Goal: Information Seeking & Learning: Learn about a topic

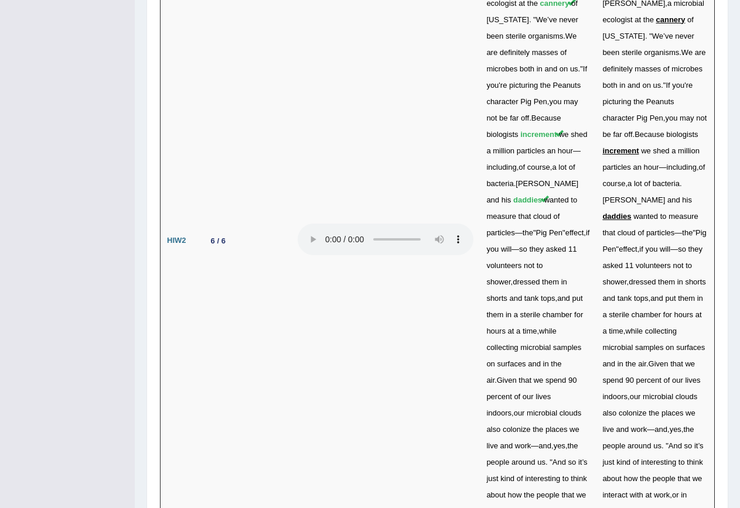
scroll to position [3816, 0]
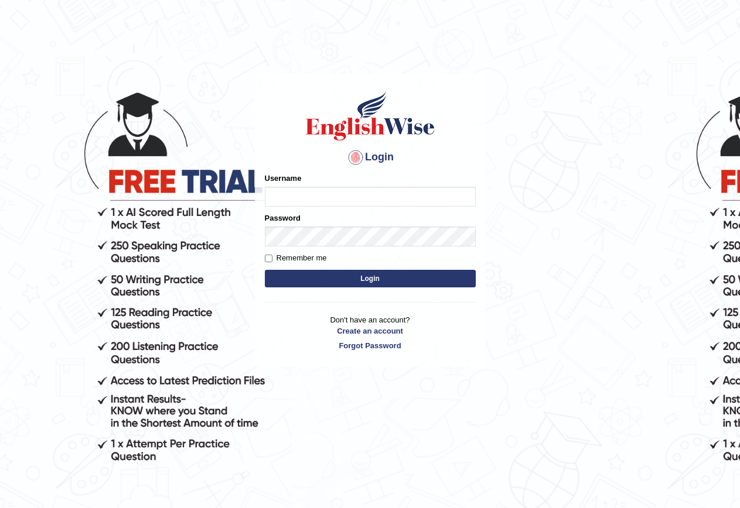
click at [356, 198] on input "Username" at bounding box center [370, 197] width 211 height 20
type input "AnjanH"
click at [401, 281] on button "Login" at bounding box center [370, 279] width 211 height 18
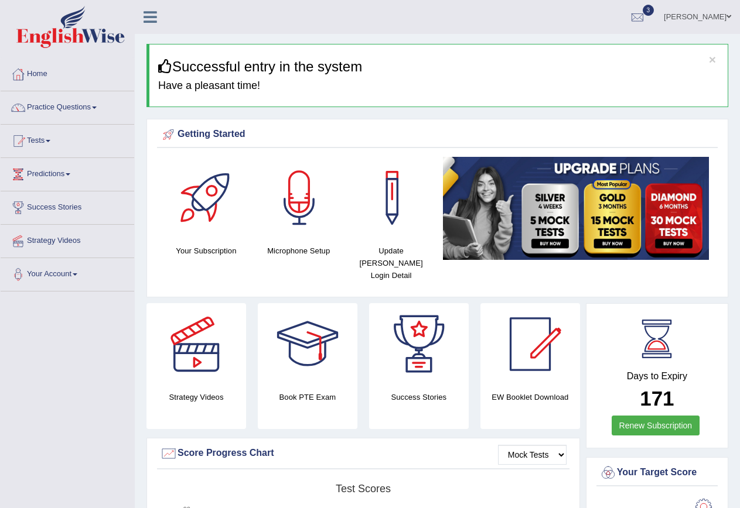
click at [56, 107] on link "Practice Questions" at bounding box center [68, 105] width 134 height 29
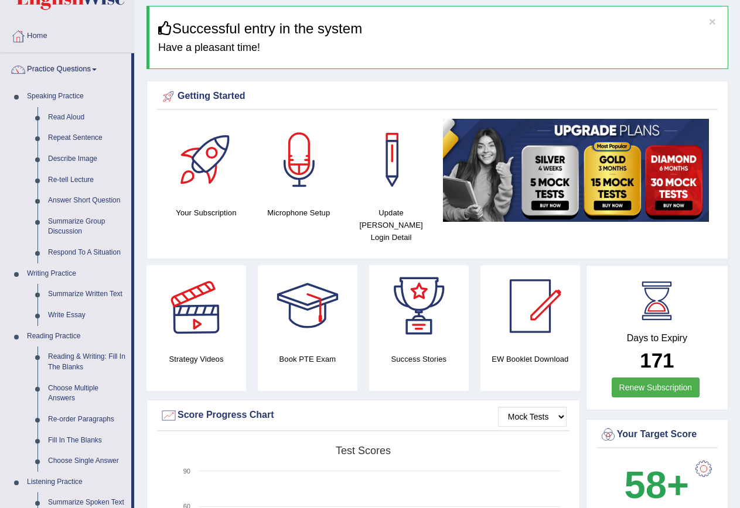
scroll to position [59, 0]
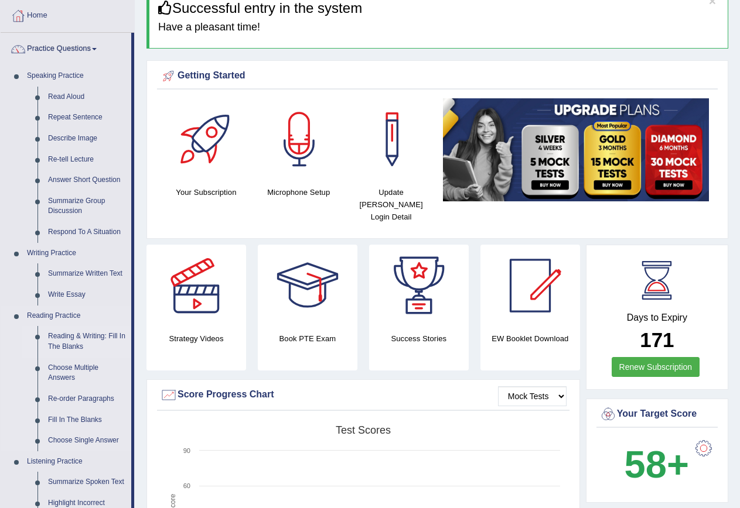
click at [85, 334] on link "Reading & Writing: Fill In The Blanks" at bounding box center [87, 341] width 88 height 31
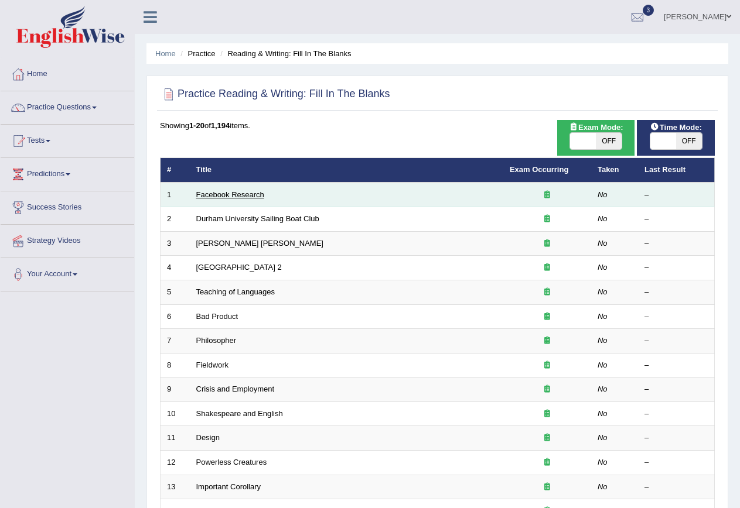
click at [241, 195] on link "Facebook Research" at bounding box center [230, 194] width 68 height 9
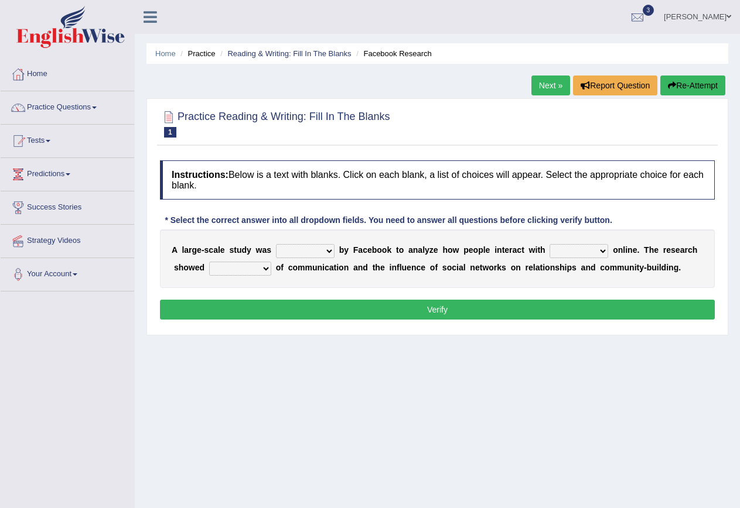
click at [329, 254] on select "surveyed had asked made" at bounding box center [305, 251] width 59 height 14
click at [330, 251] on select "surveyed had asked made" at bounding box center [305, 251] width 59 height 14
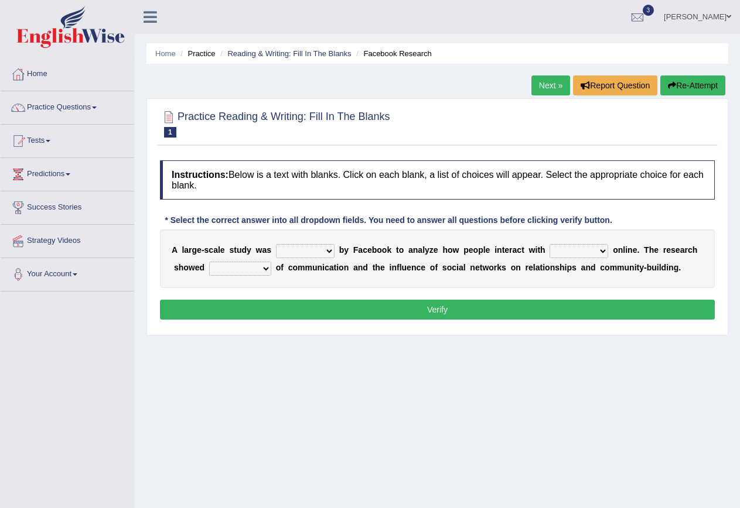
click at [597, 250] on select "together all each other another" at bounding box center [578, 251] width 59 height 14
select select "each other"
click at [549, 244] on select "together all each other another" at bounding box center [578, 251] width 59 height 14
click at [330, 254] on select "surveyed had asked made" at bounding box center [305, 251] width 59 height 14
select select "surveyed"
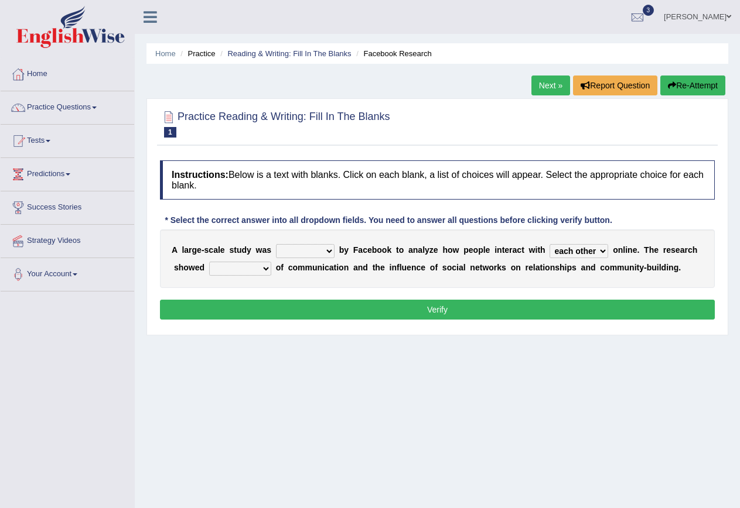
click at [276, 244] on select "surveyed had asked made" at bounding box center [305, 251] width 59 height 14
click at [263, 268] on select "advantages standards fellowships patterns" at bounding box center [240, 269] width 62 height 14
select select "advantages"
click at [209, 262] on select "advantages standards fellowships patterns" at bounding box center [240, 269] width 62 height 14
click at [288, 306] on button "Verify" at bounding box center [437, 310] width 555 height 20
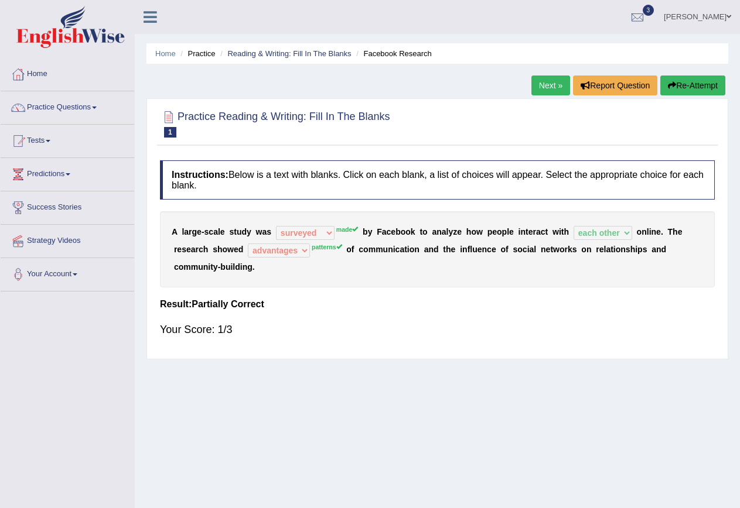
click at [691, 88] on button "Re-Attempt" at bounding box center [692, 86] width 65 height 20
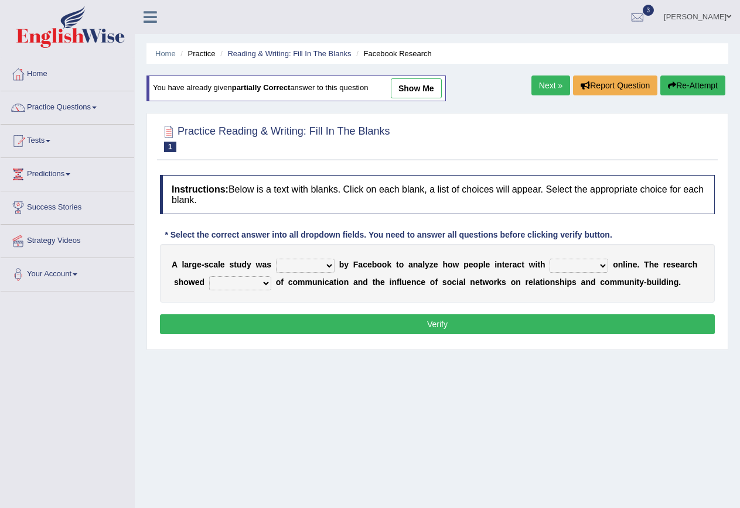
click at [324, 265] on select "surveyed had asked made" at bounding box center [305, 266] width 59 height 14
select select "made"
click at [276, 259] on select "surveyed had asked made" at bounding box center [305, 266] width 59 height 14
click at [593, 264] on select "together all each other another" at bounding box center [578, 266] width 59 height 14
select select "each other"
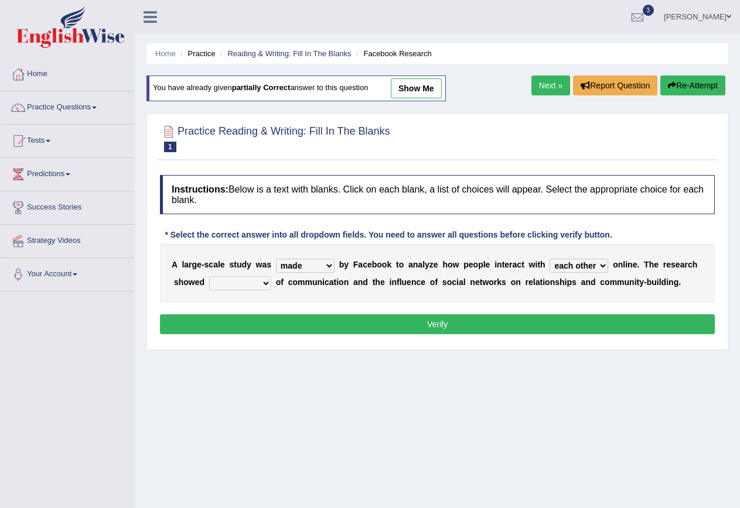
click at [549, 259] on select "together all each other another" at bounding box center [578, 266] width 59 height 14
click at [259, 285] on select "advantages standards fellowships patterns" at bounding box center [240, 283] width 62 height 14
select select "patterns"
click at [209, 276] on select "advantages standards fellowships patterns" at bounding box center [240, 283] width 62 height 14
click at [262, 323] on button "Verify" at bounding box center [437, 324] width 555 height 20
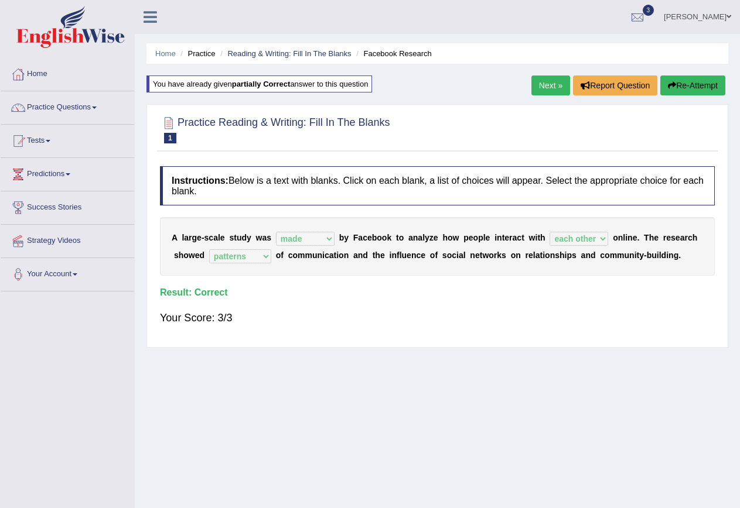
click at [548, 86] on link "Next »" at bounding box center [550, 86] width 39 height 20
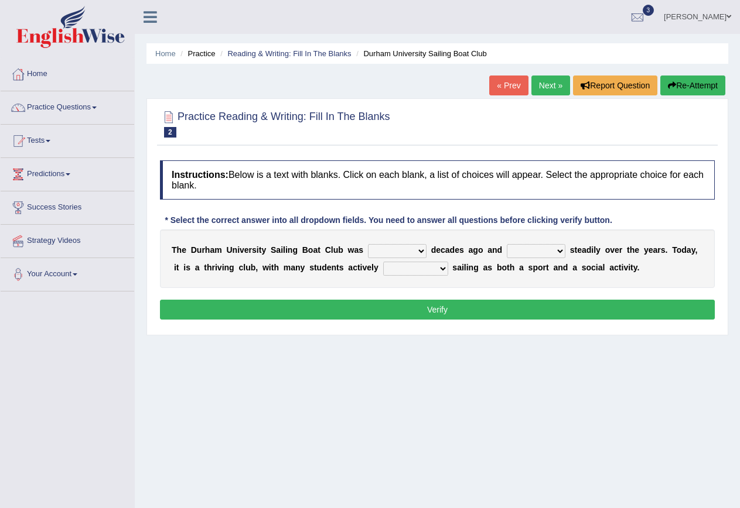
click at [421, 250] on select "found fund founded find" at bounding box center [397, 251] width 59 height 14
click at [556, 251] on select "grow growing has grown grown" at bounding box center [536, 251] width 59 height 14
select select "has grown"
click at [507, 244] on select "grow growing has grown grown" at bounding box center [536, 251] width 59 height 14
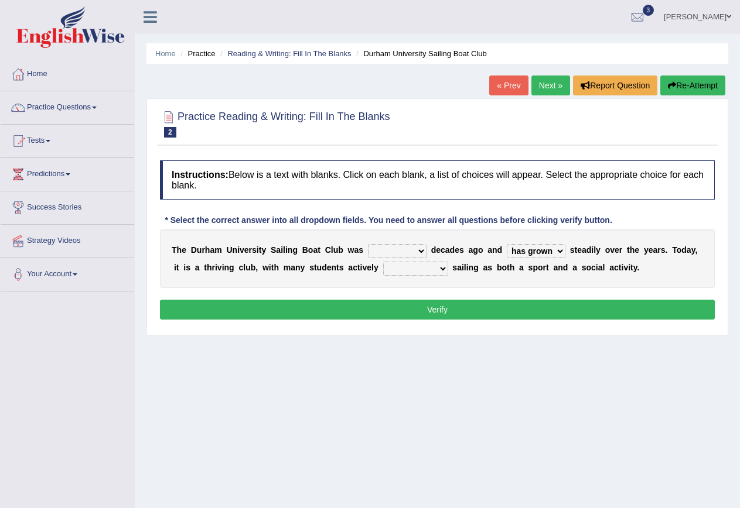
click at [432, 265] on select "enjoy enjoyed are enjoying enjoying" at bounding box center [415, 269] width 65 height 14
select select "enjoy"
click at [383, 262] on select "enjoy enjoyed are enjoying enjoying" at bounding box center [415, 269] width 65 height 14
click at [416, 249] on select "found fund founded find" at bounding box center [397, 251] width 59 height 14
select select "find"
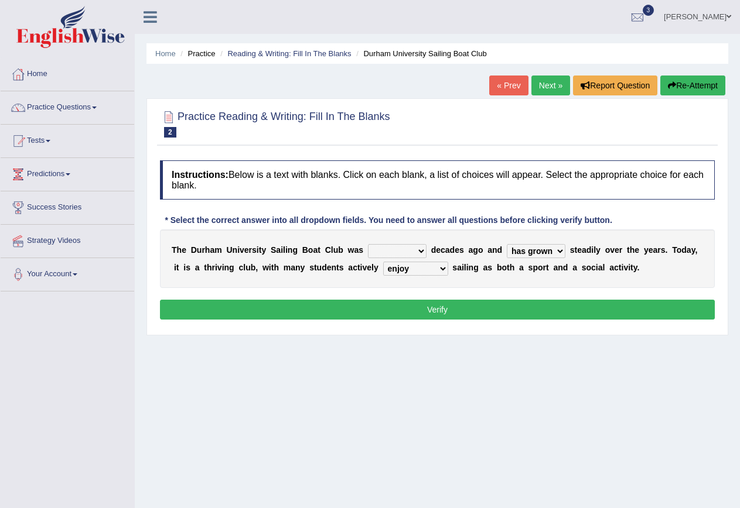
click at [368, 244] on select "found fund founded find" at bounding box center [397, 251] width 59 height 14
click at [381, 305] on button "Verify" at bounding box center [437, 310] width 555 height 20
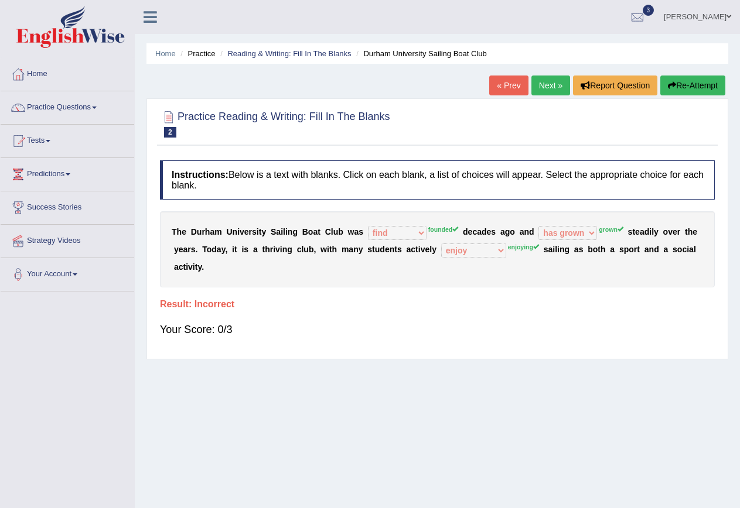
click at [699, 84] on button "Re-Attempt" at bounding box center [692, 86] width 65 height 20
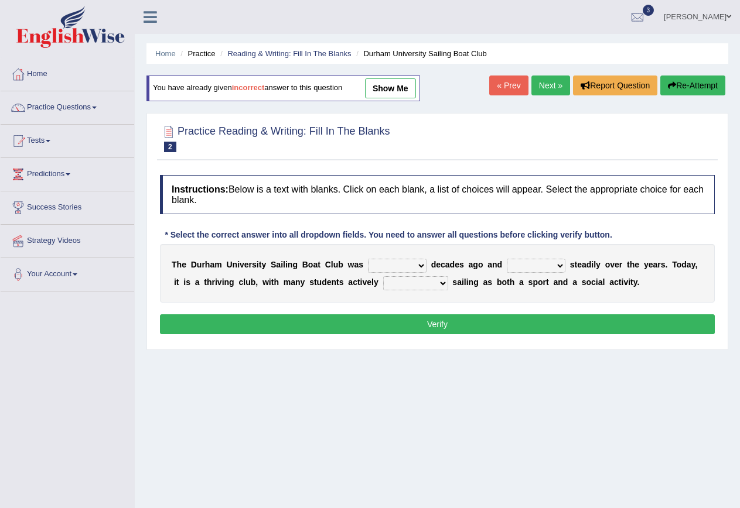
click at [410, 265] on select "found fund founded find" at bounding box center [397, 266] width 59 height 14
select select "founded"
click at [368, 259] on select "found fund founded find" at bounding box center [397, 266] width 59 height 14
click at [554, 266] on select "grow growing has grown grown" at bounding box center [536, 266] width 59 height 14
select select "growing"
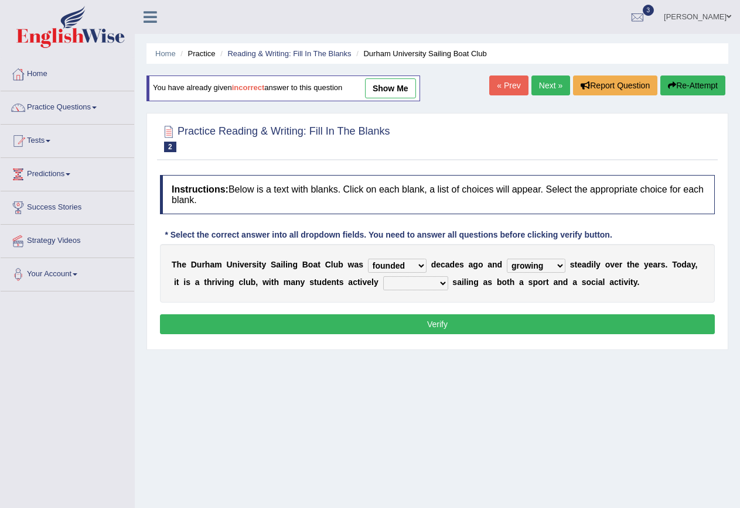
click at [507, 259] on select "grow growing has grown grown" at bounding box center [536, 266] width 59 height 14
click at [443, 285] on select "enjoy enjoyed are enjoying enjoying" at bounding box center [415, 283] width 65 height 14
select select "enjoying"
click at [383, 276] on select "enjoy enjoyed are enjoying enjoying" at bounding box center [415, 283] width 65 height 14
click at [561, 267] on select "grow growing has grown grown" at bounding box center [536, 266] width 59 height 14
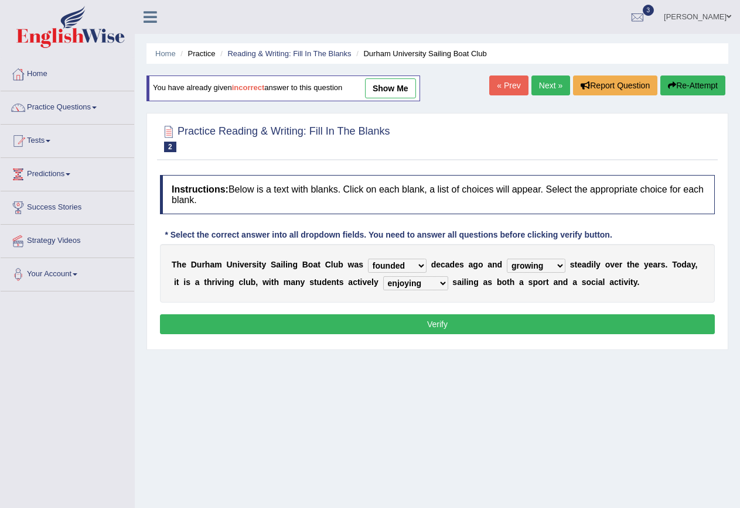
select select "grown"
click at [507, 259] on select "grow growing has grown grown" at bounding box center [536, 266] width 59 height 14
click at [442, 322] on button "Verify" at bounding box center [437, 324] width 555 height 20
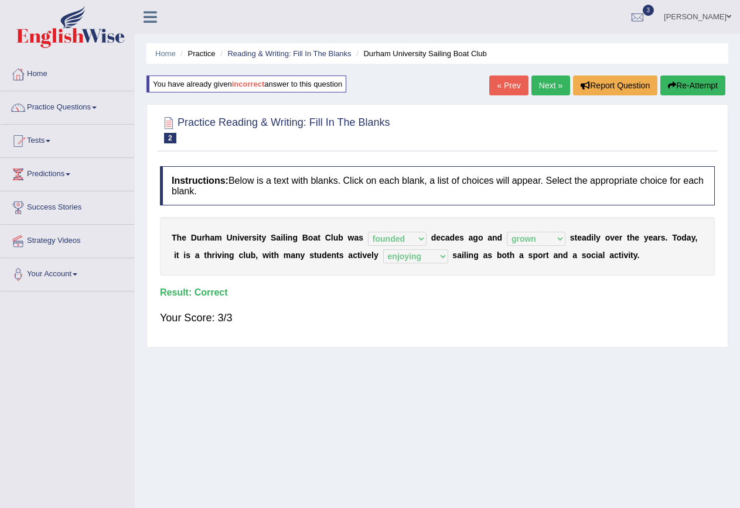
click at [549, 87] on link "Next »" at bounding box center [550, 86] width 39 height 20
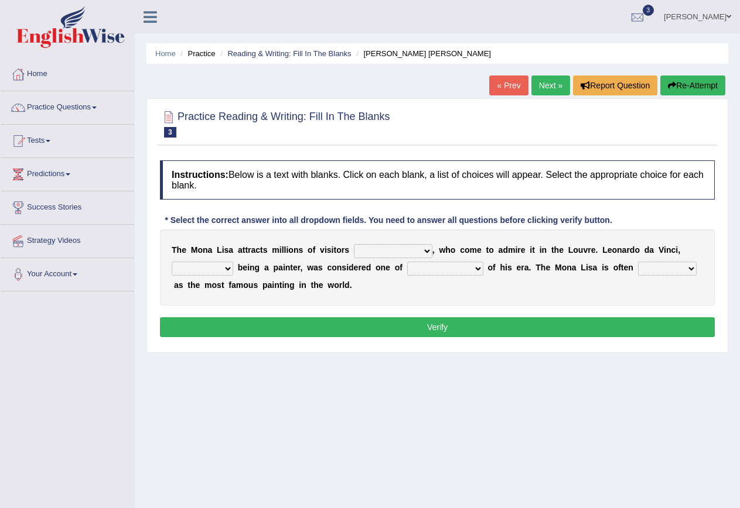
click at [423, 249] on select "around the year the all year all year round per year" at bounding box center [393, 251] width 78 height 14
select select "around the year"
click at [354, 244] on select "around the year the all year all year round per year" at bounding box center [393, 251] width 78 height 14
click at [226, 267] on select "rather than as much as as well as as long as" at bounding box center [202, 269] width 61 height 14
click at [429, 251] on select "around the year the all year all year round per year" at bounding box center [393, 251] width 78 height 14
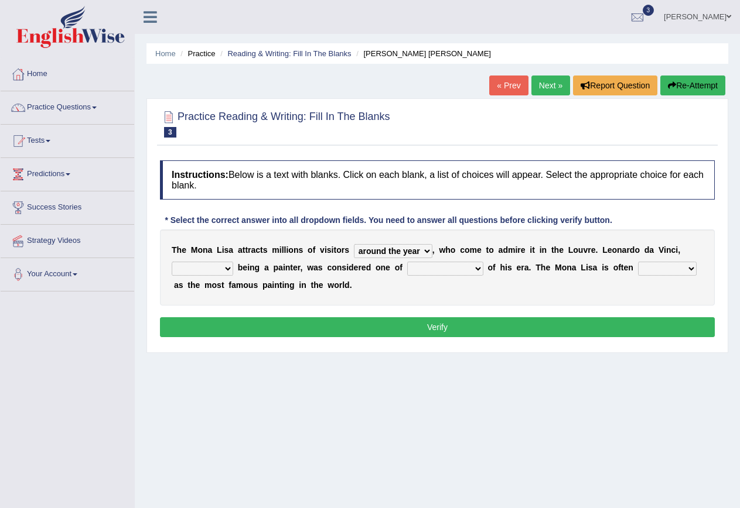
click at [228, 267] on select "rather than as much as as well as as long as" at bounding box center [202, 269] width 61 height 14
select select "as long as"
click at [172, 262] on select "rather than as much as as well as as long as" at bounding box center [202, 269] width 61 height 14
click at [482, 266] on select "better artists artist the better artist the best artists" at bounding box center [445, 269] width 76 height 14
select select "the best artists"
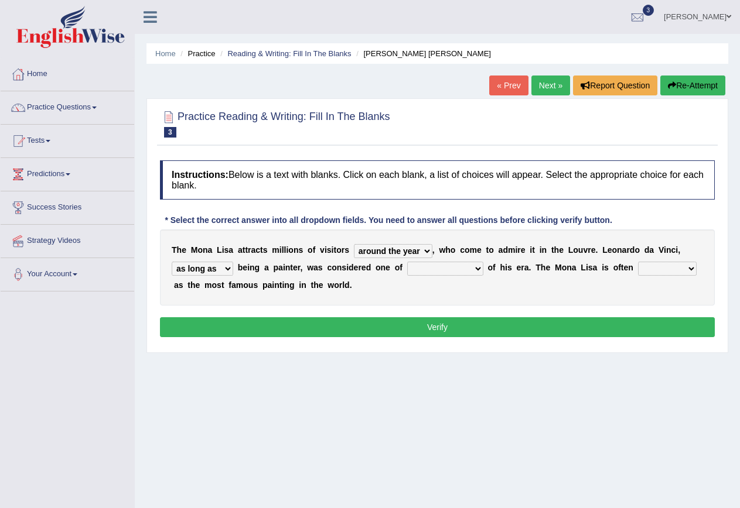
click at [408, 262] on select "better artists artist the better artist the best artists" at bounding box center [445, 269] width 76 height 14
click at [696, 267] on select "classified suggested predicted described" at bounding box center [667, 269] width 59 height 14
select select "suggested"
click at [639, 262] on select "classified suggested predicted described" at bounding box center [667, 269] width 59 height 14
click at [460, 327] on button "Verify" at bounding box center [437, 327] width 555 height 20
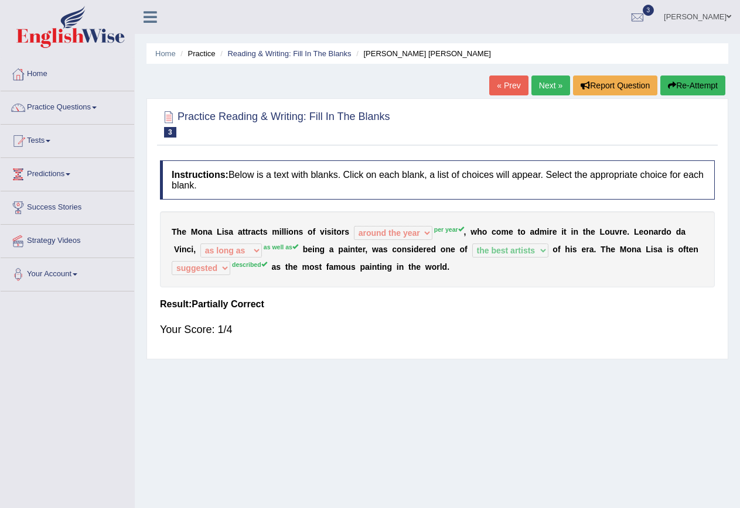
click at [703, 88] on button "Re-Attempt" at bounding box center [692, 86] width 65 height 20
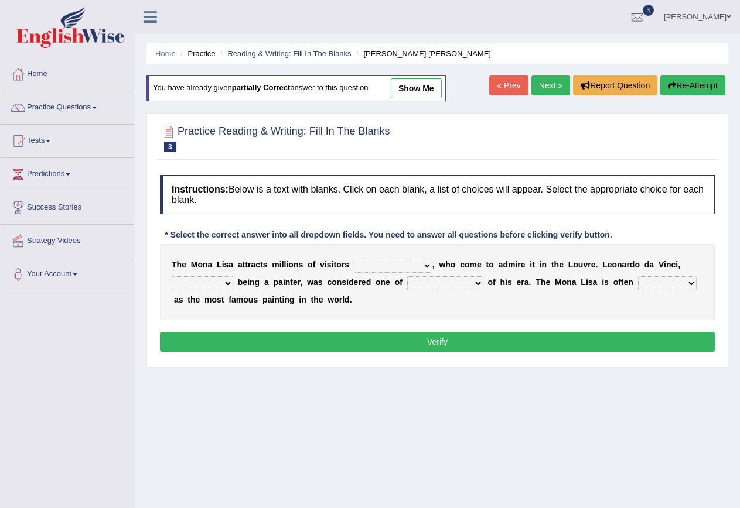
click at [419, 264] on select "around the year the all year all year round per year" at bounding box center [393, 266] width 78 height 14
select select "per year"
click at [354, 259] on select "around the year the all year all year round per year" at bounding box center [393, 266] width 78 height 14
click at [225, 283] on select "rather than as much as as well as as long as" at bounding box center [202, 283] width 61 height 14
select select "as well as"
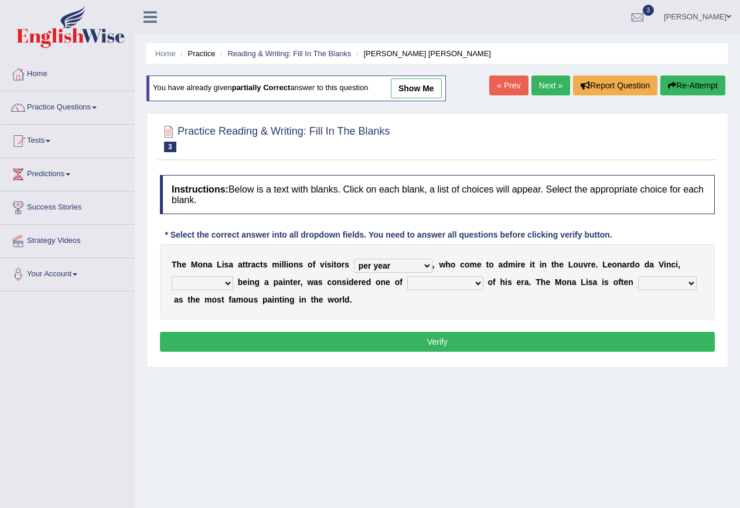
click at [172, 276] on select "rather than as much as as well as as long as" at bounding box center [202, 283] width 61 height 14
click at [473, 282] on select "better artists artist the better artist the best artists" at bounding box center [445, 283] width 76 height 14
select select "the best artists"
click at [408, 276] on select "better artists artist the better artist the best artists" at bounding box center [445, 283] width 76 height 14
click at [694, 285] on select "classified suggested predicted described" at bounding box center [667, 283] width 59 height 14
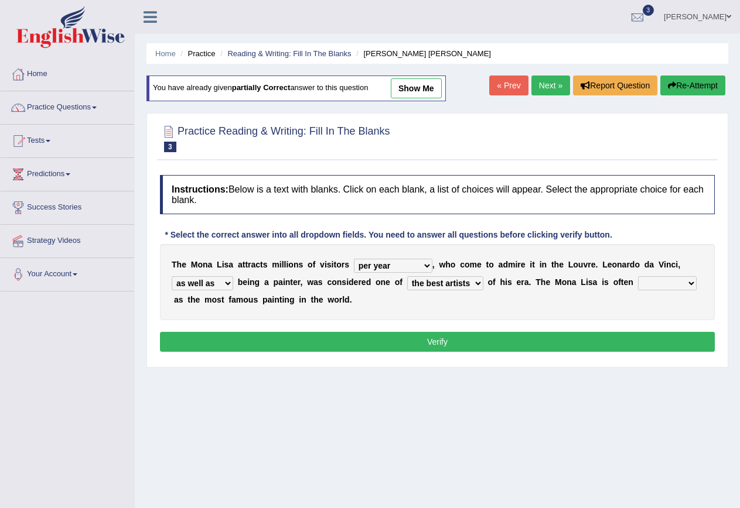
select select "described"
click at [639, 276] on select "classified suggested predicted described" at bounding box center [667, 283] width 59 height 14
click at [546, 341] on button "Verify" at bounding box center [437, 342] width 555 height 20
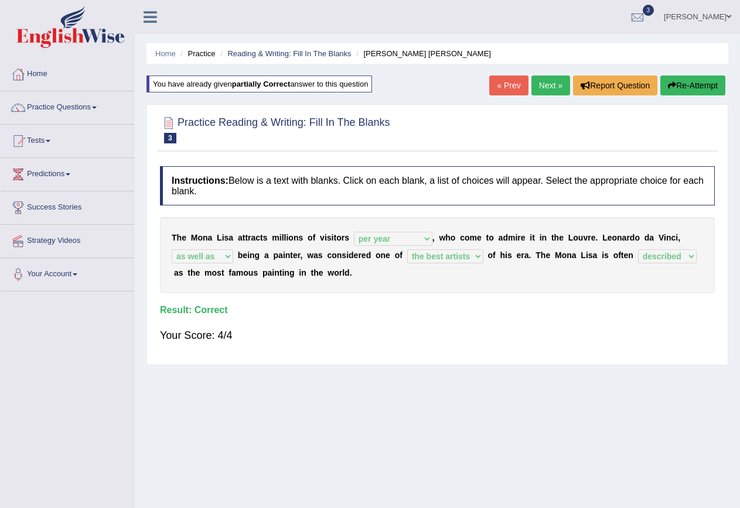
click at [551, 83] on link "Next »" at bounding box center [550, 86] width 39 height 20
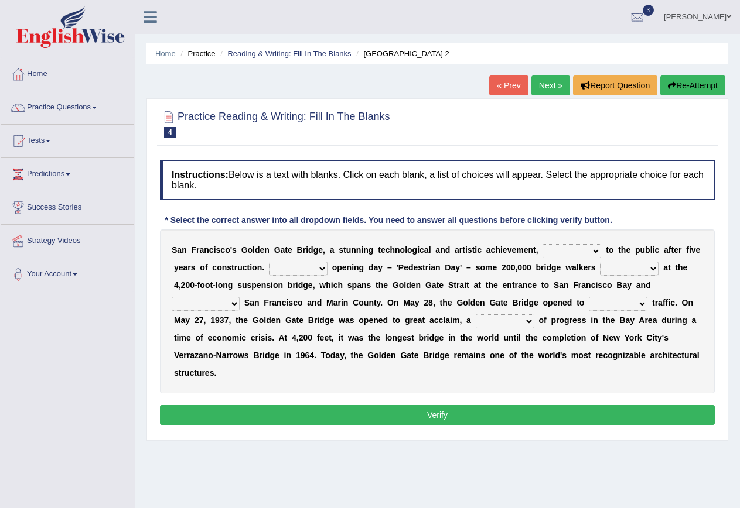
click at [590, 250] on select "opens closes appears equals" at bounding box center [571, 251] width 59 height 14
click at [320, 266] on select "On During Since When" at bounding box center [298, 269] width 59 height 14
click at [593, 250] on select "opens closes appears equals" at bounding box center [571, 251] width 59 height 14
select select "opens"
click at [542, 244] on select "opens closes appears equals" at bounding box center [571, 251] width 59 height 14
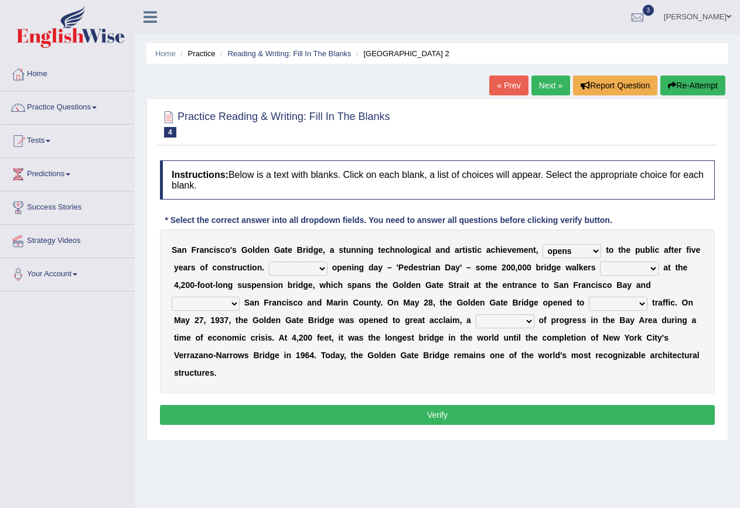
click at [322, 268] on select "On During Since When" at bounding box center [298, 269] width 59 height 14
select select "During"
click at [269, 262] on select "On During Since When" at bounding box center [298, 269] width 59 height 14
click at [652, 268] on select "stationed looked marveled laughed" at bounding box center [629, 269] width 59 height 14
select select "laughed"
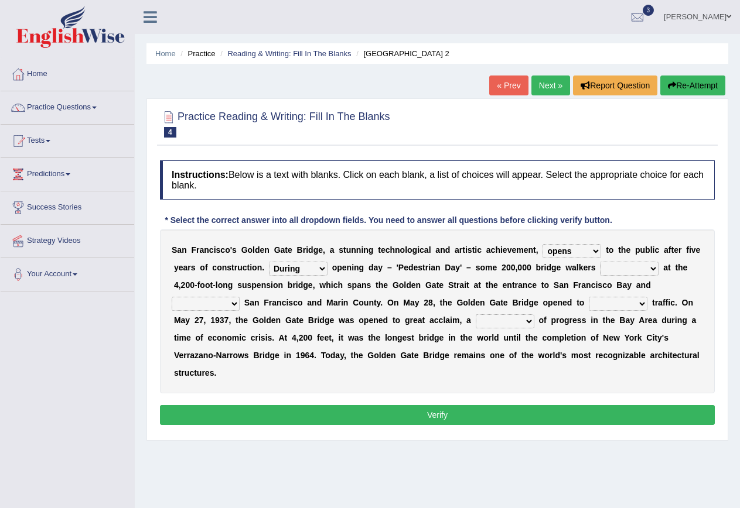
click at [600, 262] on select "stationed looked marveled laughed" at bounding box center [629, 269] width 59 height 14
click at [235, 300] on select "separates connects channels differentiates" at bounding box center [206, 304] width 68 height 14
select select "connects"
click at [172, 297] on select "separates connects channels differentiates" at bounding box center [206, 304] width 68 height 14
click at [641, 303] on select "aquatic vehicular airborne watertight" at bounding box center [617, 304] width 59 height 14
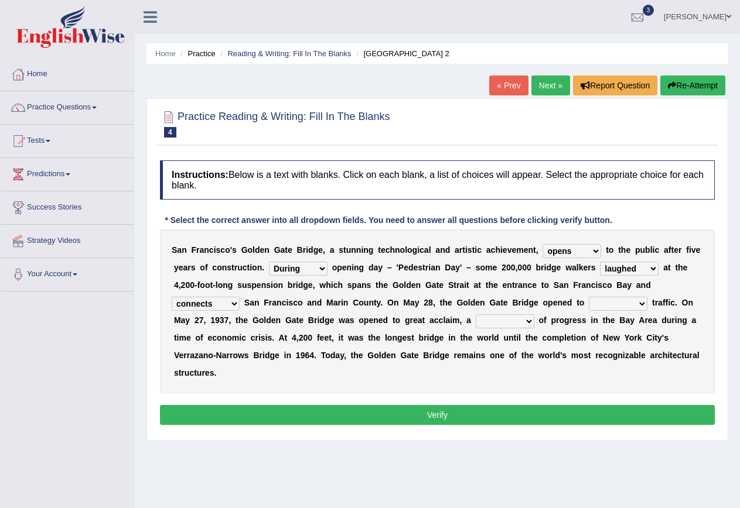
select select "aquatic"
click at [590, 297] on select "aquatic vehicular airborne watertight" at bounding box center [617, 304] width 59 height 14
click at [534, 320] on b at bounding box center [536, 320] width 5 height 9
click at [530, 320] on select "denial symbol technique yield" at bounding box center [504, 321] width 59 height 14
click at [512, 317] on select "denial symbol technique yield" at bounding box center [504, 321] width 59 height 14
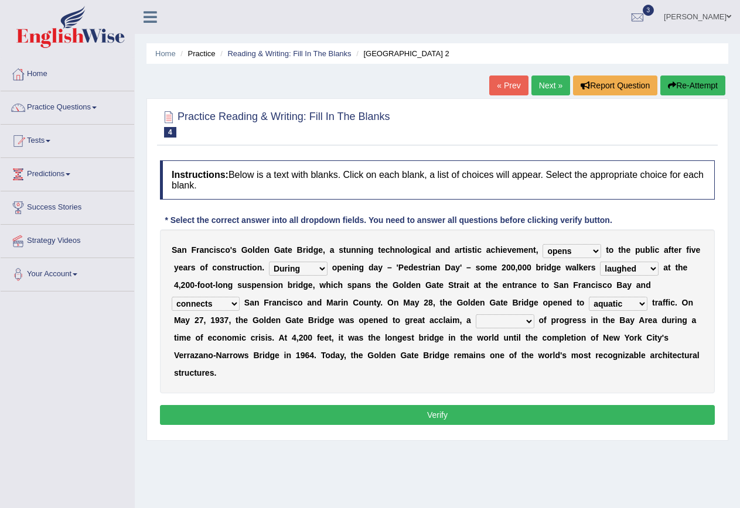
click at [529, 319] on select "denial symbol technique yield" at bounding box center [504, 321] width 59 height 14
select select "symbol"
click at [475, 314] on select "denial symbol technique yield" at bounding box center [504, 321] width 59 height 14
click at [524, 419] on button "Verify" at bounding box center [437, 415] width 555 height 20
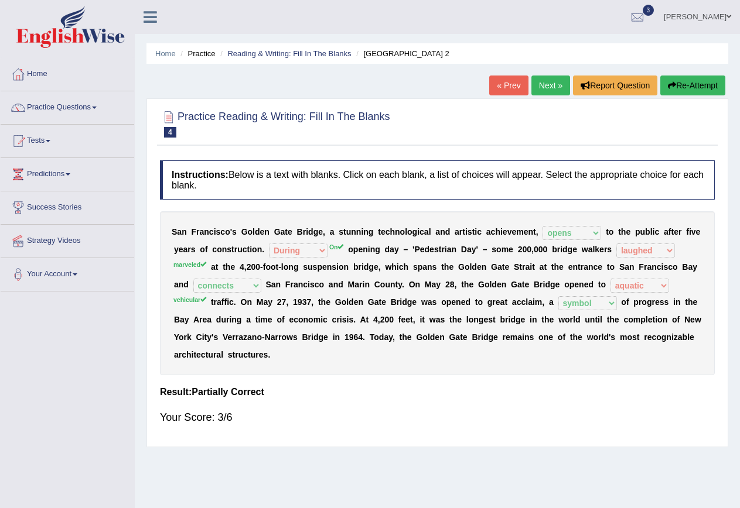
click at [550, 89] on link "Next »" at bounding box center [550, 86] width 39 height 20
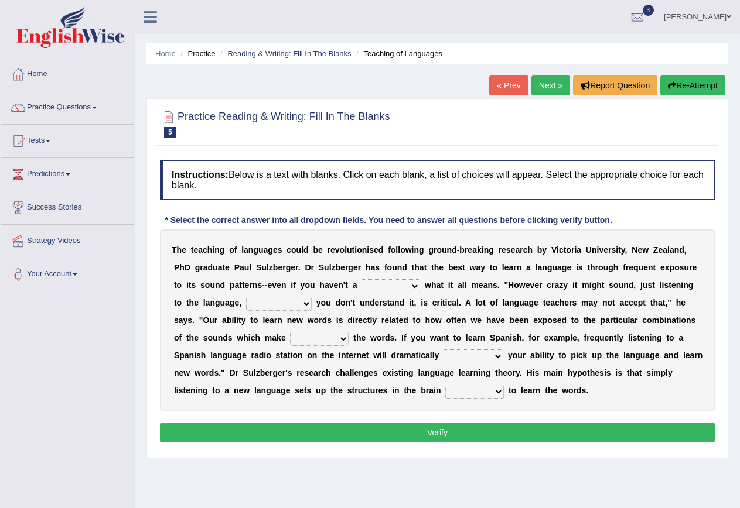
click at [403, 286] on select "dew claw clue due" at bounding box center [390, 286] width 59 height 14
click at [298, 307] on select "but also all together even though if so" at bounding box center [279, 304] width 66 height 14
click at [289, 303] on select "but also all together even though if so" at bounding box center [279, 304] width 66 height 14
click at [306, 303] on select "but also all together even though if so" at bounding box center [279, 304] width 66 height 14
select select "even though"
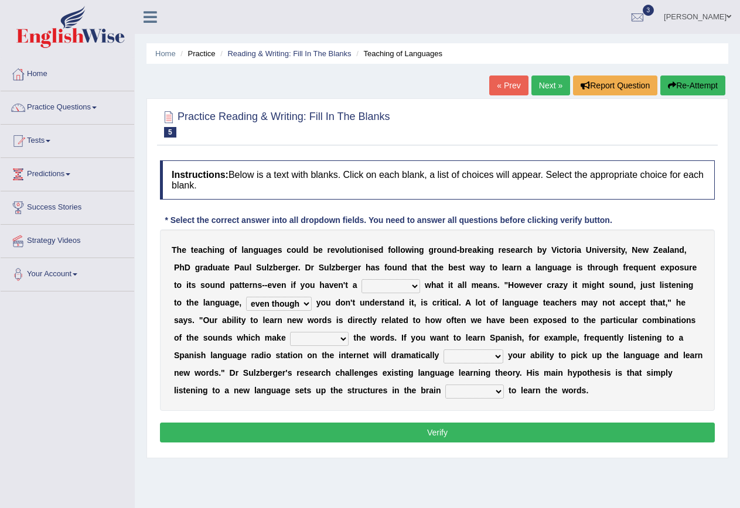
click at [246, 297] on select "but also all together even though if so" at bounding box center [279, 304] width 66 height 14
click at [338, 340] on select "down up of on" at bounding box center [319, 339] width 59 height 14
select select "up"
click at [290, 332] on select "down up of on" at bounding box center [319, 339] width 59 height 14
click at [493, 353] on select "evaluate exaggerate describe boost" at bounding box center [473, 357] width 60 height 14
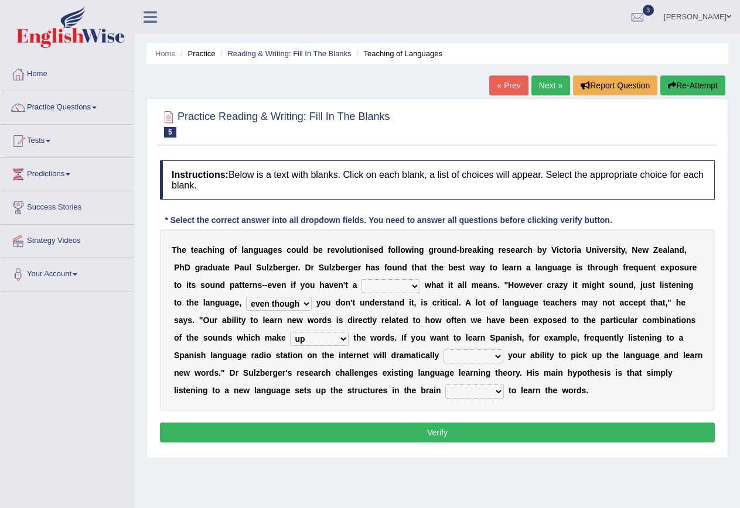
select select "boost"
click at [443, 350] on select "evaluate exaggerate describe boost" at bounding box center [473, 357] width 60 height 14
click at [494, 391] on select "requiring required directed to require" at bounding box center [474, 392] width 59 height 14
select select "to require"
click at [445, 385] on select "requiring required directed to require" at bounding box center [474, 392] width 59 height 14
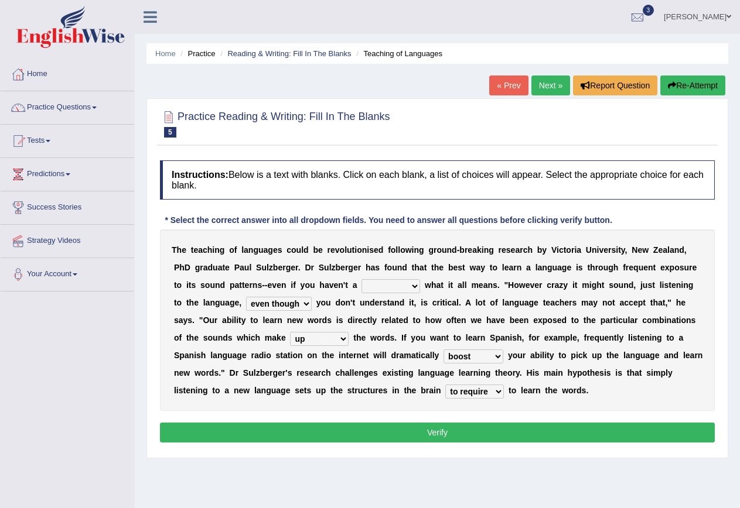
click at [412, 285] on select "dew claw clue due" at bounding box center [390, 286] width 59 height 14
select select "claw"
click at [361, 279] on select "dew claw clue due" at bounding box center [390, 286] width 59 height 14
click at [447, 435] on button "Verify" at bounding box center [437, 433] width 555 height 20
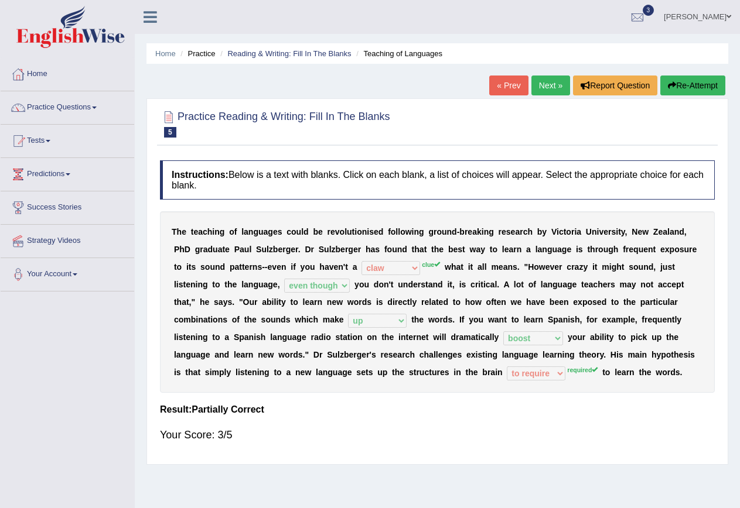
click at [548, 87] on link "Next »" at bounding box center [550, 86] width 39 height 20
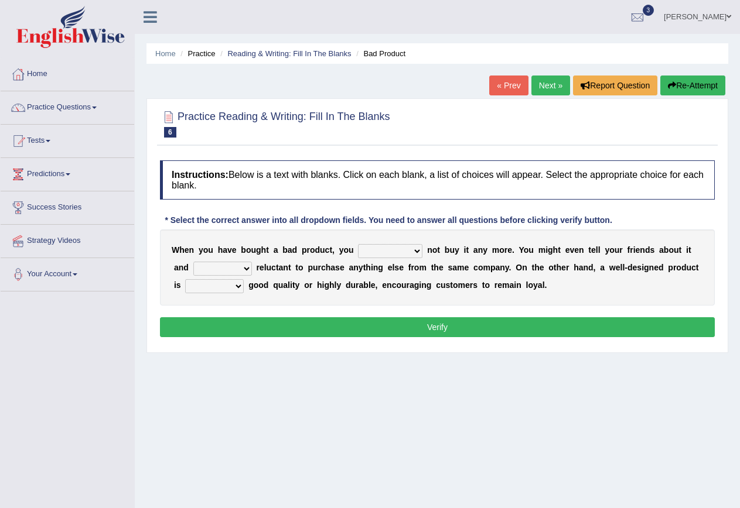
click at [418, 252] on select "would have should have should" at bounding box center [390, 251] width 64 height 14
select select "should"
click at [358, 244] on select "would have should have should" at bounding box center [390, 251] width 64 height 14
click at [241, 268] on select "is are be being" at bounding box center [222, 269] width 59 height 14
click at [193, 262] on select "is are be being" at bounding box center [222, 269] width 59 height 14
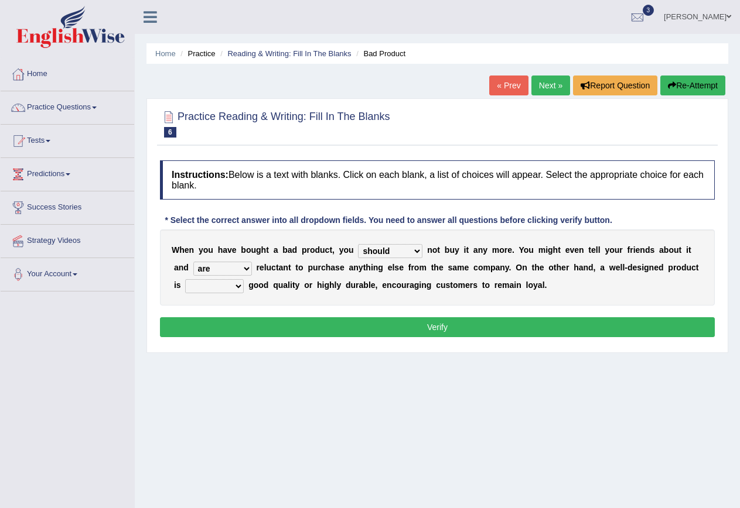
click at [247, 268] on select "is are be being" at bounding box center [222, 269] width 59 height 14
select select "being"
click at [193, 262] on select "is are be being" at bounding box center [222, 269] width 59 height 14
click at [241, 283] on select "both also neither either" at bounding box center [214, 286] width 59 height 14
select select "either"
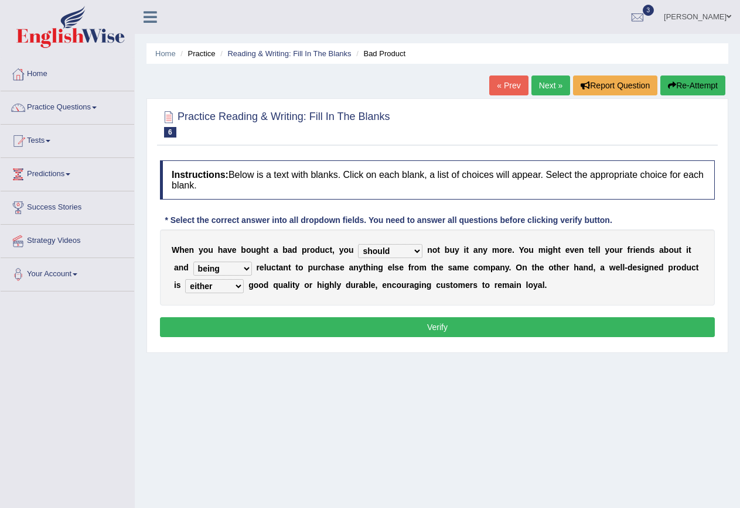
click at [185, 279] on select "both also neither either" at bounding box center [214, 286] width 59 height 14
click at [263, 326] on button "Verify" at bounding box center [437, 327] width 555 height 20
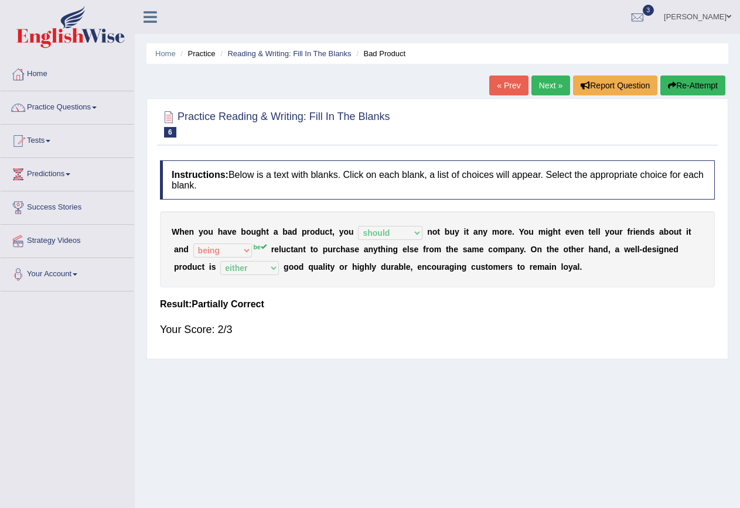
click at [549, 83] on link "Next »" at bounding box center [550, 86] width 39 height 20
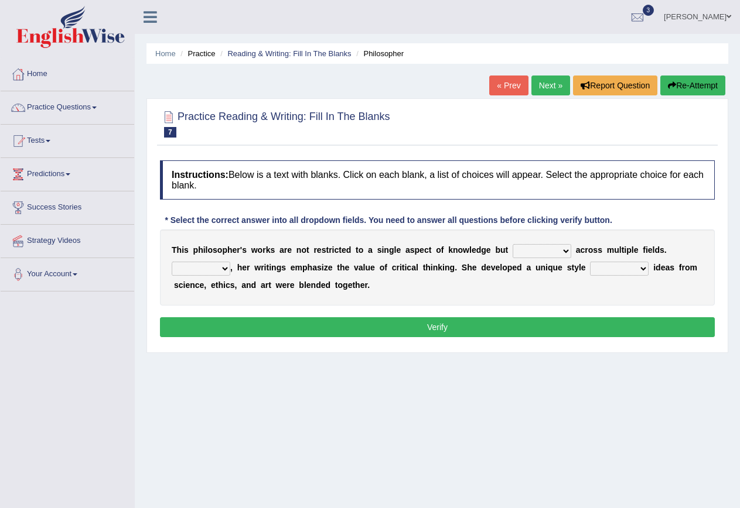
click at [568, 251] on select "constrain contain assemble extend" at bounding box center [541, 251] width 59 height 14
select select "extend"
click at [512, 244] on select "constrain contain assemble extend" at bounding box center [541, 251] width 59 height 14
click at [221, 269] on select "Rather So Moreover Likely" at bounding box center [201, 269] width 59 height 14
select select "Moreover"
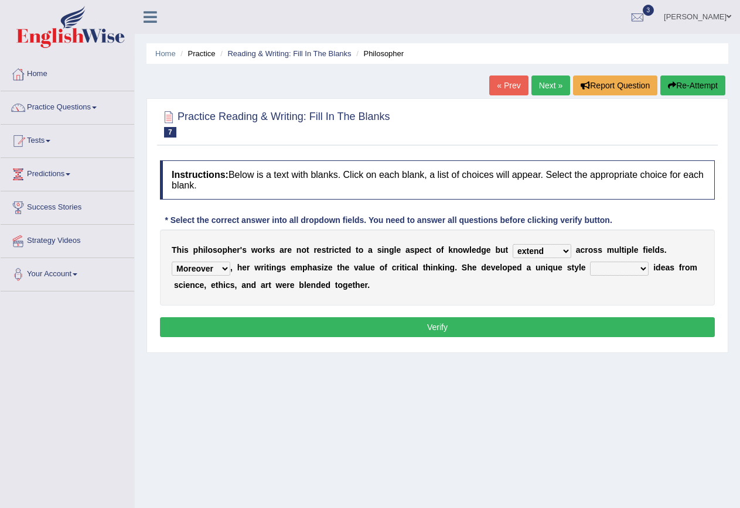
click at [172, 262] on select "Rather So Moreover Likely" at bounding box center [201, 269] width 59 height 14
click at [640, 265] on select "in that that which in which" at bounding box center [619, 269] width 59 height 14
select select "in which"
click at [590, 262] on select "in that that which in which" at bounding box center [619, 269] width 59 height 14
click at [523, 329] on button "Verify" at bounding box center [437, 327] width 555 height 20
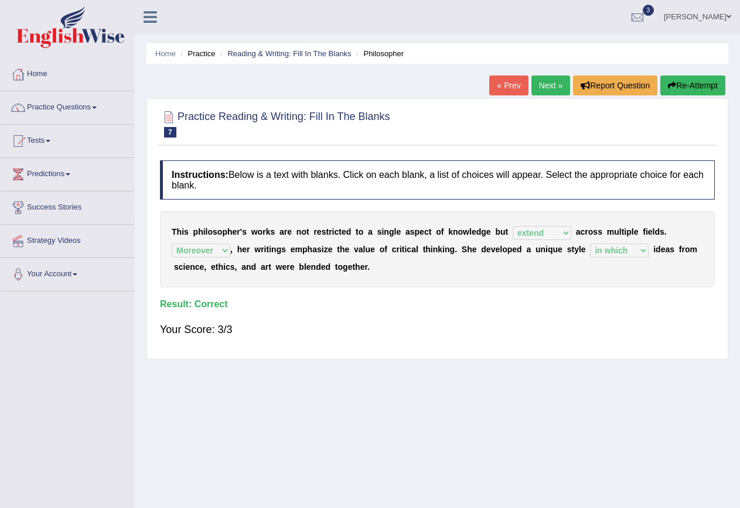
click at [545, 87] on link "Next »" at bounding box center [550, 86] width 39 height 20
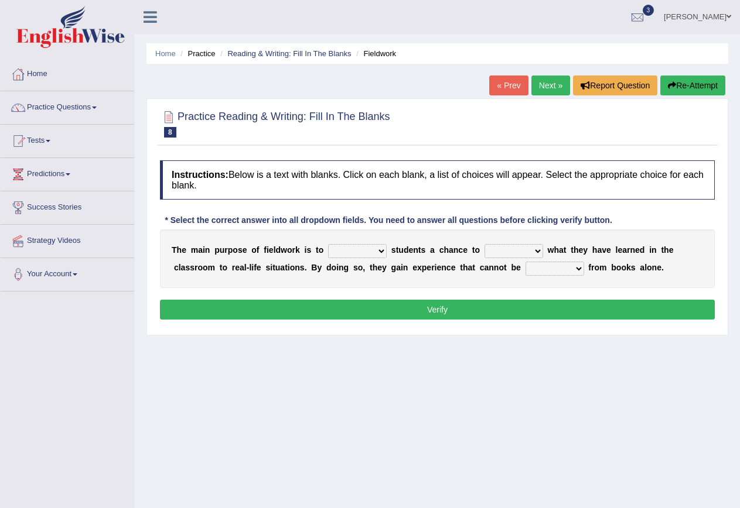
click at [382, 250] on select "resemble stow rave offer" at bounding box center [357, 251] width 59 height 14
click at [371, 249] on select "resemble stow rave offer" at bounding box center [357, 251] width 59 height 14
click at [376, 251] on select "resemble stow rave offer" at bounding box center [357, 251] width 59 height 14
select select "offer"
click at [328, 244] on select "resemble stow rave offer" at bounding box center [357, 251] width 59 height 14
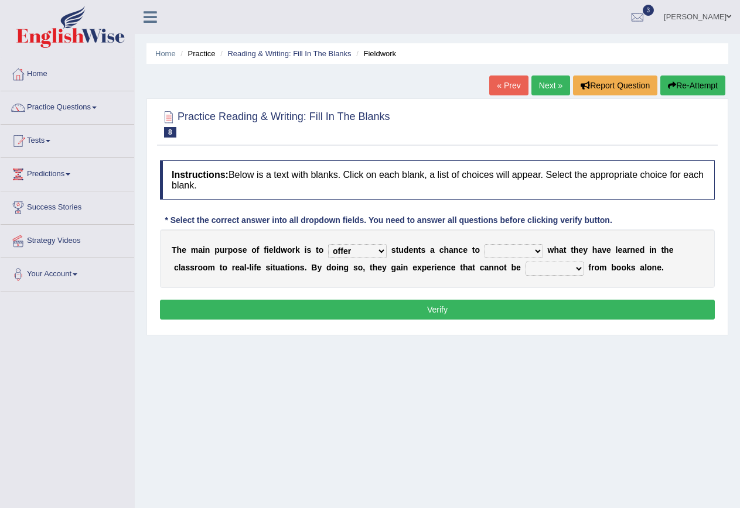
click at [533, 252] on select "compare align apply dismount" at bounding box center [513, 251] width 59 height 14
select select "compare"
click at [484, 244] on select "compare align apply dismount" at bounding box center [513, 251] width 59 height 14
click at [581, 265] on select "originated prepared obtained touted" at bounding box center [554, 269] width 59 height 14
select select "prepared"
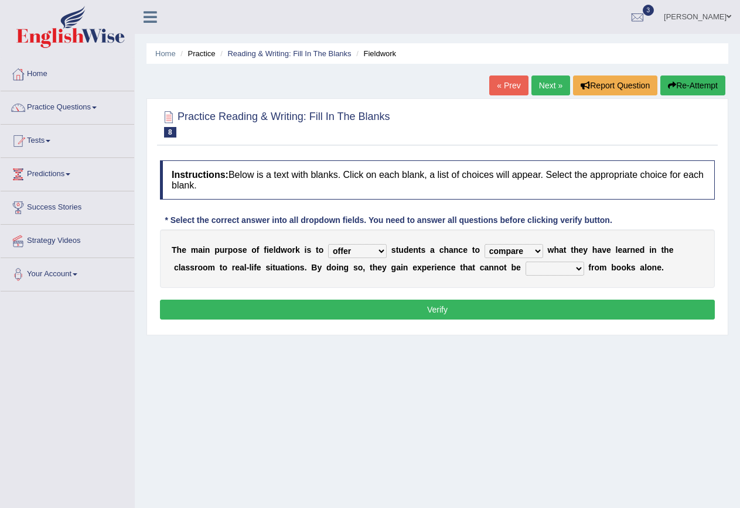
click at [525, 262] on select "originated prepared obtained touted" at bounding box center [554, 269] width 59 height 14
click at [550, 307] on button "Verify" at bounding box center [437, 310] width 555 height 20
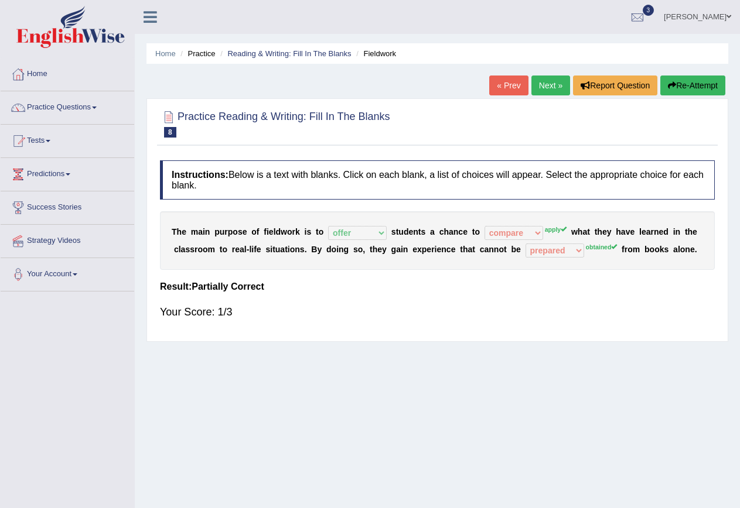
click at [697, 89] on button "Re-Attempt" at bounding box center [692, 86] width 65 height 20
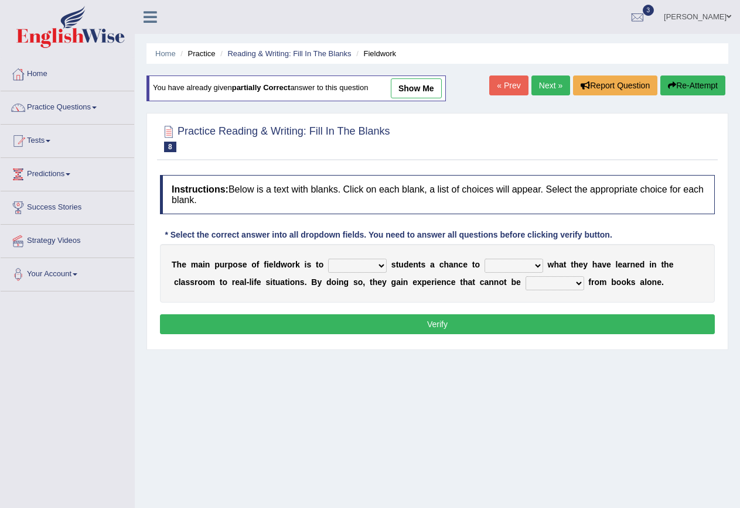
click at [376, 261] on select "resemble stow rave offer" at bounding box center [357, 266] width 59 height 14
select select "offer"
click at [328, 259] on select "resemble stow rave offer" at bounding box center [357, 266] width 59 height 14
click at [530, 266] on select "compare align apply dismount" at bounding box center [513, 266] width 59 height 14
select select "apply"
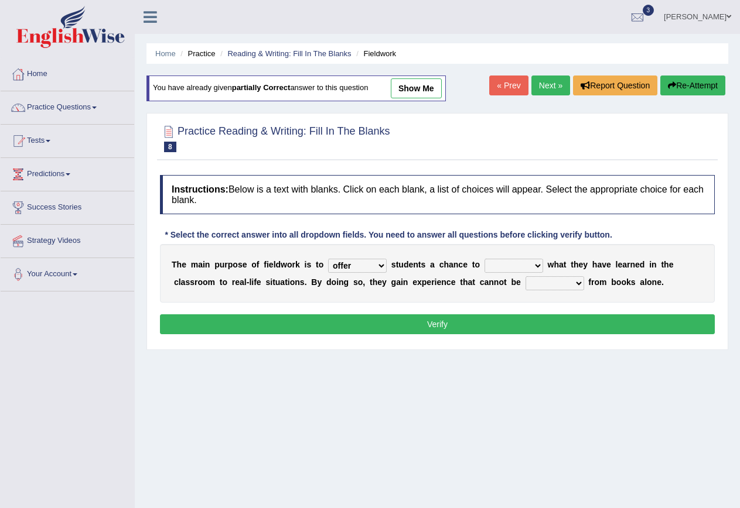
click at [484, 259] on select "compare align apply dismount" at bounding box center [513, 266] width 59 height 14
click at [577, 282] on select "originated prepared obtained touted" at bounding box center [554, 283] width 59 height 14
select select "obtained"
click at [525, 276] on select "originated prepared obtained touted" at bounding box center [554, 283] width 59 height 14
click at [569, 322] on button "Verify" at bounding box center [437, 324] width 555 height 20
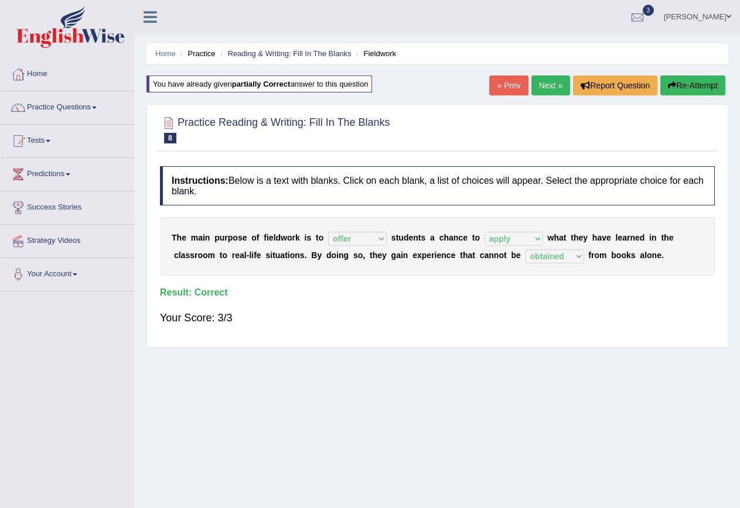
click at [547, 85] on link "Next »" at bounding box center [550, 86] width 39 height 20
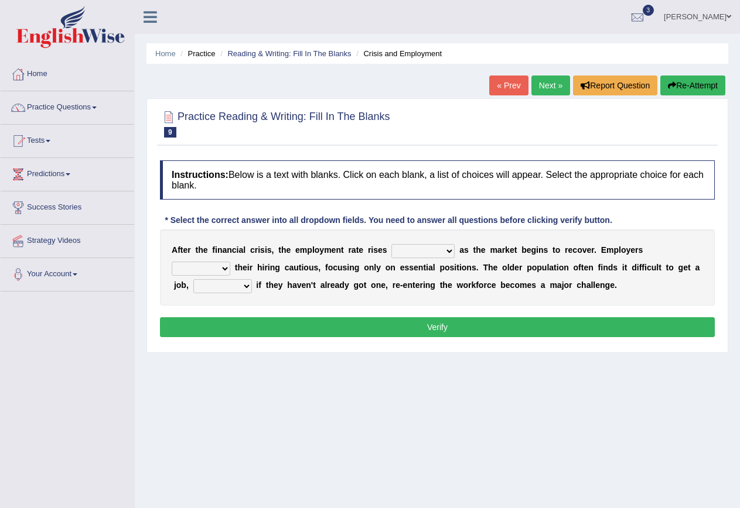
click at [452, 251] on select "normally conversely strenuously sharply" at bounding box center [422, 251] width 63 height 14
select select "conversely"
click at [391, 244] on select "normally conversely strenuously sharply" at bounding box center [422, 251] width 63 height 14
click at [224, 268] on select "keeping kept keep are kept" at bounding box center [201, 269] width 59 height 14
select select "keep"
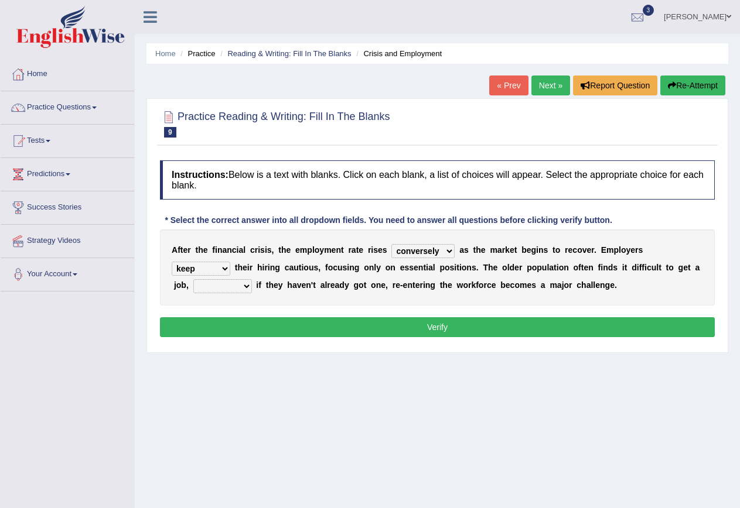
click at [172, 262] on select "keeping kept keep are kept" at bounding box center [201, 269] width 59 height 14
click at [241, 288] on select "although while then because" at bounding box center [222, 286] width 59 height 14
click at [193, 279] on select "although while then because" at bounding box center [222, 286] width 59 height 14
click at [241, 286] on select "although while then because" at bounding box center [222, 286] width 59 height 14
select select "although"
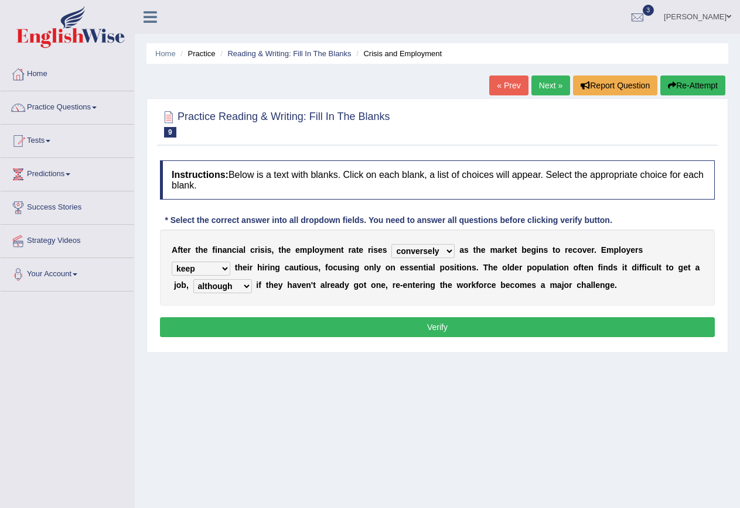
click at [193, 279] on select "although while then because" at bounding box center [222, 286] width 59 height 14
click at [256, 327] on button "Verify" at bounding box center [437, 327] width 555 height 20
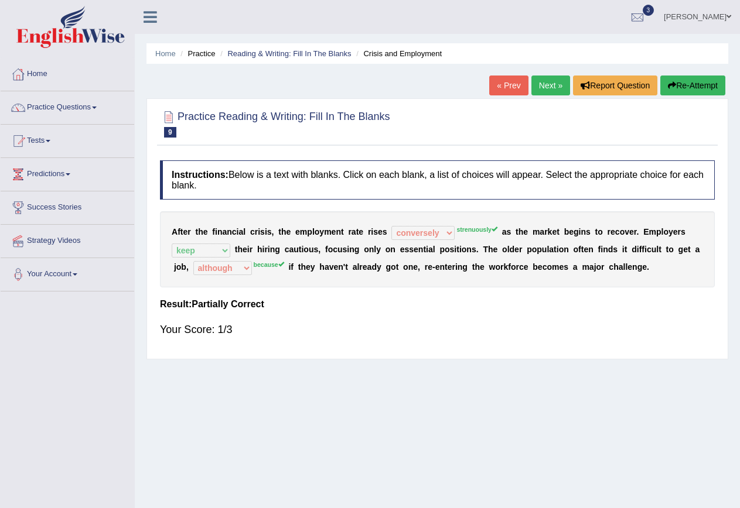
click at [703, 81] on button "Re-Attempt" at bounding box center [692, 86] width 65 height 20
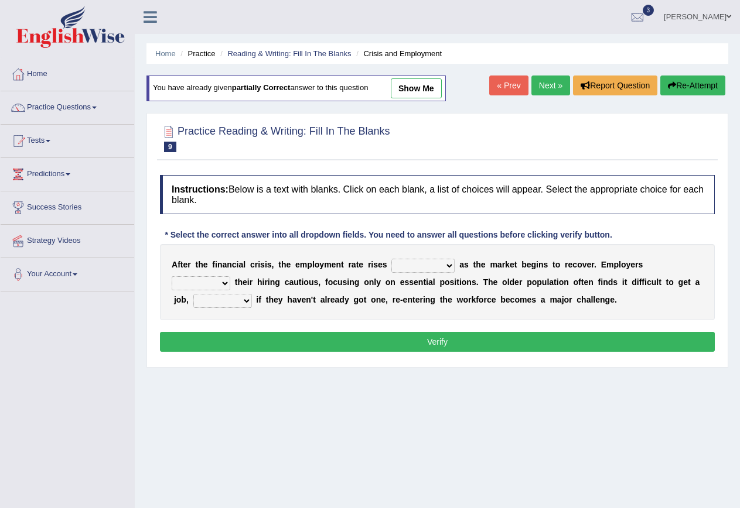
click at [447, 266] on select "normally conversely strenuously sharply" at bounding box center [422, 266] width 63 height 14
select select "strenuously"
click at [391, 259] on select "normally conversely strenuously sharply" at bounding box center [422, 266] width 63 height 14
click at [224, 283] on select "keeping kept keep are kept" at bounding box center [201, 283] width 59 height 14
select select "keep"
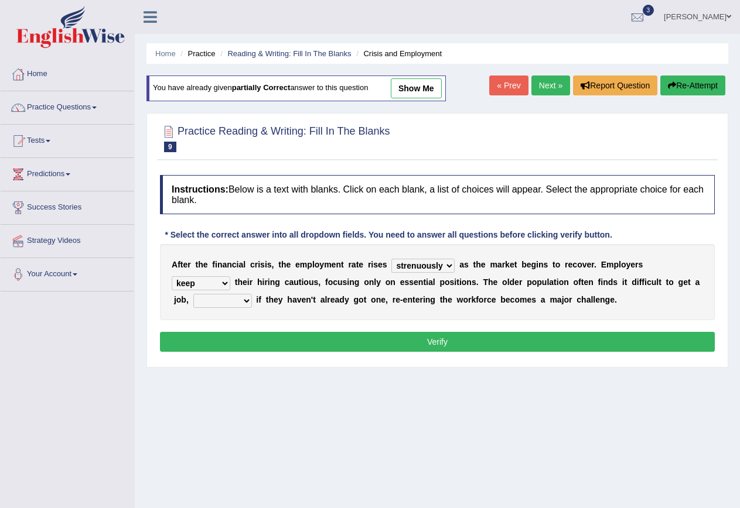
click at [172, 276] on select "keeping kept keep are kept" at bounding box center [201, 283] width 59 height 14
click at [246, 299] on select "although while then because" at bounding box center [222, 301] width 59 height 14
select select "because"
click at [193, 294] on select "although while then because" at bounding box center [222, 301] width 59 height 14
click at [424, 343] on button "Verify" at bounding box center [437, 342] width 555 height 20
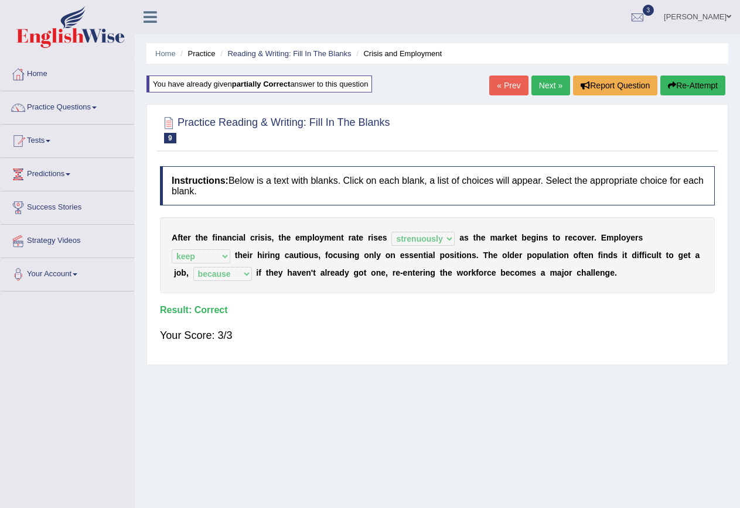
click at [546, 87] on link "Next »" at bounding box center [550, 86] width 39 height 20
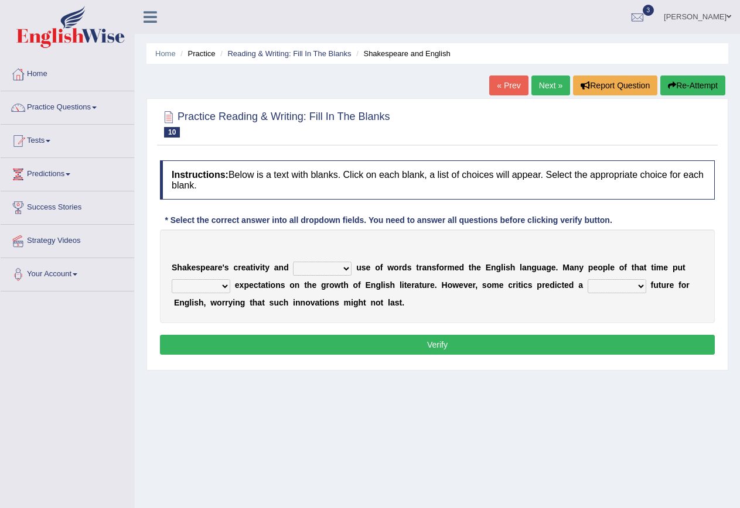
click at [340, 265] on select "idealized intensive fancied inventive" at bounding box center [322, 269] width 59 height 14
click at [337, 268] on select "idealized intensive fancied inventive" at bounding box center [322, 269] width 59 height 14
click at [220, 284] on select "wide much high more" at bounding box center [201, 286] width 59 height 14
select select "high"
click at [172, 279] on select "wide much high more" at bounding box center [201, 286] width 59 height 14
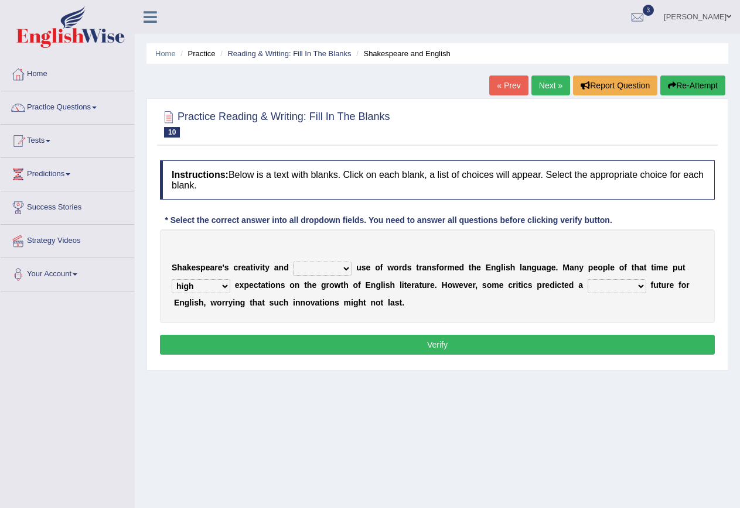
click at [641, 284] on select "monetary promising irresistible daunting" at bounding box center [616, 286] width 59 height 14
select select "promising"
click at [587, 279] on select "monetary promising irresistible daunting" at bounding box center [616, 286] width 59 height 14
click at [340, 265] on select "idealized intensive fancied inventive" at bounding box center [322, 269] width 59 height 14
select select "inventive"
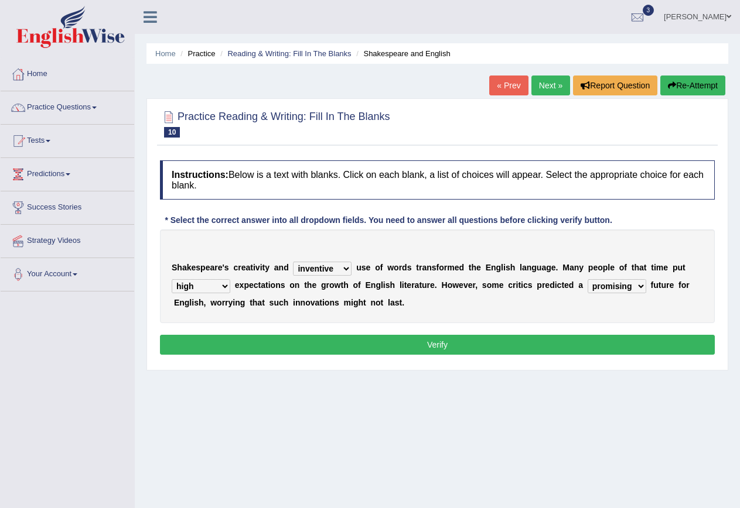
click at [293, 262] on select "idealized intensive fancied inventive" at bounding box center [322, 269] width 59 height 14
click at [371, 349] on button "Verify" at bounding box center [437, 345] width 555 height 20
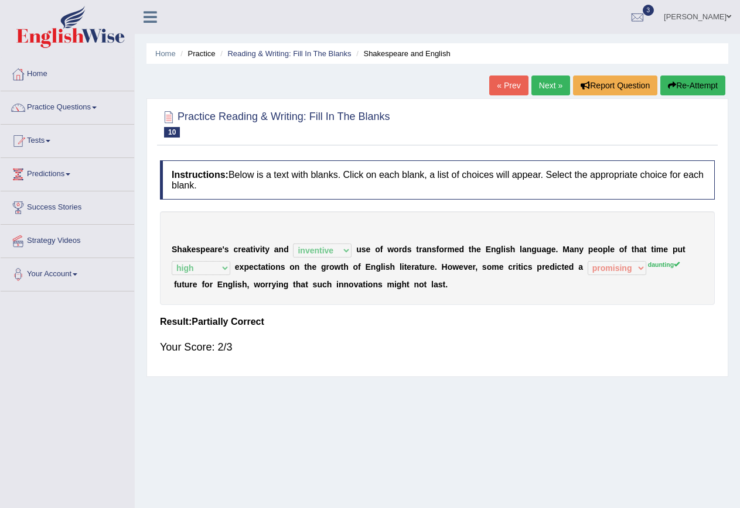
click at [542, 87] on link "Next »" at bounding box center [550, 86] width 39 height 20
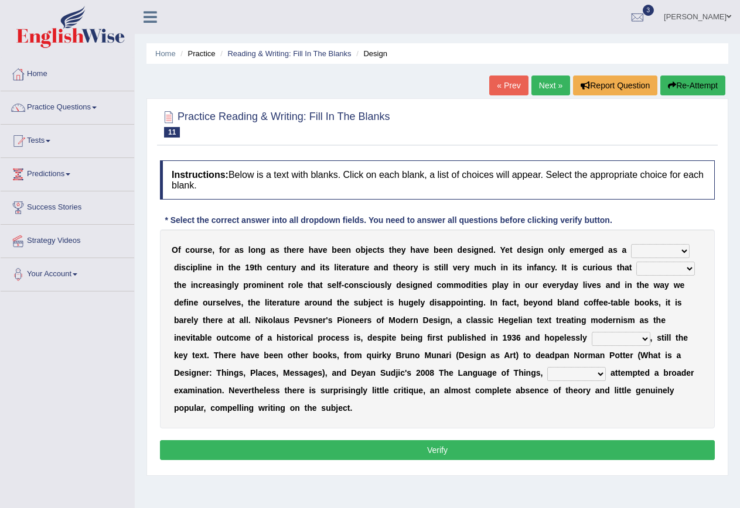
click at [588, 191] on h4 "Instructions: Below is a text with blanks. Click on each blank, a list of choic…" at bounding box center [437, 179] width 555 height 39
click at [659, 253] on select "bilateral ubiquitous foremost dedicated" at bounding box center [660, 251] width 59 height 14
click at [635, 234] on div "O f c o u r s e , f o r a s l o n g a s t h e r e h a v e b e e n o b j e c t s…" at bounding box center [437, 329] width 555 height 199
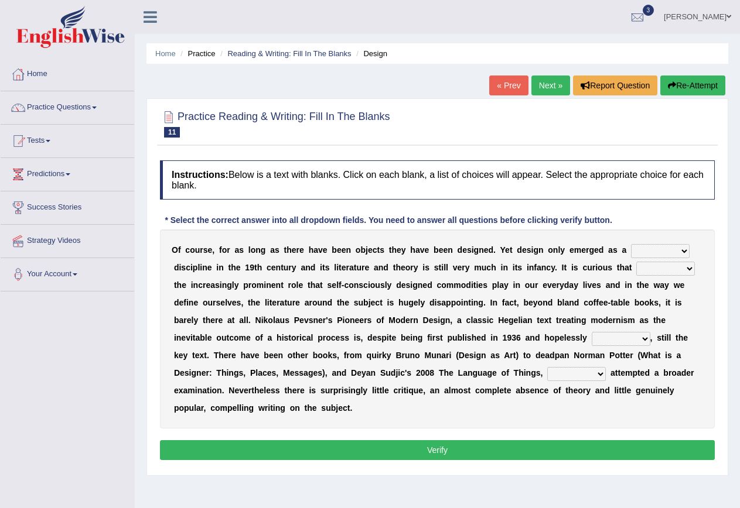
click at [672, 248] on select "bilateral ubiquitous foremost dedicated" at bounding box center [660, 251] width 59 height 14
select select "dedicated"
click at [631, 244] on select "bilateral ubiquitous foremost dedicated" at bounding box center [660, 251] width 59 height 14
click at [686, 249] on select "bilateral ubiquitous foremost dedicated" at bounding box center [660, 251] width 59 height 14
click at [677, 248] on select "bilateral ubiquitous foremost dedicated" at bounding box center [660, 251] width 59 height 14
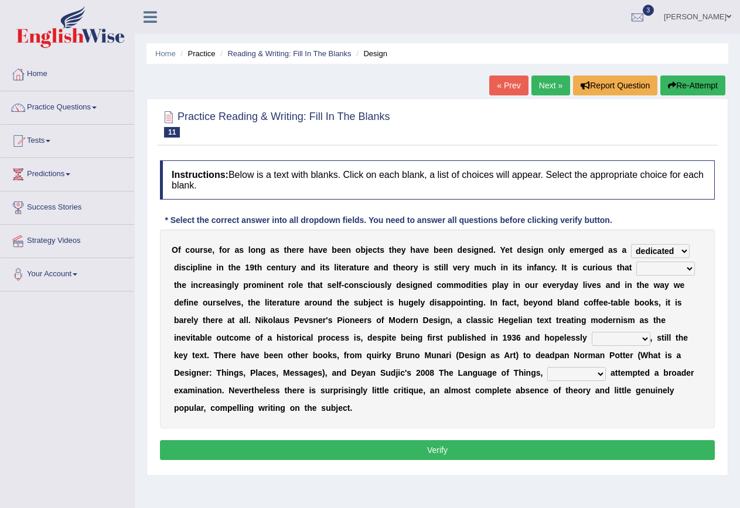
click at [685, 268] on select "since despite within through" at bounding box center [665, 269] width 59 height 14
select select "since"
click at [636, 262] on select "since despite within through" at bounding box center [665, 269] width 59 height 14
click at [644, 340] on select "dates dating date dated" at bounding box center [620, 339] width 59 height 14
select select "date"
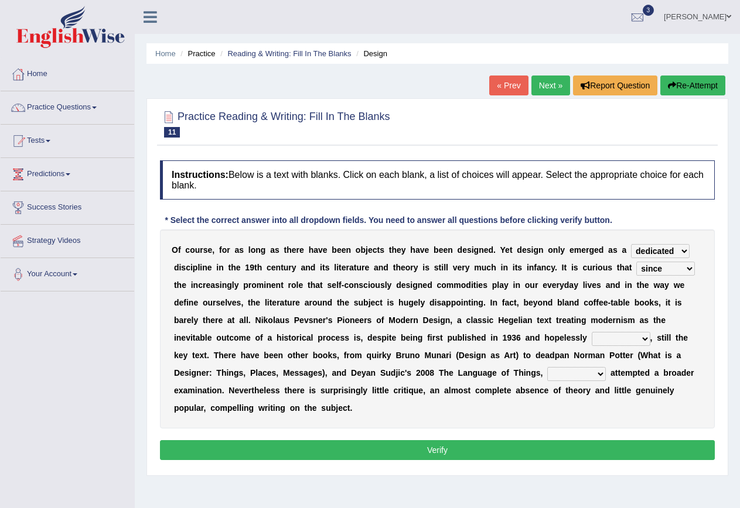
click at [591, 332] on select "dates dating date dated" at bounding box center [620, 339] width 59 height 14
click at [598, 373] on select "which then however as" at bounding box center [576, 374] width 59 height 14
select select "which"
click at [547, 367] on select "which then however as" at bounding box center [576, 374] width 59 height 14
click at [570, 446] on button "Verify" at bounding box center [437, 450] width 555 height 20
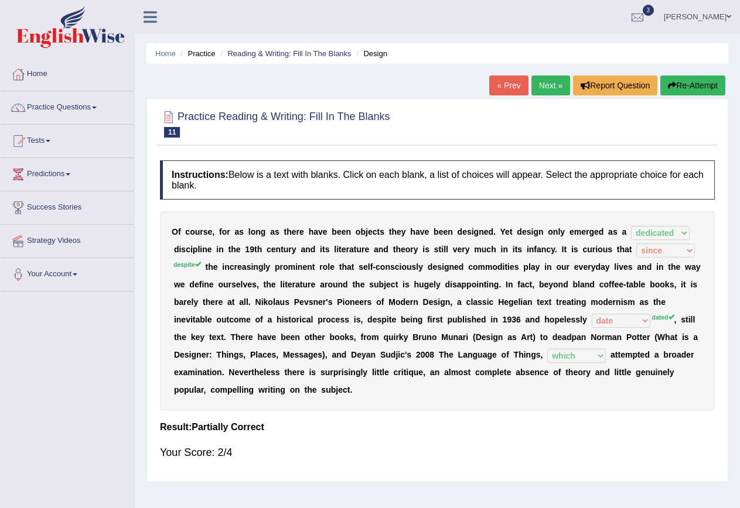
click at [693, 90] on button "Re-Attempt" at bounding box center [692, 86] width 65 height 20
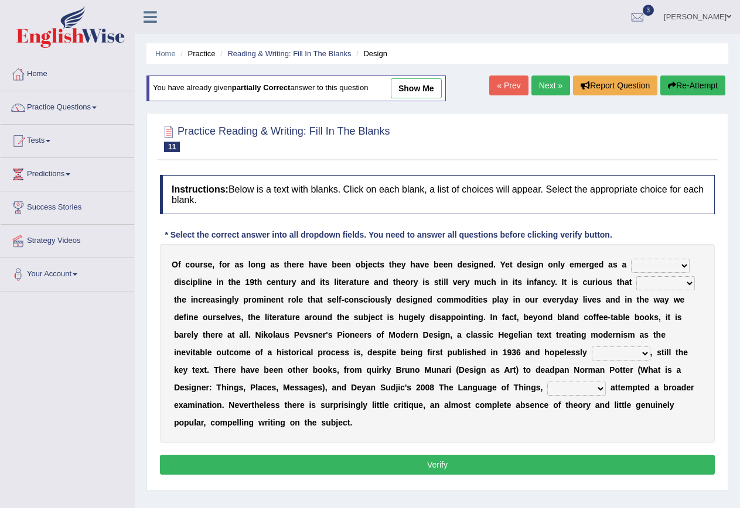
click at [659, 261] on select "bilateral ubiquitous foremost dedicated" at bounding box center [660, 266] width 59 height 14
select select "dedicated"
click at [631, 259] on select "bilateral ubiquitous foremost dedicated" at bounding box center [660, 266] width 59 height 14
click at [672, 285] on select "since despite within through" at bounding box center [665, 283] width 59 height 14
select select "despite"
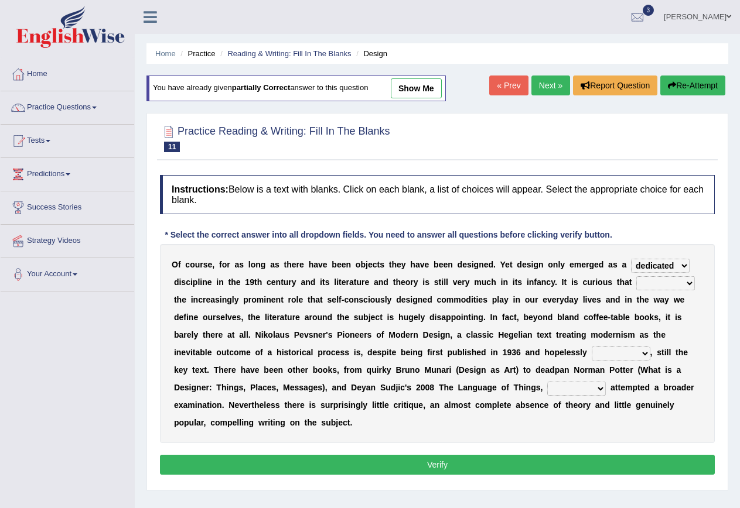
click at [636, 276] on select "since despite within through" at bounding box center [665, 283] width 59 height 14
click at [628, 355] on select "dates dating date dated" at bounding box center [620, 354] width 59 height 14
select select "dated"
click at [591, 347] on select "dates dating date dated" at bounding box center [620, 354] width 59 height 14
click at [584, 385] on select "which then however as" at bounding box center [576, 389] width 59 height 14
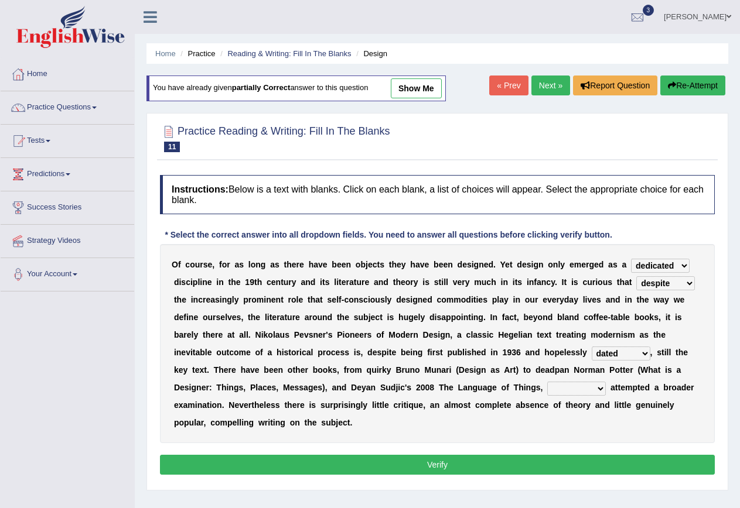
select select "which"
click at [547, 382] on select "which then however as" at bounding box center [576, 389] width 59 height 14
click at [567, 461] on button "Verify" at bounding box center [437, 465] width 555 height 20
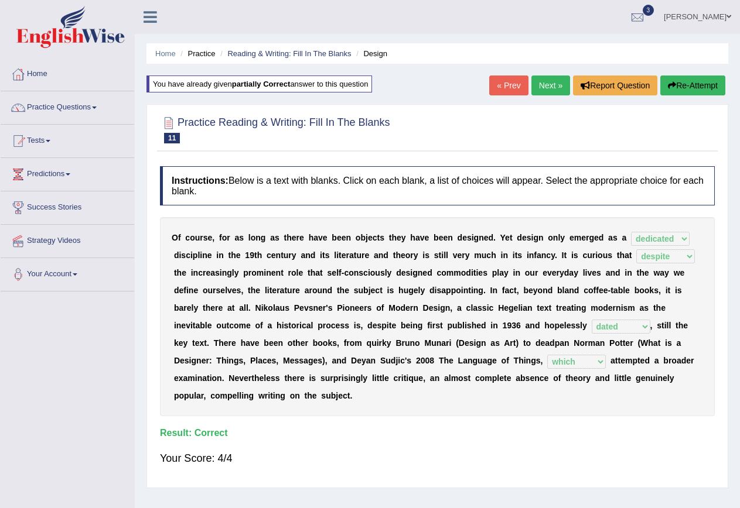
click at [543, 85] on link "Next »" at bounding box center [550, 86] width 39 height 20
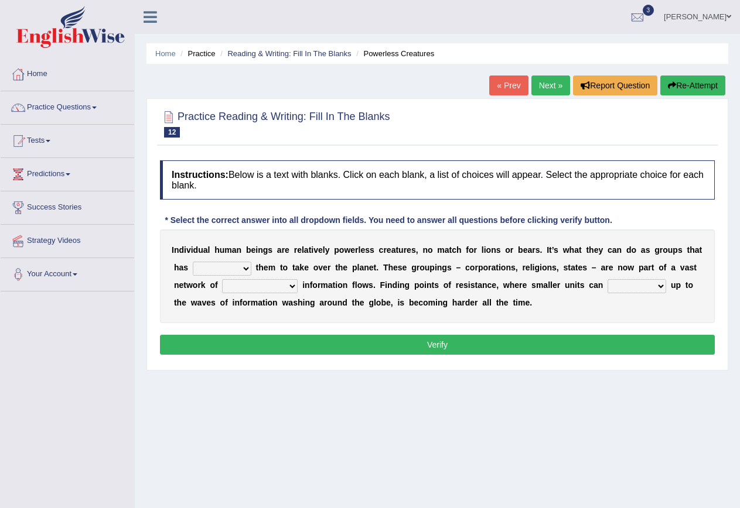
click at [237, 272] on select "enabled contended embodied conjured" at bounding box center [222, 269] width 59 height 14
select select "contended"
click at [193, 262] on select "enabled contended embodied conjured" at bounding box center [222, 269] width 59 height 14
click at [289, 283] on select "interconnected overlapping fastened exploited" at bounding box center [260, 286] width 76 height 14
select select "interconnected"
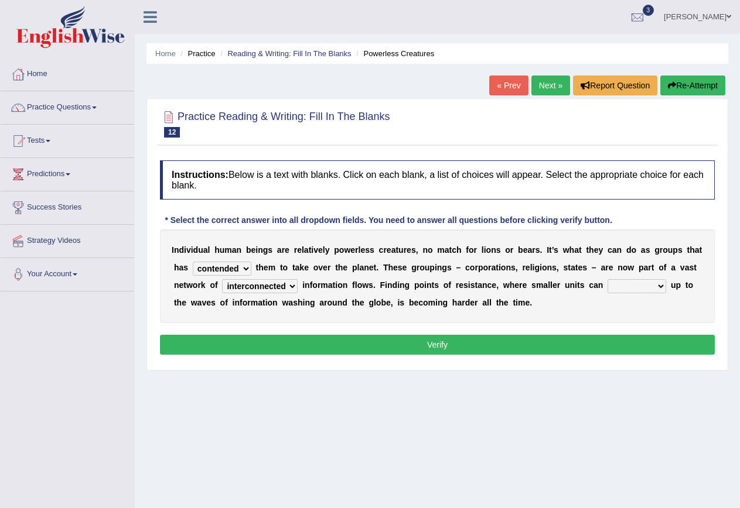
click at [222, 279] on select "interconnected overlapping fastened exploited" at bounding box center [260, 286] width 76 height 14
click at [654, 286] on select "stand raise hail pump" at bounding box center [636, 286] width 59 height 14
select select "stand"
click at [608, 279] on select "stand raise hail pump" at bounding box center [636, 286] width 59 height 14
click at [638, 344] on button "Verify" at bounding box center [437, 345] width 555 height 20
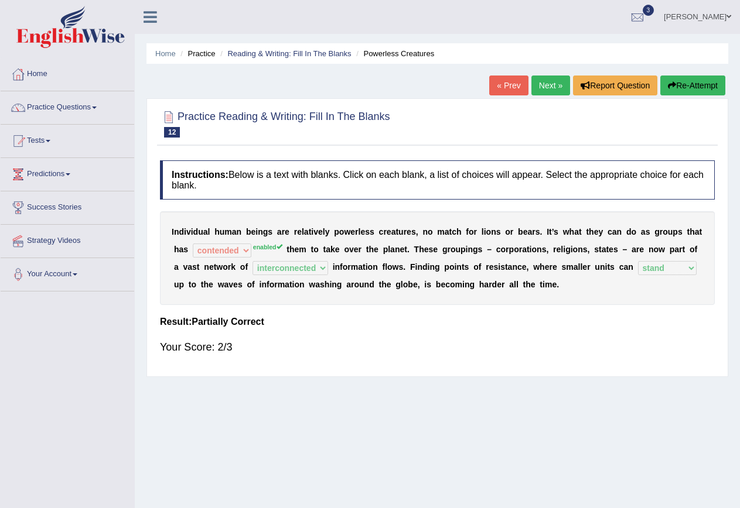
click at [545, 87] on link "Next »" at bounding box center [550, 86] width 39 height 20
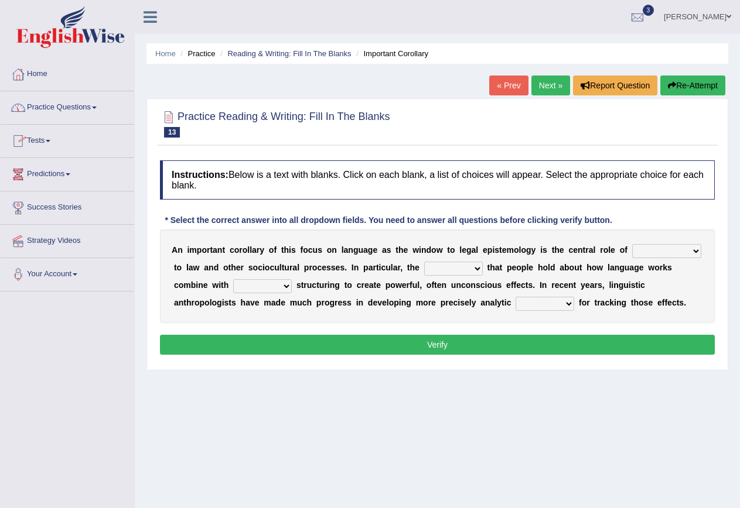
click at [54, 100] on link "Practice Questions" at bounding box center [68, 105] width 134 height 29
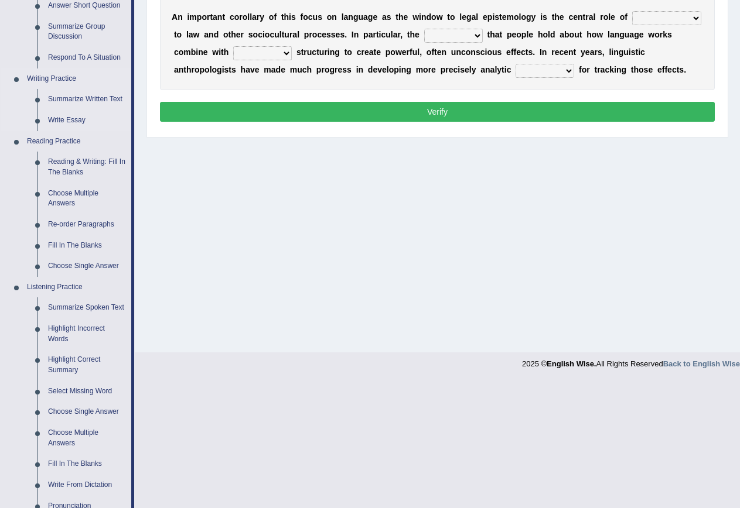
scroll to position [234, 0]
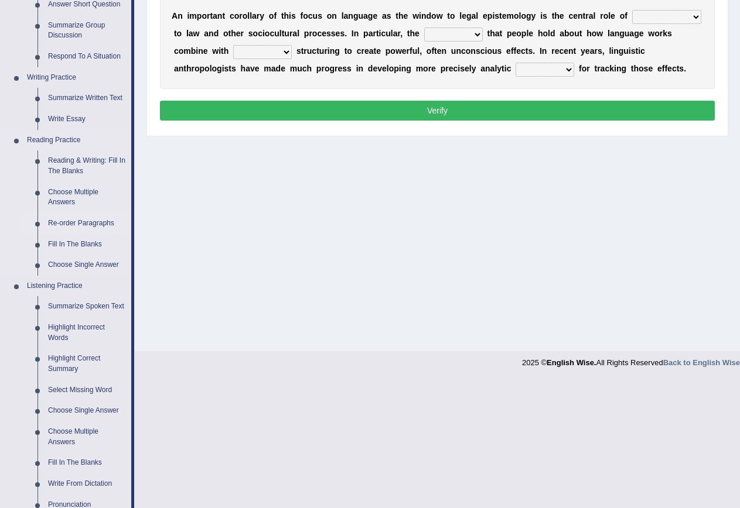
click at [83, 220] on link "Re-order Paragraphs" at bounding box center [87, 223] width 88 height 21
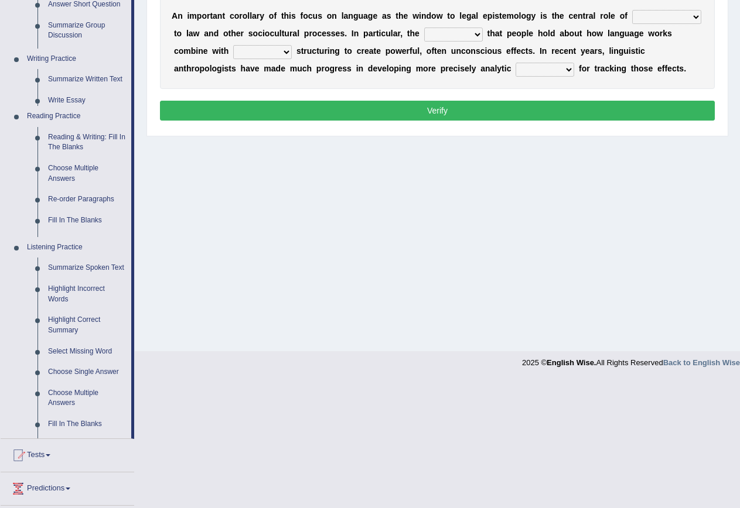
scroll to position [107, 0]
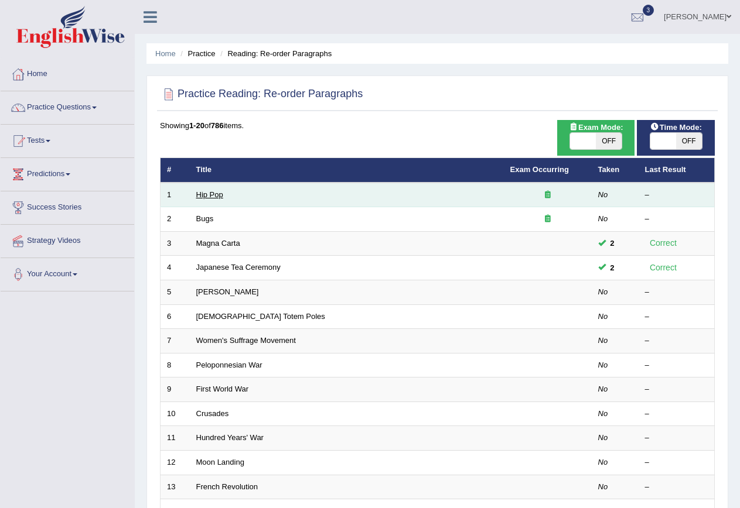
click at [207, 194] on link "Hip Pop" at bounding box center [209, 194] width 27 height 9
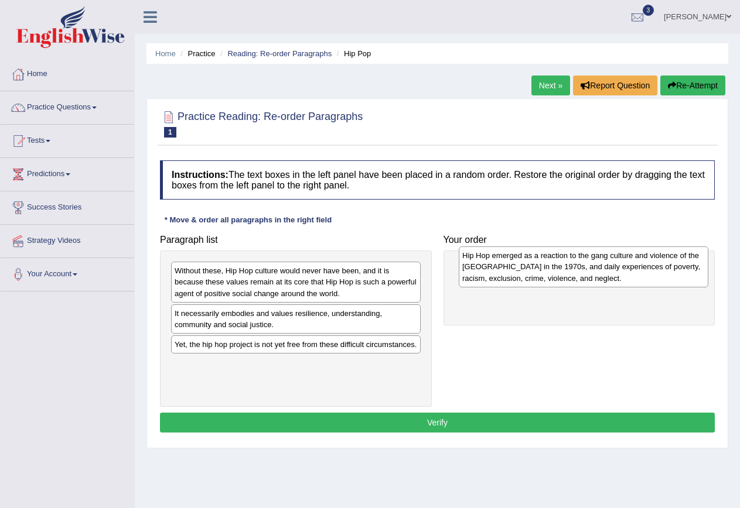
drag, startPoint x: 226, startPoint y: 284, endPoint x: 514, endPoint y: 269, distance: 287.9
click at [514, 269] on div "Hip Hop emerged as a reaction to the gang culture and violence of the [GEOGRAPH…" at bounding box center [582, 267] width 249 height 40
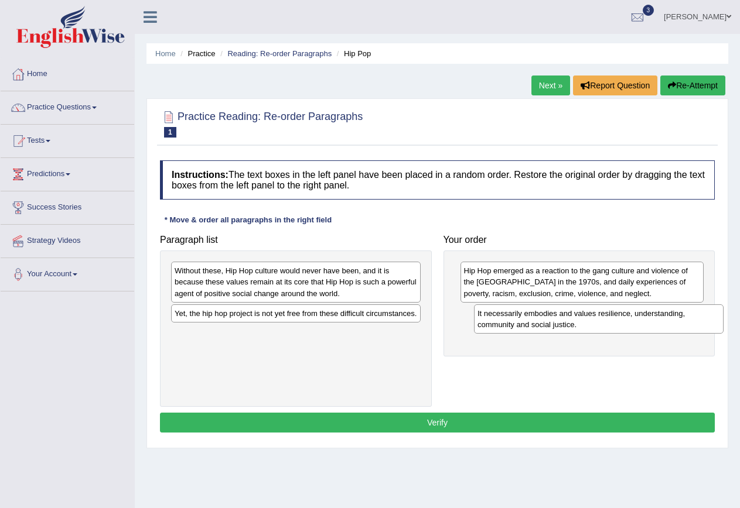
drag, startPoint x: 199, startPoint y: 324, endPoint x: 502, endPoint y: 324, distance: 302.7
click at [502, 324] on div "It necessarily embodies and values resilience, understanding, community and soc…" at bounding box center [598, 318] width 249 height 29
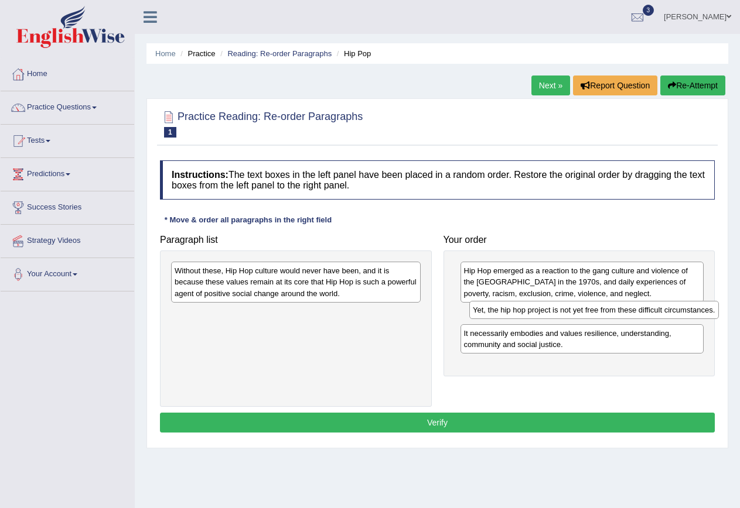
drag, startPoint x: 218, startPoint y: 316, endPoint x: 516, endPoint y: 313, distance: 298.1
click at [516, 313] on div "Yet, the hip hop project is not yet free from these difficult circumstances." at bounding box center [593, 310] width 249 height 18
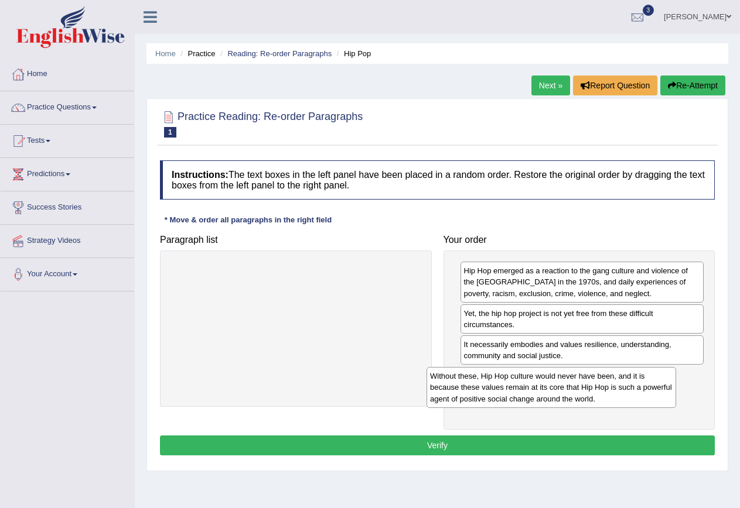
drag, startPoint x: 334, startPoint y: 288, endPoint x: 597, endPoint y: 395, distance: 283.7
click at [597, 395] on div "Without these, Hip Hop culture would never have been, and it is because these v…" at bounding box center [550, 387] width 249 height 40
click at [594, 447] on button "Verify" at bounding box center [437, 446] width 555 height 20
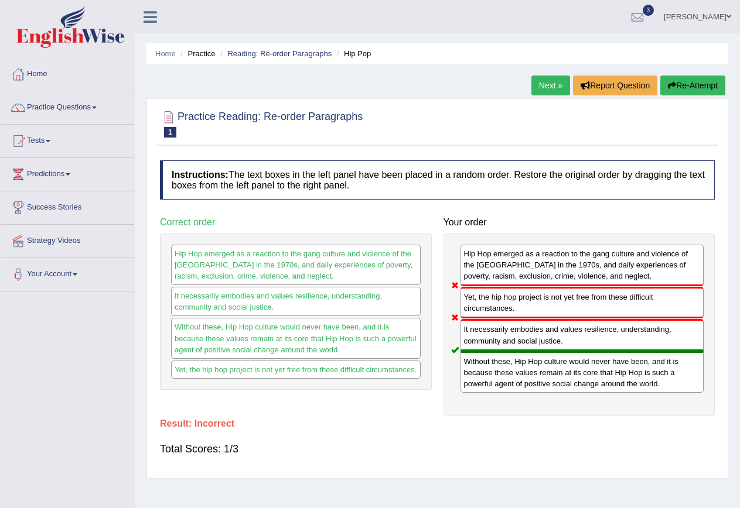
click at [694, 85] on button "Re-Attempt" at bounding box center [692, 86] width 65 height 20
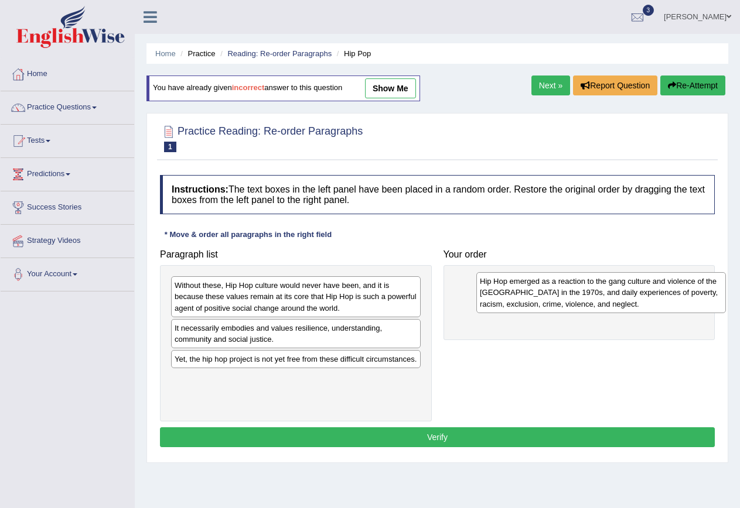
drag, startPoint x: 332, startPoint y: 299, endPoint x: 637, endPoint y: 295, distance: 305.1
click at [637, 295] on div "Hip Hop emerged as a reaction to the gang culture and violence of the [GEOGRAPH…" at bounding box center [600, 292] width 249 height 40
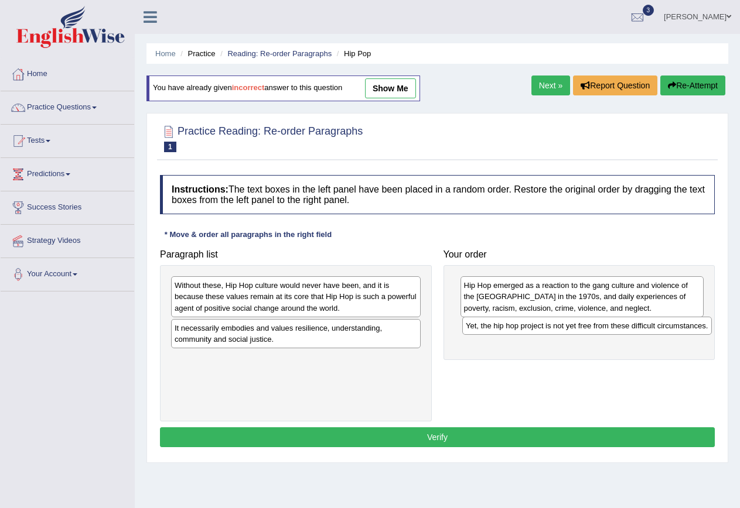
drag, startPoint x: 235, startPoint y: 364, endPoint x: 526, endPoint y: 331, distance: 292.9
click at [526, 331] on div "Yet, the hip hop project is not yet free from these difficult circumstances." at bounding box center [586, 326] width 249 height 18
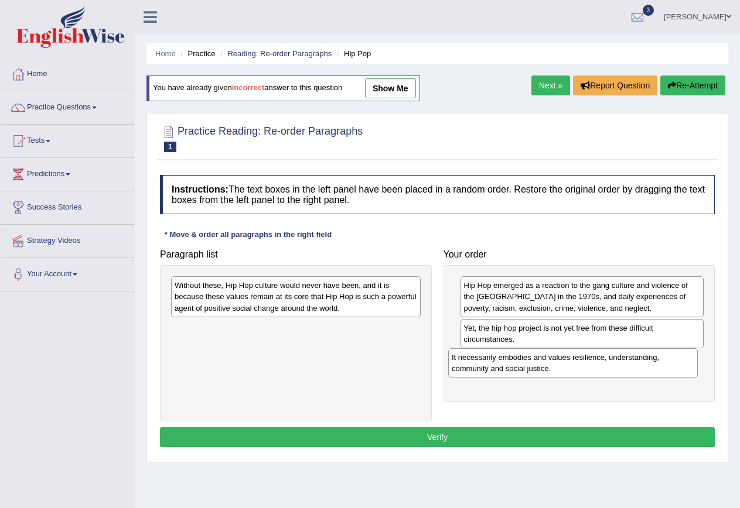
drag, startPoint x: 351, startPoint y: 343, endPoint x: 628, endPoint y: 372, distance: 278.5
click at [628, 372] on div "It necessarily embodies and values resilience, understanding, community and soc…" at bounding box center [572, 362] width 249 height 29
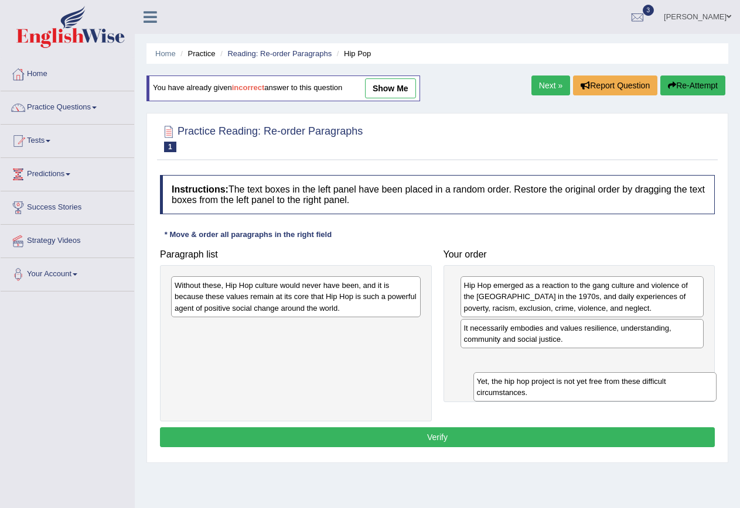
drag, startPoint x: 500, startPoint y: 332, endPoint x: 514, endPoint y: 388, distance: 57.2
click at [514, 388] on div "Yet, the hip hop project is not yet free from these difficult circumstances." at bounding box center [595, 386] width 244 height 29
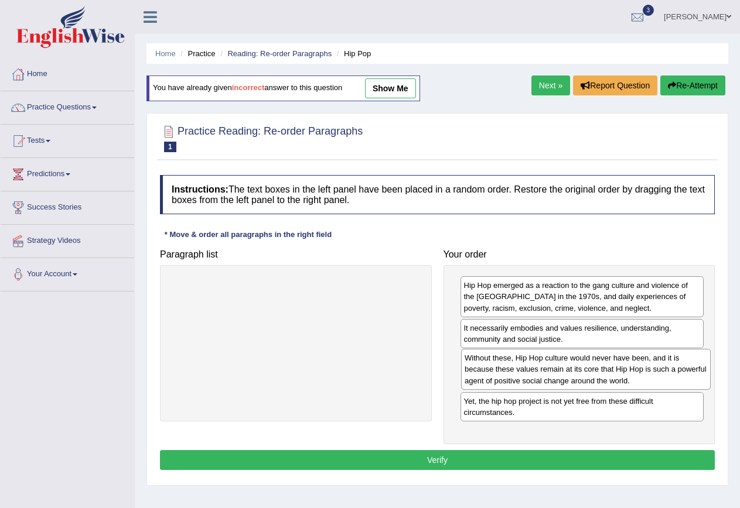
drag, startPoint x: 282, startPoint y: 301, endPoint x: 572, endPoint y: 374, distance: 298.8
click at [572, 374] on div "Without these, Hip Hop culture would never have been, and it is because these v…" at bounding box center [585, 369] width 249 height 40
click at [504, 464] on button "Verify" at bounding box center [437, 460] width 555 height 20
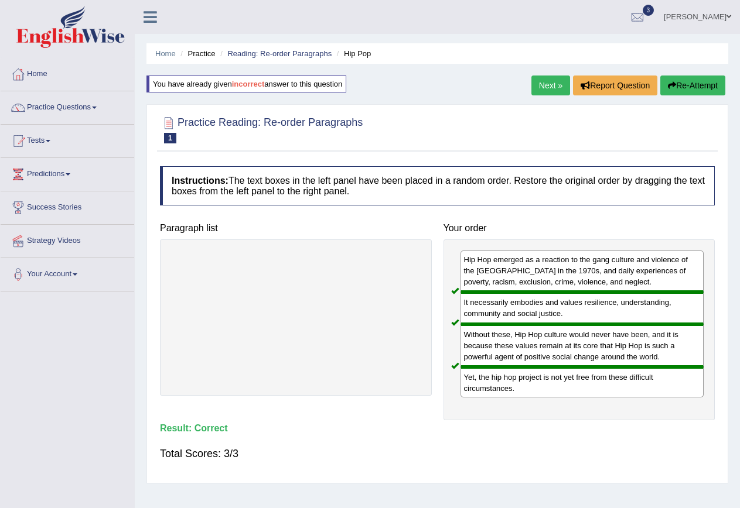
click at [544, 87] on link "Next »" at bounding box center [550, 86] width 39 height 20
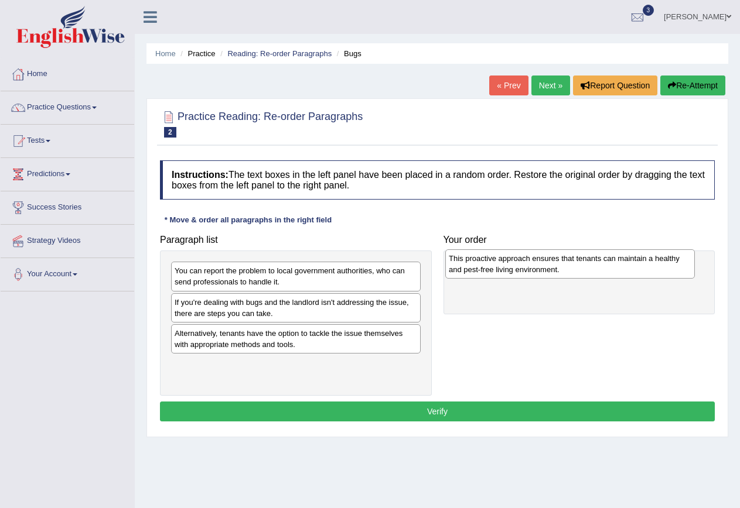
drag, startPoint x: 192, startPoint y: 374, endPoint x: 466, endPoint y: 268, distance: 293.8
click at [466, 268] on div "This proactive approach ensures that tenants can maintain a healthy and pest-fr…" at bounding box center [569, 263] width 249 height 29
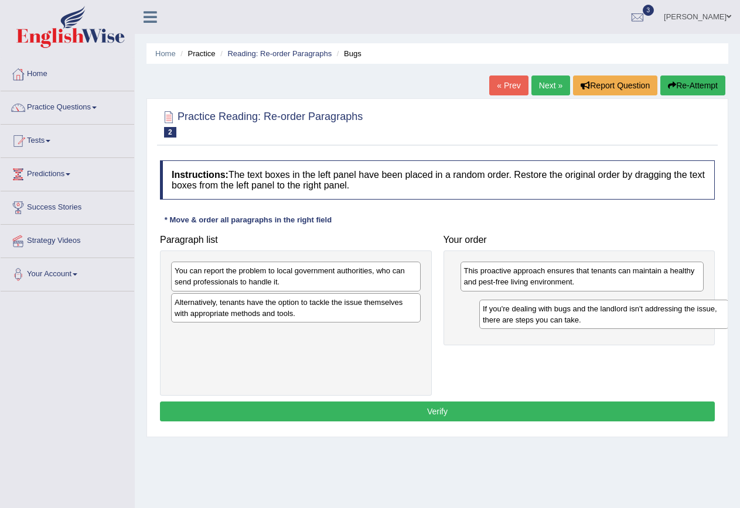
drag, startPoint x: 240, startPoint y: 312, endPoint x: 549, endPoint y: 317, distance: 309.2
click at [549, 317] on div "If you're dealing with bugs and the landlord isn't addressing the issue, there …" at bounding box center [603, 314] width 249 height 29
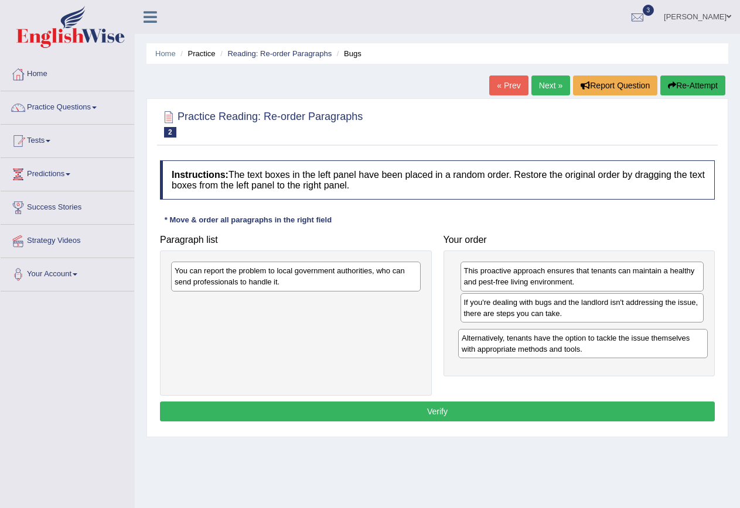
drag, startPoint x: 215, startPoint y: 309, endPoint x: 507, endPoint y: 341, distance: 292.8
click at [507, 341] on div "Alternatively, tenants have the option to tackle the issue themselves with appr…" at bounding box center [582, 343] width 249 height 29
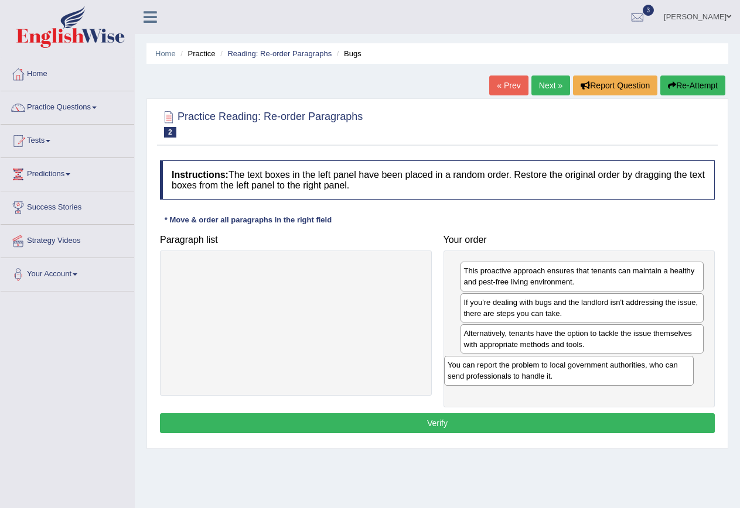
drag, startPoint x: 271, startPoint y: 278, endPoint x: 545, endPoint y: 372, distance: 290.4
click at [545, 372] on div "You can report the problem to local government authorities, who can send profes…" at bounding box center [568, 370] width 249 height 29
click at [577, 422] on button "Verify" at bounding box center [437, 423] width 555 height 20
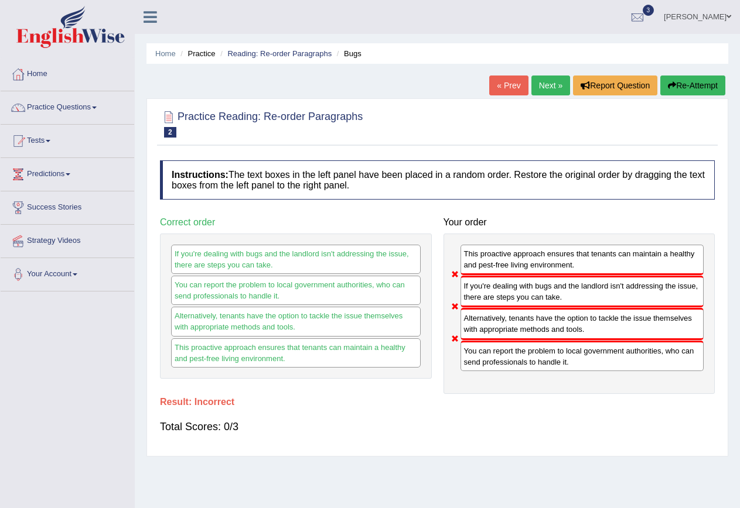
click at [700, 83] on button "Re-Attempt" at bounding box center [692, 86] width 65 height 20
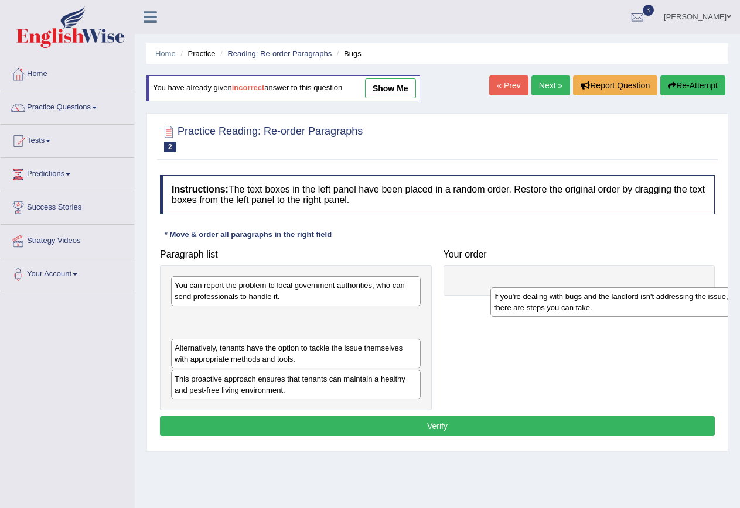
drag, startPoint x: 191, startPoint y: 324, endPoint x: 483, endPoint y: 284, distance: 294.9
click at [490, 288] on div "If you're dealing with bugs and the landlord isn't addressing the issue, there …" at bounding box center [614, 302] width 249 height 29
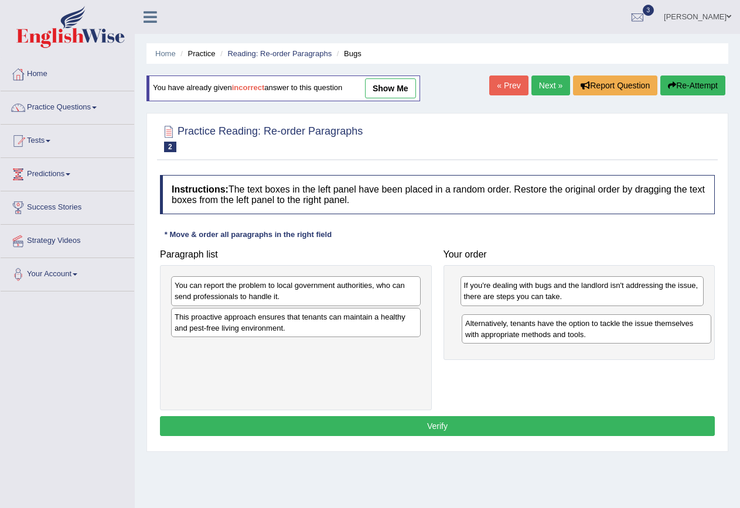
drag, startPoint x: 251, startPoint y: 324, endPoint x: 588, endPoint y: 321, distance: 337.3
click at [588, 321] on div "Alternatively, tenants have the option to tackle the issue themselves with appr…" at bounding box center [585, 328] width 249 height 29
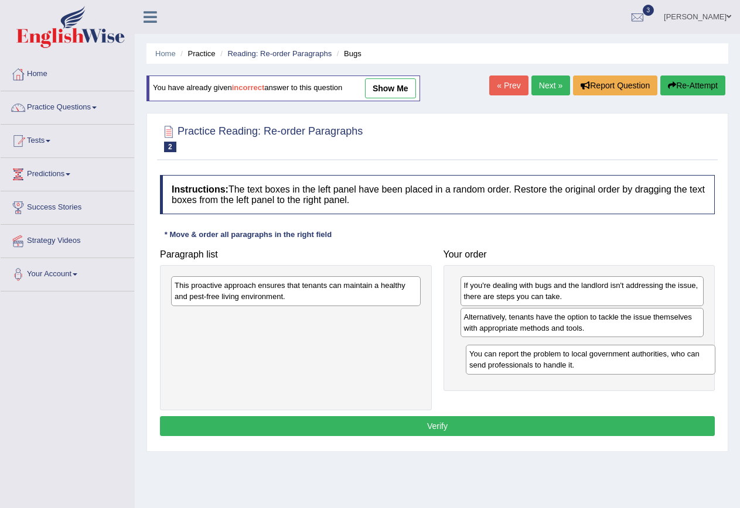
drag, startPoint x: 334, startPoint y: 289, endPoint x: 628, endPoint y: 357, distance: 302.4
click at [628, 357] on div "You can report the problem to local government authorities, who can send profes…" at bounding box center [590, 359] width 249 height 29
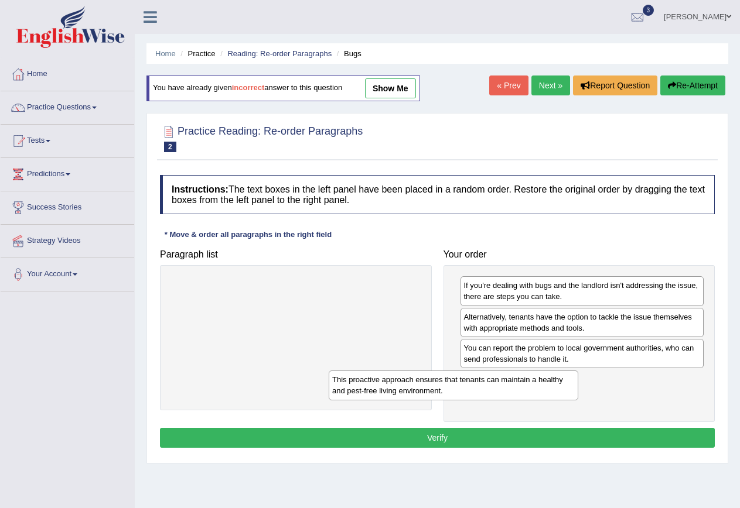
drag, startPoint x: 352, startPoint y: 296, endPoint x: 588, endPoint y: 409, distance: 261.9
click at [578, 400] on div "This proactive approach ensures that tenants can maintain a healthy and pest-fr…" at bounding box center [453, 385] width 249 height 29
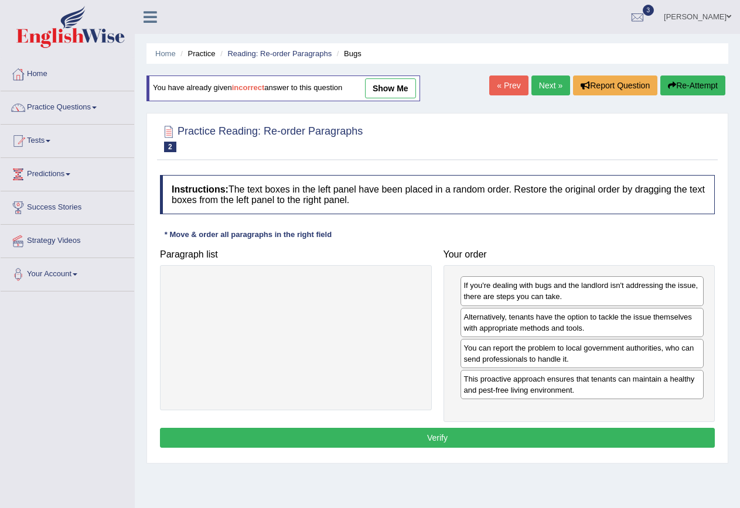
click at [516, 438] on button "Verify" at bounding box center [437, 438] width 555 height 20
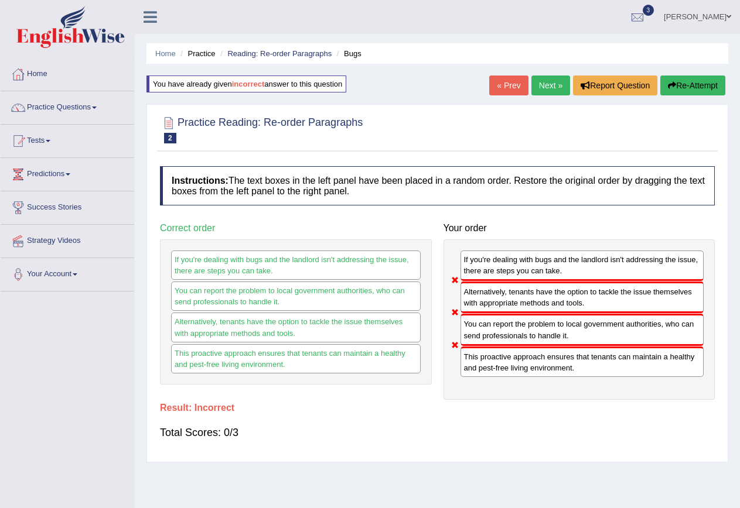
click at [704, 78] on button "Re-Attempt" at bounding box center [692, 86] width 65 height 20
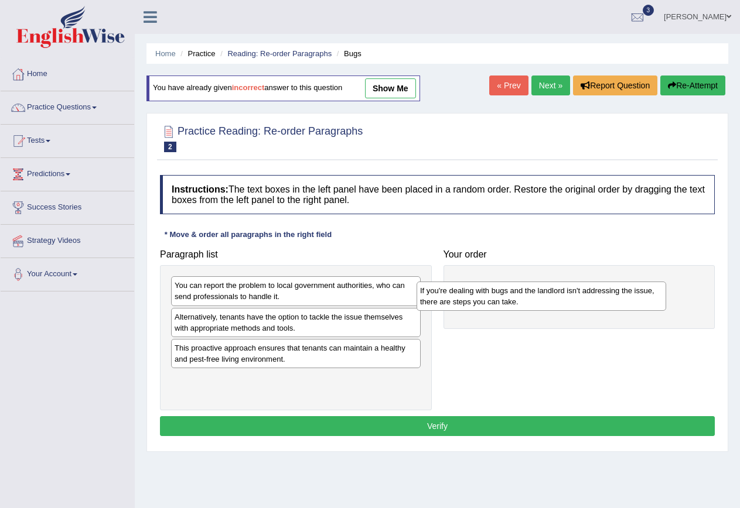
drag, startPoint x: 242, startPoint y: 324, endPoint x: 508, endPoint y: 293, distance: 267.1
click at [508, 293] on div "If you're dealing with bugs and the landlord isn't addressing the issue, there …" at bounding box center [540, 296] width 249 height 29
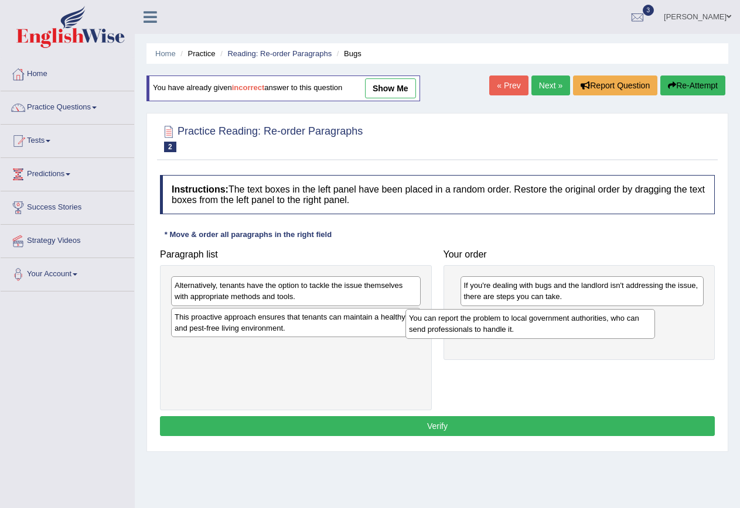
drag, startPoint x: 276, startPoint y: 289, endPoint x: 561, endPoint y: 329, distance: 287.3
click at [561, 329] on div "You can report the problem to local government authorities, who can send profes…" at bounding box center [529, 323] width 249 height 29
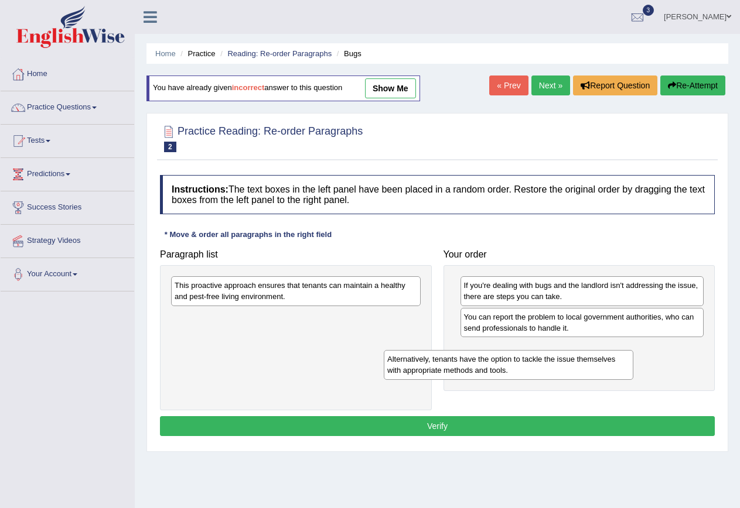
drag, startPoint x: 319, startPoint y: 291, endPoint x: 558, endPoint y: 364, distance: 249.7
click at [556, 364] on div "Alternatively, tenants have the option to tackle the issue themselves with appr…" at bounding box center [508, 364] width 249 height 29
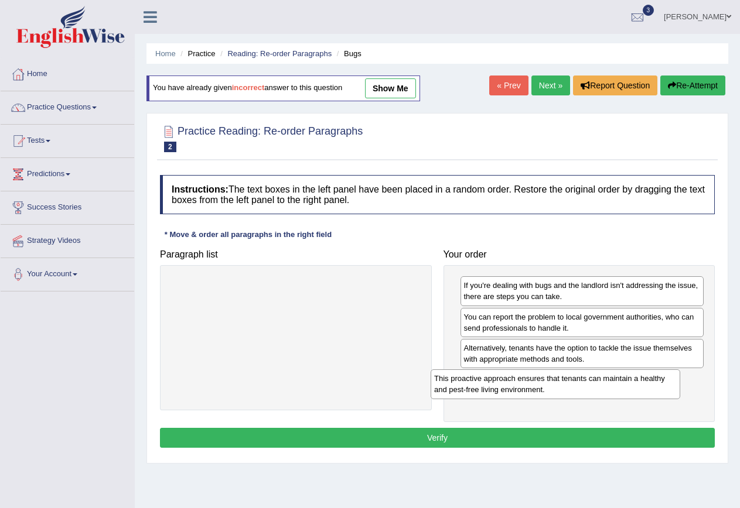
drag, startPoint x: 309, startPoint y: 287, endPoint x: 568, endPoint y: 380, distance: 275.6
click at [568, 380] on div "This proactive approach ensures that tenants can maintain a healthy and pest-fr…" at bounding box center [554, 383] width 249 height 29
click at [574, 442] on button "Verify" at bounding box center [437, 438] width 555 height 20
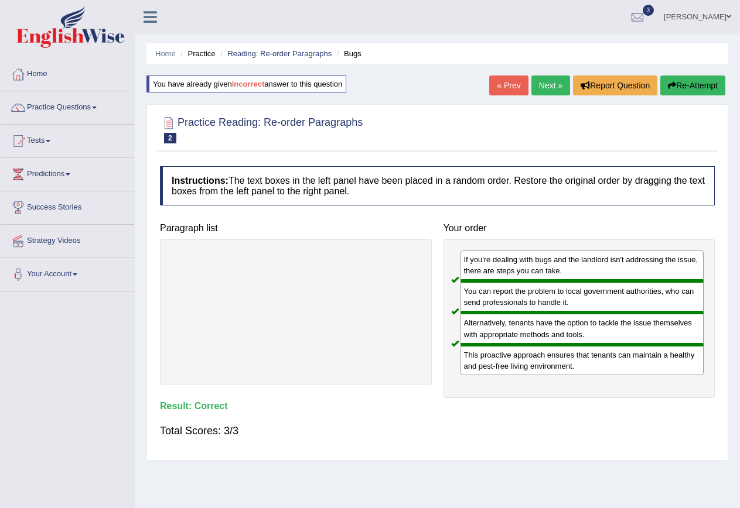
click at [554, 81] on link "Next »" at bounding box center [550, 86] width 39 height 20
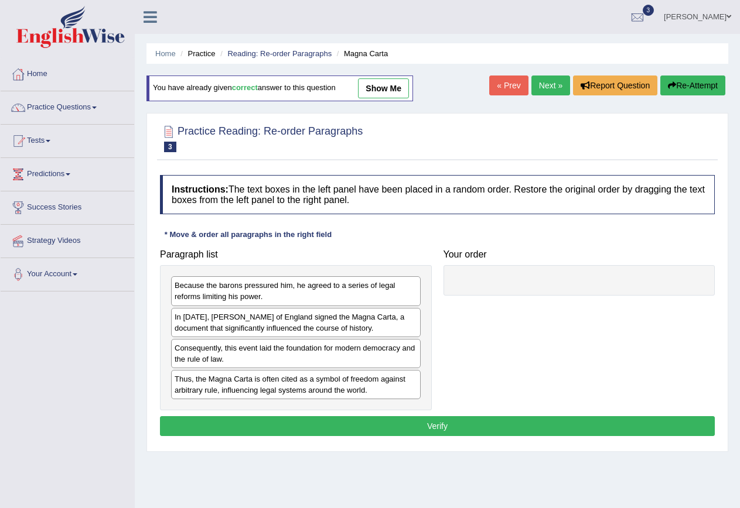
click at [547, 87] on link "Next »" at bounding box center [550, 86] width 39 height 20
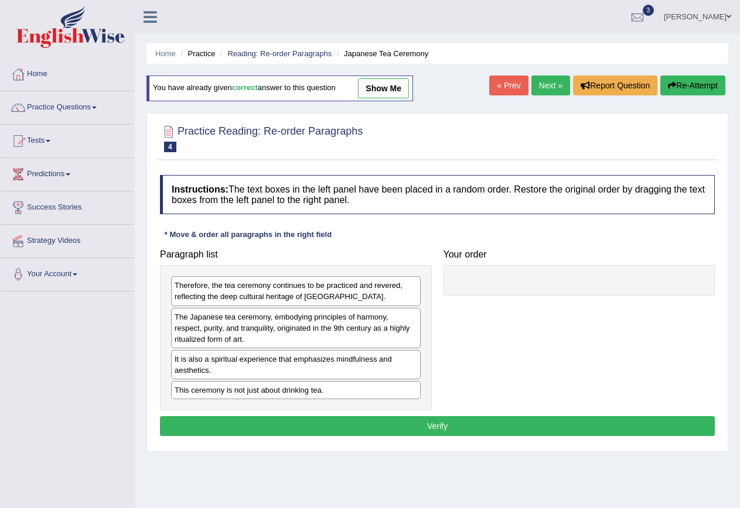
click at [62, 110] on link "Practice Questions" at bounding box center [68, 105] width 134 height 29
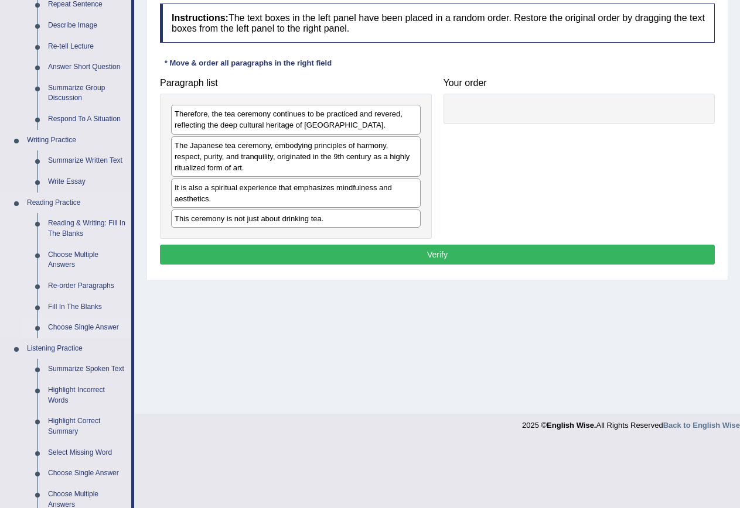
scroll to position [176, 0]
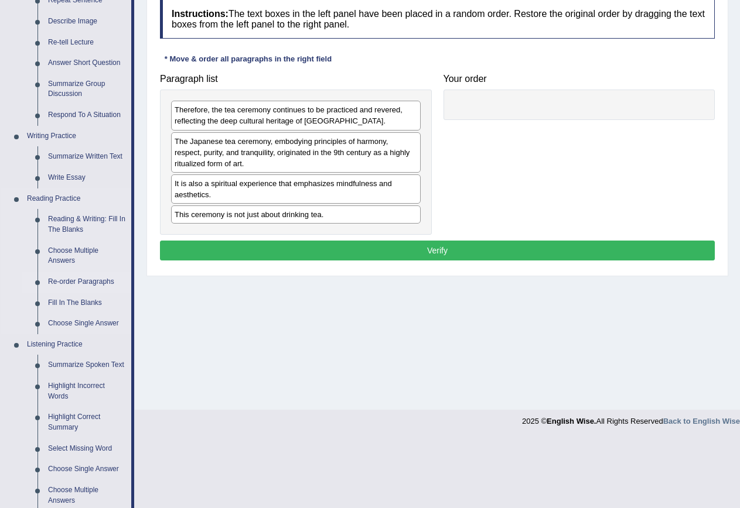
click at [91, 278] on link "Re-order Paragraphs" at bounding box center [87, 282] width 88 height 21
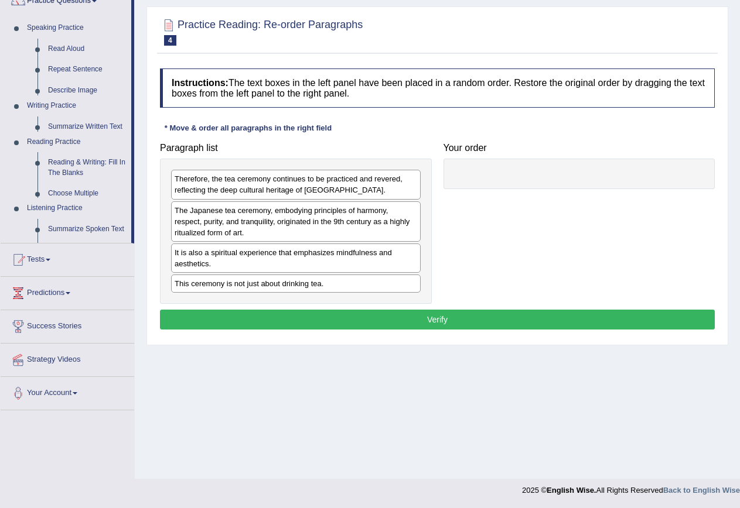
scroll to position [107, 0]
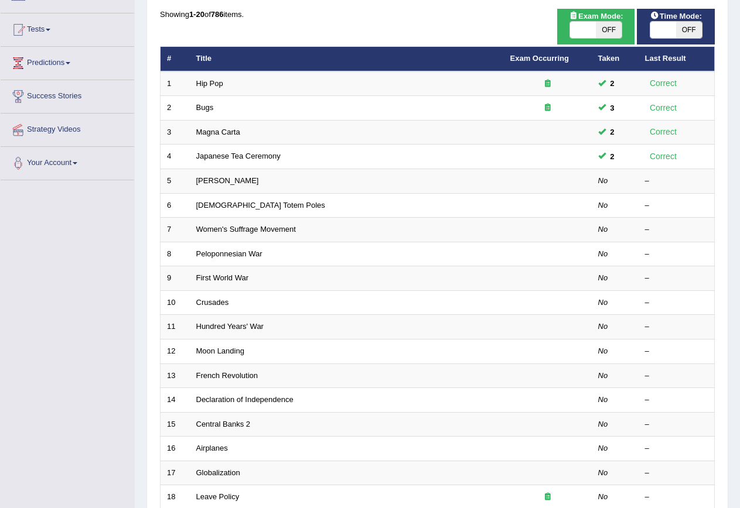
scroll to position [117, 0]
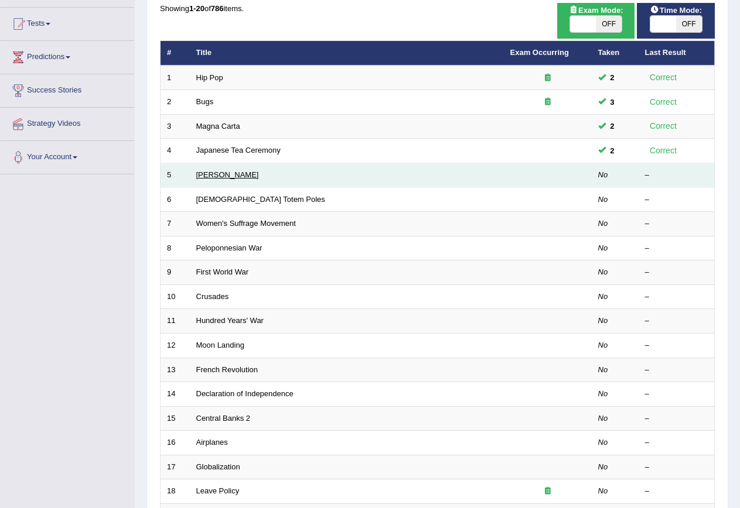
click at [244, 173] on link "[PERSON_NAME]" at bounding box center [227, 174] width 63 height 9
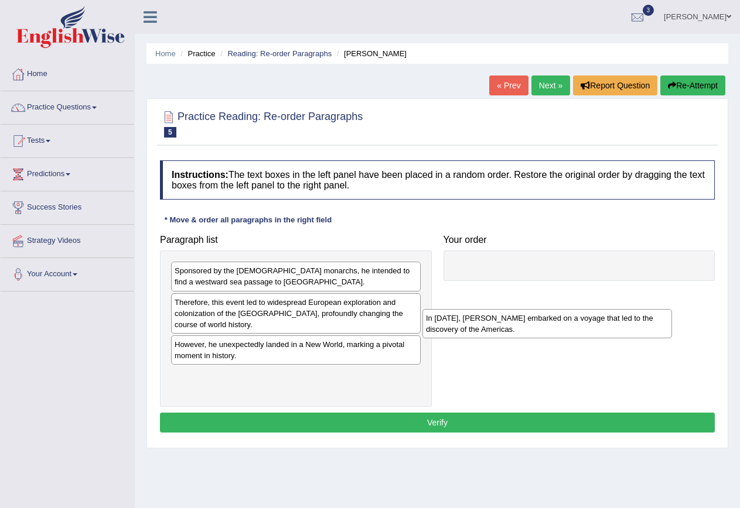
drag, startPoint x: 240, startPoint y: 382, endPoint x: 500, endPoint y: 278, distance: 280.1
click at [500, 309] on div "In 1492, Christopher Columbus embarked on a voyage that led to the discovery of…" at bounding box center [546, 323] width 249 height 29
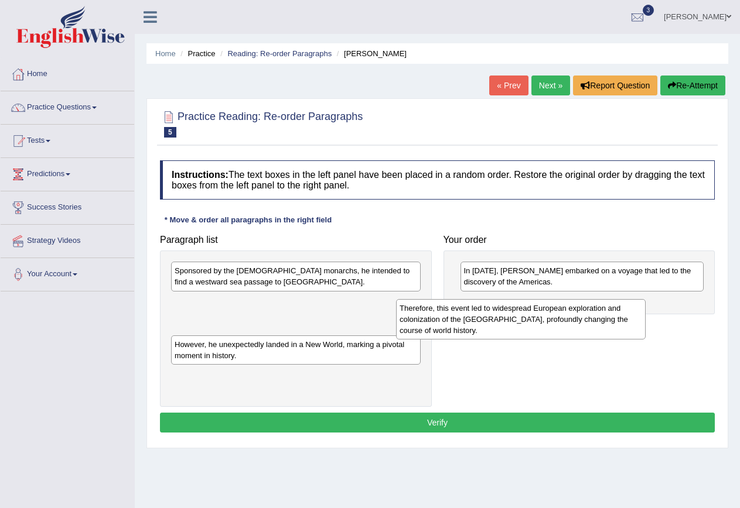
drag, startPoint x: 242, startPoint y: 311, endPoint x: 528, endPoint y: 313, distance: 285.8
click at [528, 313] on div "Therefore, this event led to widespread European exploration and colonization o…" at bounding box center [520, 319] width 249 height 40
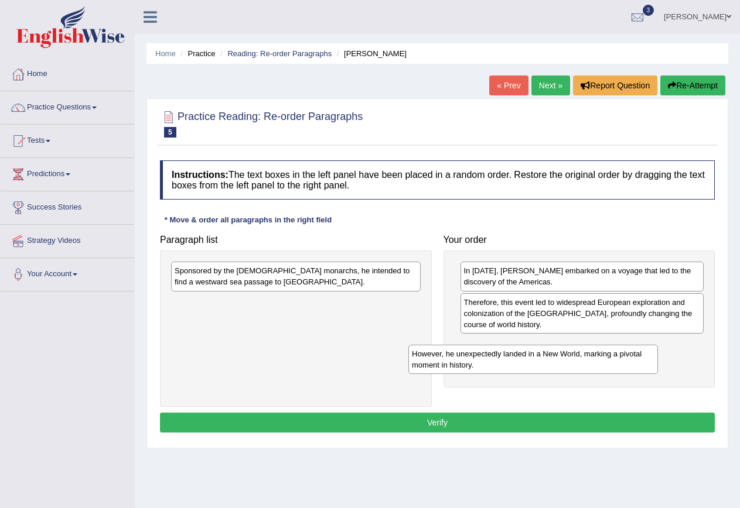
drag, startPoint x: 241, startPoint y: 310, endPoint x: 495, endPoint y: 358, distance: 259.1
click div "However, he unexpectedly landed in a New World, marking a pivotal moment in his…"
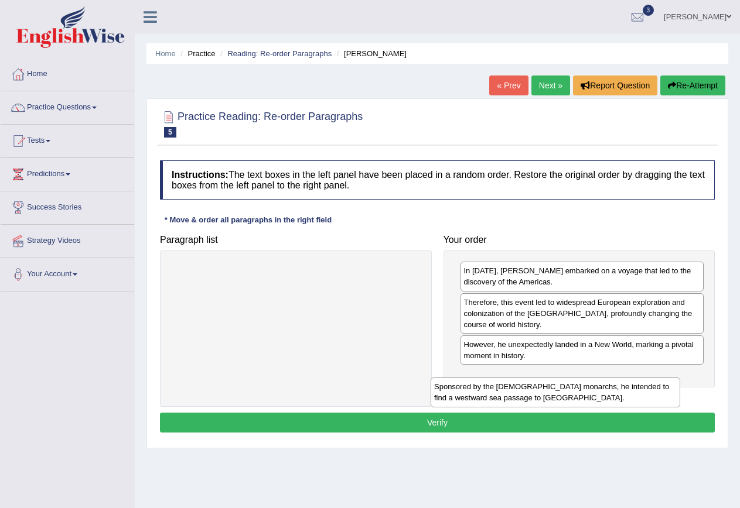
drag, startPoint x: 296, startPoint y: 281, endPoint x: 558, endPoint y: 395, distance: 285.9
click div "Sponsored by the Spanish monarchs, he intended to find a westward sea passage t…"
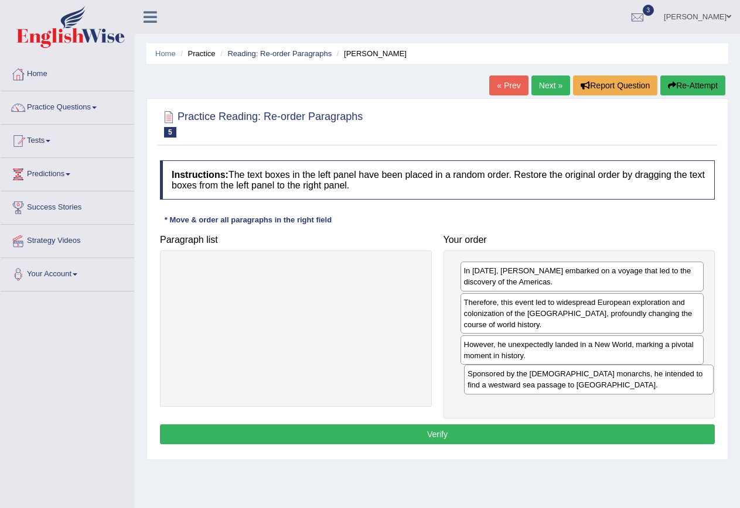
drag, startPoint x: 325, startPoint y: 279, endPoint x: 657, endPoint y: 386, distance: 349.1
click div "Sponsored by the Spanish monarchs, he intended to find a westward sea passage t…"
click button "Verify"
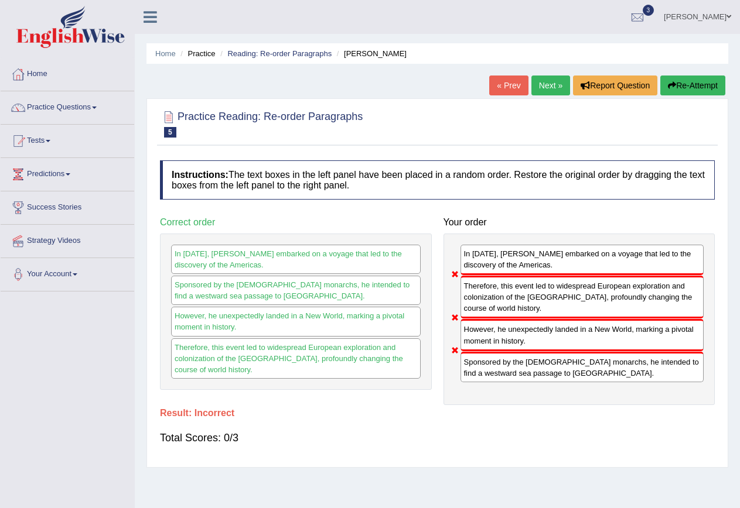
click button "Re-Attempt"
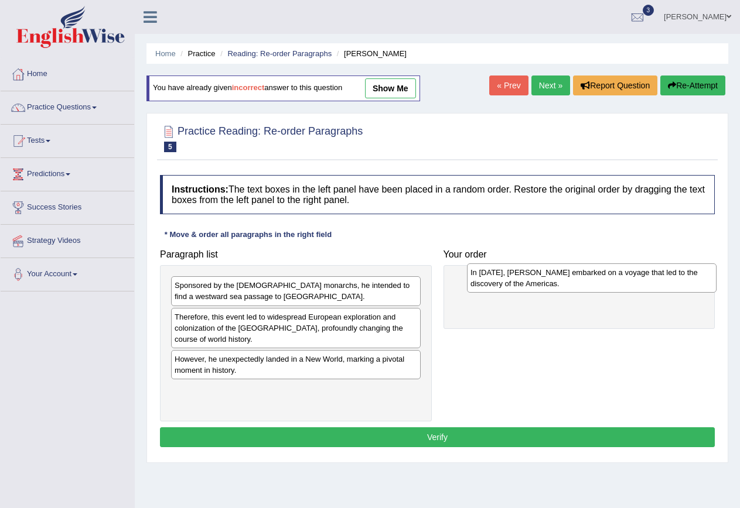
drag, startPoint x: 254, startPoint y: 400, endPoint x: 550, endPoint y: 282, distance: 319.6
click at [550, 282] on div "In [DATE], [PERSON_NAME] embarked on a voyage that led to the discovery of the …" at bounding box center [591, 278] width 249 height 29
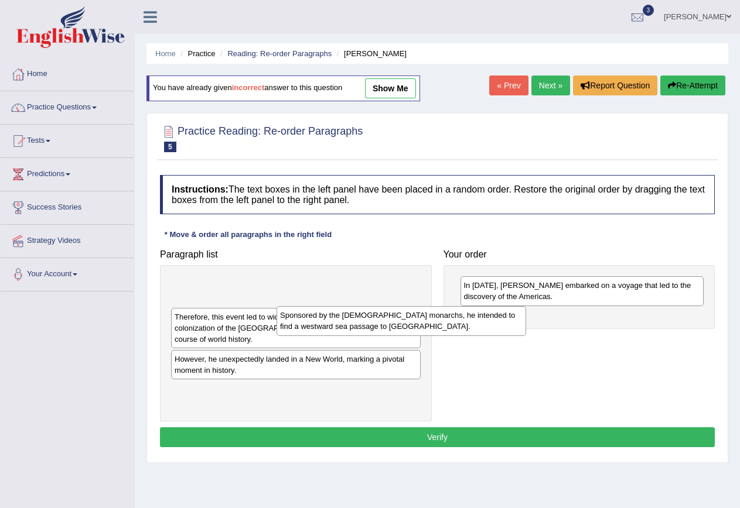
drag, startPoint x: 281, startPoint y: 296, endPoint x: 531, endPoint y: 340, distance: 254.0
click at [526, 336] on div "Sponsored by the [DEMOGRAPHIC_DATA] monarchs, he intended to find a westward se…" at bounding box center [400, 320] width 249 height 29
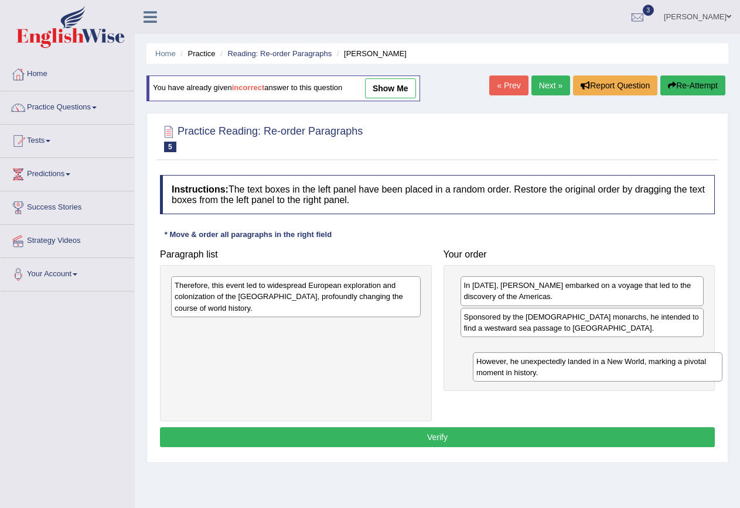
drag, startPoint x: 227, startPoint y: 336, endPoint x: 528, endPoint y: 369, distance: 303.4
click at [528, 369] on div "However, he unexpectedly landed in a New World, marking a pivotal moment in his…" at bounding box center [597, 367] width 249 height 29
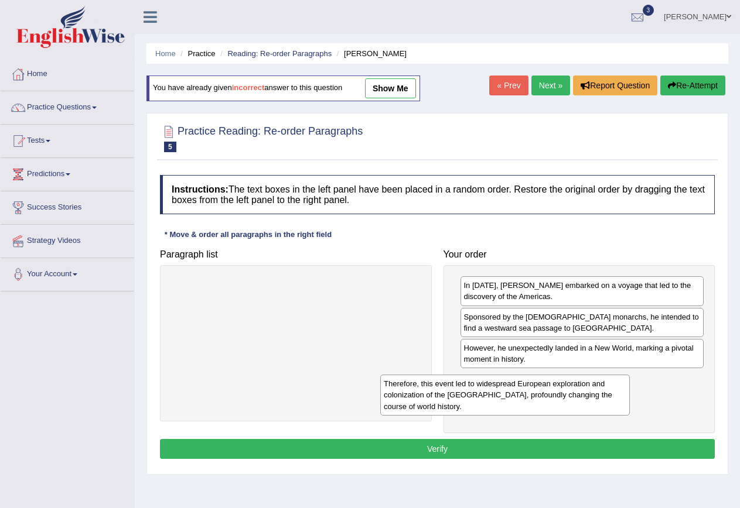
drag, startPoint x: 248, startPoint y: 290, endPoint x: 478, endPoint y: 393, distance: 251.9
click at [460, 389] on div "Therefore, this event led to widespread European exploration and colonization o…" at bounding box center [504, 395] width 249 height 40
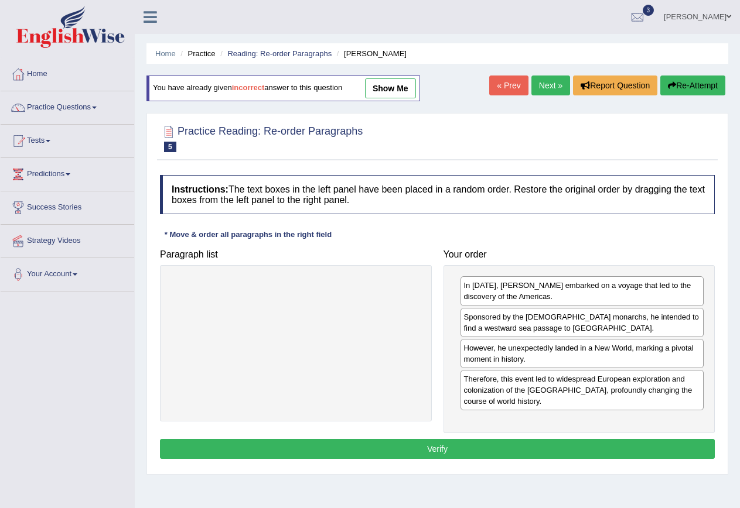
click at [507, 456] on button "Verify" at bounding box center [437, 449] width 555 height 20
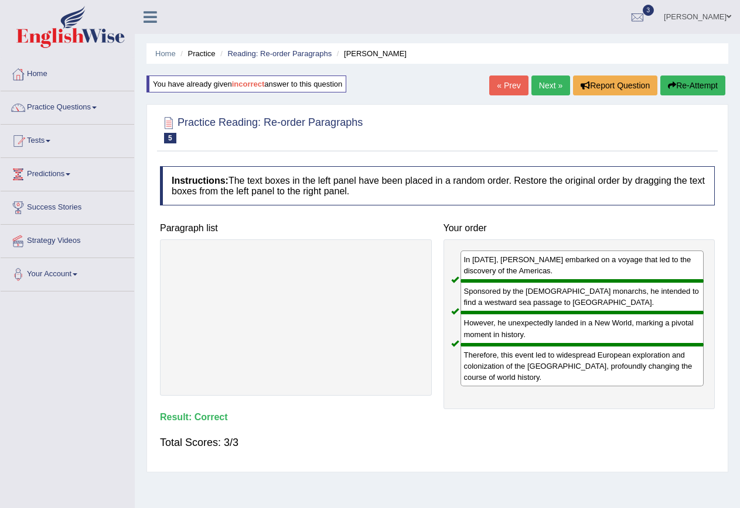
click at [548, 89] on link "Next »" at bounding box center [550, 86] width 39 height 20
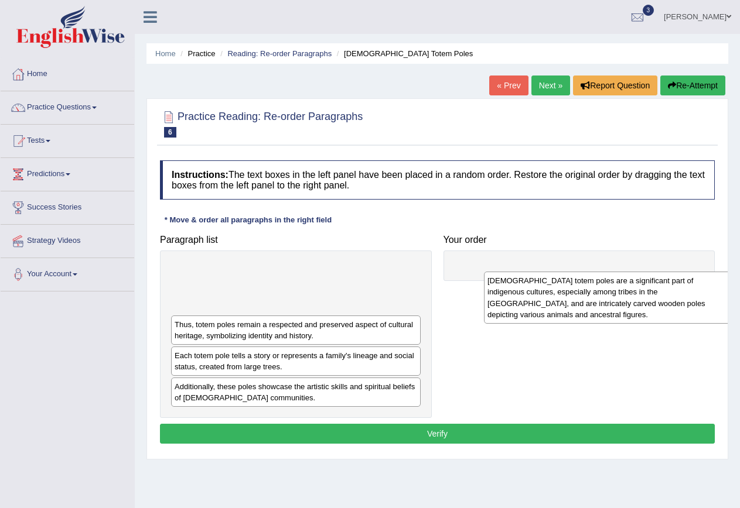
drag, startPoint x: 228, startPoint y: 295, endPoint x: 543, endPoint y: 303, distance: 315.1
click at [543, 304] on div "Native American totem poles are a significant part of indigenous cultures, espe…" at bounding box center [608, 298] width 249 height 52
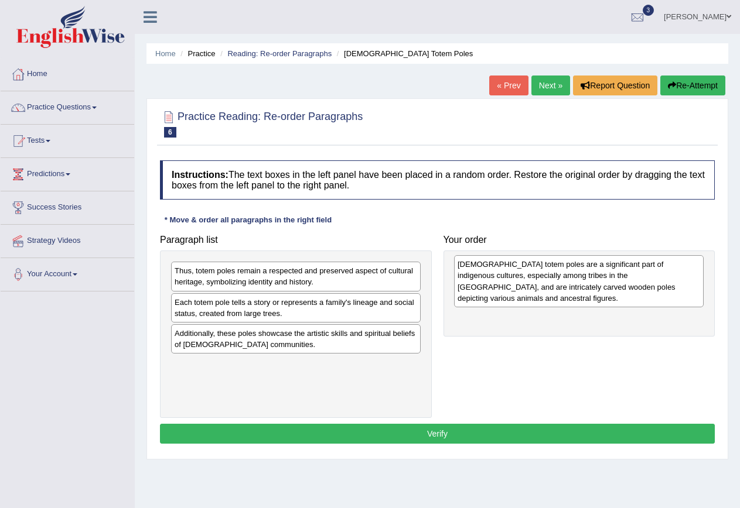
drag, startPoint x: 231, startPoint y: 279, endPoint x: 514, endPoint y: 271, distance: 283.5
click at [514, 271] on div "Native American totem poles are a significant part of indigenous cultures, espe…" at bounding box center [578, 281] width 249 height 52
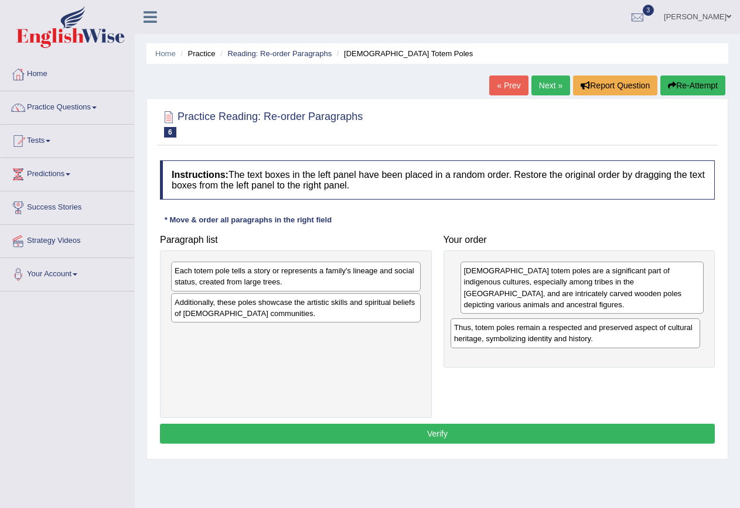
drag, startPoint x: 238, startPoint y: 279, endPoint x: 517, endPoint y: 336, distance: 285.0
click at [517, 336] on div "Thus, totem poles remain a respected and preserved aspect of cultural heritage,…" at bounding box center [574, 333] width 249 height 29
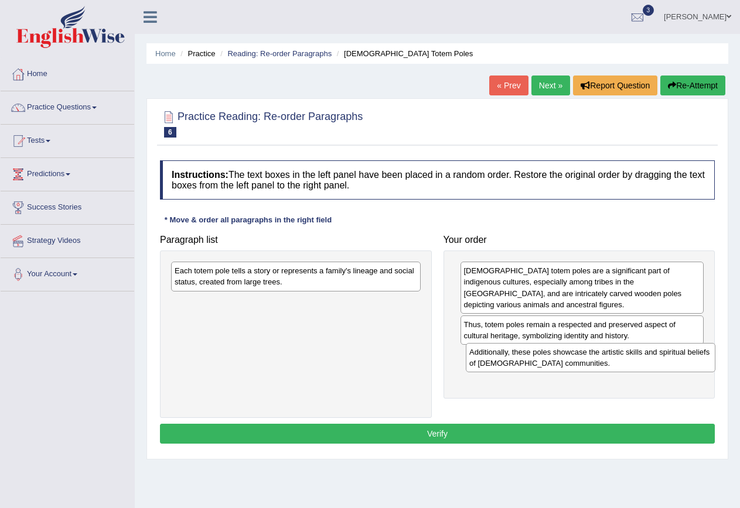
drag, startPoint x: 214, startPoint y: 312, endPoint x: 513, endPoint y: 363, distance: 303.0
click at [513, 363] on div "Additionally, these poles showcase the artistic skills and spiritual beliefs of…" at bounding box center [590, 357] width 249 height 29
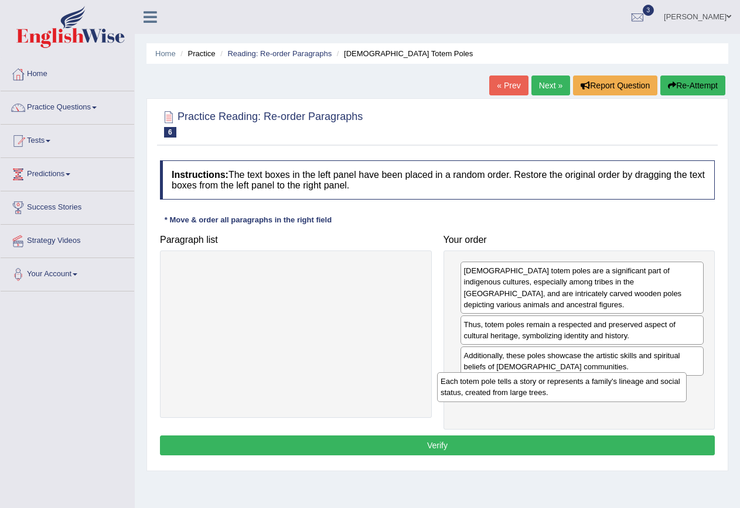
drag, startPoint x: 277, startPoint y: 275, endPoint x: 567, endPoint y: 398, distance: 314.9
click at [567, 398] on div "Each totem pole tells a story or represents a family's lineage and social statu…" at bounding box center [561, 386] width 249 height 29
click at [560, 447] on button "Verify" at bounding box center [437, 446] width 555 height 20
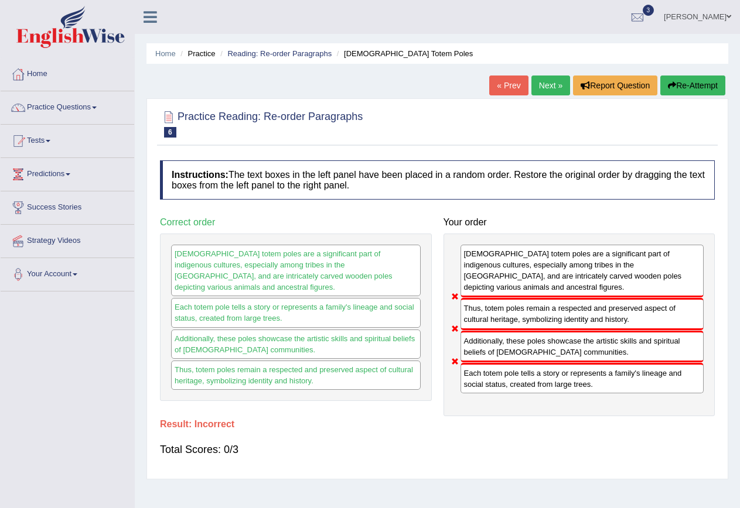
click at [702, 92] on button "Re-Attempt" at bounding box center [692, 86] width 65 height 20
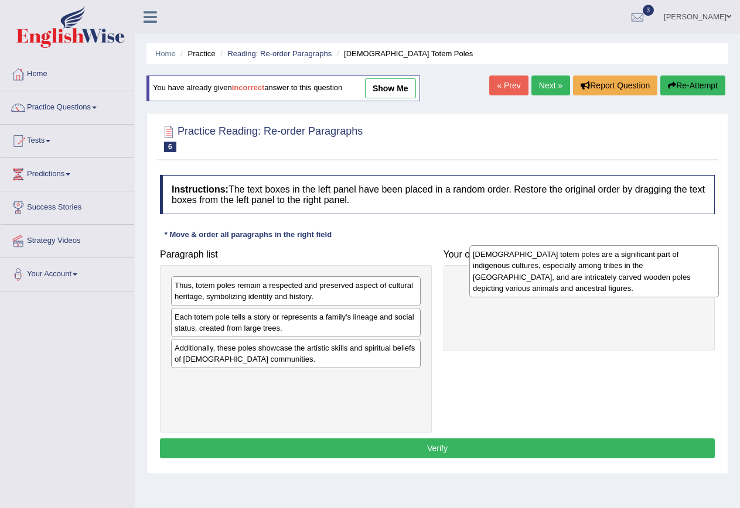
drag, startPoint x: 255, startPoint y: 313, endPoint x: 553, endPoint y: 282, distance: 299.7
click at [553, 282] on div "[DEMOGRAPHIC_DATA] totem poles are a significant part of indigenous cultures, e…" at bounding box center [593, 271] width 249 height 52
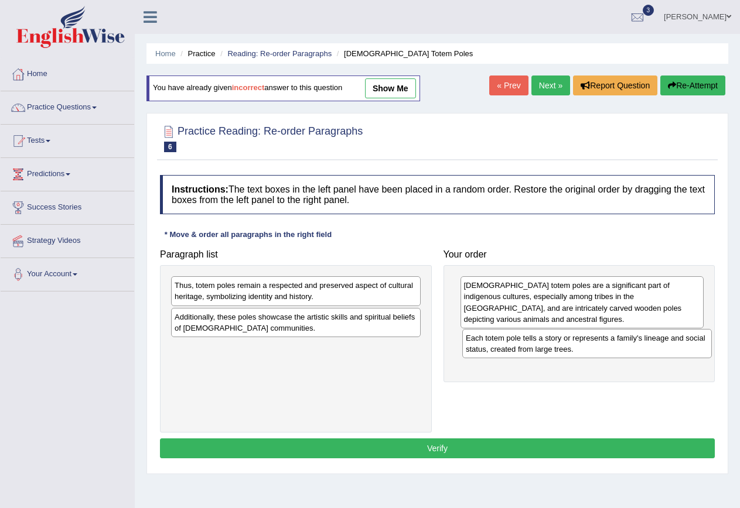
drag, startPoint x: 247, startPoint y: 323, endPoint x: 538, endPoint y: 344, distance: 291.8
click at [538, 344] on div "Each totem pole tells a story or represents a family's lineage and social statu…" at bounding box center [586, 343] width 249 height 29
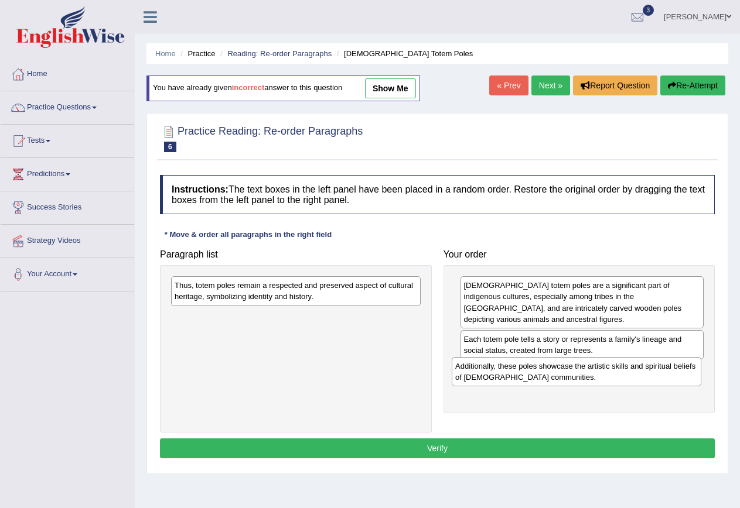
drag, startPoint x: 225, startPoint y: 326, endPoint x: 507, endPoint y: 375, distance: 285.4
click at [507, 375] on div "Additionally, these poles showcase the artistic skills and spiritual beliefs of…" at bounding box center [575, 371] width 249 height 29
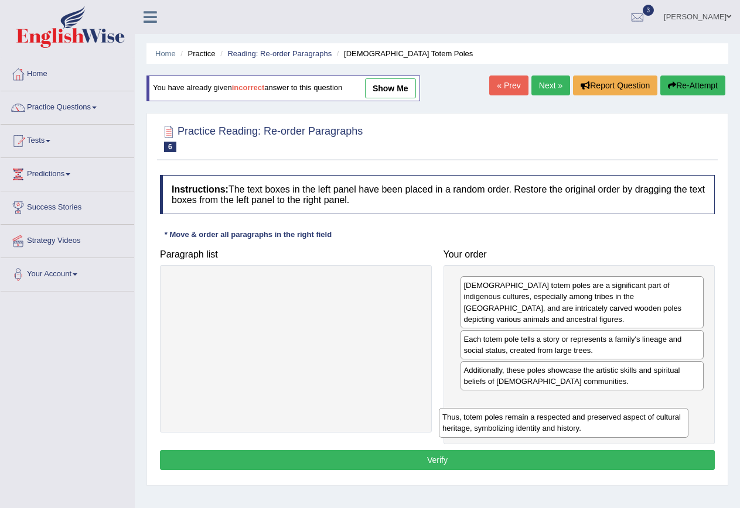
drag, startPoint x: 275, startPoint y: 284, endPoint x: 543, endPoint y: 416, distance: 298.3
click at [543, 416] on div "Thus, totem poles remain a respected and preserved aspect of cultural heritage,…" at bounding box center [563, 422] width 249 height 29
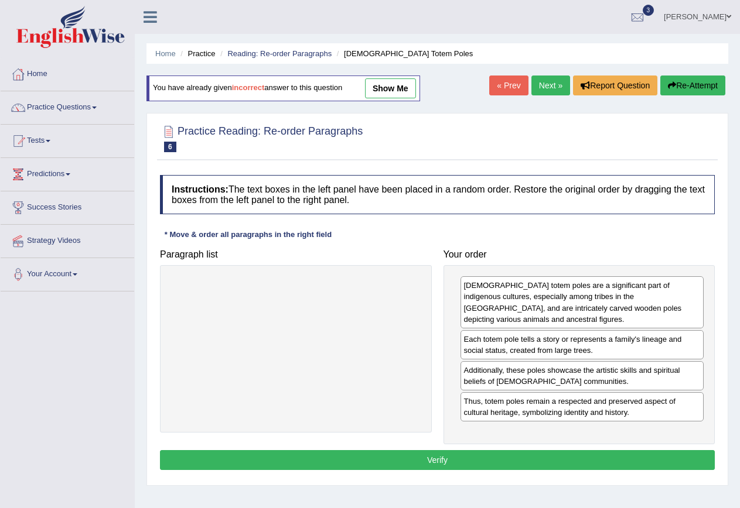
click at [519, 457] on button "Verify" at bounding box center [437, 460] width 555 height 20
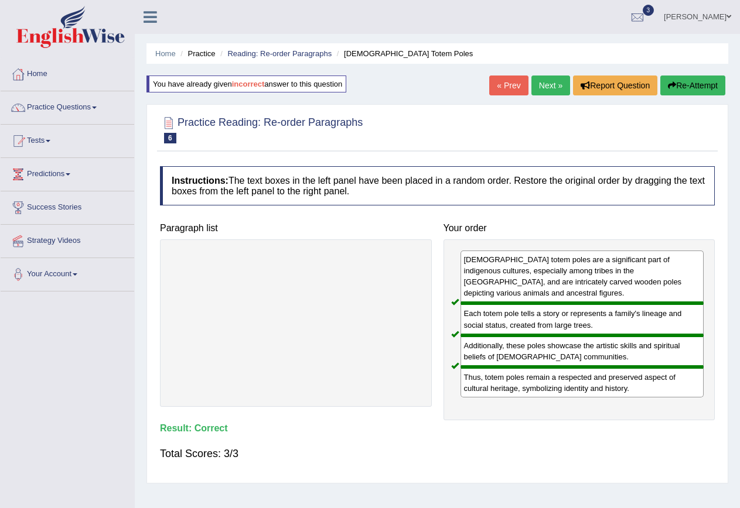
click at [546, 87] on link "Next »" at bounding box center [550, 86] width 39 height 20
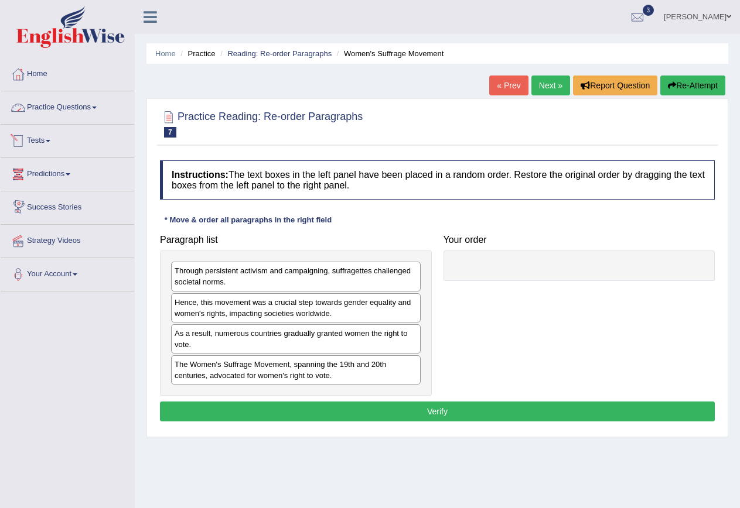
click at [74, 102] on link "Practice Questions" at bounding box center [68, 105] width 134 height 29
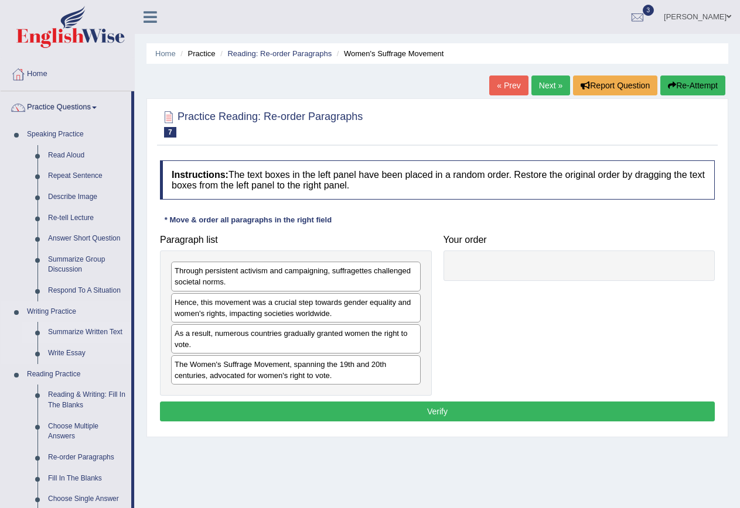
scroll to position [59, 0]
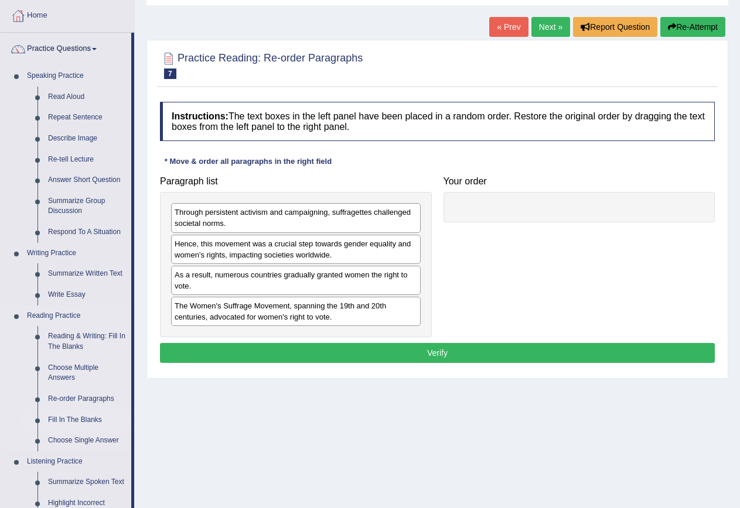
click at [82, 418] on link "Fill In The Blanks" at bounding box center [87, 420] width 88 height 21
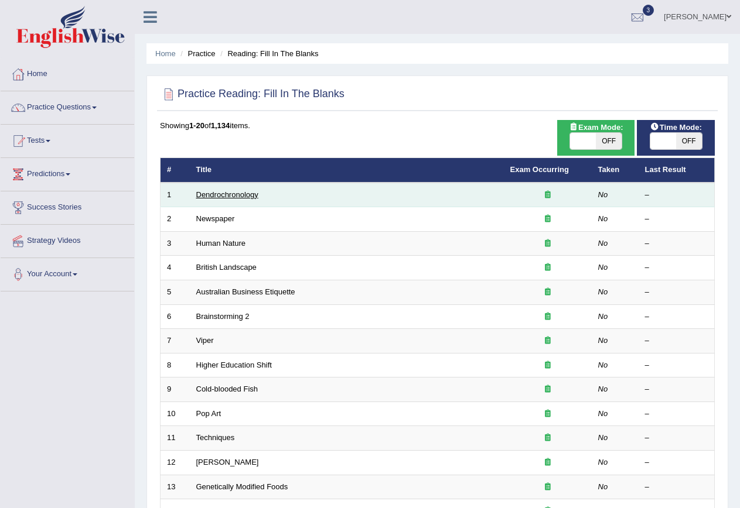
click at [212, 193] on link "Dendrochronology" at bounding box center [227, 194] width 62 height 9
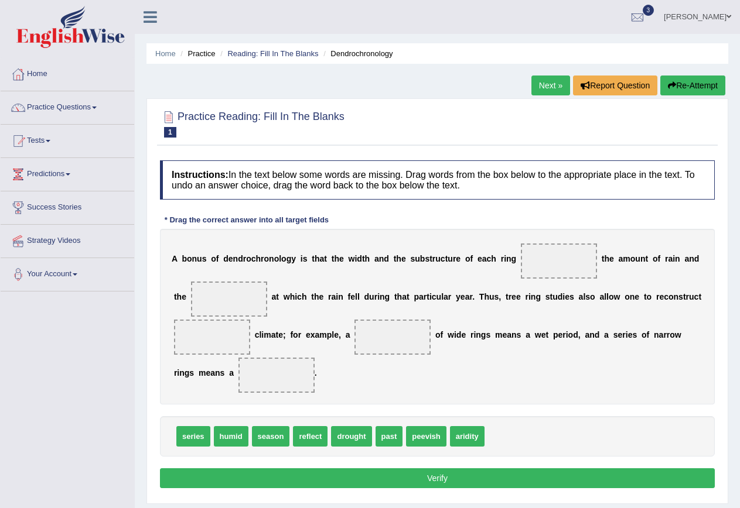
scroll to position [59, 0]
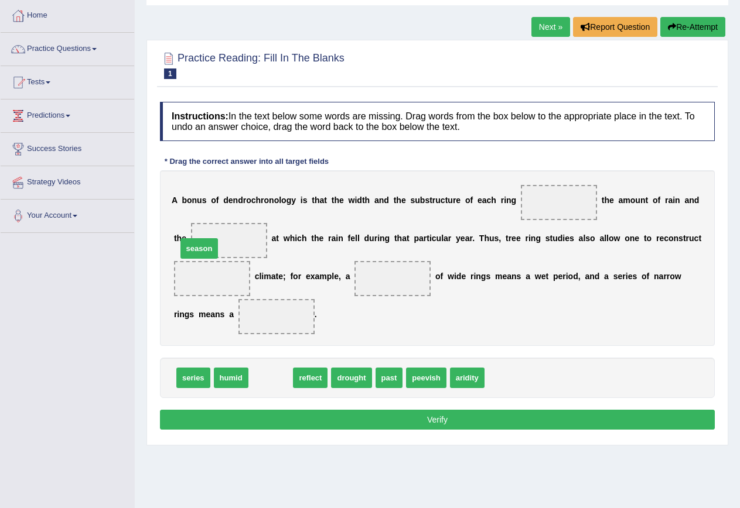
drag, startPoint x: 269, startPoint y: 379, endPoint x: 197, endPoint y: 250, distance: 147.8
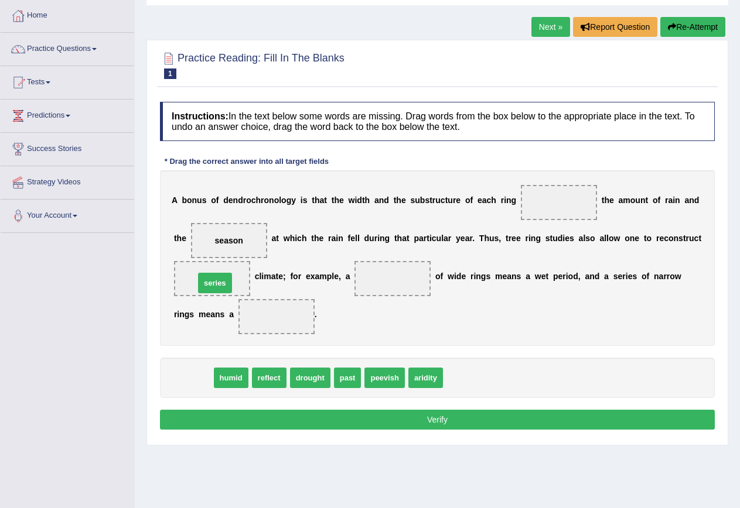
drag, startPoint x: 186, startPoint y: 378, endPoint x: 207, endPoint y: 282, distance: 97.9
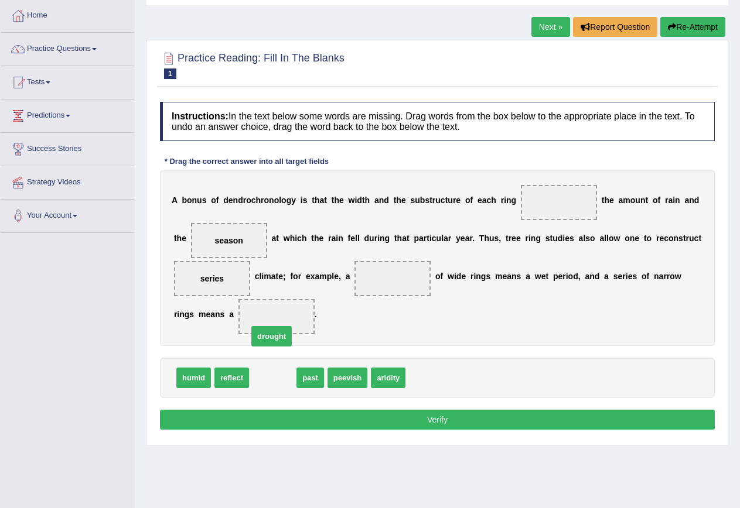
drag, startPoint x: 270, startPoint y: 377, endPoint x: 268, endPoint y: 323, distance: 54.5
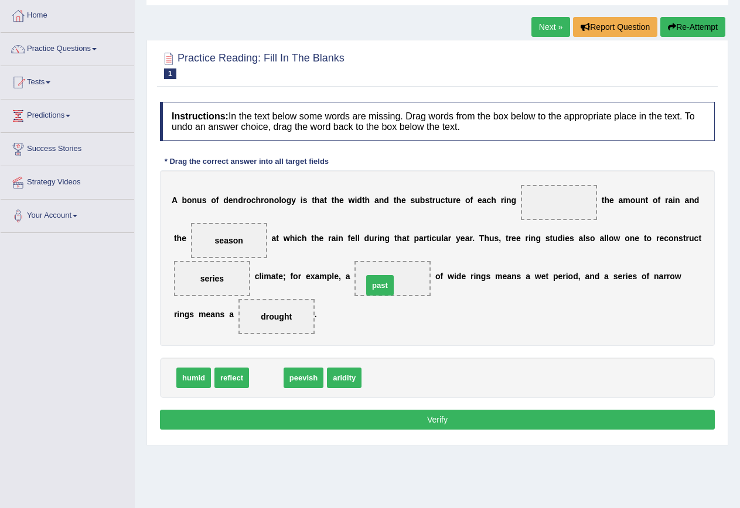
drag, startPoint x: 258, startPoint y: 377, endPoint x: 379, endPoint y: 277, distance: 157.7
drag, startPoint x: 278, startPoint y: 379, endPoint x: 578, endPoint y: 206, distance: 346.5
click at [517, 426] on button "Verify" at bounding box center [437, 420] width 555 height 20
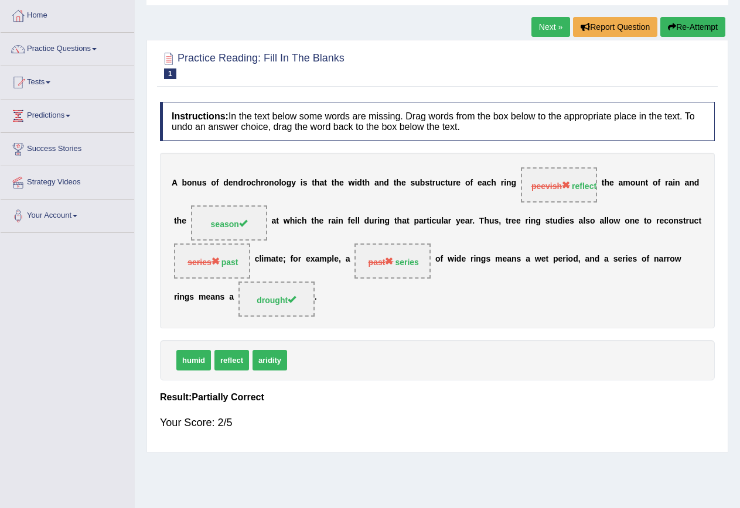
click at [704, 25] on button "Re-Attempt" at bounding box center [692, 27] width 65 height 20
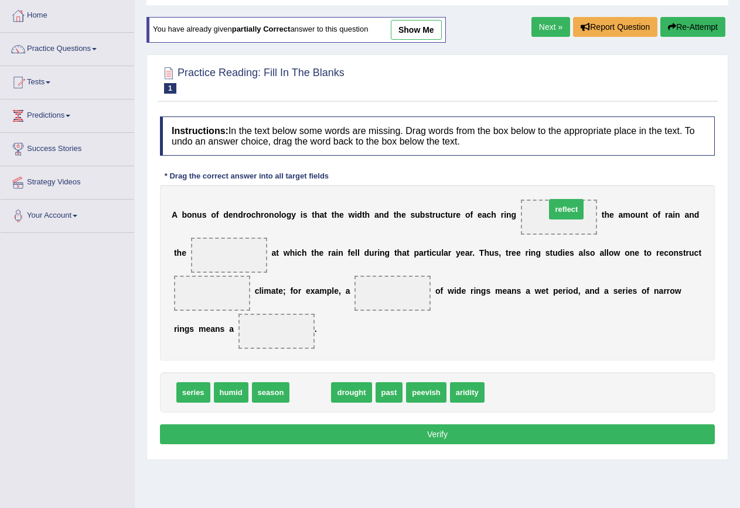
drag, startPoint x: 320, startPoint y: 392, endPoint x: 576, endPoint y: 209, distance: 314.8
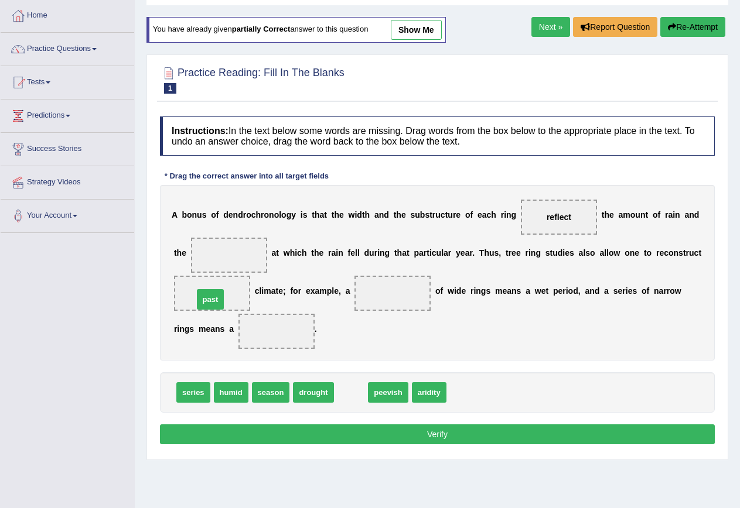
drag, startPoint x: 353, startPoint y: 393, endPoint x: 212, endPoint y: 300, distance: 168.6
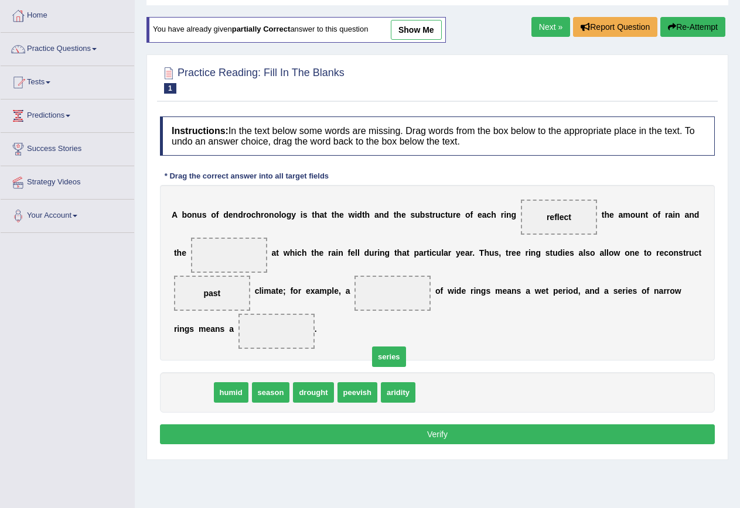
drag, startPoint x: 194, startPoint y: 388, endPoint x: 412, endPoint y: 320, distance: 228.9
click at [406, 347] on span "series" at bounding box center [389, 357] width 34 height 20
drag, startPoint x: 194, startPoint y: 386, endPoint x: 410, endPoint y: 288, distance: 236.9
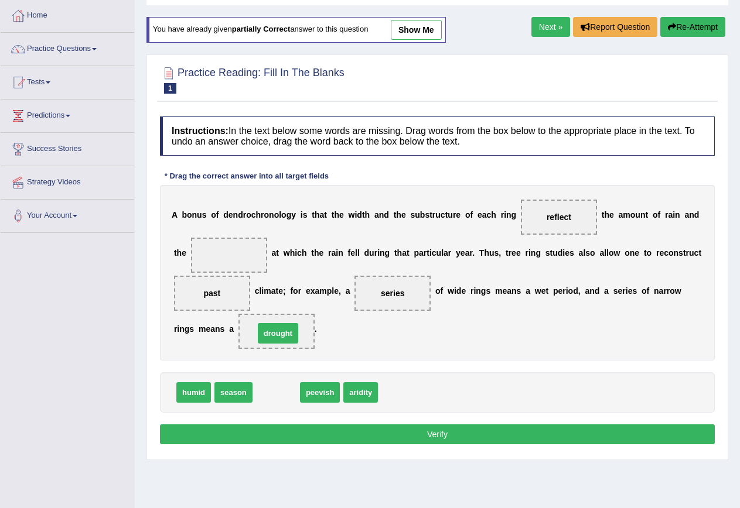
drag, startPoint x: 273, startPoint y: 393, endPoint x: 275, endPoint y: 323, distance: 69.7
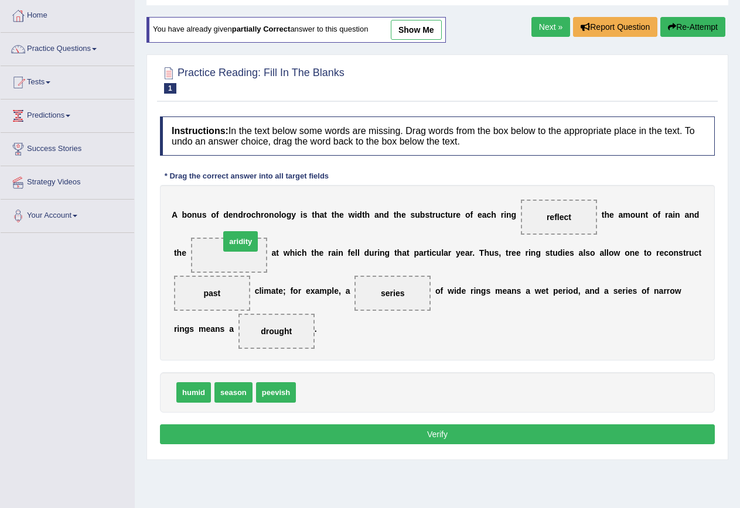
drag, startPoint x: 323, startPoint y: 396, endPoint x: 247, endPoint y: 244, distance: 170.2
click at [338, 436] on button "Verify" at bounding box center [437, 435] width 555 height 20
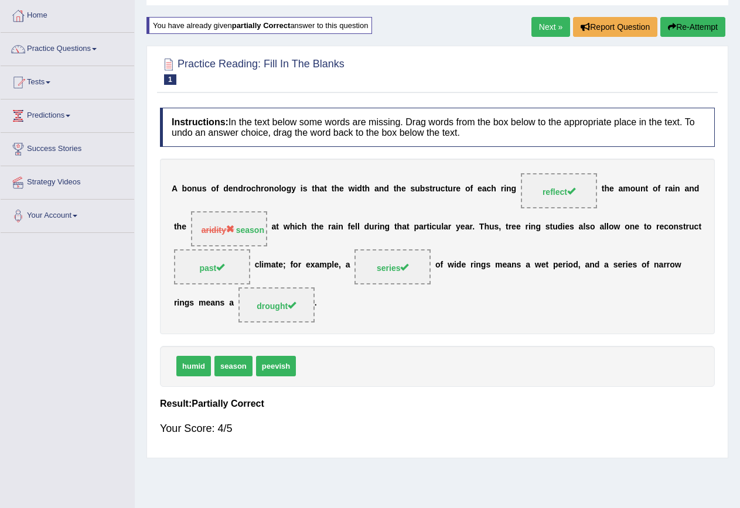
click at [542, 30] on link "Next »" at bounding box center [550, 27] width 39 height 20
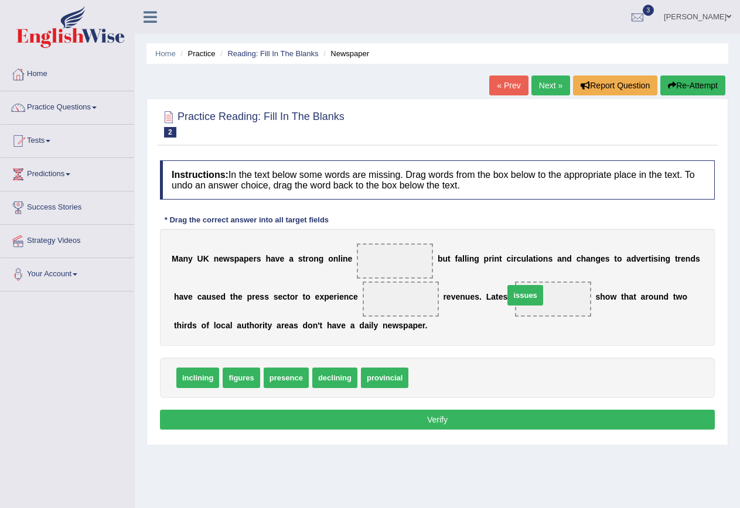
drag, startPoint x: 429, startPoint y: 378, endPoint x: 570, endPoint y: 292, distance: 165.0
drag, startPoint x: 333, startPoint y: 379, endPoint x: 389, endPoint y: 251, distance: 140.0
click at [234, 381] on span "figures" at bounding box center [241, 378] width 37 height 20
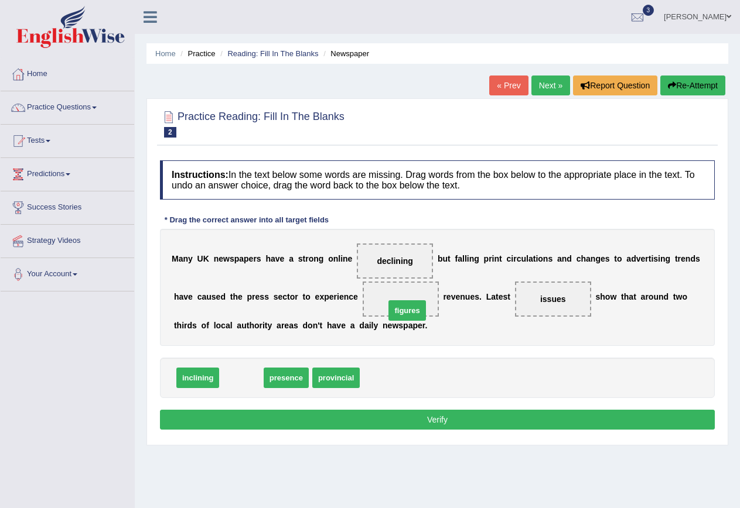
drag, startPoint x: 236, startPoint y: 379, endPoint x: 402, endPoint y: 306, distance: 181.2
click at [425, 422] on button "Verify" at bounding box center [437, 420] width 555 height 20
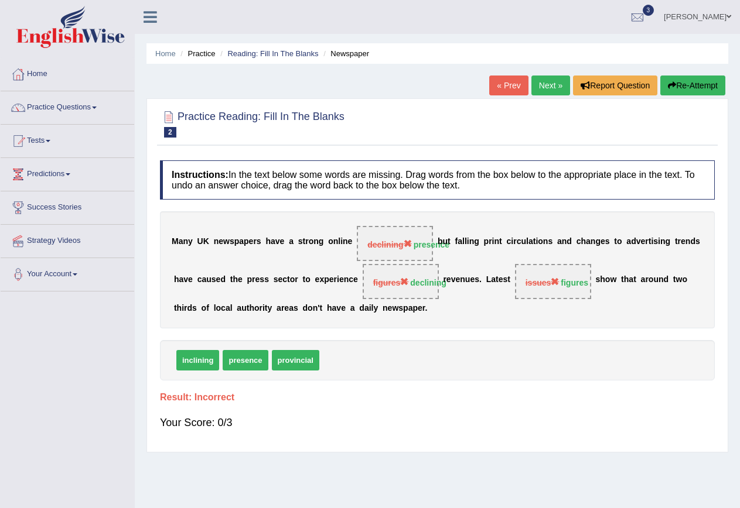
click at [689, 82] on button "Re-Attempt" at bounding box center [692, 86] width 65 height 20
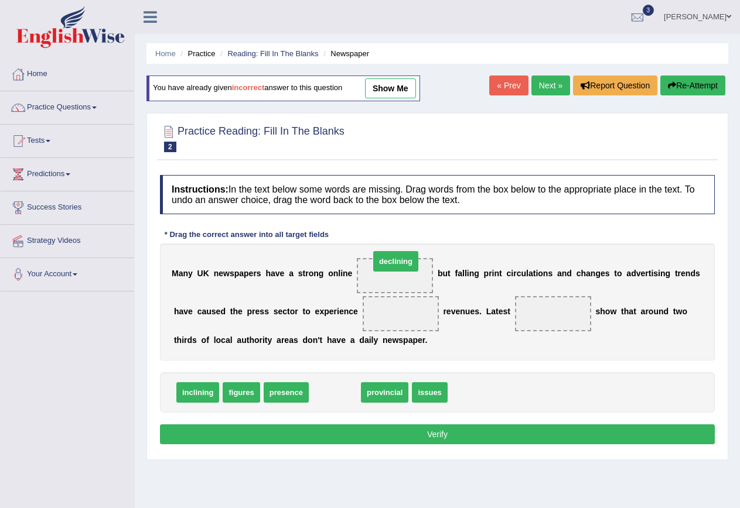
drag, startPoint x: 340, startPoint y: 389, endPoint x: 401, endPoint y: 258, distance: 144.6
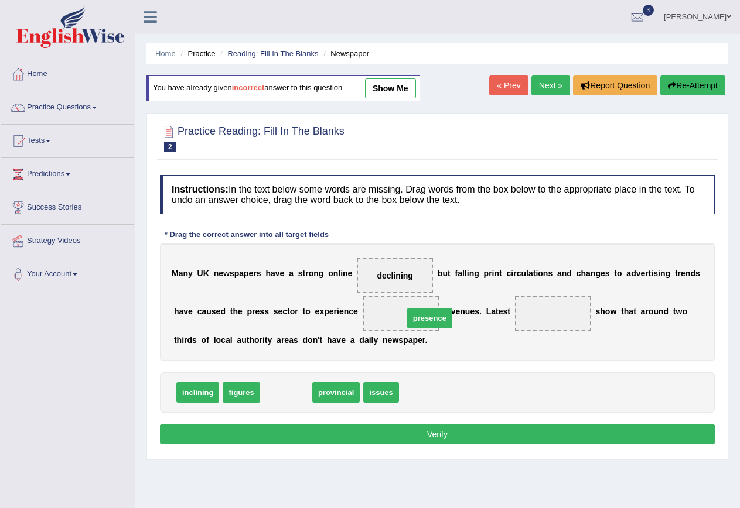
drag, startPoint x: 289, startPoint y: 396, endPoint x: 436, endPoint y: 320, distance: 165.8
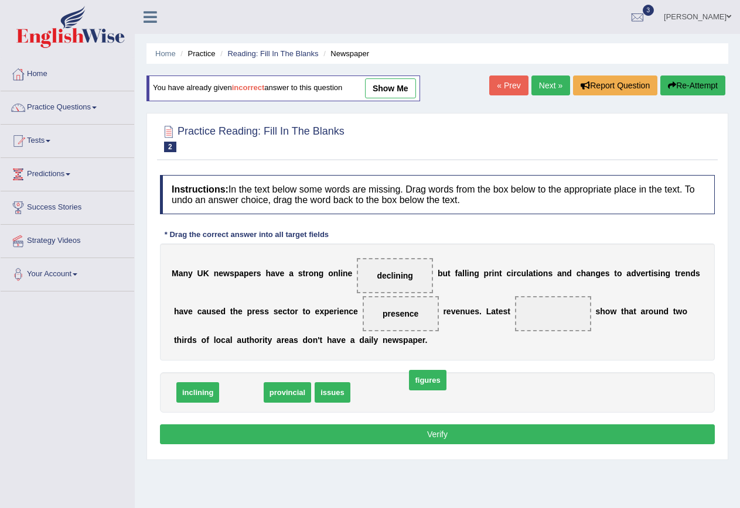
drag, startPoint x: 235, startPoint y: 392, endPoint x: 545, endPoint y: 357, distance: 311.2
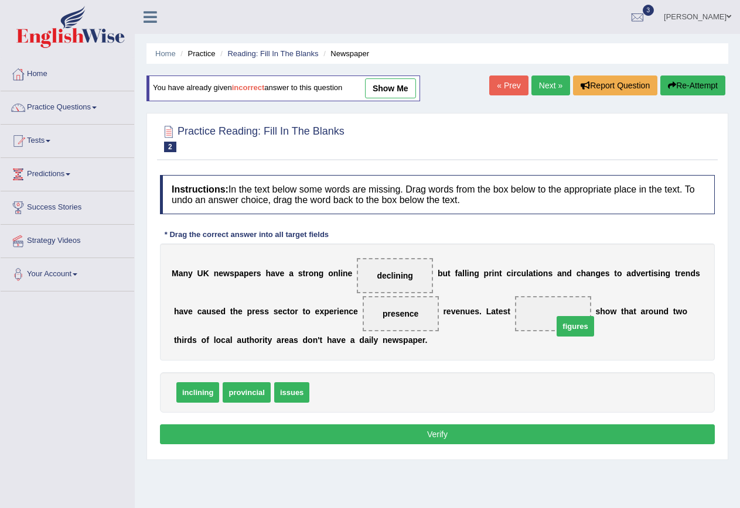
drag, startPoint x: 340, startPoint y: 398, endPoint x: 584, endPoint y: 331, distance: 253.0
click at [581, 434] on button "Verify" at bounding box center [437, 435] width 555 height 20
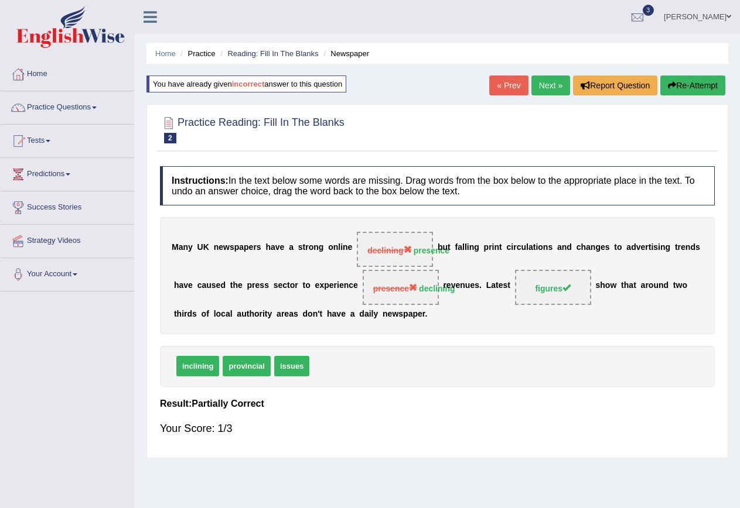
click at [680, 89] on button "Re-Attempt" at bounding box center [692, 86] width 65 height 20
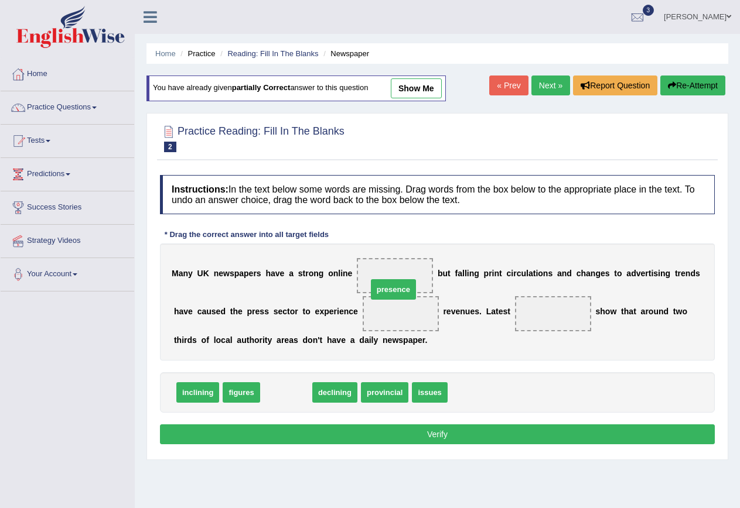
drag, startPoint x: 288, startPoint y: 395, endPoint x: 405, endPoint y: 276, distance: 167.3
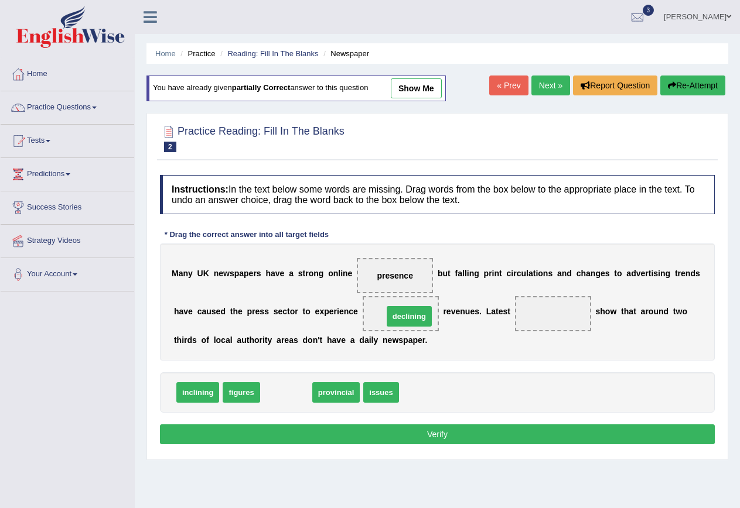
drag, startPoint x: 293, startPoint y: 396, endPoint x: 416, endPoint y: 320, distance: 144.6
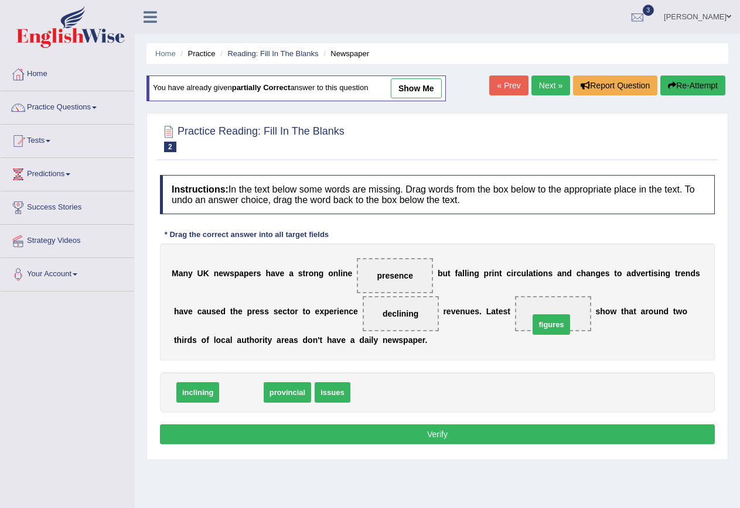
drag, startPoint x: 239, startPoint y: 396, endPoint x: 550, endPoint y: 329, distance: 317.7
click at [541, 437] on button "Verify" at bounding box center [437, 435] width 555 height 20
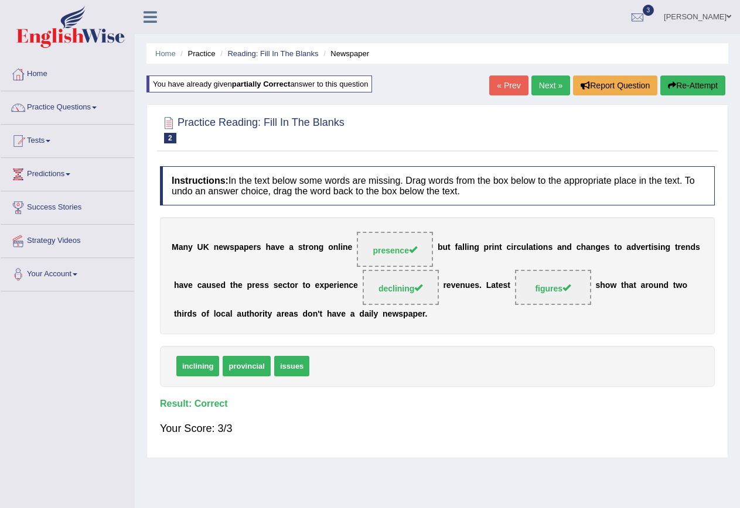
click at [532, 89] on link "Next »" at bounding box center [550, 86] width 39 height 20
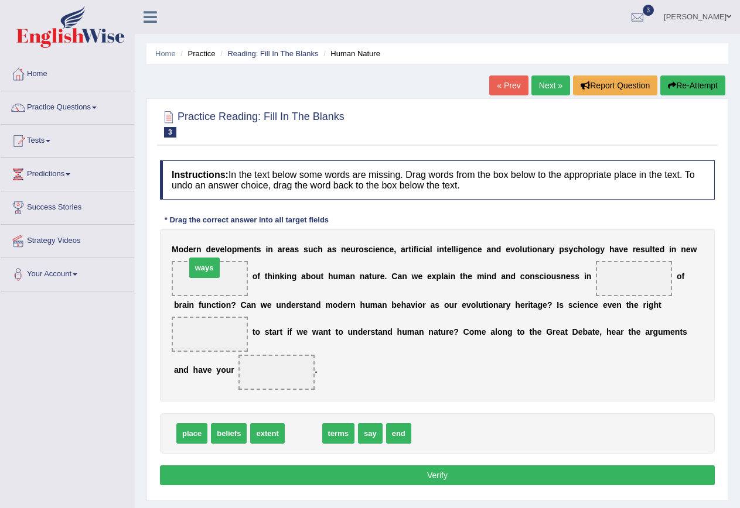
drag, startPoint x: 304, startPoint y: 435, endPoint x: 206, endPoint y: 269, distance: 193.0
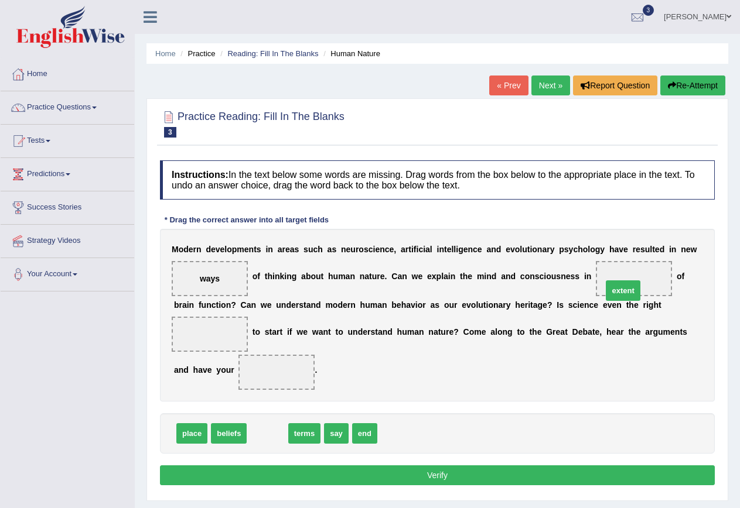
drag, startPoint x: 256, startPoint y: 432, endPoint x: 612, endPoint y: 289, distance: 383.1
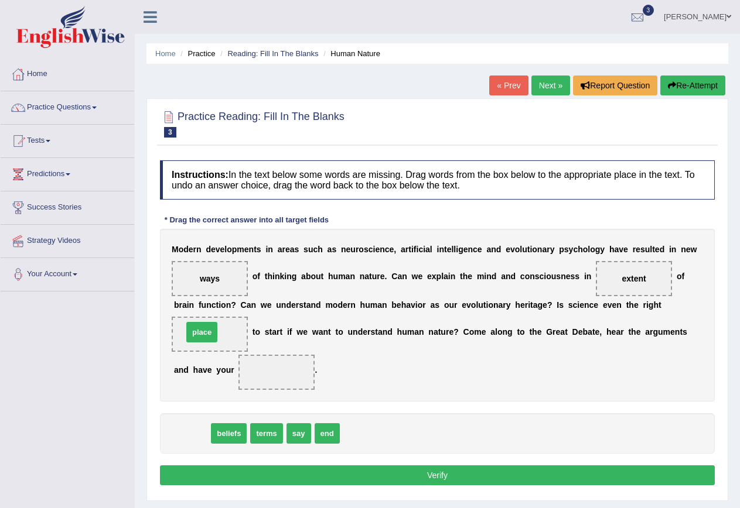
drag, startPoint x: 186, startPoint y: 433, endPoint x: 196, endPoint y: 332, distance: 101.8
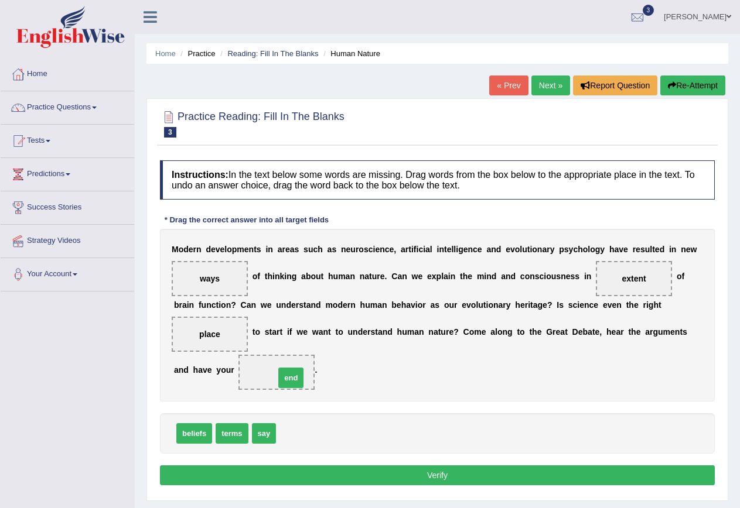
drag, startPoint x: 292, startPoint y: 433, endPoint x: 289, endPoint y: 370, distance: 62.7
click at [289, 370] on span "end" at bounding box center [290, 378] width 25 height 20
click at [355, 477] on button "Verify" at bounding box center [437, 476] width 555 height 20
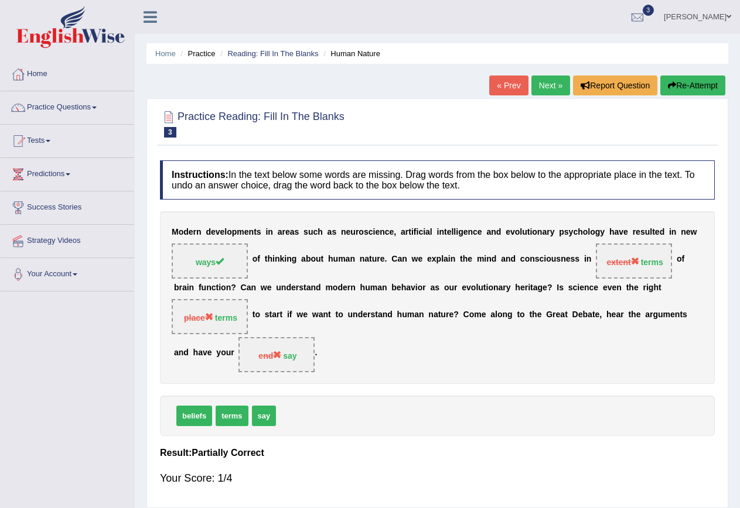
click at [714, 85] on button "Re-Attempt" at bounding box center [692, 86] width 65 height 20
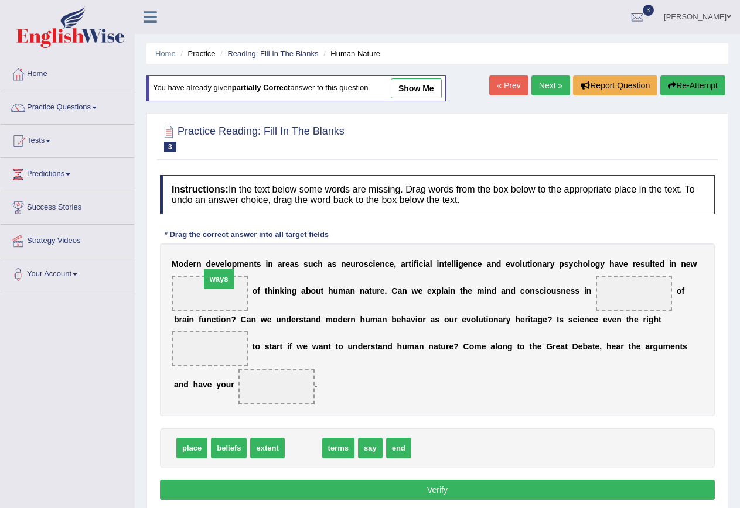
drag, startPoint x: 303, startPoint y: 447, endPoint x: 218, endPoint y: 278, distance: 189.1
drag, startPoint x: 312, startPoint y: 451, endPoint x: 648, endPoint y: 313, distance: 363.7
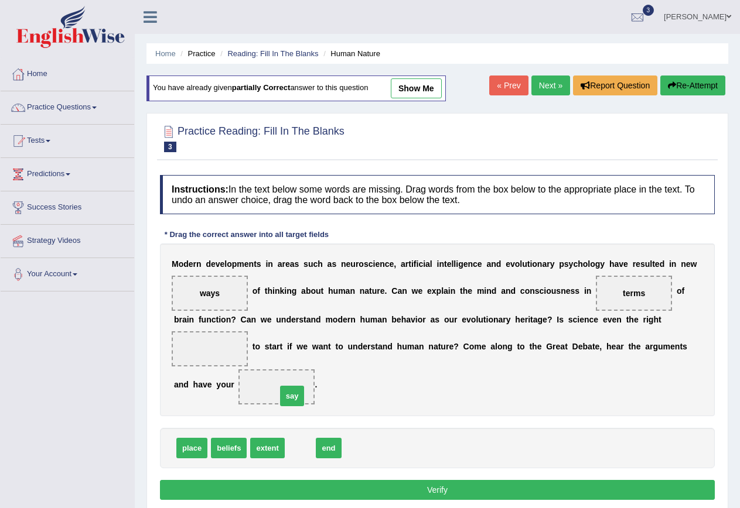
drag, startPoint x: 306, startPoint y: 451, endPoint x: 298, endPoint y: 399, distance: 52.8
drag, startPoint x: 628, startPoint y: 295, endPoint x: 207, endPoint y: 353, distance: 425.0
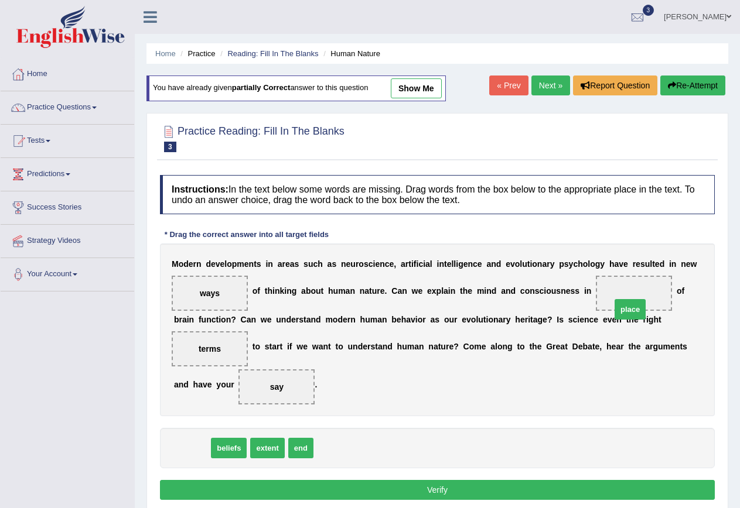
drag, startPoint x: 192, startPoint y: 452, endPoint x: 631, endPoint y: 307, distance: 462.0
click at [579, 490] on button "Verify" at bounding box center [437, 490] width 555 height 20
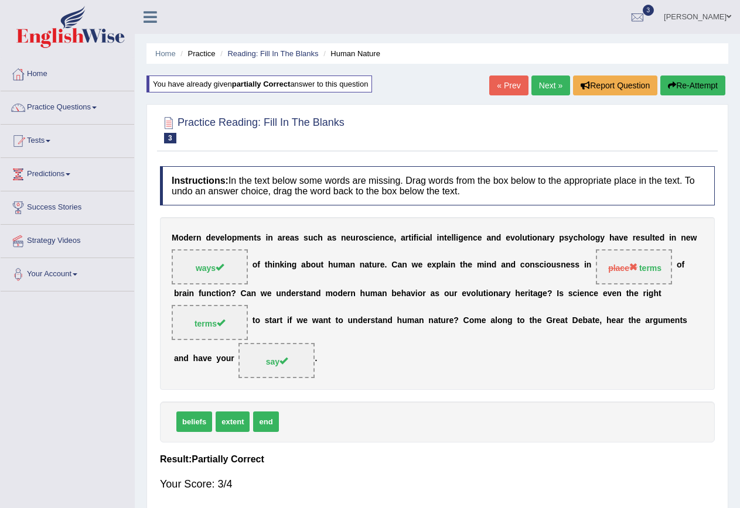
click at [692, 88] on button "Re-Attempt" at bounding box center [692, 86] width 65 height 20
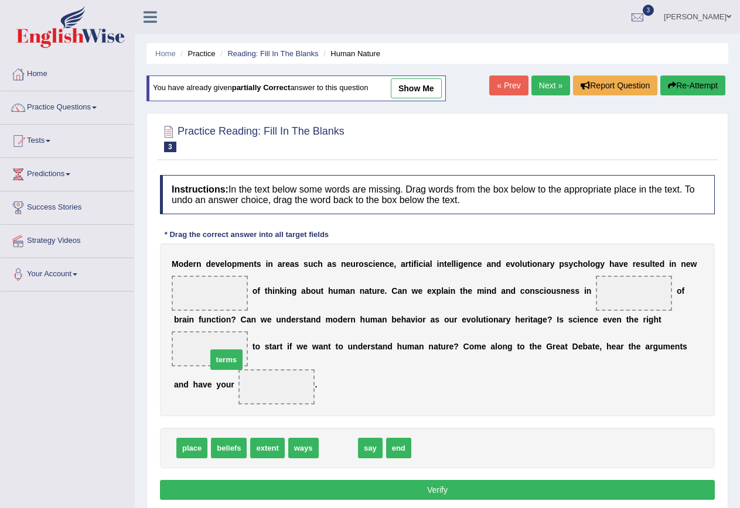
drag, startPoint x: 341, startPoint y: 452, endPoint x: 223, endPoint y: 358, distance: 150.8
drag, startPoint x: 231, startPoint y: 347, endPoint x: 186, endPoint y: 347, distance: 45.7
click at [186, 347] on span "terms" at bounding box center [210, 348] width 76 height 35
click at [549, 84] on link "Next »" at bounding box center [550, 86] width 39 height 20
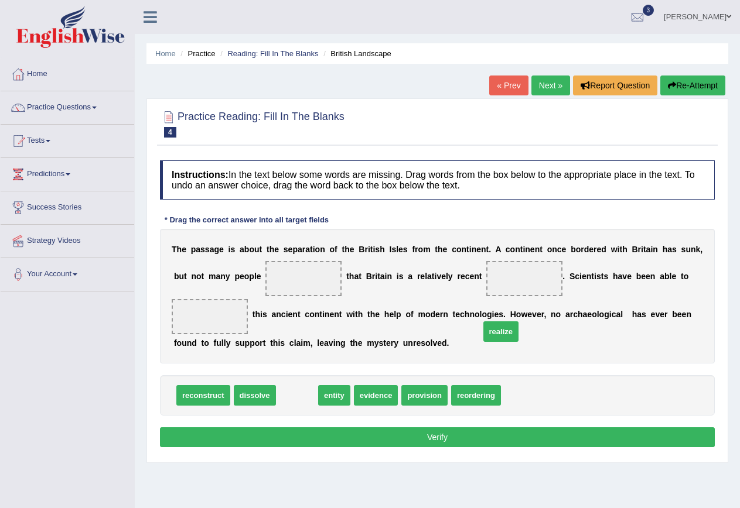
drag, startPoint x: 289, startPoint y: 398, endPoint x: 532, endPoint y: 306, distance: 260.4
click at [509, 323] on span "realize" at bounding box center [500, 331] width 35 height 20
drag, startPoint x: 307, startPoint y: 396, endPoint x: 512, endPoint y: 290, distance: 230.2
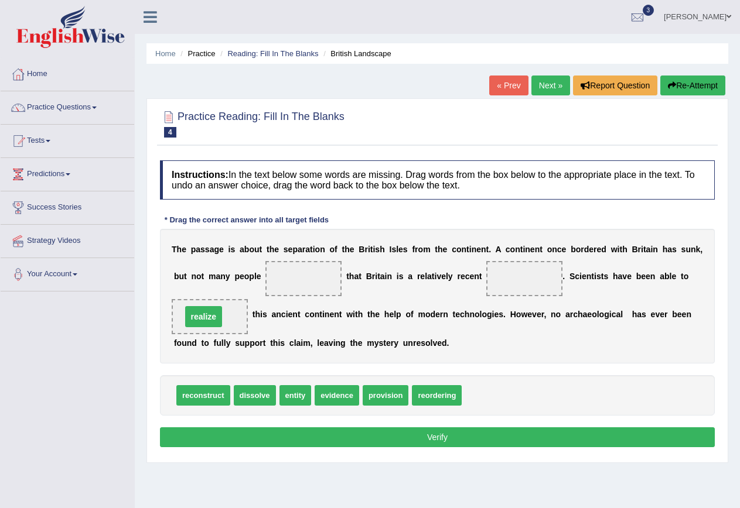
drag, startPoint x: 518, startPoint y: 276, endPoint x: 197, endPoint y: 314, distance: 323.1
drag, startPoint x: 333, startPoint y: 399, endPoint x: 323, endPoint y: 279, distance: 120.5
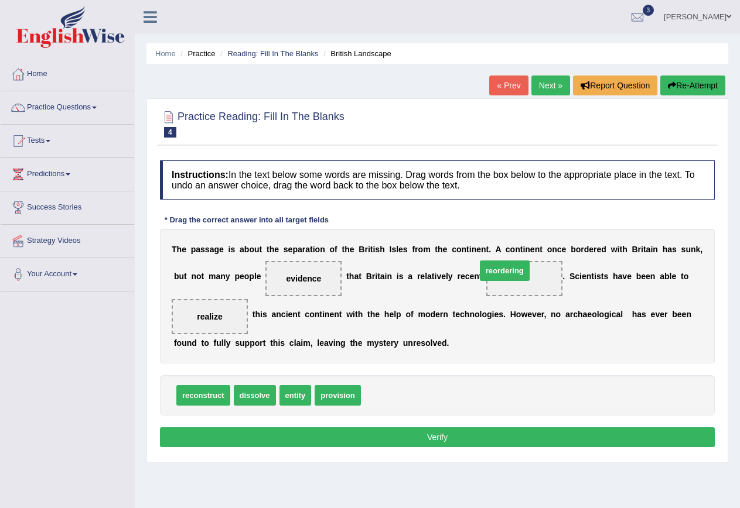
drag, startPoint x: 391, startPoint y: 399, endPoint x: 509, endPoint y: 269, distance: 175.3
click at [562, 442] on button "Verify" at bounding box center [437, 437] width 555 height 20
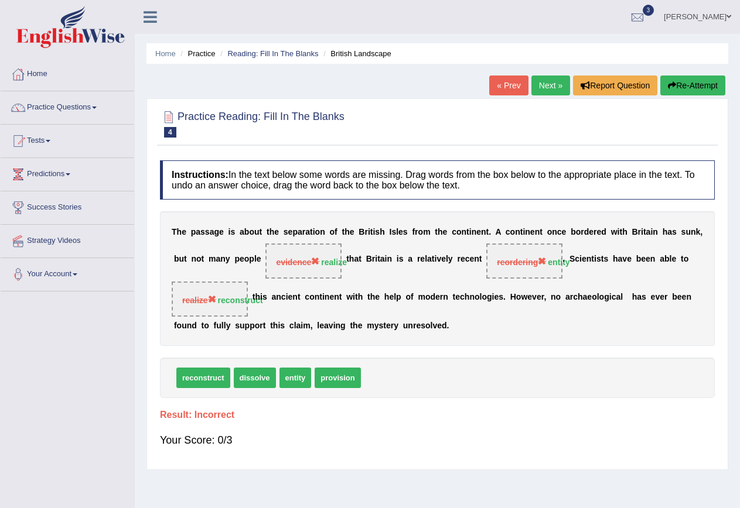
click at [702, 90] on button "Re-Attempt" at bounding box center [692, 86] width 65 height 20
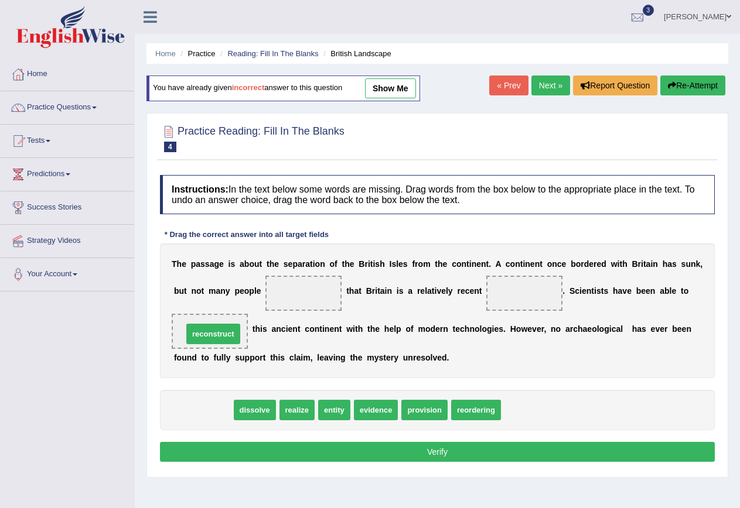
drag, startPoint x: 197, startPoint y: 413, endPoint x: 207, endPoint y: 337, distance: 76.8
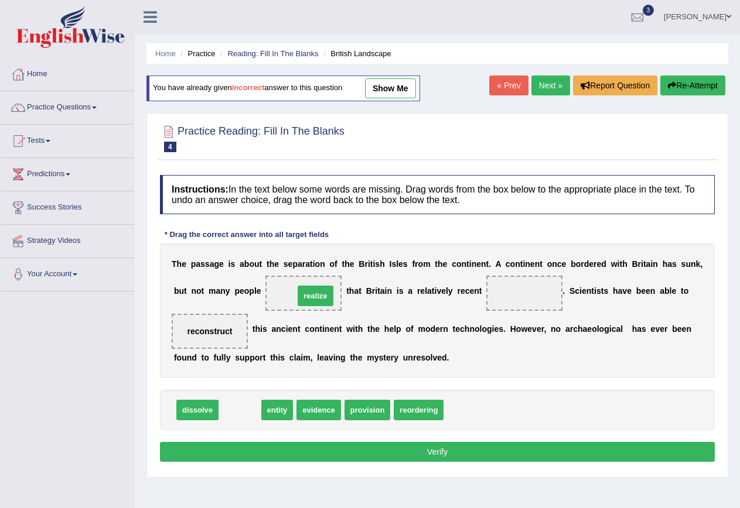
drag, startPoint x: 238, startPoint y: 415, endPoint x: 314, endPoint y: 301, distance: 136.9
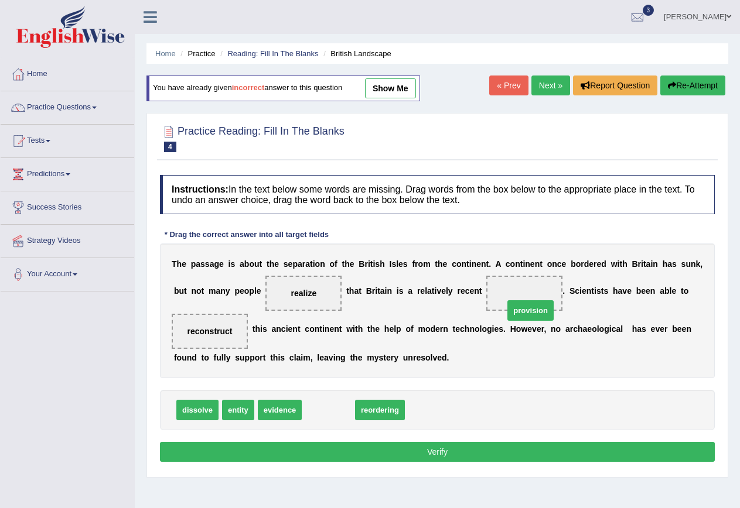
drag, startPoint x: 330, startPoint y: 414, endPoint x: 535, endPoint y: 309, distance: 230.5
click at [485, 451] on button "Verify" at bounding box center [437, 452] width 555 height 20
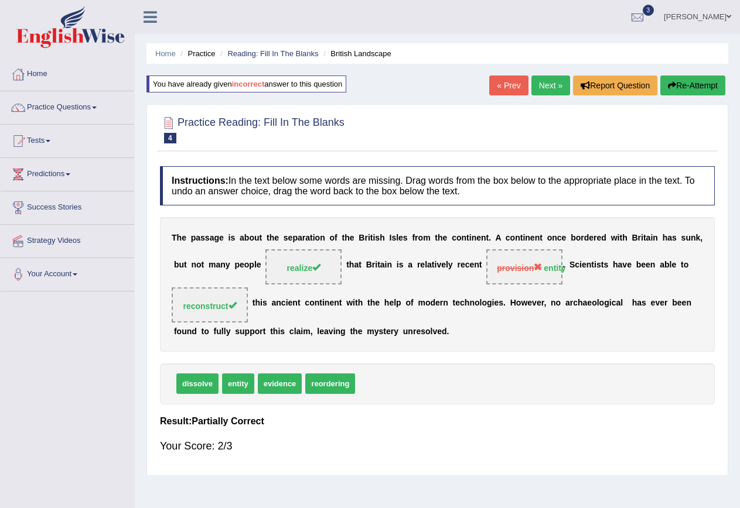
click at [556, 87] on link "Next »" at bounding box center [550, 86] width 39 height 20
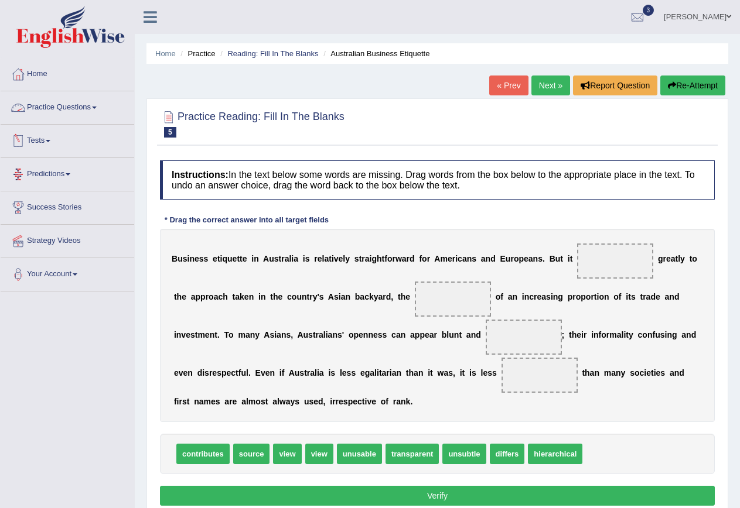
click at [83, 110] on link "Practice Questions" at bounding box center [68, 105] width 134 height 29
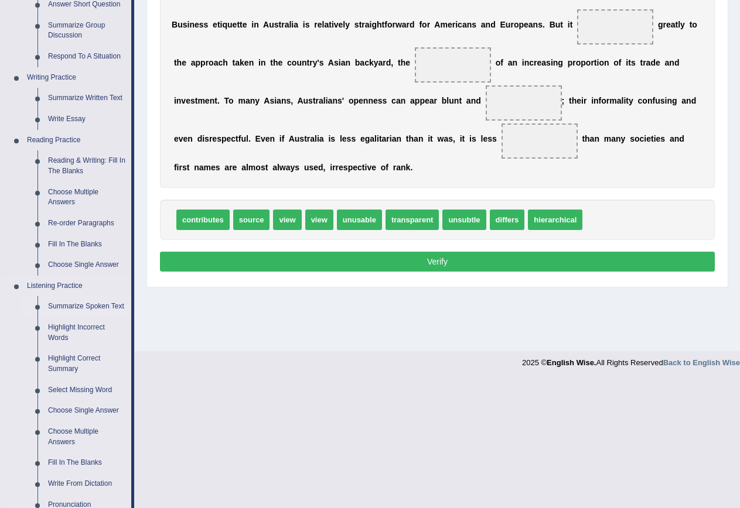
scroll to position [293, 0]
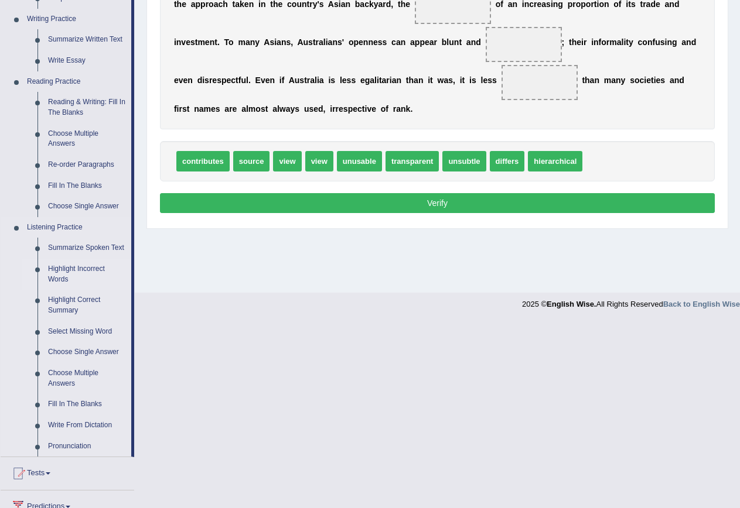
click at [86, 267] on link "Highlight Incorrect Words" at bounding box center [87, 274] width 88 height 31
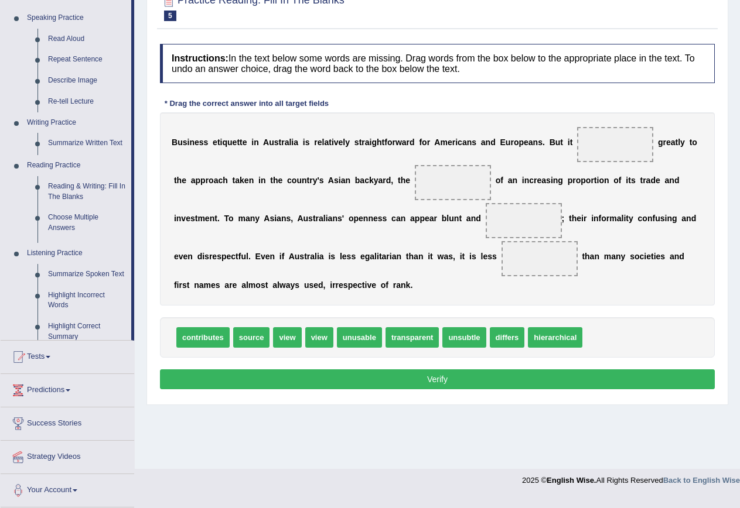
scroll to position [107, 0]
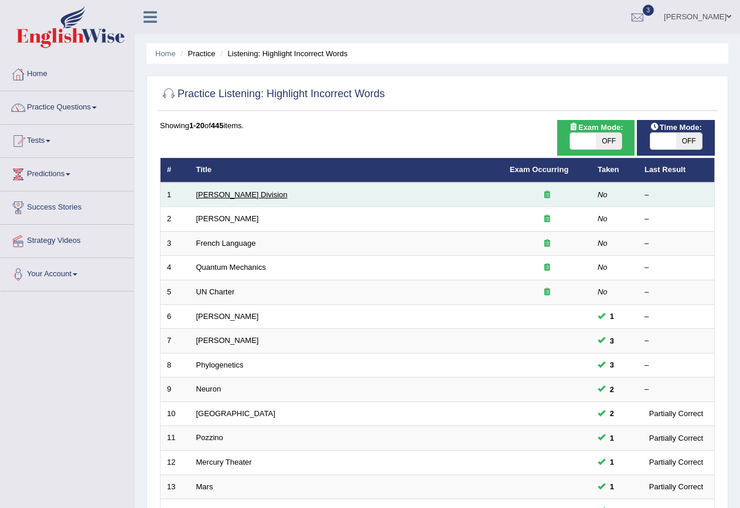
click at [224, 193] on link "[PERSON_NAME] Division" at bounding box center [241, 194] width 91 height 9
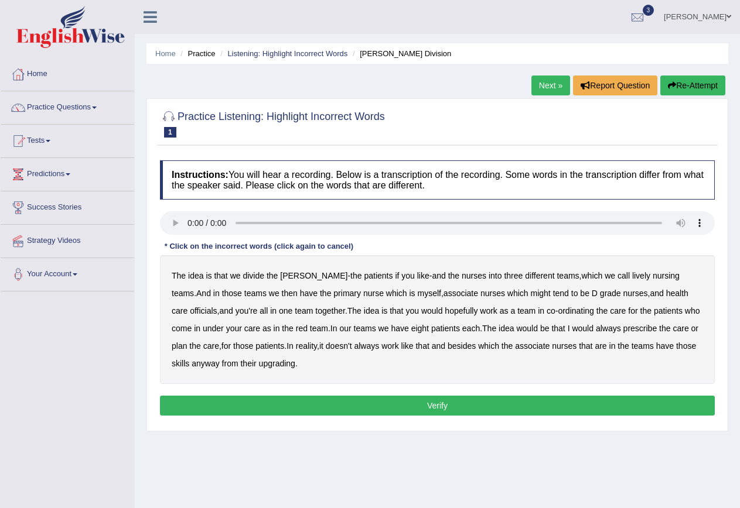
click at [632, 276] on b "lively" at bounding box center [641, 275] width 18 height 9
click at [531, 294] on b "might" at bounding box center [541, 293] width 20 height 9
click at [203, 327] on b "under" at bounding box center [213, 328] width 21 height 9
click at [596, 331] on b "always" at bounding box center [608, 328] width 25 height 9
click at [341, 405] on button "Verify" at bounding box center [437, 406] width 555 height 20
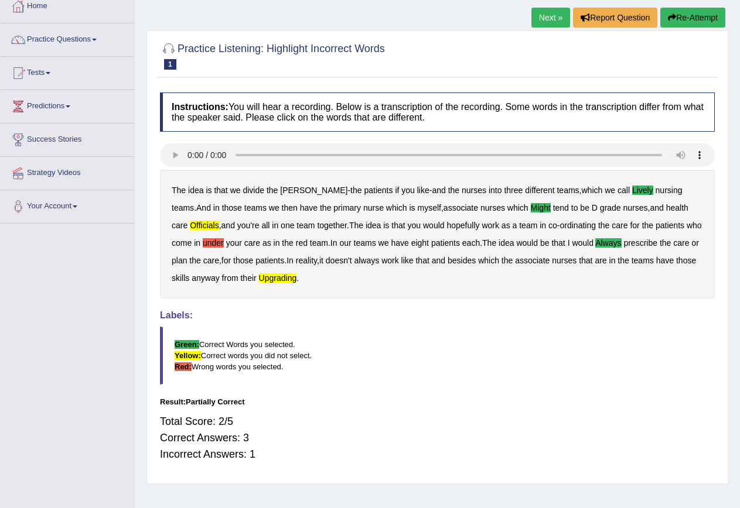
scroll to position [48, 0]
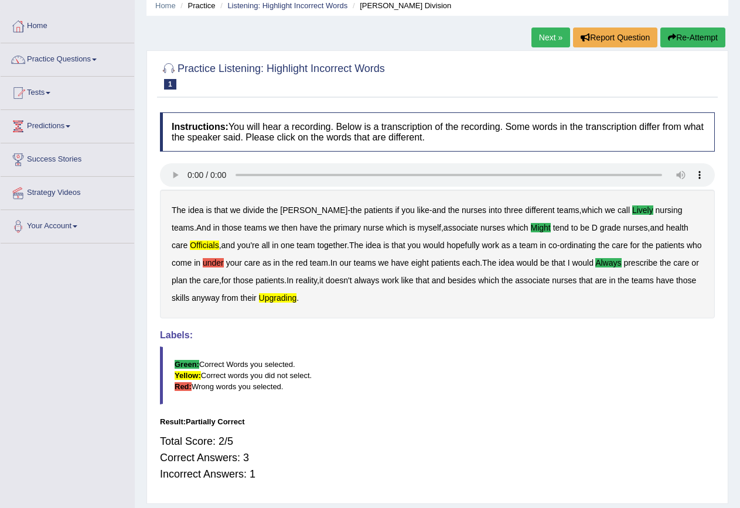
click at [544, 39] on link "Next »" at bounding box center [550, 38] width 39 height 20
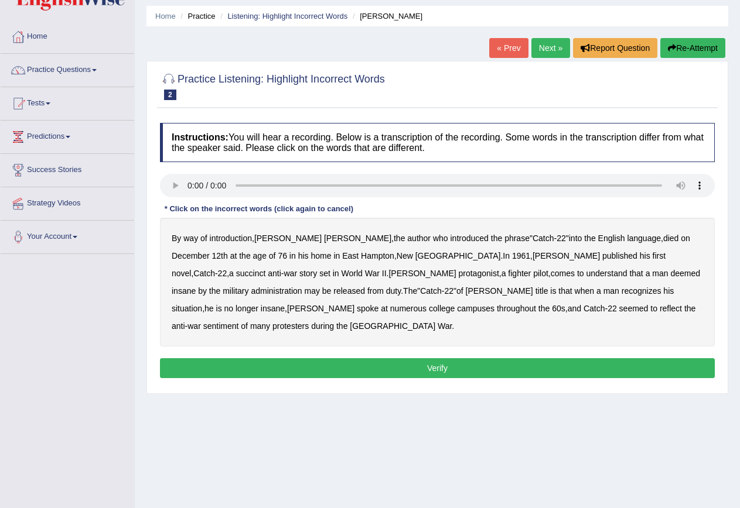
scroll to position [59, 0]
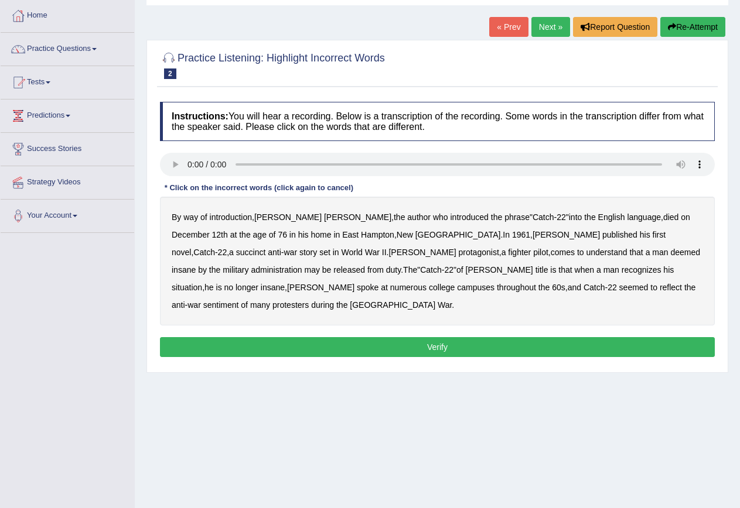
click at [266, 248] on b "succinct" at bounding box center [251, 252] width 30 height 9
click at [302, 265] on b "administration" at bounding box center [276, 269] width 51 height 9
click at [202, 283] on b "situation" at bounding box center [187, 287] width 30 height 9
click at [659, 289] on b "reflect" at bounding box center [670, 287] width 22 height 9
click at [570, 337] on button "Verify" at bounding box center [437, 347] width 555 height 20
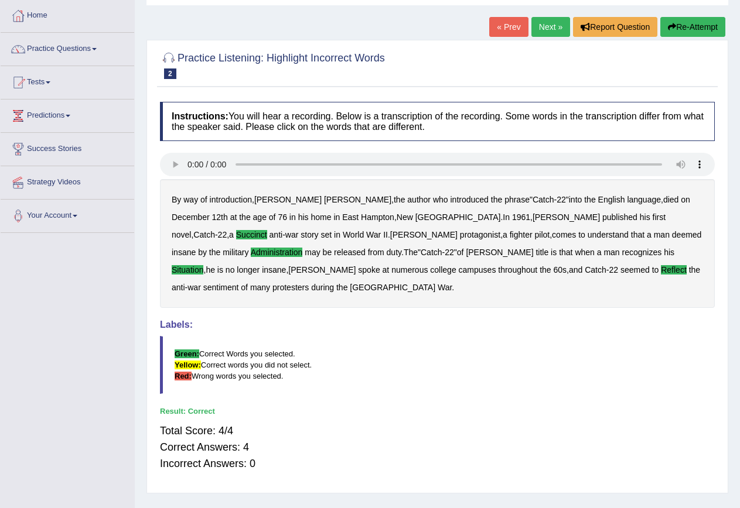
click at [557, 30] on link "Next »" at bounding box center [550, 27] width 39 height 20
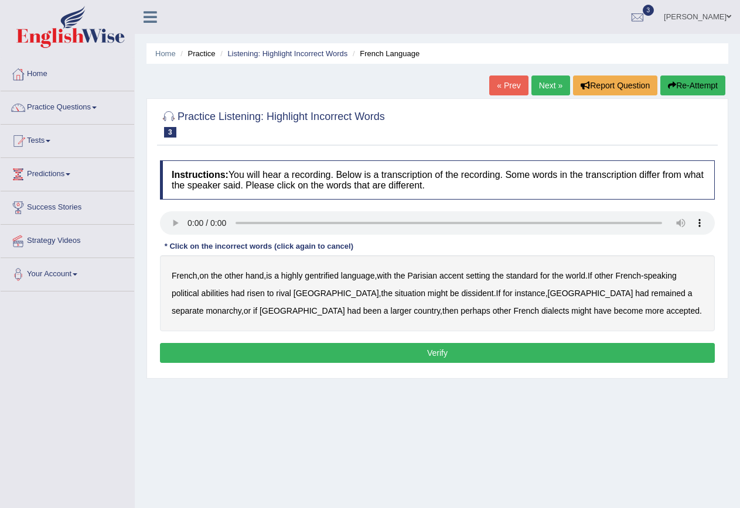
click at [332, 274] on b "gentrified" at bounding box center [321, 275] width 34 height 9
click at [221, 295] on b "abilities" at bounding box center [215, 293] width 28 height 9
click at [461, 293] on b "dissident" at bounding box center [477, 293] width 32 height 9
click at [241, 306] on b "monarchy" at bounding box center [223, 310] width 35 height 9
click at [507, 351] on button "Verify" at bounding box center [437, 353] width 555 height 20
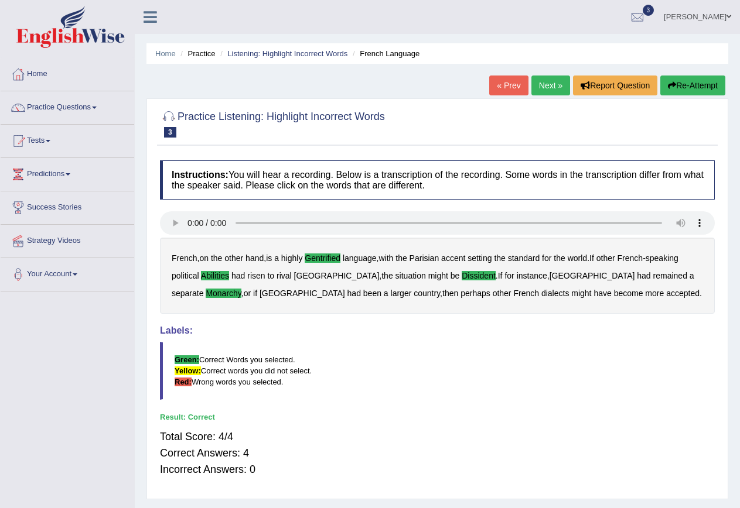
click at [545, 88] on link "Next »" at bounding box center [550, 86] width 39 height 20
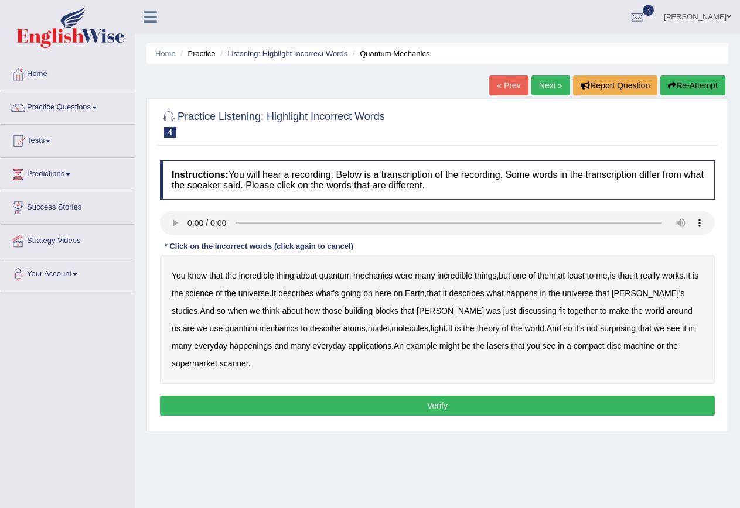
click at [408, 278] on b "were" at bounding box center [404, 275] width 18 height 9
click at [210, 294] on b "science" at bounding box center [199, 293] width 28 height 9
click at [230, 345] on b "happenings" at bounding box center [251, 345] width 42 height 9
click at [582, 396] on button "Verify" at bounding box center [437, 406] width 555 height 20
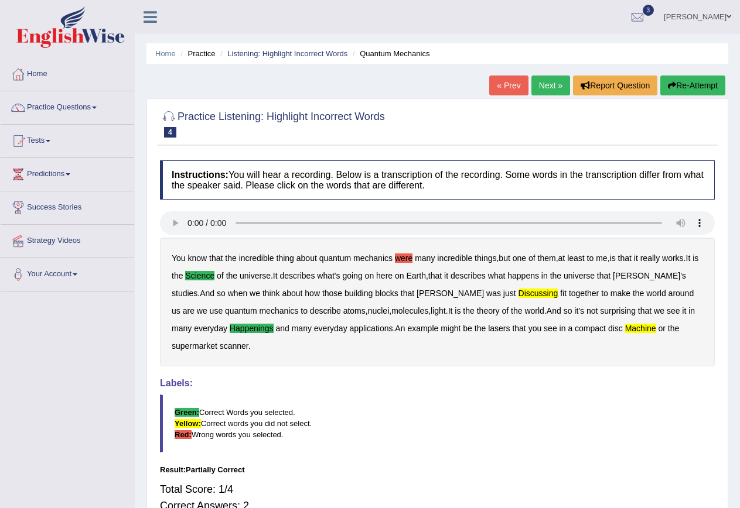
click at [552, 85] on link "Next »" at bounding box center [550, 86] width 39 height 20
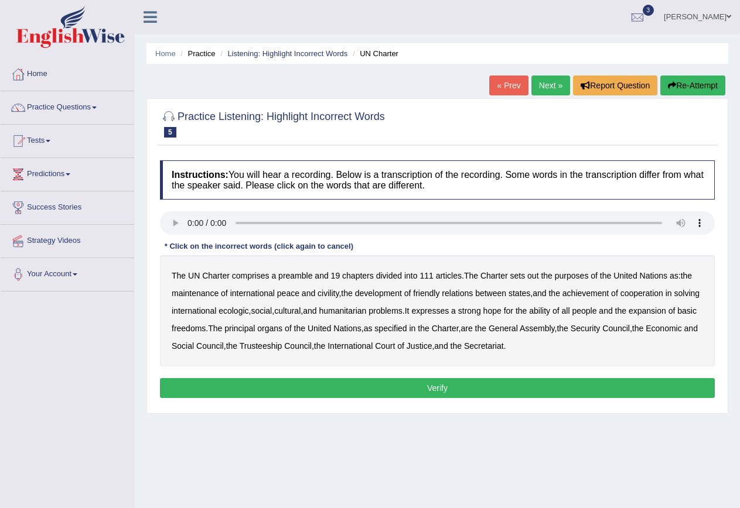
click at [536, 278] on b "out" at bounding box center [532, 275] width 11 height 9
click at [328, 291] on b "civility" at bounding box center [327, 293] width 21 height 9
click at [550, 313] on b "ability" at bounding box center [539, 310] width 21 height 9
click at [405, 385] on button "Verify" at bounding box center [437, 388] width 555 height 20
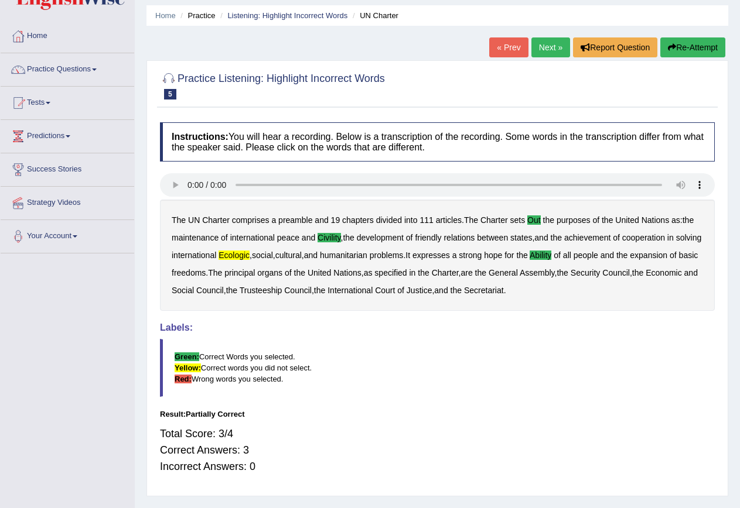
scroll to position [59, 0]
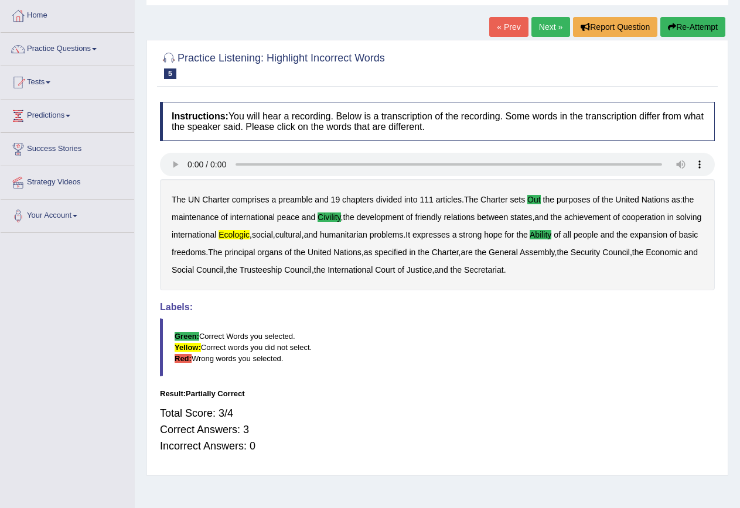
click at [545, 25] on link "Next »" at bounding box center [550, 27] width 39 height 20
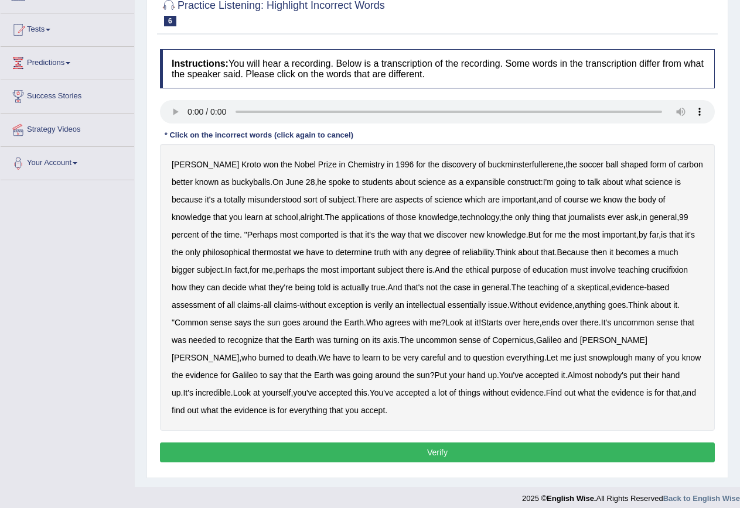
scroll to position [117, 0]
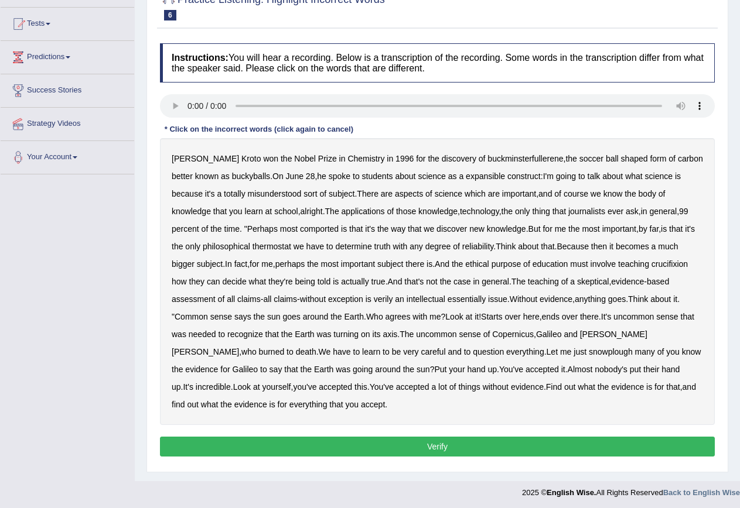
click at [471, 176] on b "expansible" at bounding box center [485, 176] width 39 height 9
click at [300, 229] on b "comported" at bounding box center [319, 228] width 39 height 9
click at [252, 247] on b "thermostat" at bounding box center [271, 246] width 39 height 9
click at [658, 259] on b "crucifixion" at bounding box center [669, 263] width 36 height 9
click at [384, 296] on b "verily" at bounding box center [383, 299] width 19 height 9
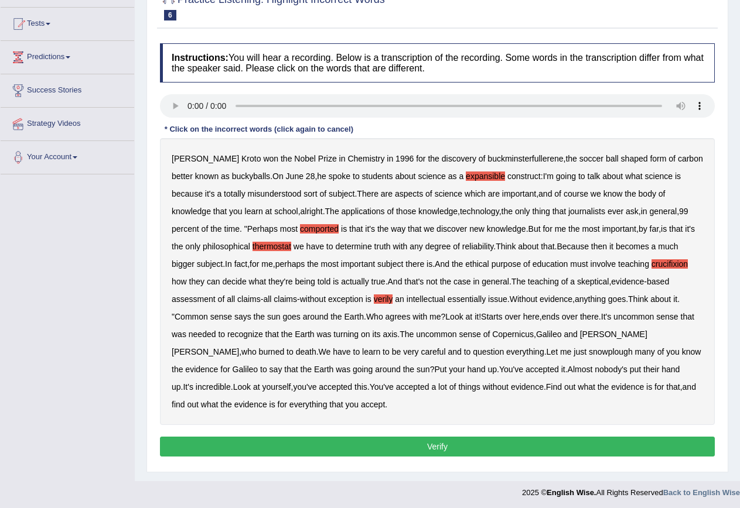
click at [588, 351] on b "snowplough" at bounding box center [610, 351] width 44 height 9
click at [374, 443] on button "Verify" at bounding box center [437, 447] width 555 height 20
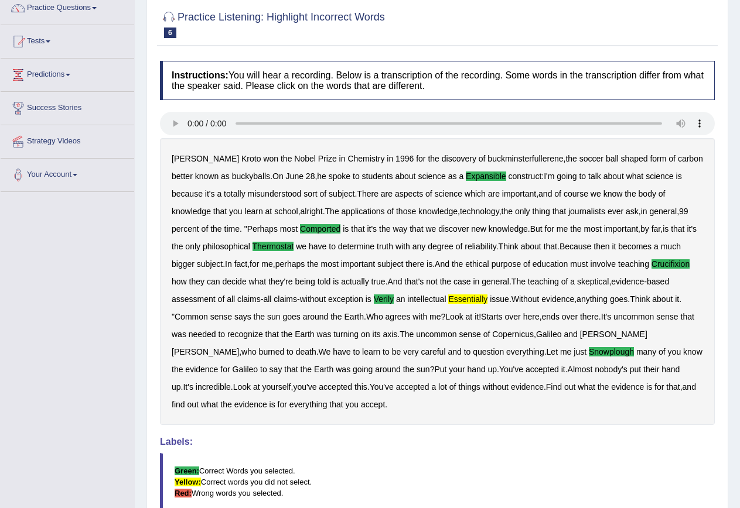
scroll to position [65, 0]
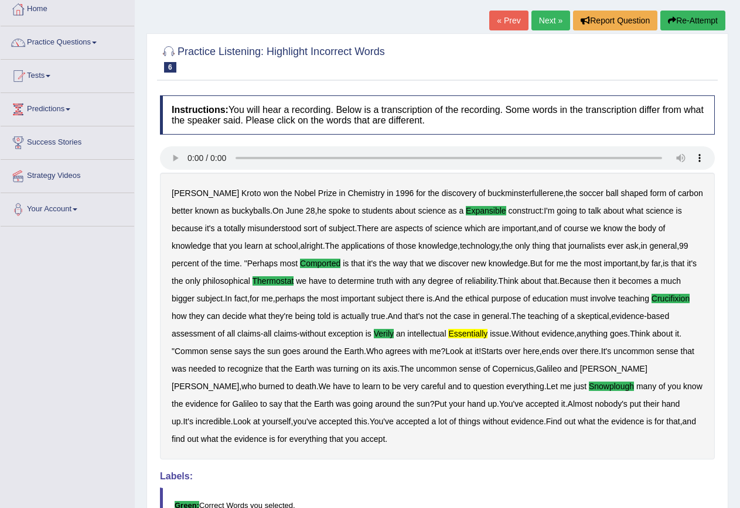
click at [550, 23] on link "Next »" at bounding box center [550, 21] width 39 height 20
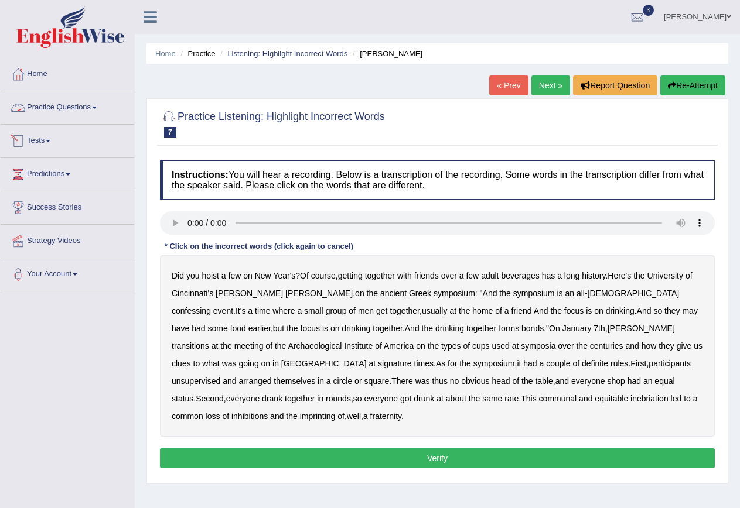
click at [75, 110] on link "Practice Questions" at bounding box center [68, 105] width 134 height 29
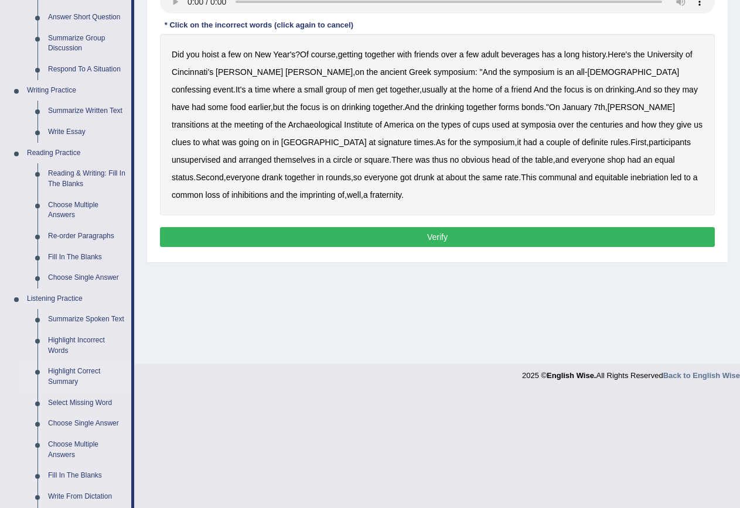
scroll to position [234, 0]
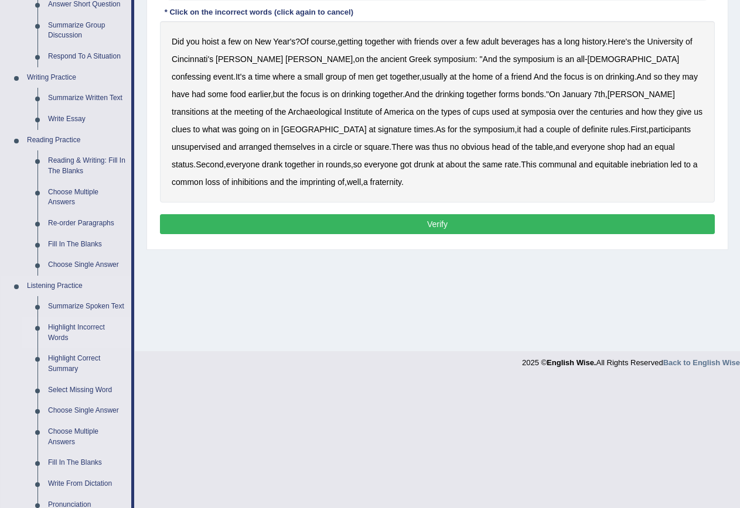
click at [75, 329] on link "Highlight Incorrect Words" at bounding box center [87, 332] width 88 height 31
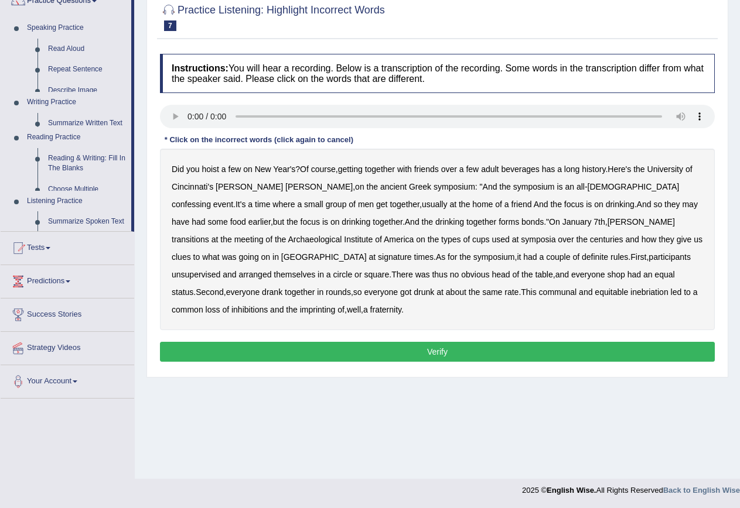
scroll to position [107, 0]
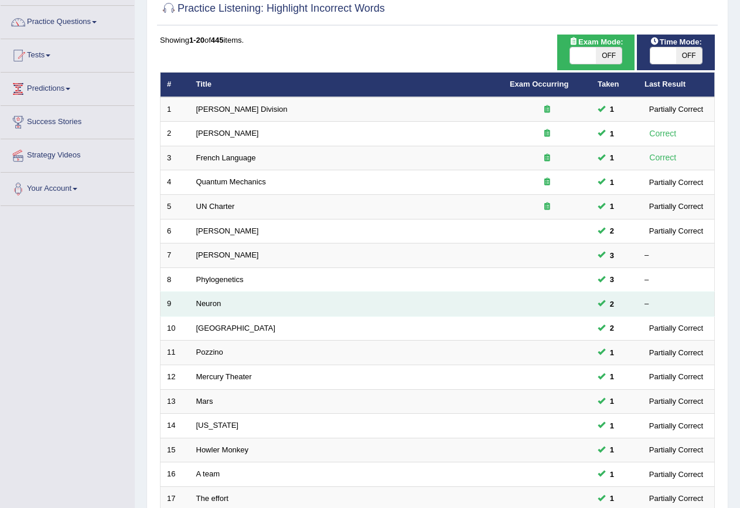
scroll to position [117, 0]
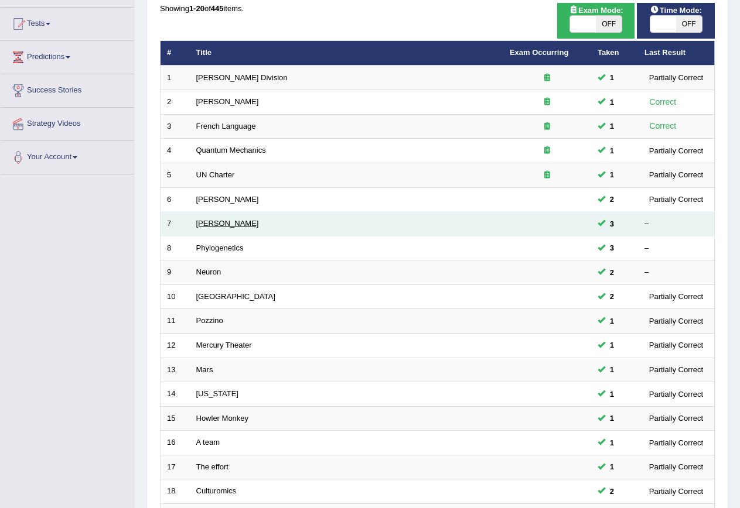
click at [220, 227] on link "[PERSON_NAME]" at bounding box center [227, 223] width 63 height 9
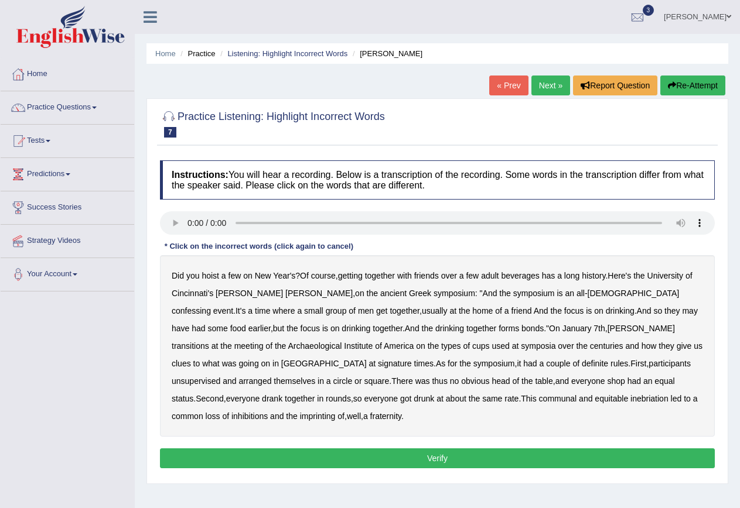
click at [211, 306] on b "confessing" at bounding box center [191, 310] width 39 height 9
click at [209, 341] on b "transitions" at bounding box center [190, 345] width 37 height 9
click at [412, 359] on b "signature" at bounding box center [395, 363] width 34 height 9
click at [220, 377] on b "unsupervised" at bounding box center [196, 381] width 49 height 9
click at [632, 449] on button "Verify" at bounding box center [437, 459] width 555 height 20
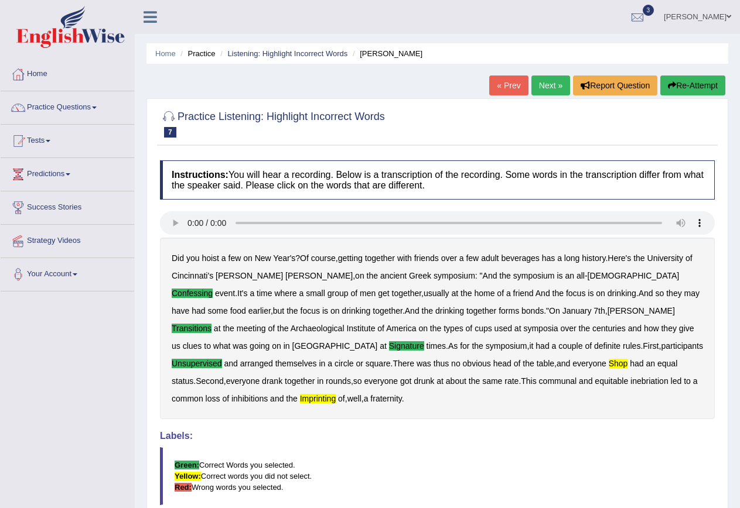
click at [540, 90] on link "Next »" at bounding box center [550, 86] width 39 height 20
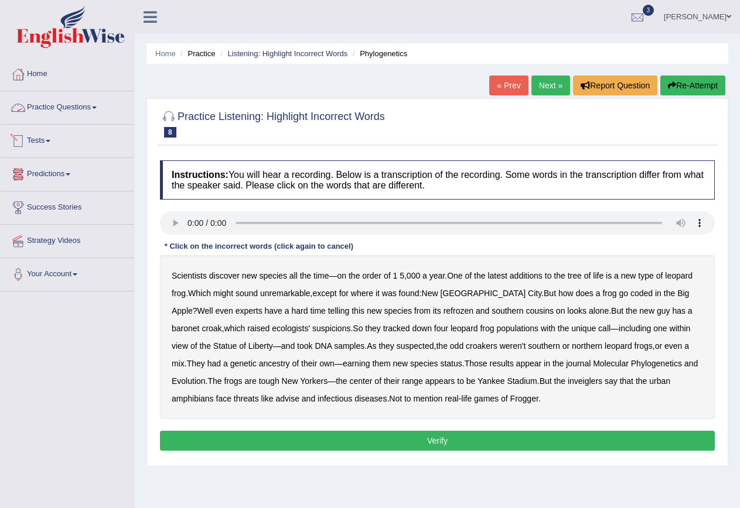
click at [74, 107] on link "Practice Questions" at bounding box center [68, 105] width 134 height 29
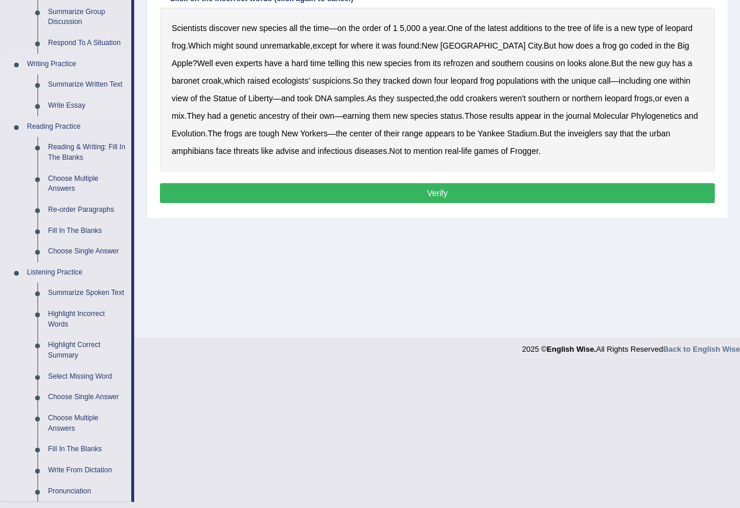
scroll to position [351, 0]
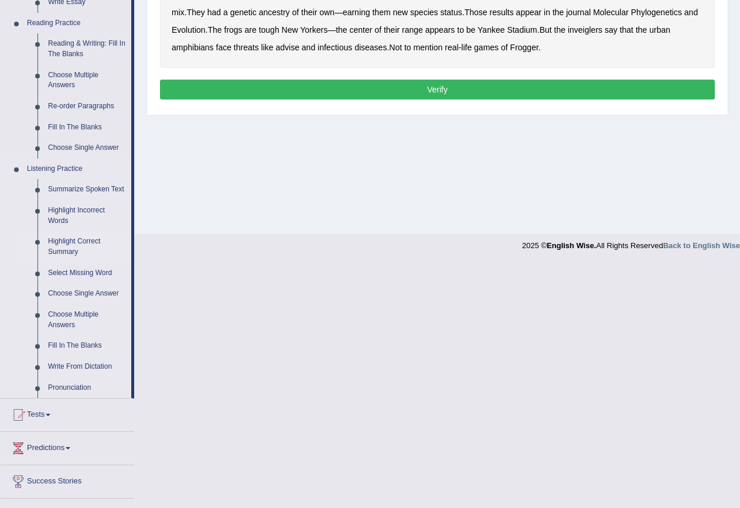
click at [80, 242] on link "Highlight Correct Summary" at bounding box center [87, 246] width 88 height 31
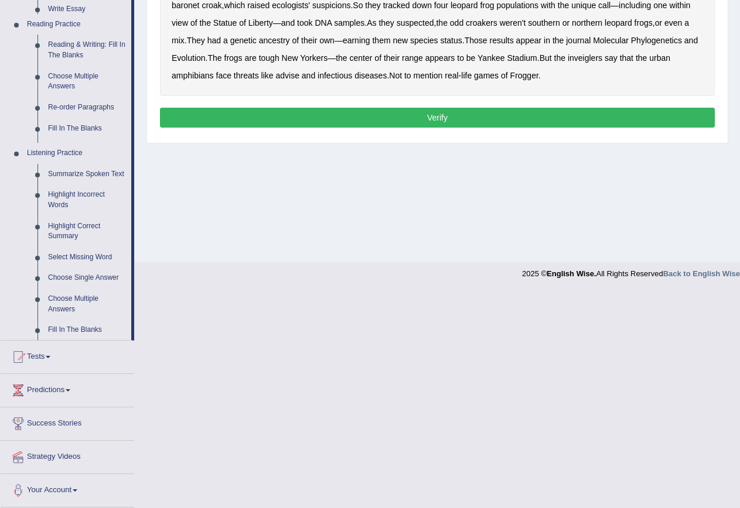
scroll to position [107, 0]
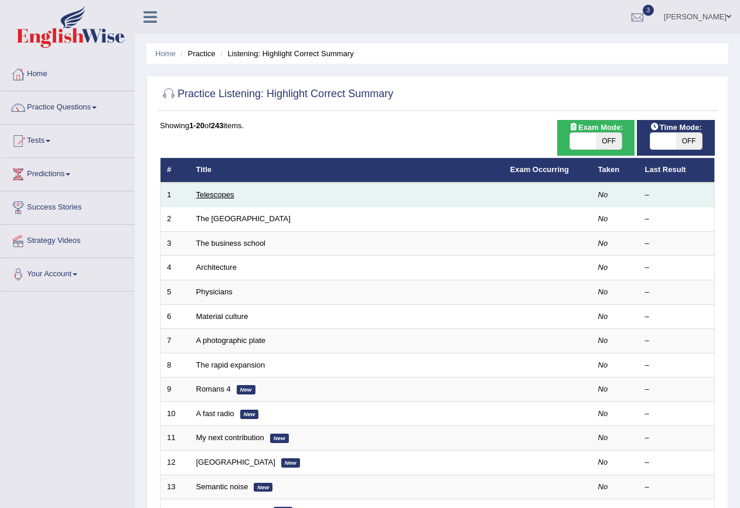
click at [213, 192] on link "Telescopes" at bounding box center [215, 194] width 38 height 9
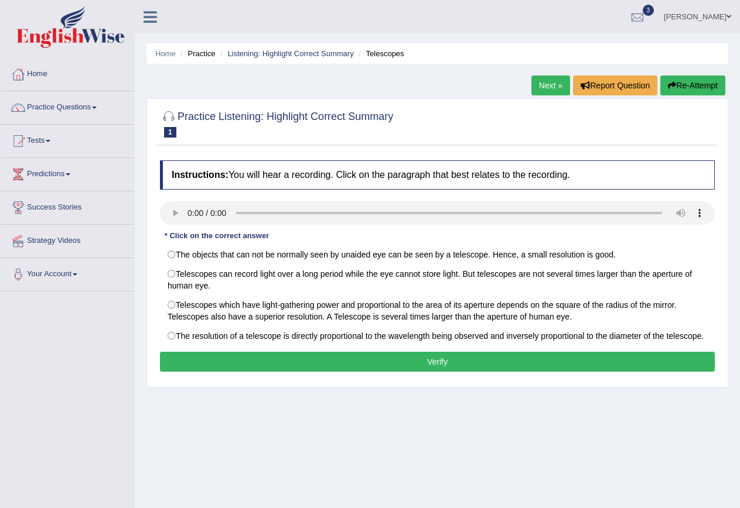
click at [63, 105] on link "Practice Questions" at bounding box center [68, 105] width 134 height 29
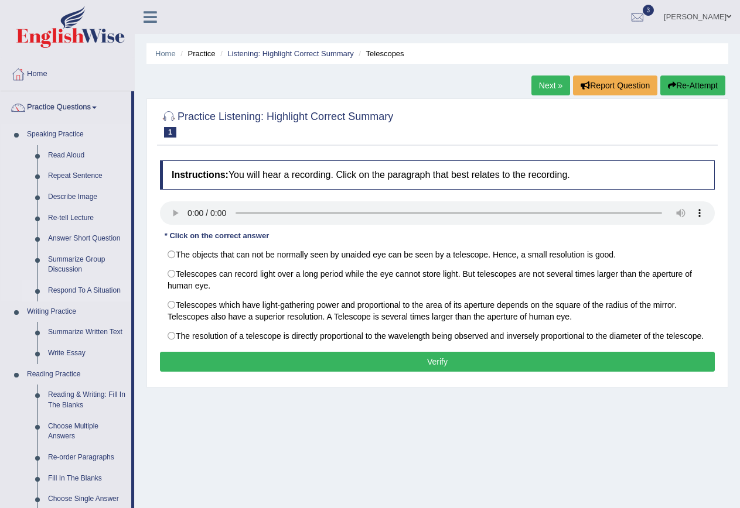
click at [85, 288] on link "Respond To A Situation" at bounding box center [87, 290] width 88 height 21
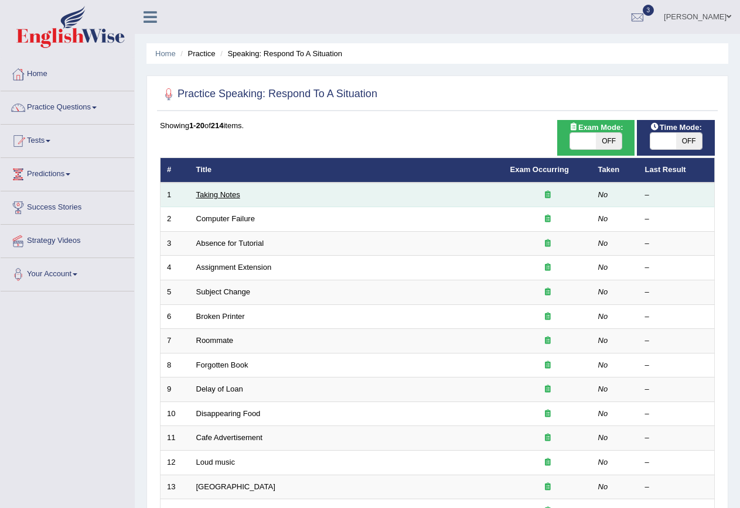
click at [217, 193] on link "Taking Notes" at bounding box center [218, 194] width 44 height 9
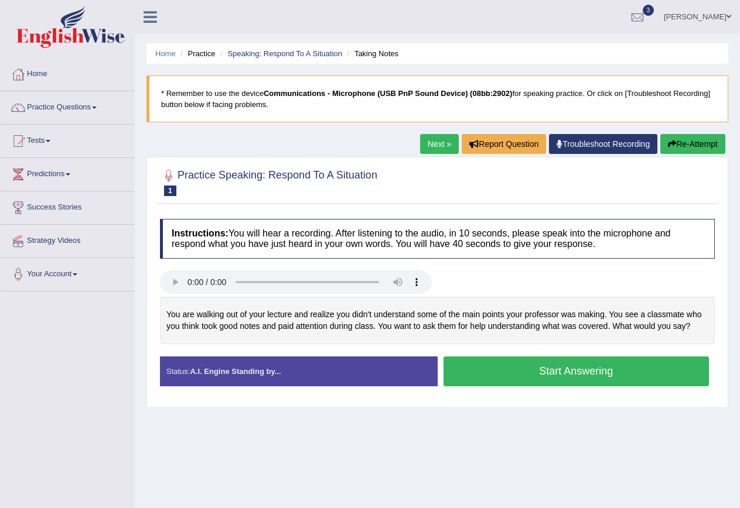
click at [539, 377] on button "Start Answering" at bounding box center [576, 372] width 266 height 30
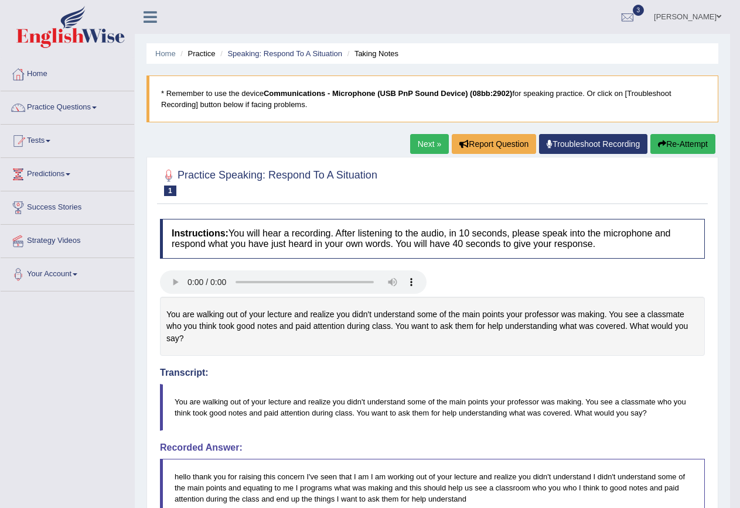
click at [432, 143] on link "Next »" at bounding box center [429, 144] width 39 height 20
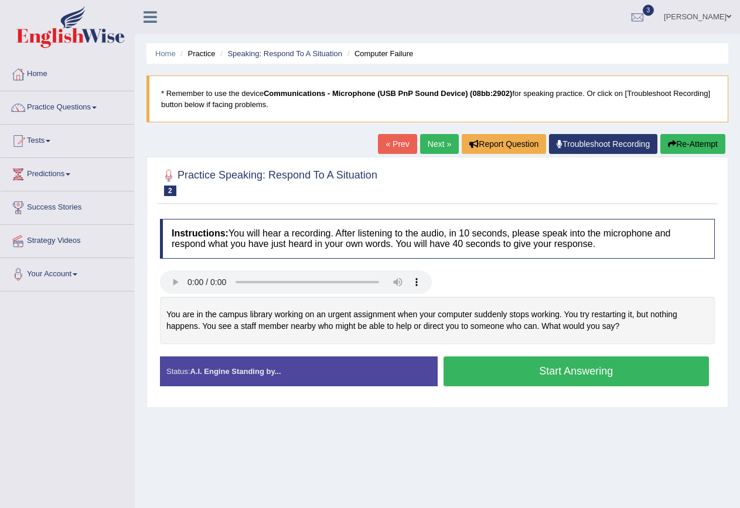
scroll to position [59, 0]
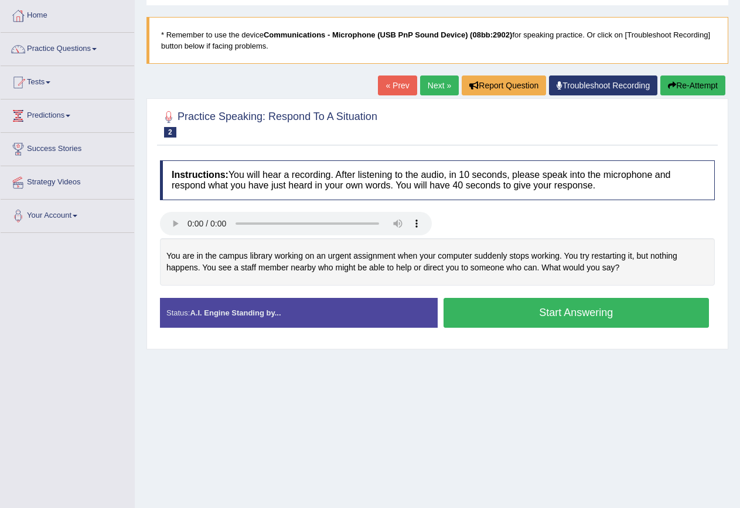
click at [542, 310] on button "Start Answering" at bounding box center [576, 313] width 266 height 30
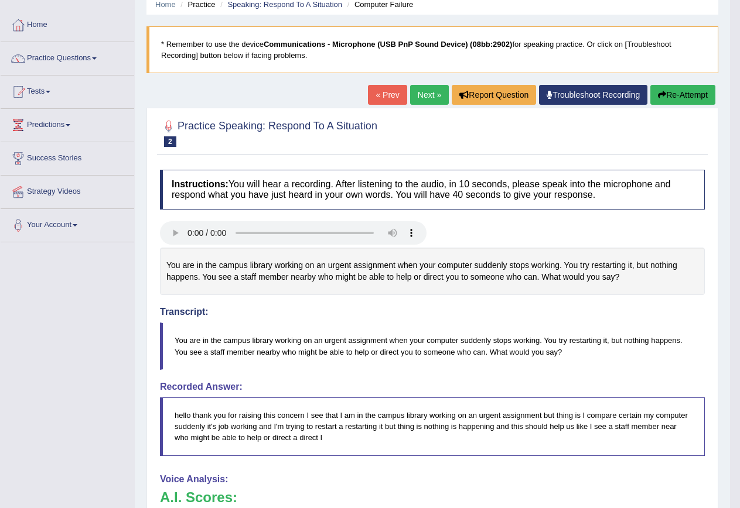
scroll to position [0, 0]
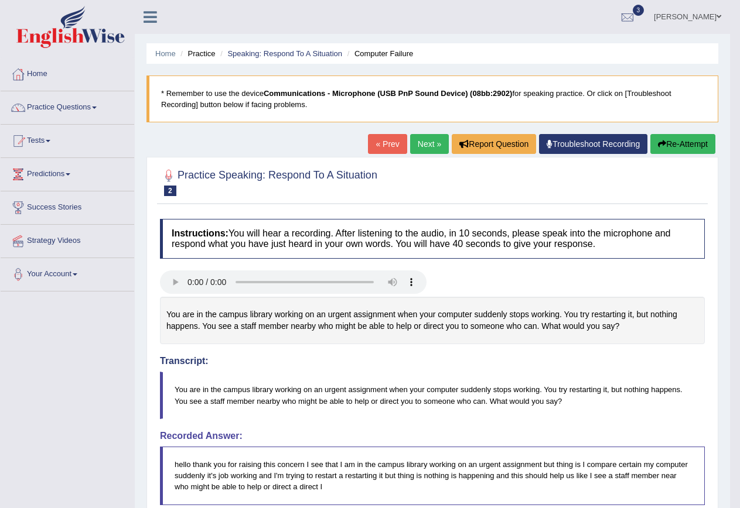
click at [420, 149] on link "Next »" at bounding box center [429, 144] width 39 height 20
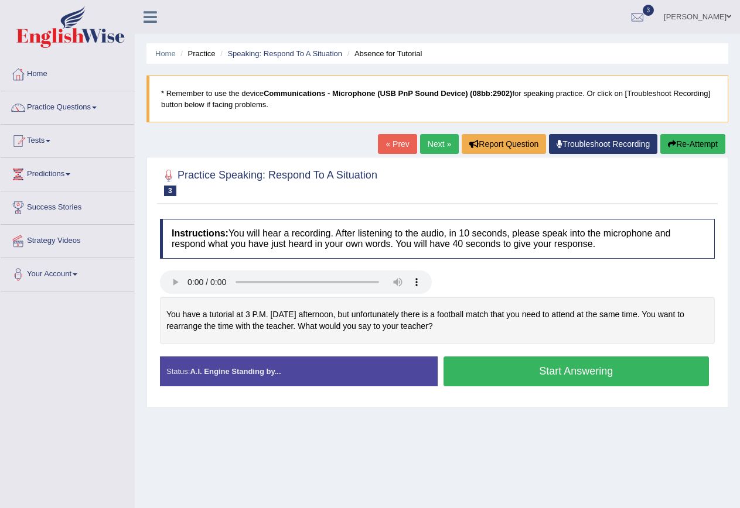
click at [177, 328] on div "You have a tutorial at 3 P.M. [DATE] afternoon, but unfortunately there is a fo…" at bounding box center [437, 320] width 555 height 47
click at [180, 323] on div "You have a tutorial at 3 P.M. [DATE] afternoon, but unfortunately there is a fo…" at bounding box center [437, 320] width 555 height 47
click at [587, 372] on button "Start Answering" at bounding box center [576, 372] width 266 height 30
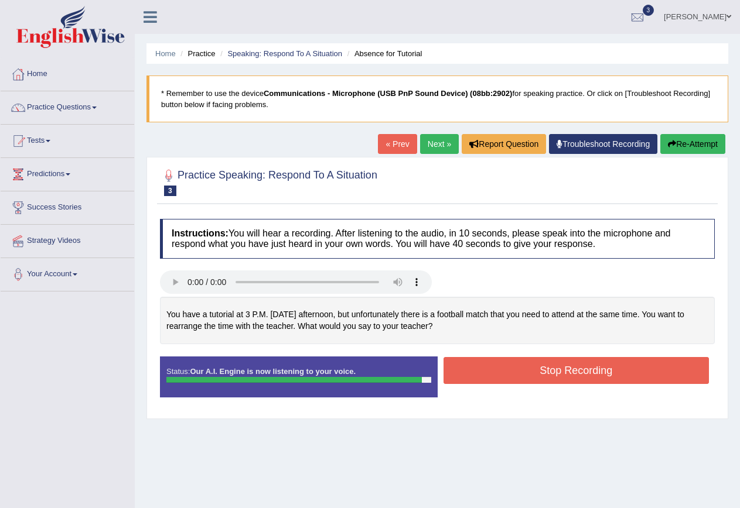
click at [587, 372] on button "Stop Recording" at bounding box center [576, 370] width 266 height 27
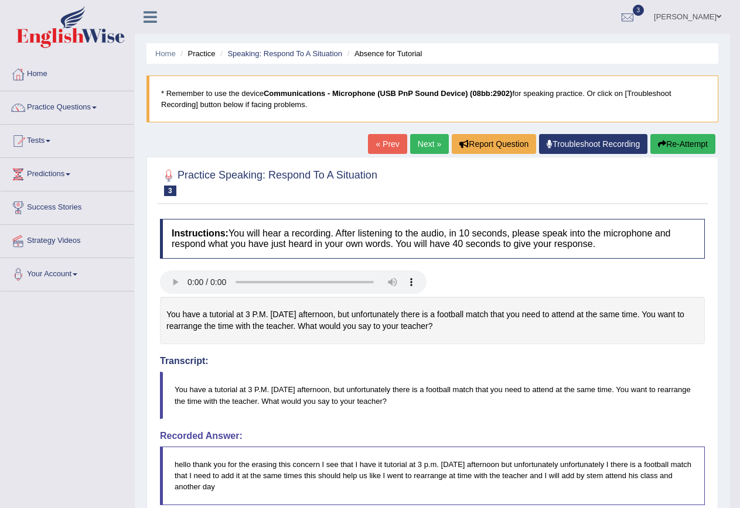
click at [430, 142] on link "Next »" at bounding box center [429, 144] width 39 height 20
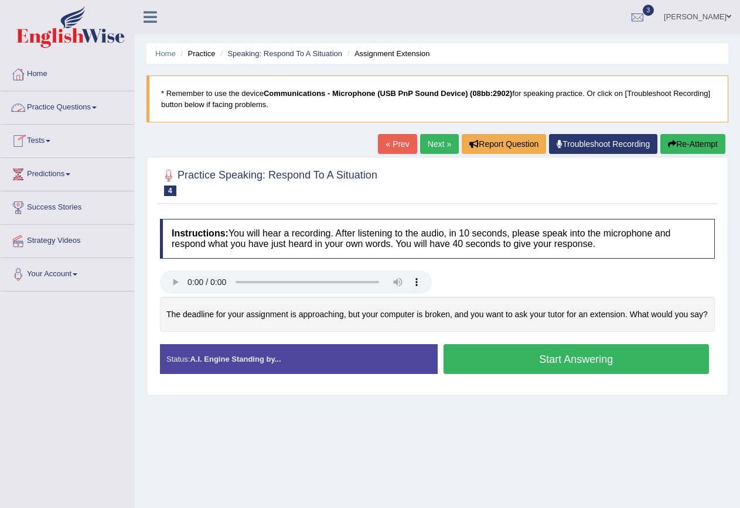
click at [58, 102] on link "Practice Questions" at bounding box center [68, 105] width 134 height 29
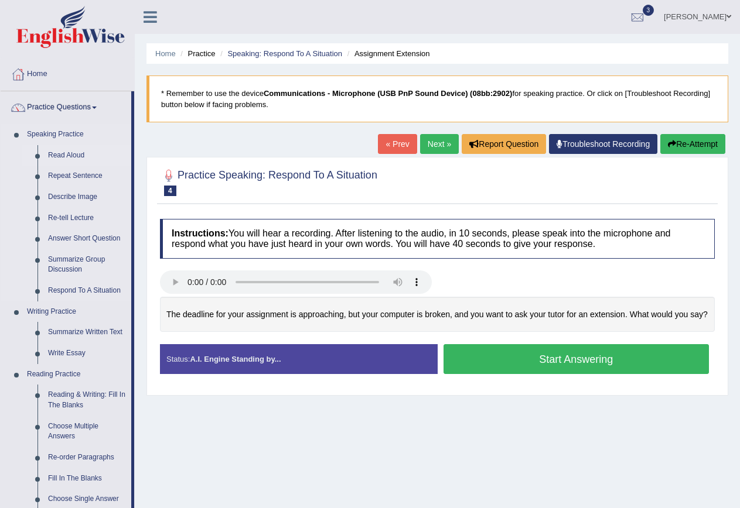
click at [74, 155] on link "Read Aloud" at bounding box center [87, 155] width 88 height 21
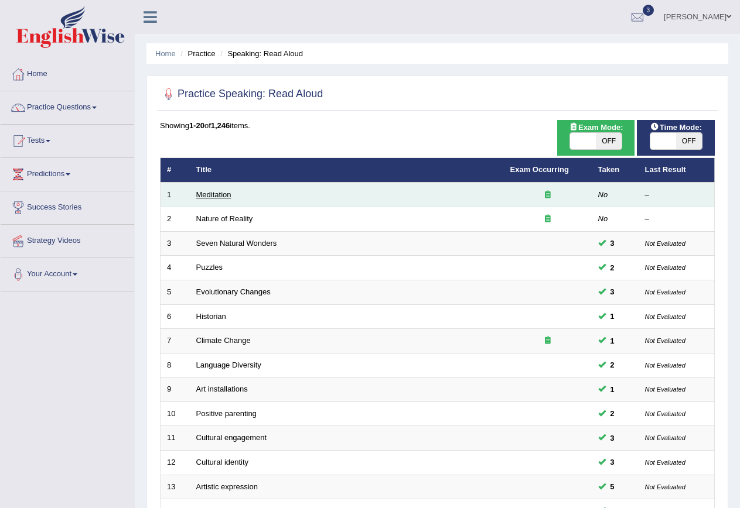
click at [214, 197] on link "Meditation" at bounding box center [213, 194] width 35 height 9
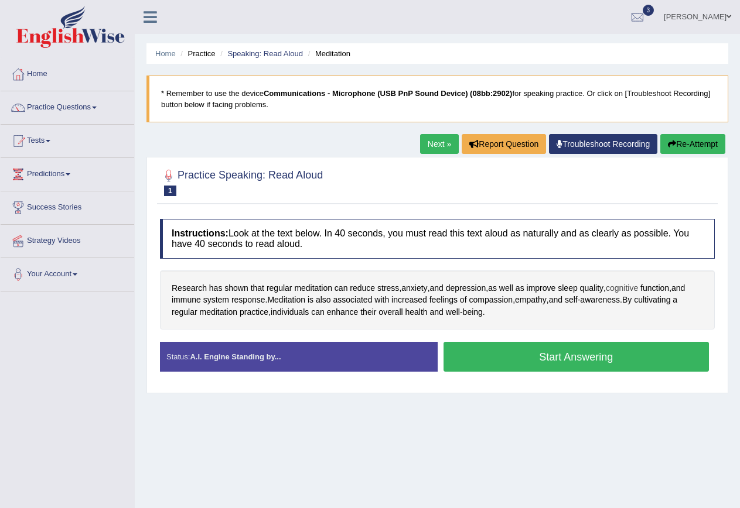
click at [626, 289] on span "cognitive" at bounding box center [621, 288] width 32 height 12
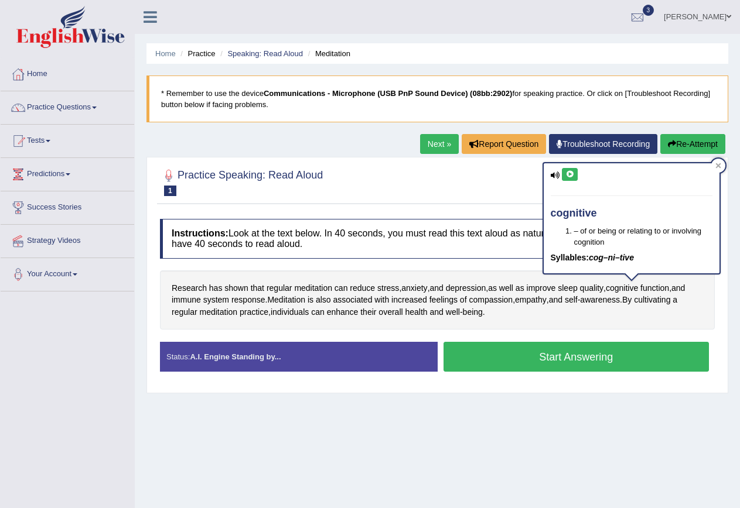
click at [566, 174] on icon at bounding box center [569, 174] width 9 height 7
click at [716, 162] on div at bounding box center [718, 166] width 14 height 14
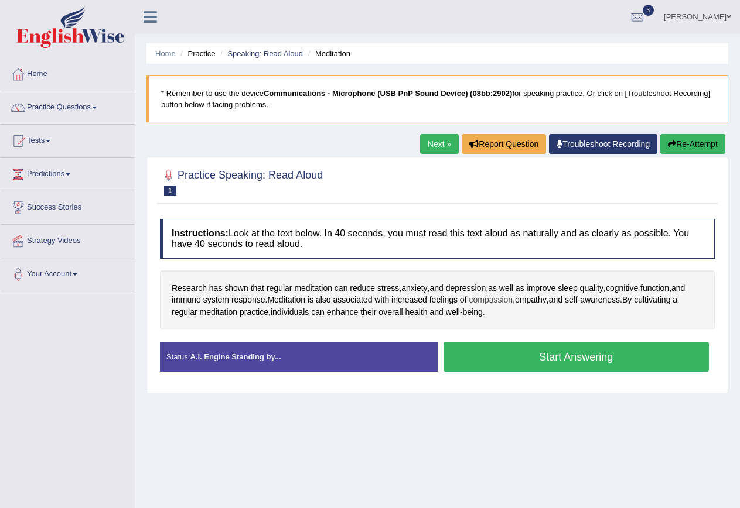
click at [491, 302] on span "compassion" at bounding box center [490, 300] width 44 height 12
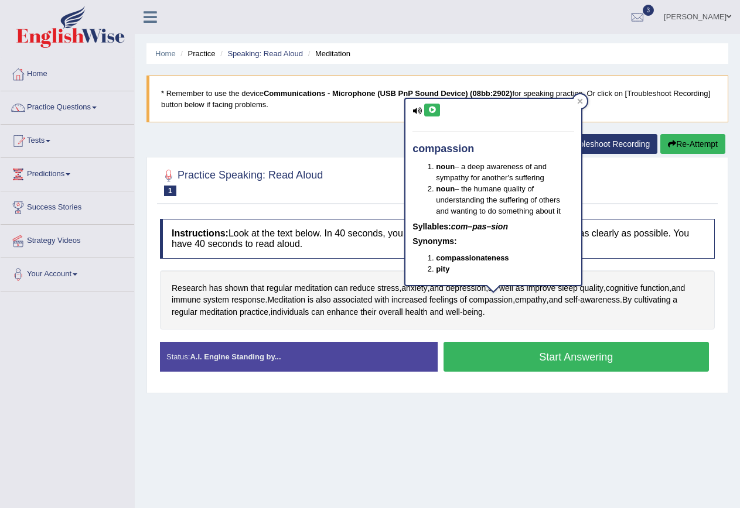
click at [431, 104] on button at bounding box center [432, 110] width 16 height 13
click at [583, 101] on icon at bounding box center [580, 101] width 6 height 6
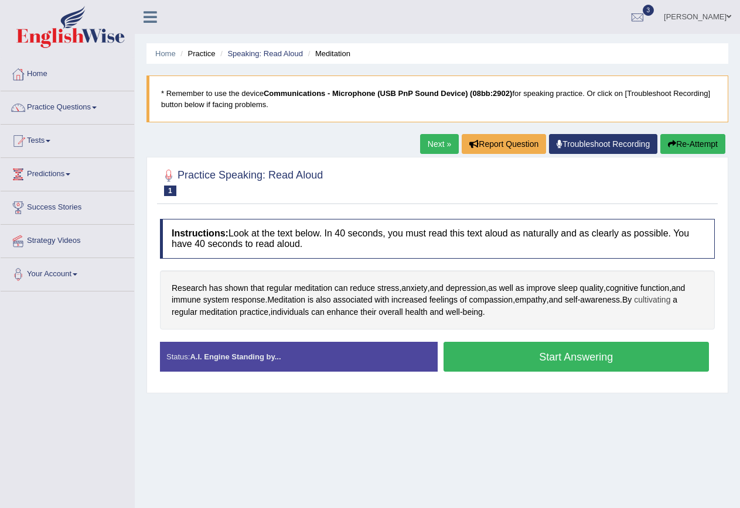
click at [661, 300] on span "cultivating" at bounding box center [652, 300] width 36 height 12
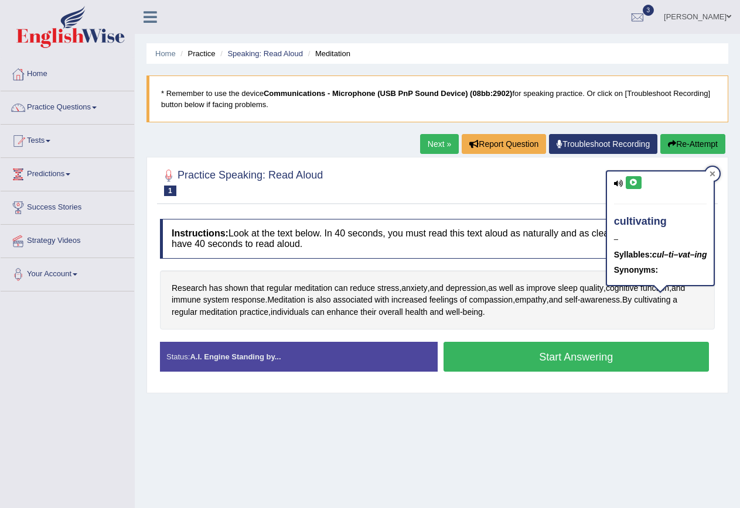
click at [714, 173] on icon at bounding box center [712, 174] width 5 height 5
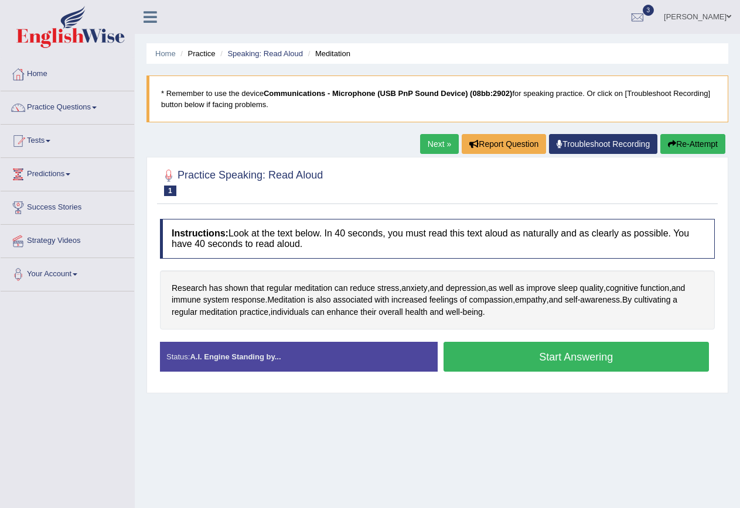
click at [512, 355] on button "Start Answering" at bounding box center [576, 357] width 266 height 30
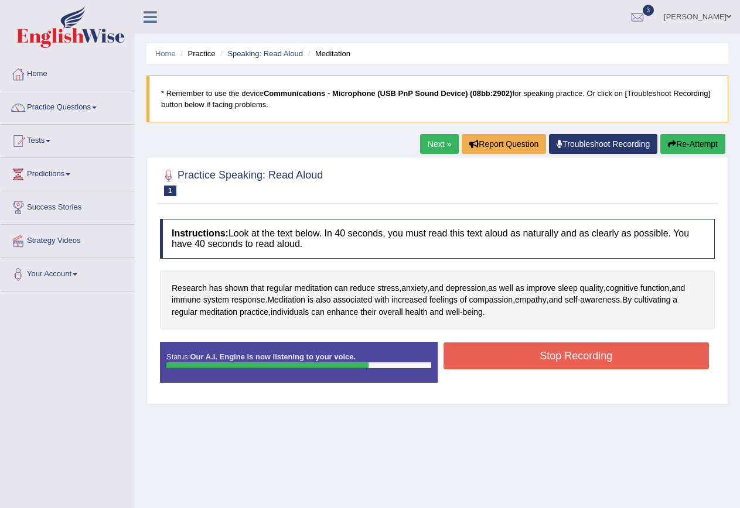
click at [536, 356] on button "Stop Recording" at bounding box center [576, 356] width 266 height 27
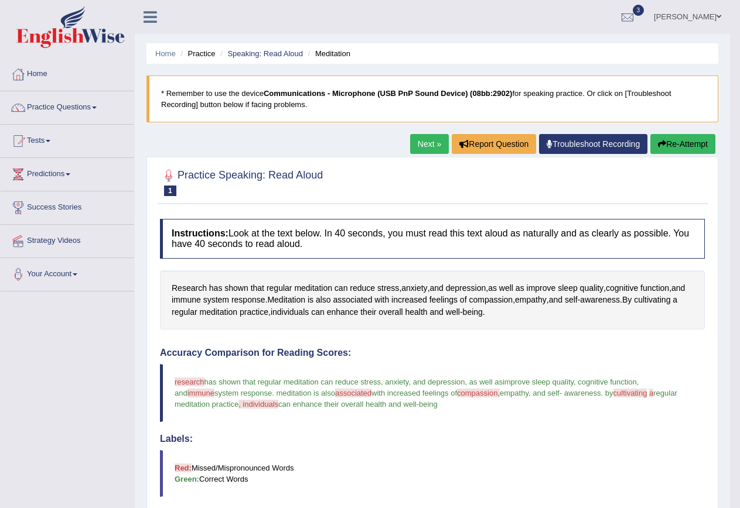
click at [696, 143] on button "Re-Attempt" at bounding box center [682, 144] width 65 height 20
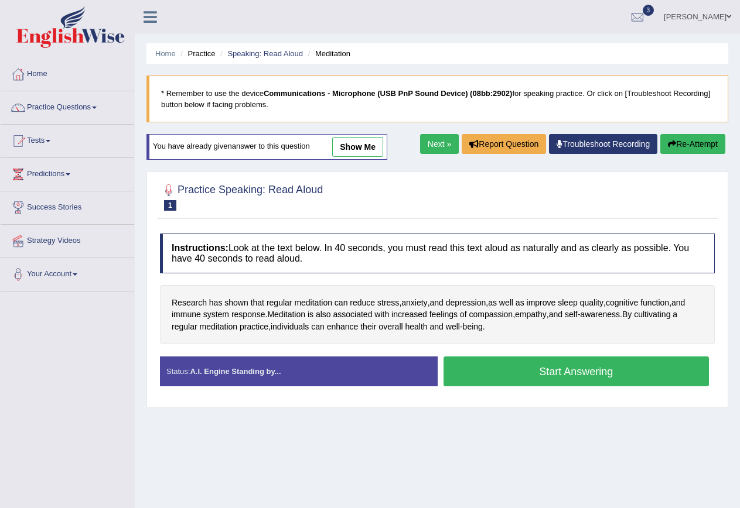
click at [543, 375] on button "Start Answering" at bounding box center [576, 372] width 266 height 30
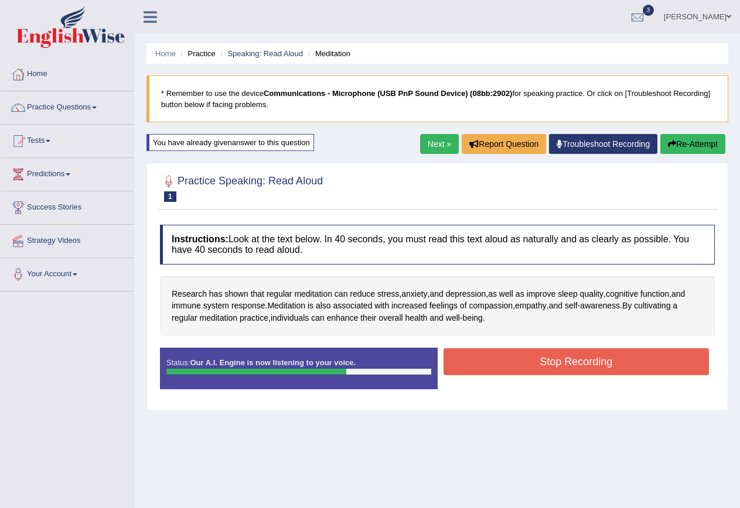
click at [535, 363] on button "Stop Recording" at bounding box center [576, 361] width 266 height 27
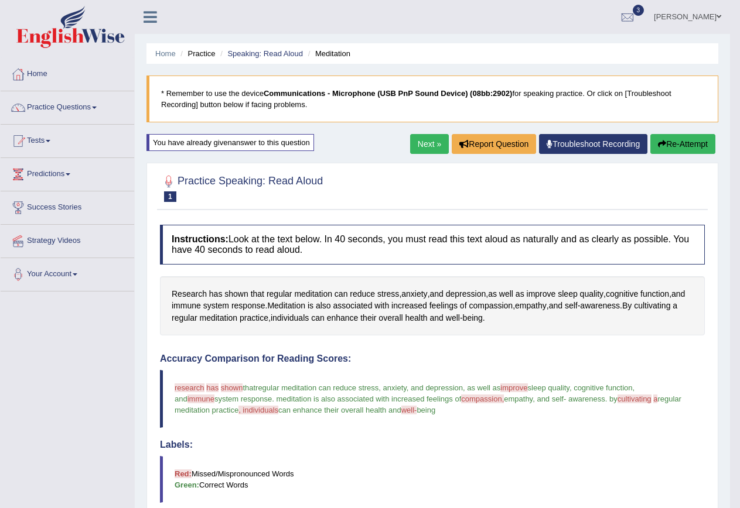
click at [426, 148] on link "Next »" at bounding box center [429, 144] width 39 height 20
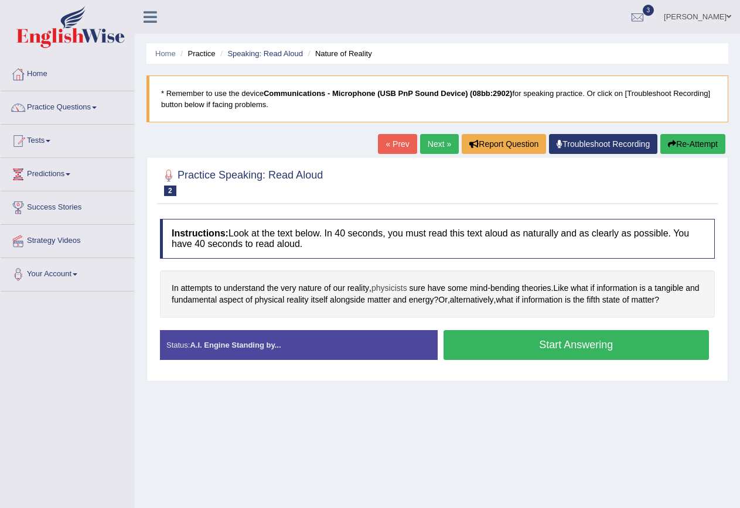
click at [398, 286] on span "physicists" at bounding box center [389, 288] width 36 height 12
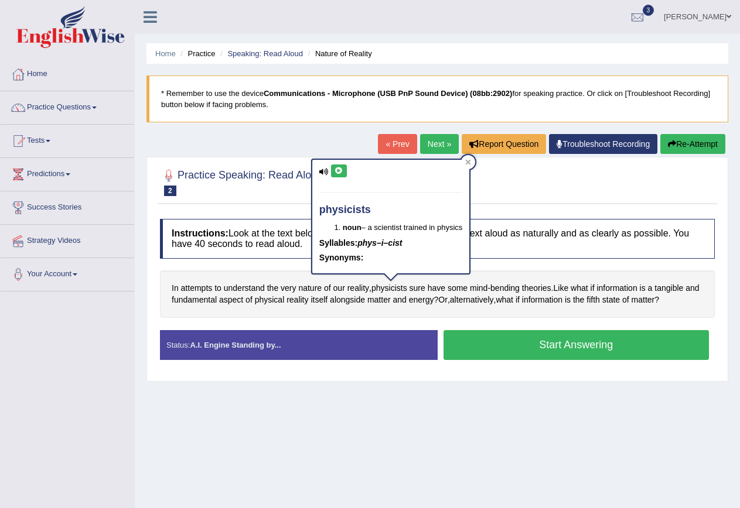
click at [338, 172] on icon at bounding box center [338, 170] width 9 height 7
click at [473, 158] on div at bounding box center [468, 162] width 14 height 14
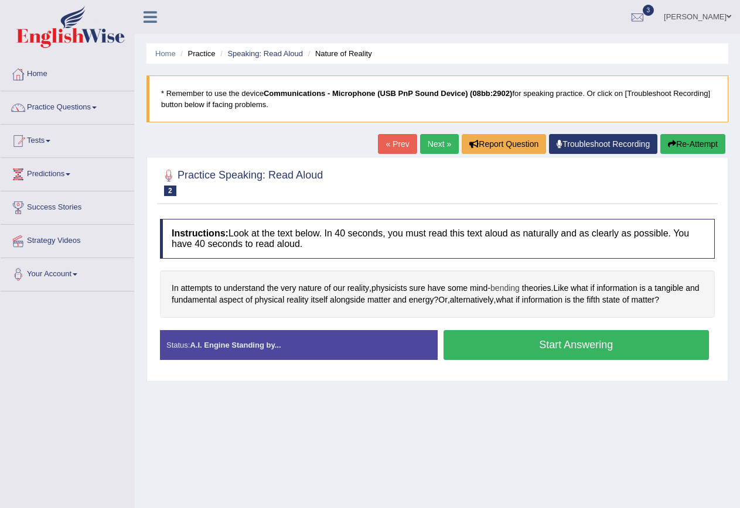
click at [505, 288] on span "bending" at bounding box center [504, 288] width 29 height 12
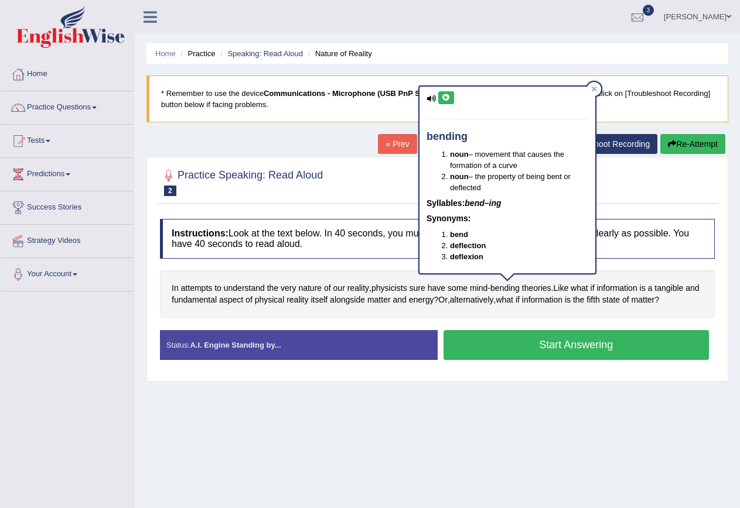
click at [445, 98] on icon at bounding box center [446, 97] width 9 height 7
click at [593, 85] on div at bounding box center [594, 89] width 14 height 14
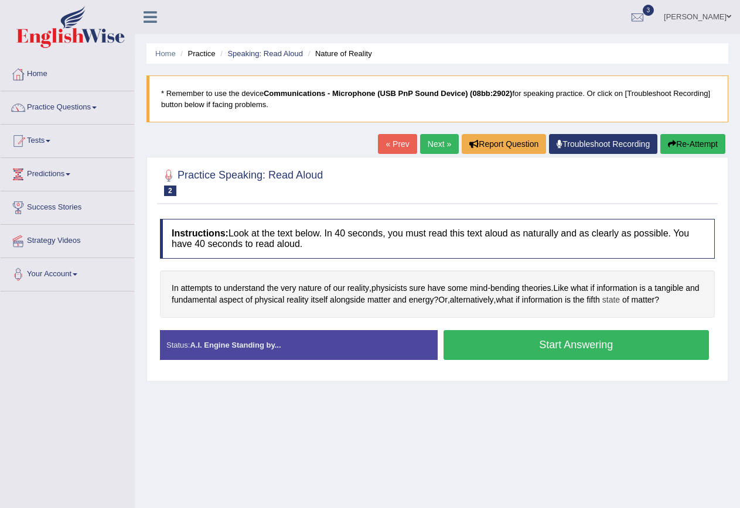
click at [620, 299] on span "state" at bounding box center [611, 300] width 18 height 12
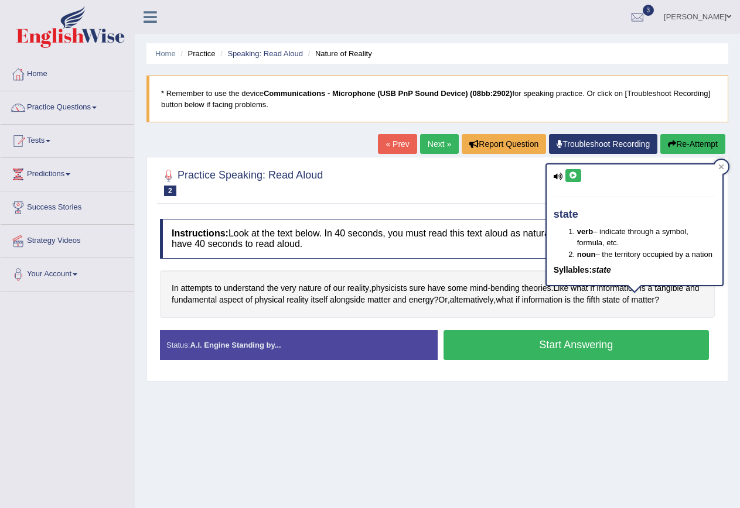
click at [574, 179] on icon at bounding box center [573, 175] width 9 height 7
click at [725, 166] on div at bounding box center [721, 167] width 14 height 14
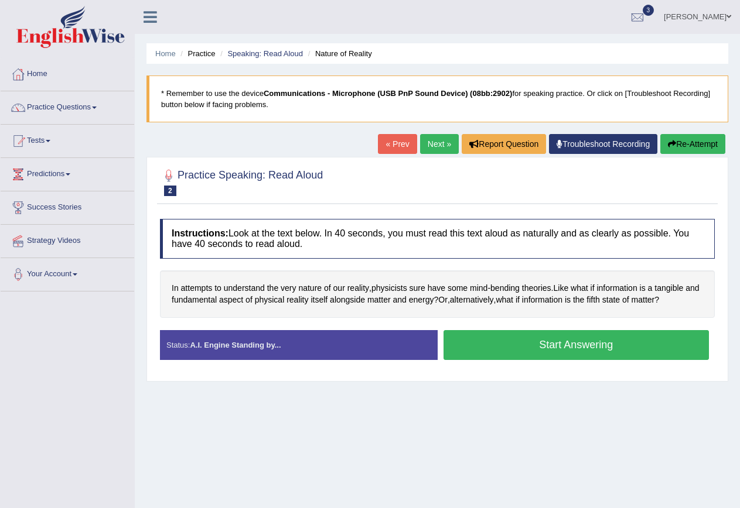
click at [608, 355] on button "Start Answering" at bounding box center [576, 345] width 266 height 30
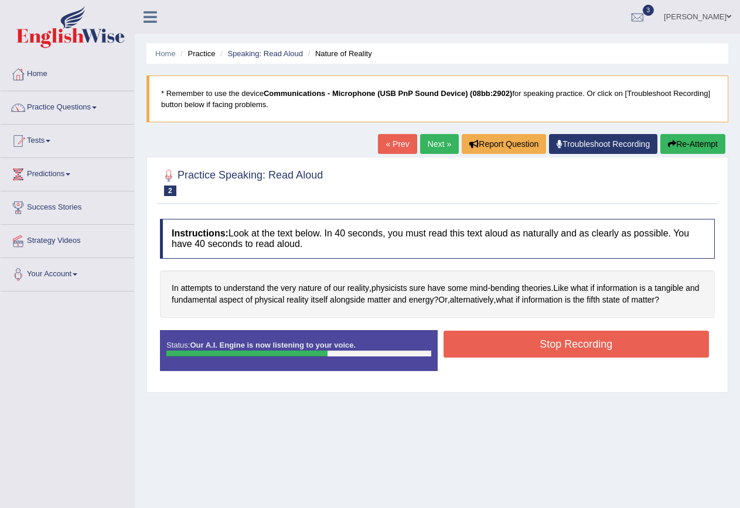
click at [610, 344] on button "Stop Recording" at bounding box center [576, 344] width 266 height 27
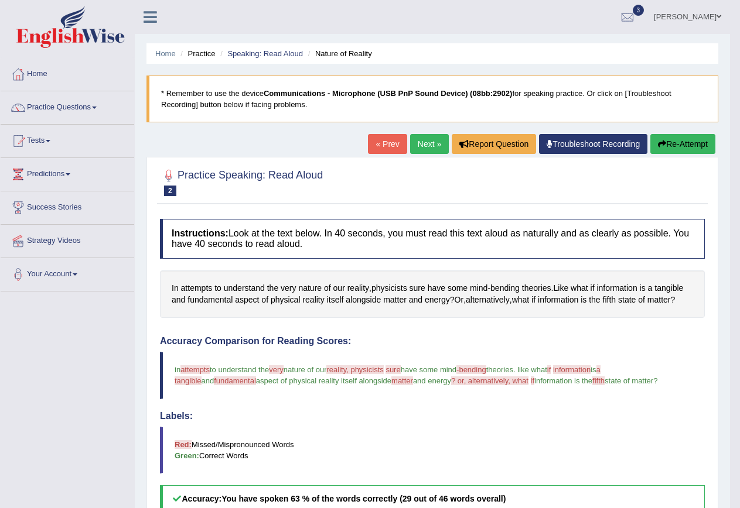
click at [427, 148] on link "Next »" at bounding box center [429, 144] width 39 height 20
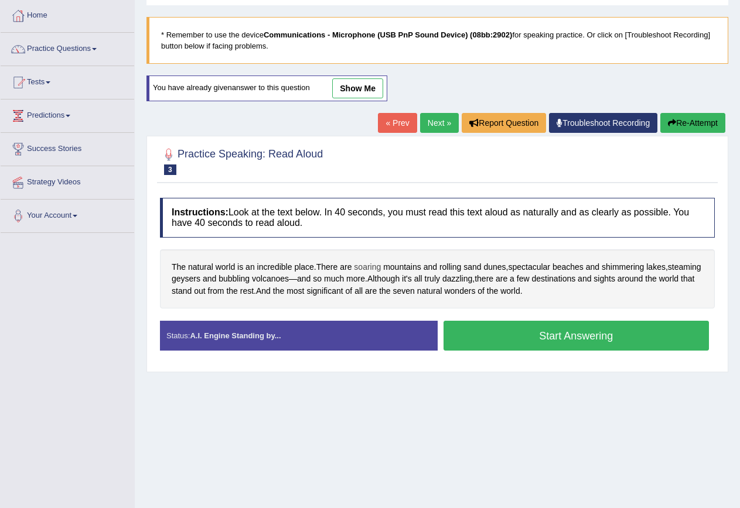
click at [374, 265] on span "soaring" at bounding box center [367, 267] width 27 height 12
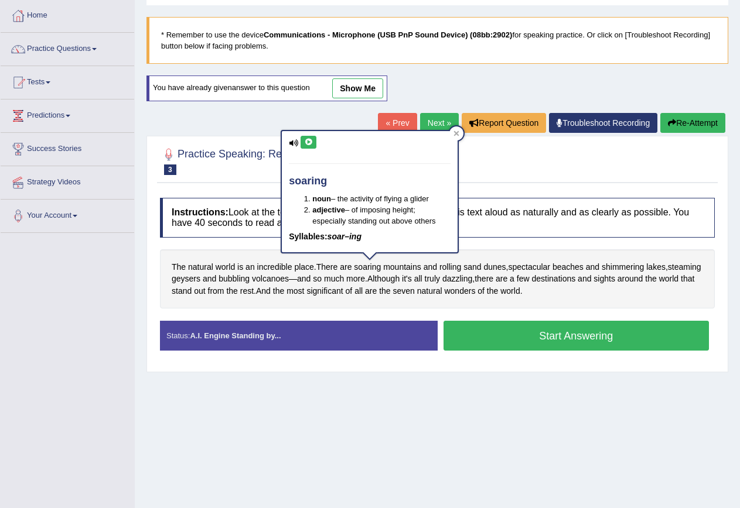
click at [310, 142] on icon at bounding box center [308, 142] width 9 height 7
click at [460, 135] on div at bounding box center [456, 133] width 14 height 14
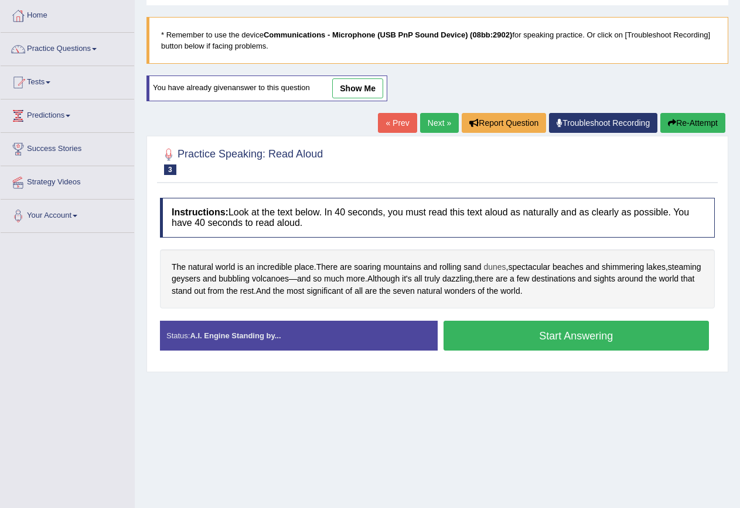
click at [492, 267] on span "dunes" at bounding box center [494, 267] width 22 height 12
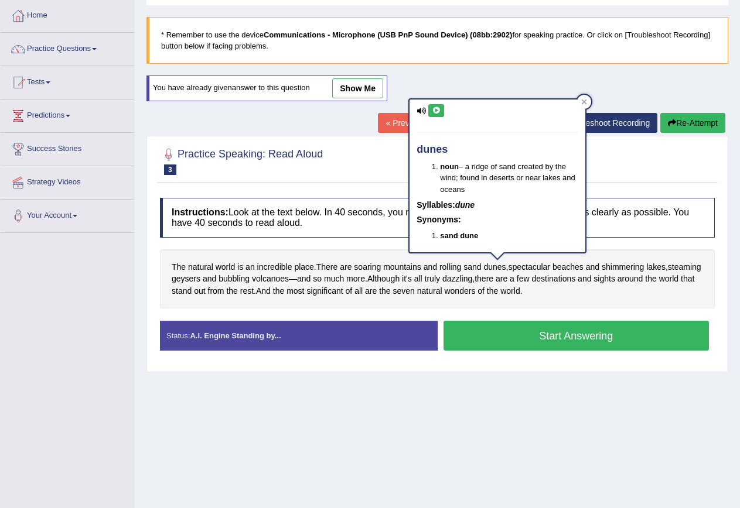
click at [435, 104] on button at bounding box center [436, 110] width 16 height 13
click at [585, 100] on icon at bounding box center [583, 101] width 5 height 5
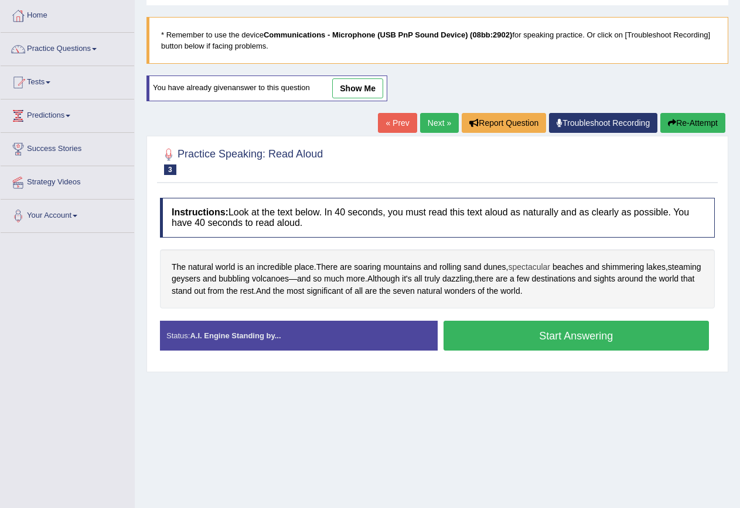
click at [527, 266] on span "spectacular" at bounding box center [529, 267] width 42 height 12
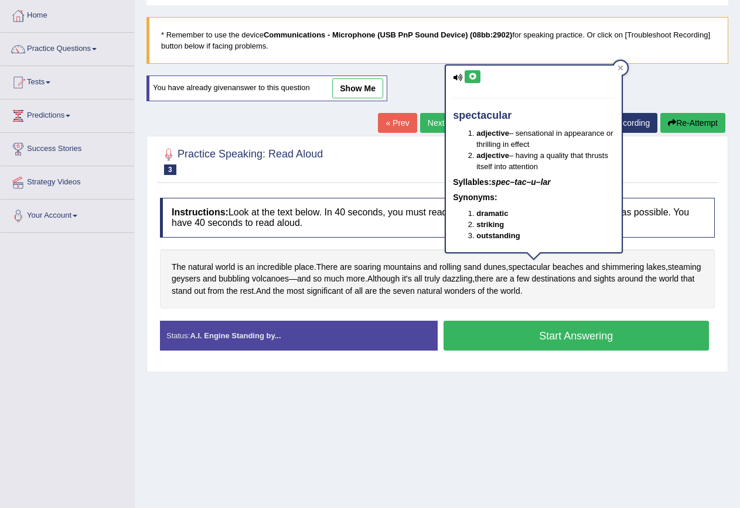
click at [476, 77] on icon at bounding box center [472, 76] width 9 height 7
click at [618, 67] on icon at bounding box center [620, 68] width 6 height 6
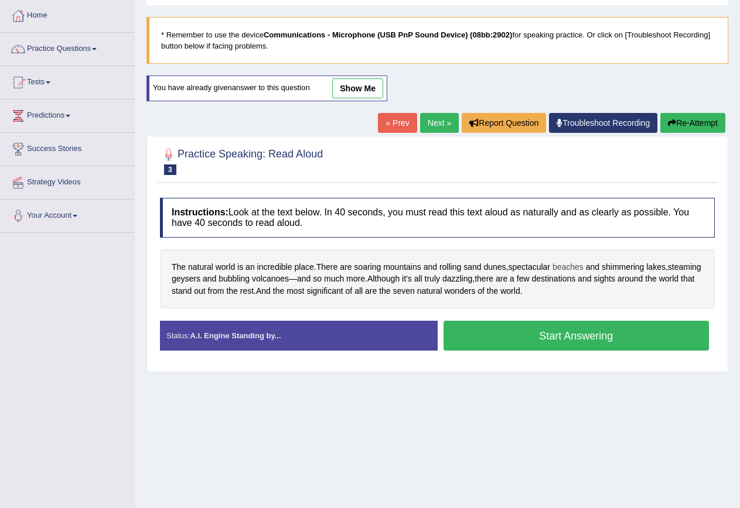
click at [566, 268] on span "beaches" at bounding box center [567, 267] width 31 height 12
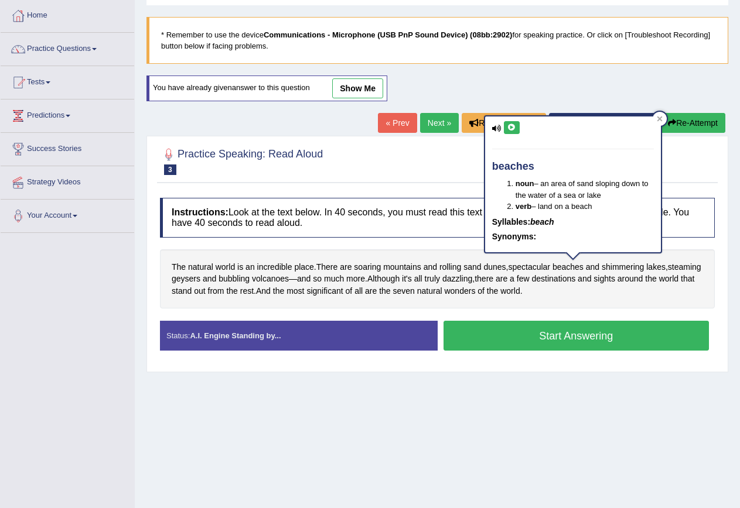
click at [515, 124] on icon at bounding box center [511, 127] width 9 height 7
click at [661, 117] on icon at bounding box center [658, 118] width 5 height 5
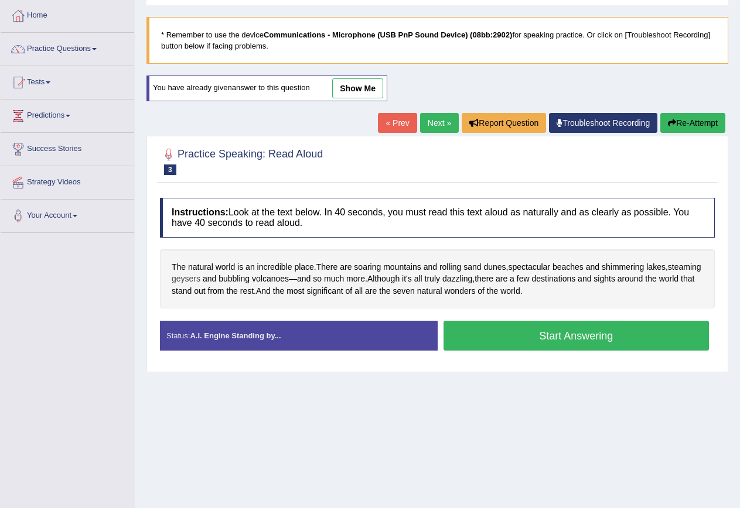
click at [200, 276] on span "geysers" at bounding box center [186, 279] width 29 height 12
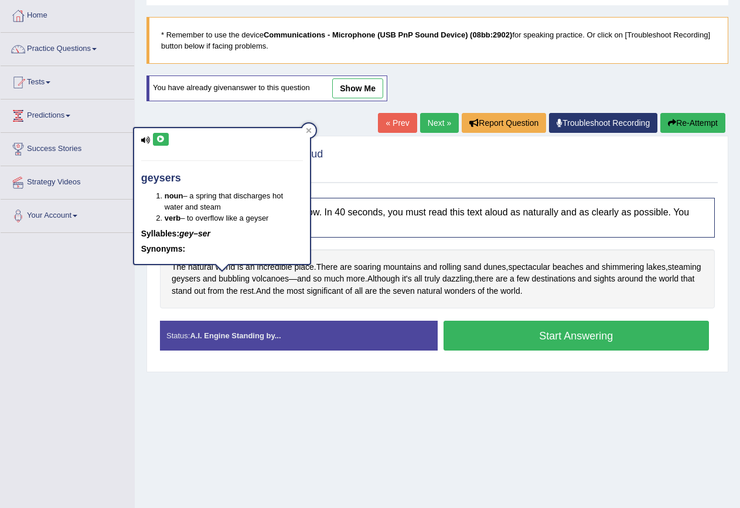
click at [158, 141] on icon at bounding box center [160, 139] width 9 height 7
click at [312, 133] on div at bounding box center [309, 131] width 14 height 14
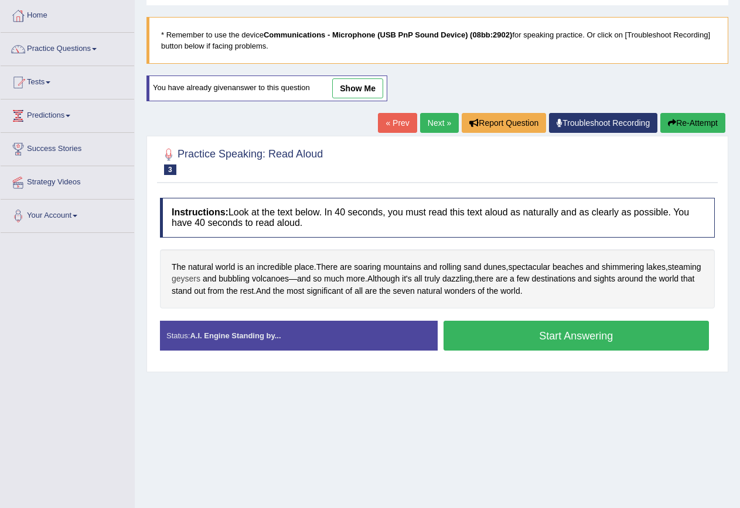
click at [200, 278] on span "geysers" at bounding box center [186, 279] width 29 height 12
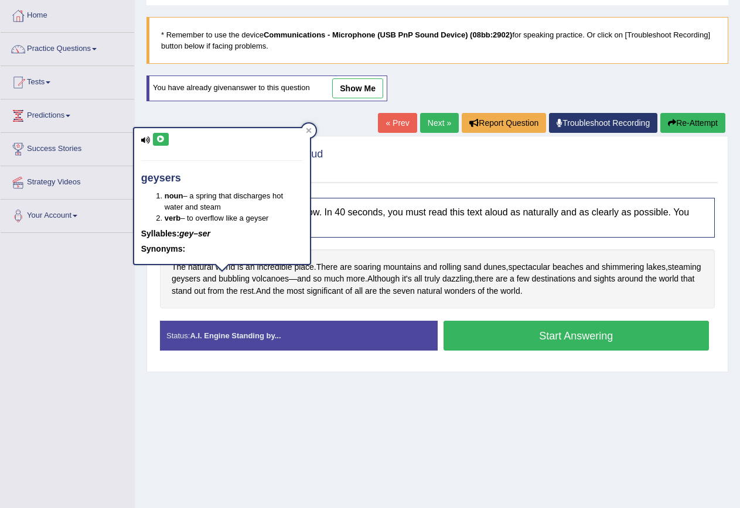
click at [160, 141] on icon at bounding box center [160, 139] width 9 height 7
click at [312, 126] on div at bounding box center [309, 131] width 14 height 14
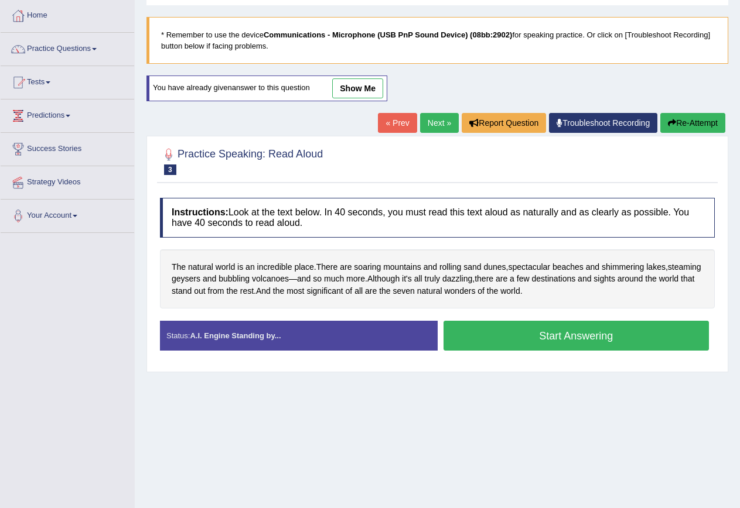
click at [440, 124] on link "Next »" at bounding box center [439, 123] width 39 height 20
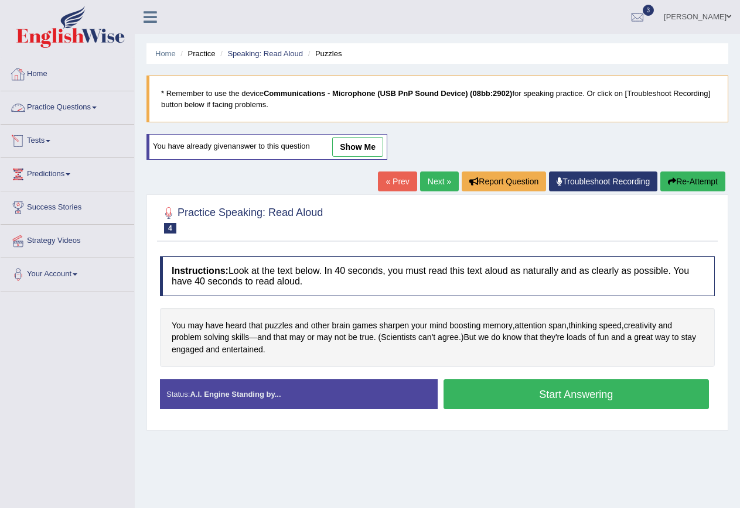
click at [55, 101] on link "Practice Questions" at bounding box center [68, 105] width 134 height 29
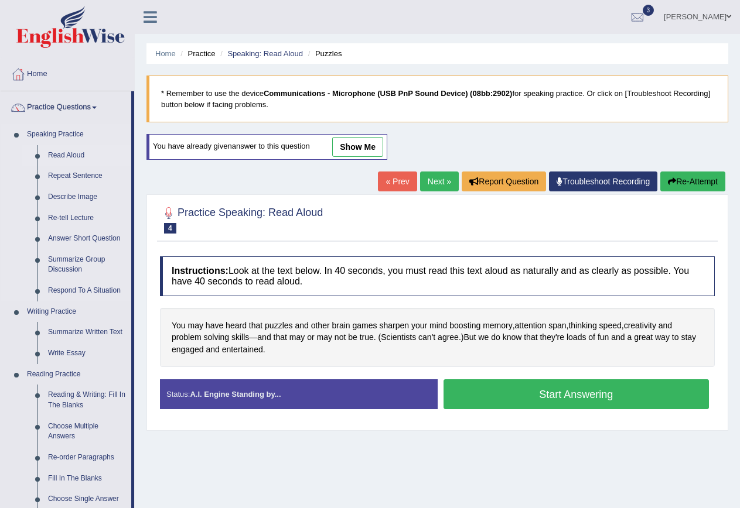
click at [73, 149] on link "Read Aloud" at bounding box center [87, 155] width 88 height 21
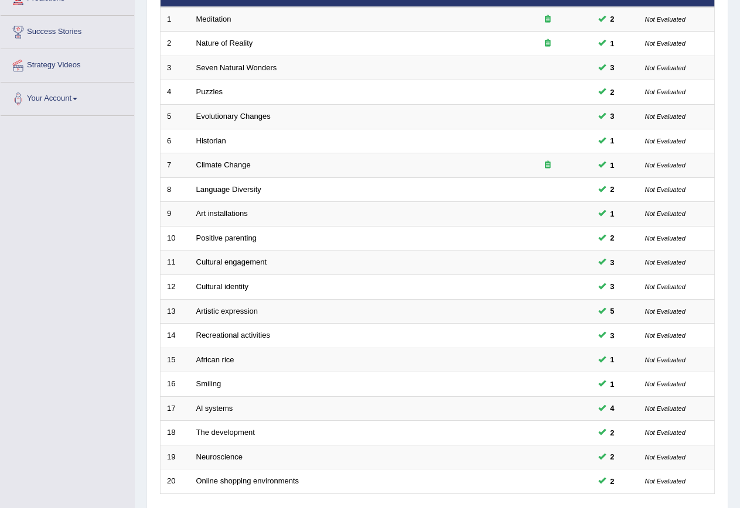
scroll to position [267, 0]
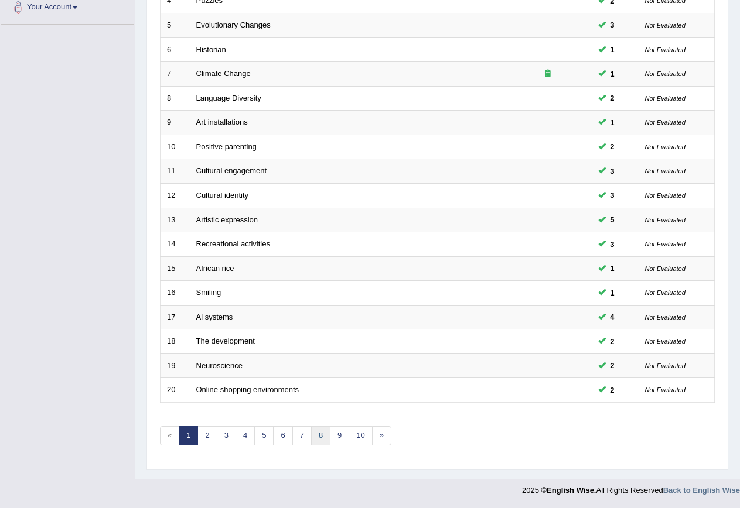
click at [319, 436] on link "8" at bounding box center [320, 435] width 19 height 19
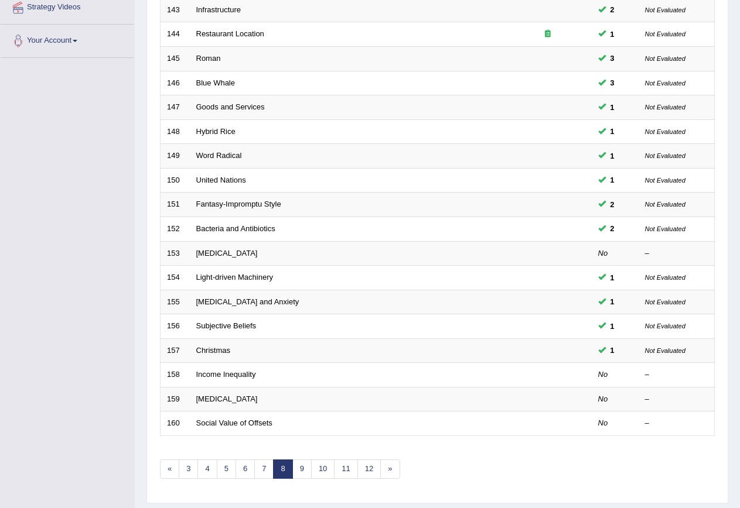
scroll to position [234, 0]
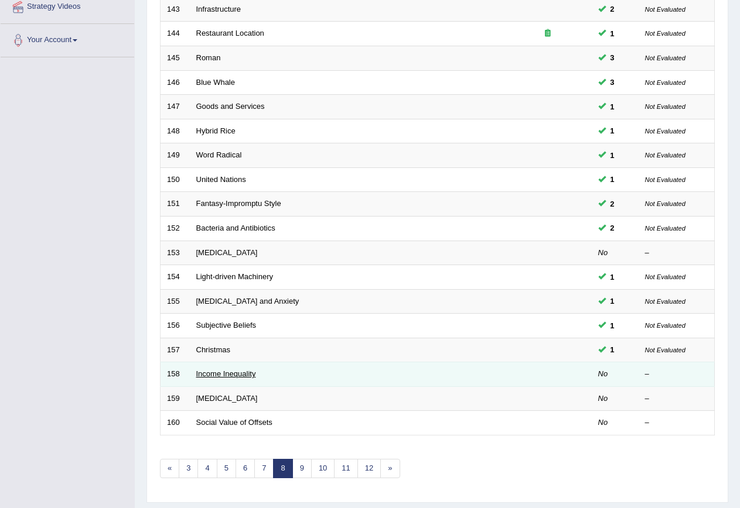
click at [225, 377] on link "Income Inequality" at bounding box center [226, 373] width 60 height 9
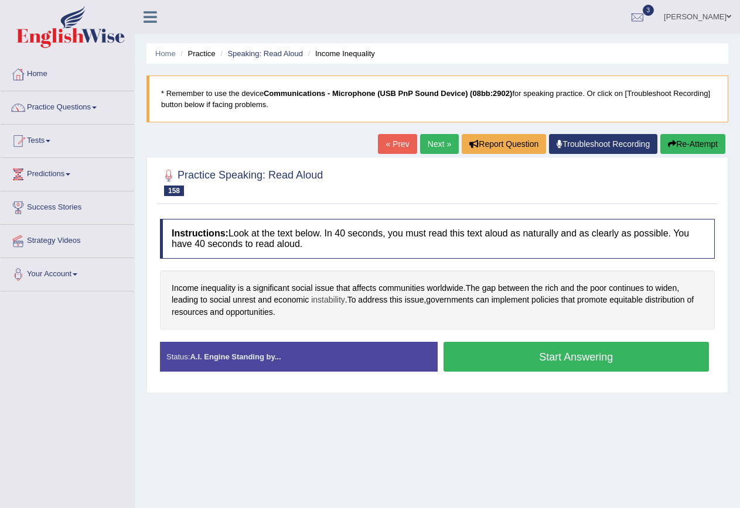
click at [320, 299] on span "instability" at bounding box center [328, 300] width 34 height 12
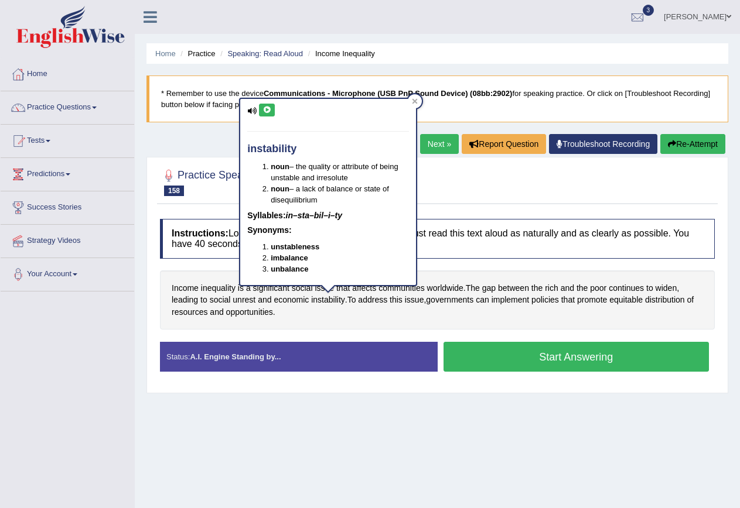
click at [269, 108] on icon at bounding box center [266, 110] width 9 height 7
click at [415, 98] on icon at bounding box center [415, 101] width 6 height 6
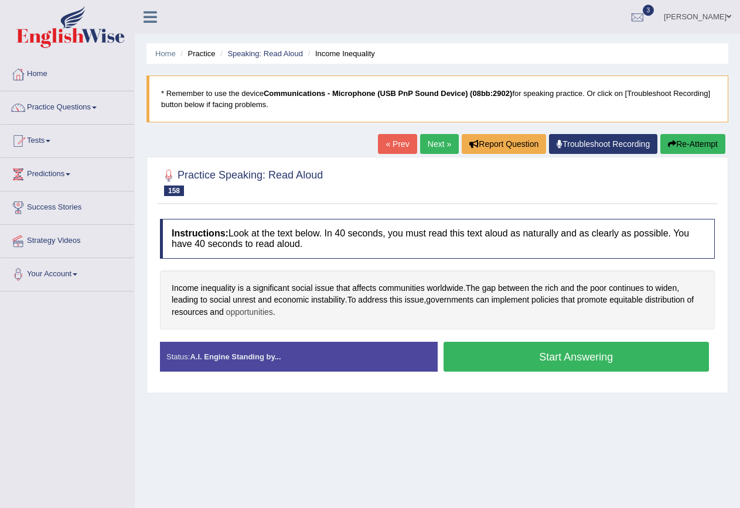
click at [250, 313] on span "opportunities" at bounding box center [249, 312] width 47 height 12
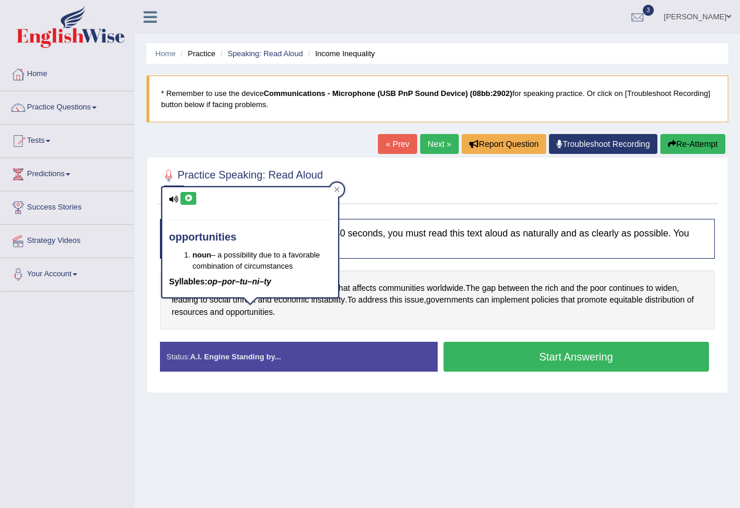
click at [189, 197] on icon at bounding box center [188, 198] width 9 height 7
click at [343, 189] on div at bounding box center [337, 190] width 14 height 14
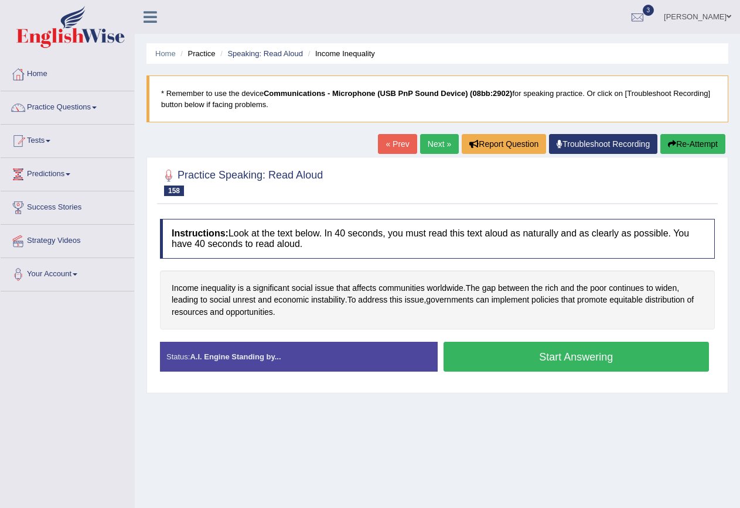
click at [570, 357] on button "Start Answering" at bounding box center [576, 357] width 266 height 30
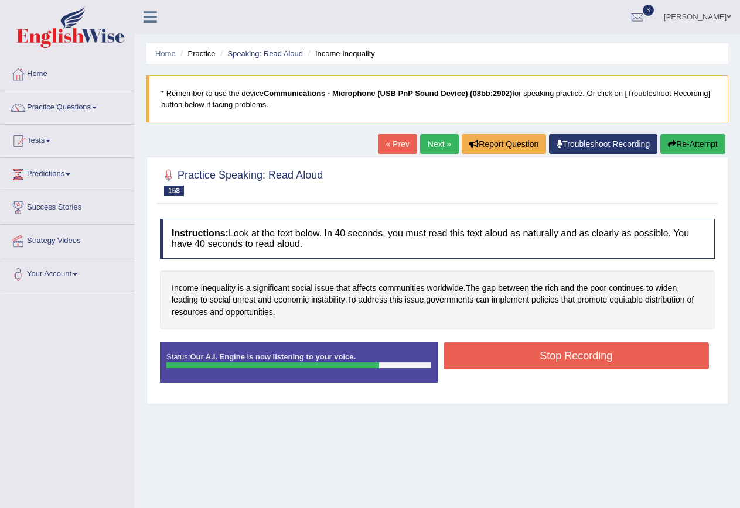
click at [570, 357] on button "Stop Recording" at bounding box center [576, 356] width 266 height 27
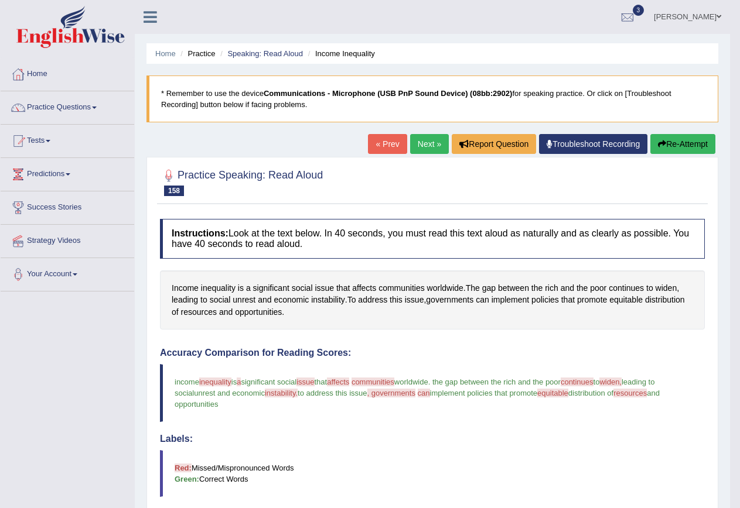
click at [693, 145] on button "Re-Attempt" at bounding box center [682, 144] width 65 height 20
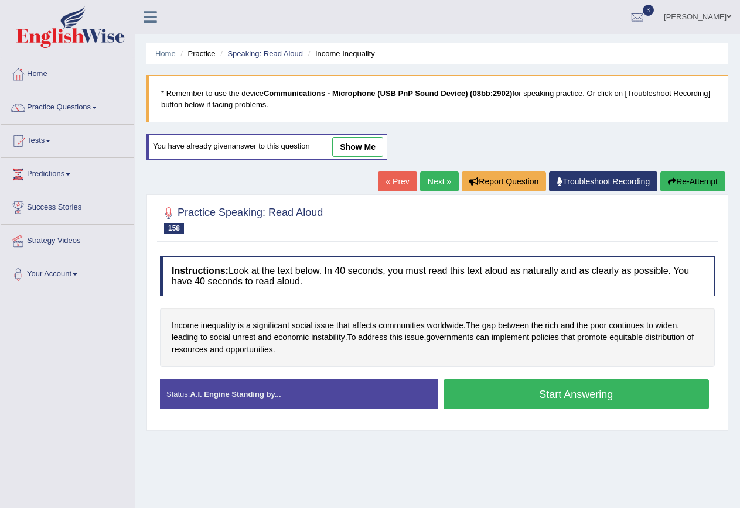
click at [587, 397] on button "Start Answering" at bounding box center [576, 394] width 266 height 30
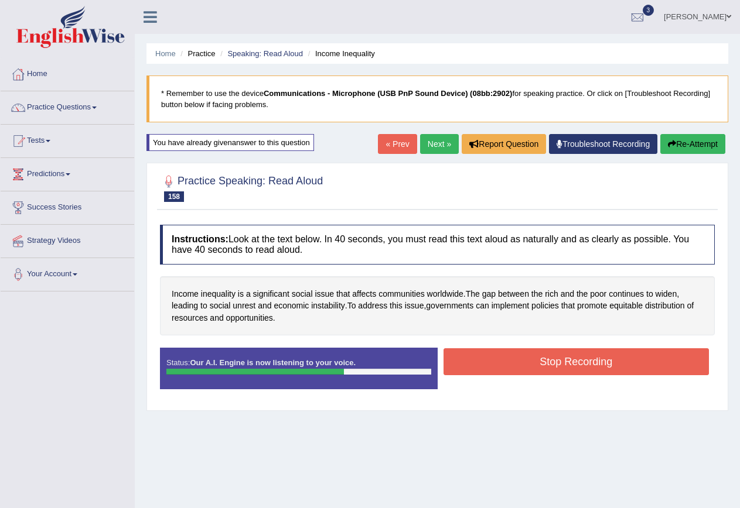
click at [580, 357] on button "Stop Recording" at bounding box center [576, 361] width 266 height 27
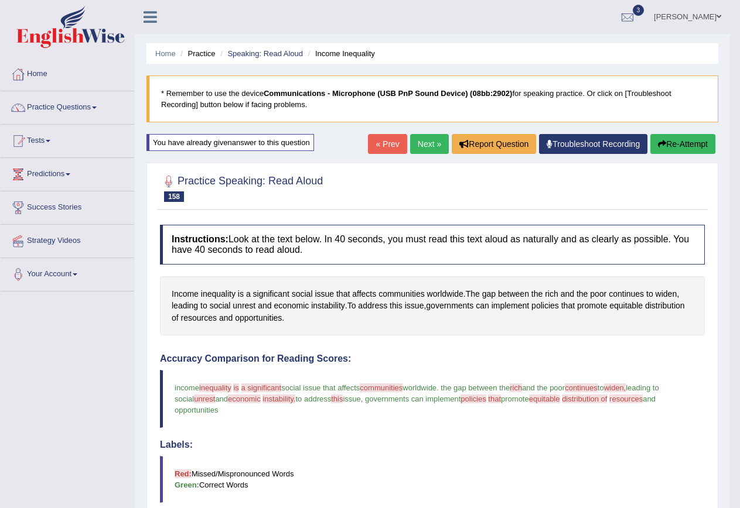
click at [422, 148] on link "Next »" at bounding box center [429, 144] width 39 height 20
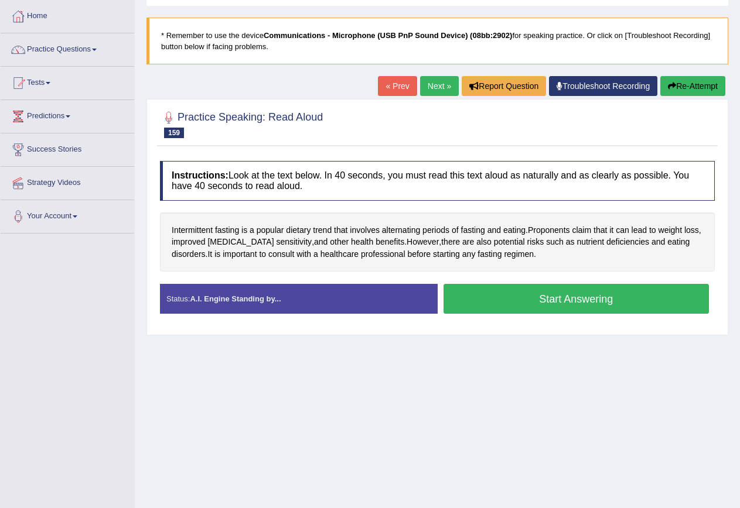
scroll to position [59, 0]
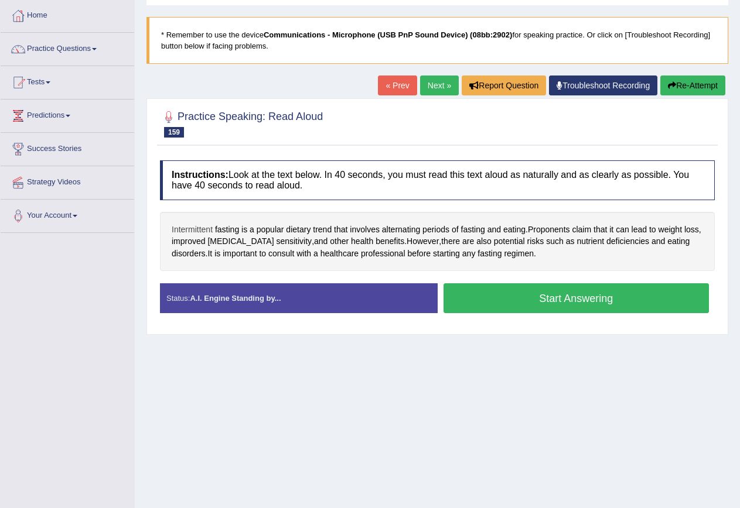
click at [187, 232] on span "Intermittent" at bounding box center [192, 230] width 41 height 12
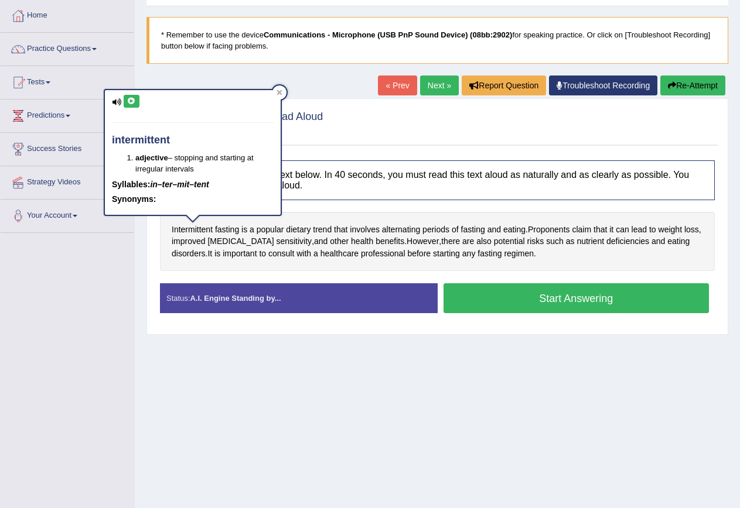
click at [134, 100] on icon at bounding box center [131, 101] width 9 height 7
click at [277, 94] on icon at bounding box center [279, 93] width 6 height 6
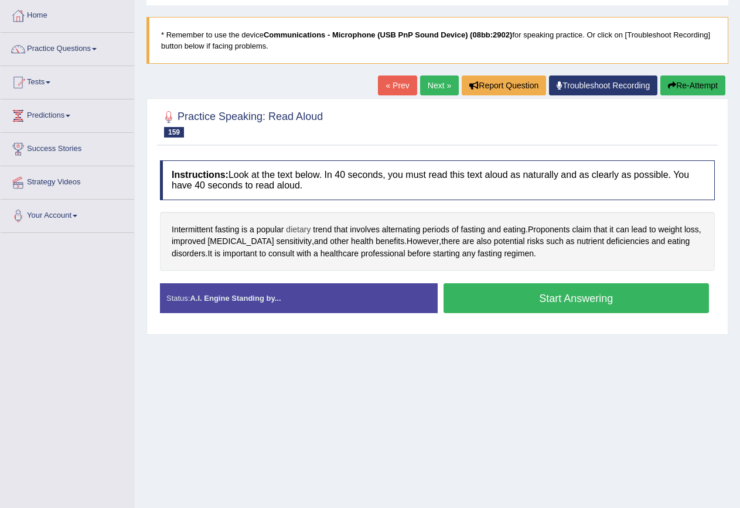
click at [299, 229] on span "dietary" at bounding box center [298, 230] width 25 height 12
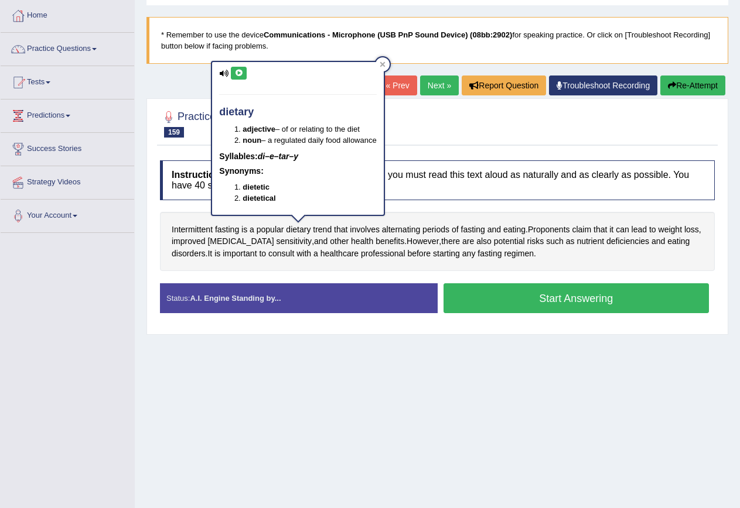
click at [242, 71] on icon at bounding box center [238, 73] width 9 height 7
click at [388, 62] on div at bounding box center [382, 64] width 14 height 14
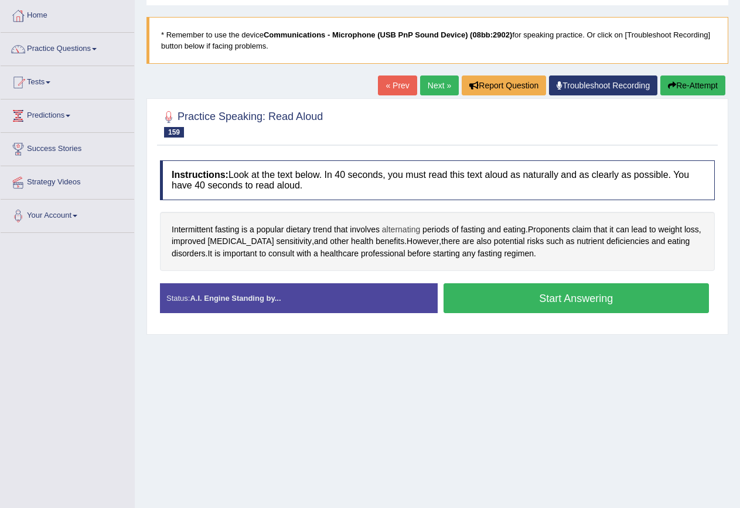
click at [407, 228] on span "alternating" at bounding box center [401, 230] width 38 height 12
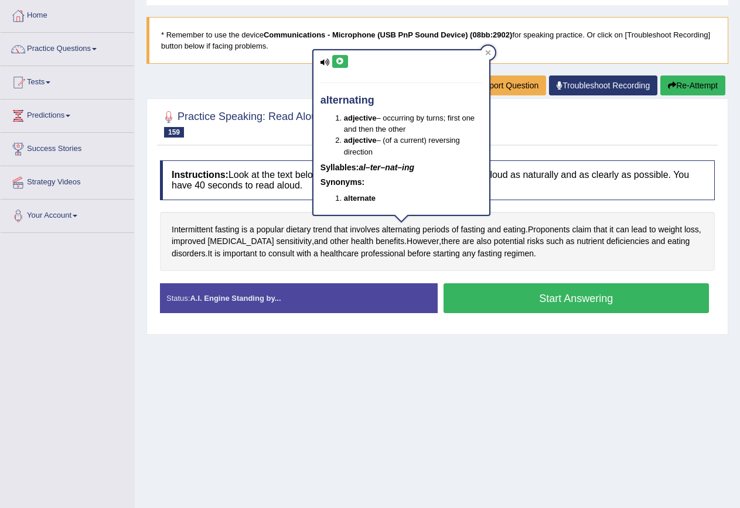
click at [338, 59] on icon at bounding box center [340, 61] width 9 height 7
click at [488, 52] on icon at bounding box center [487, 52] width 5 height 5
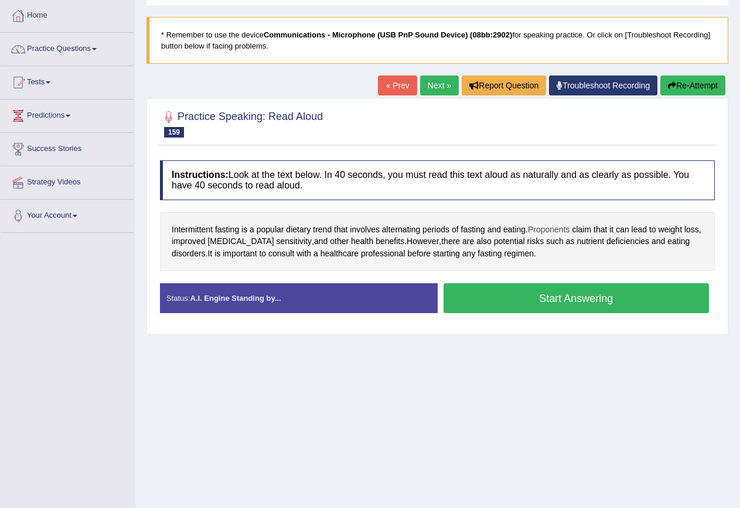
click at [552, 225] on span "Proponents" at bounding box center [549, 230] width 42 height 12
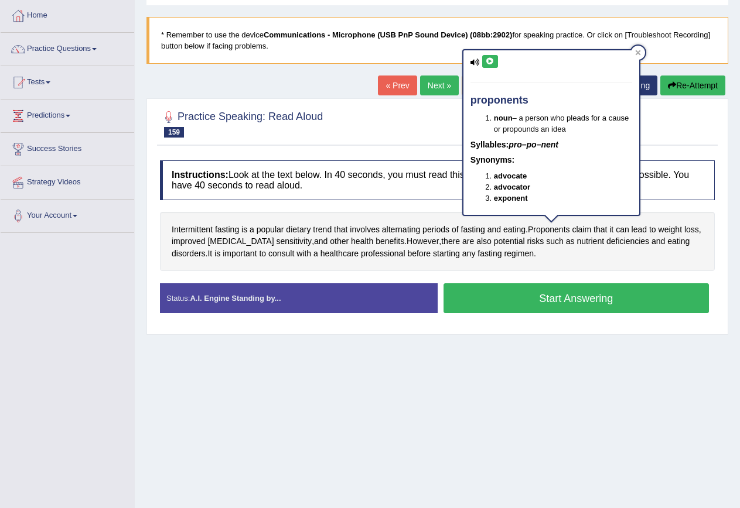
click at [484, 54] on div "proponents noun – a person who pleads for a cause or propounds an idea Syllable…" at bounding box center [551, 132] width 176 height 164
click at [490, 59] on icon at bounding box center [489, 61] width 9 height 7
click at [638, 52] on icon at bounding box center [637, 52] width 5 height 5
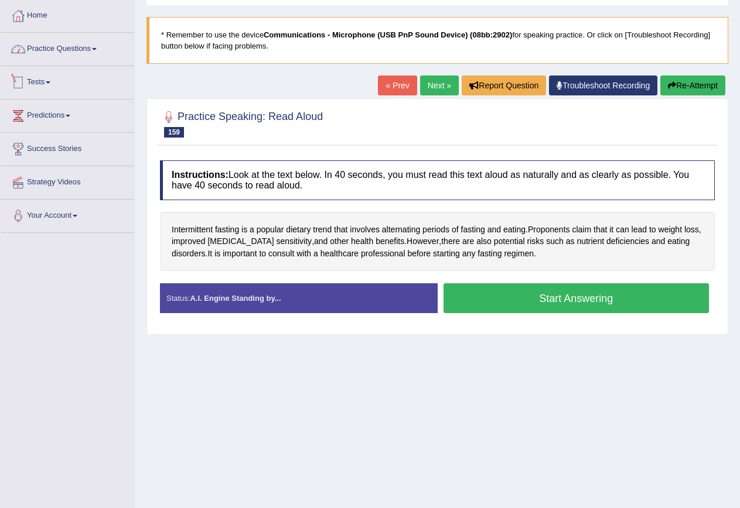
click at [83, 50] on link "Practice Questions" at bounding box center [68, 47] width 134 height 29
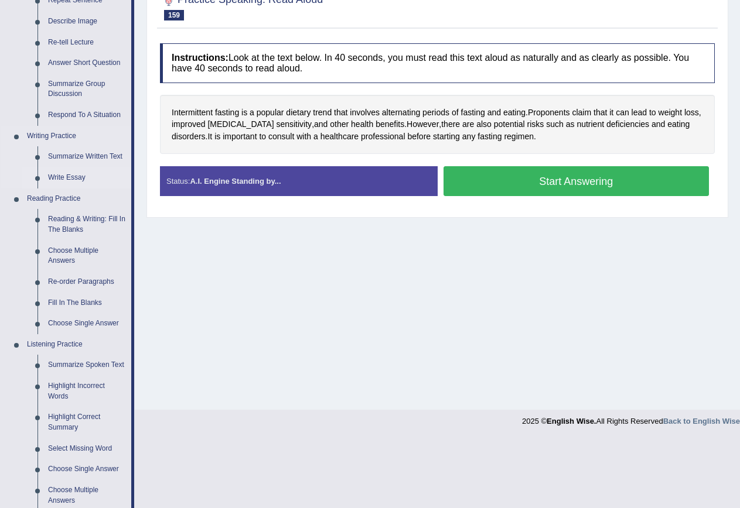
scroll to position [117, 0]
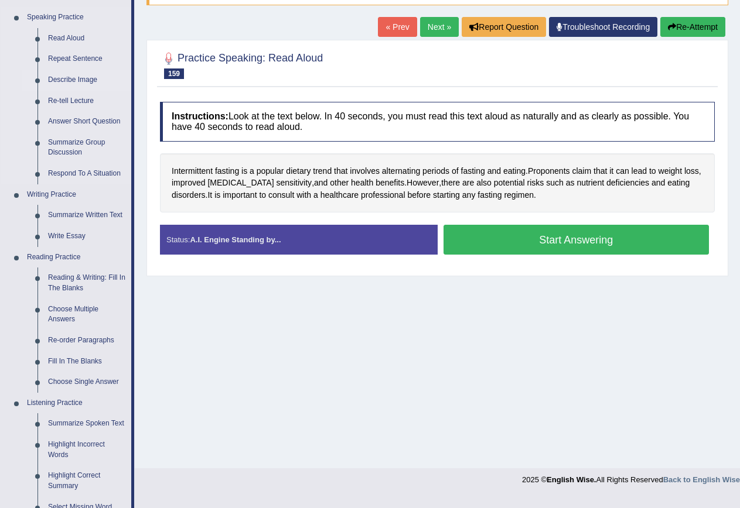
click at [69, 80] on link "Describe Image" at bounding box center [87, 80] width 88 height 21
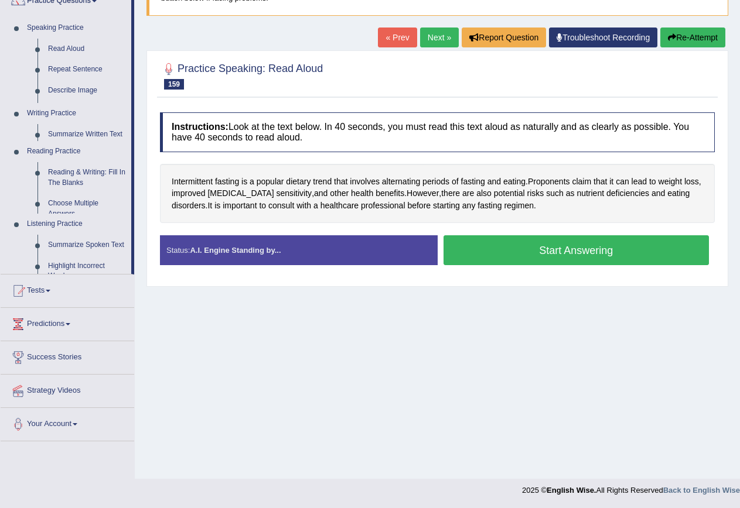
scroll to position [107, 0]
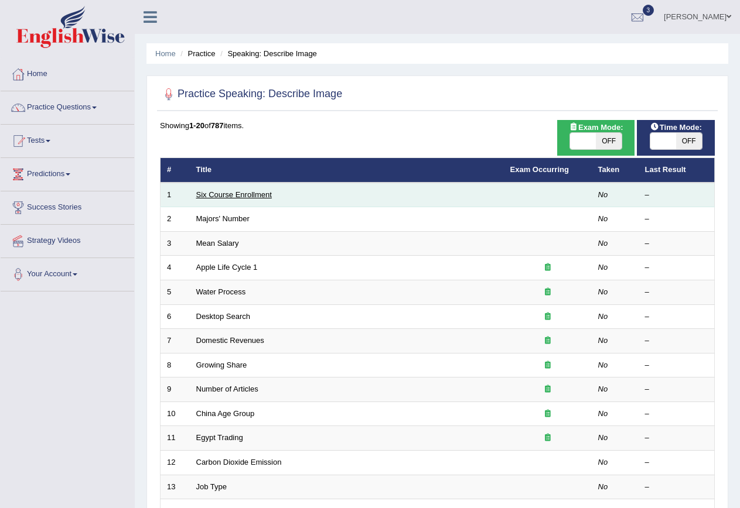
click at [224, 194] on link "Six Course Enrollment" at bounding box center [234, 194] width 76 height 9
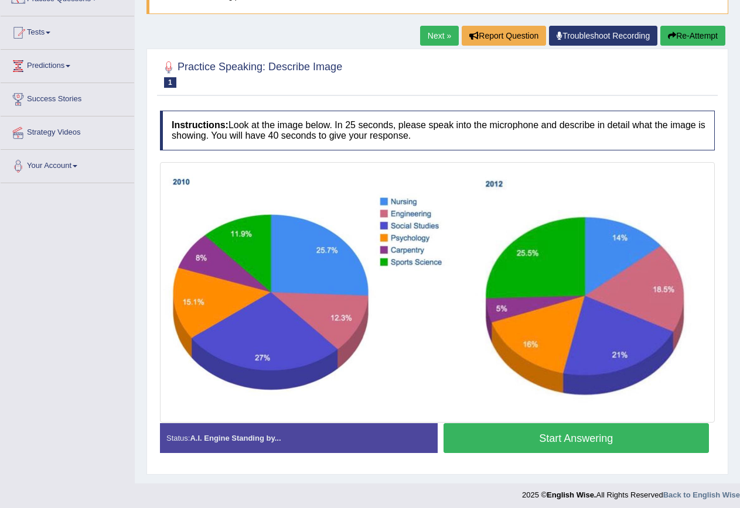
scroll to position [113, 0]
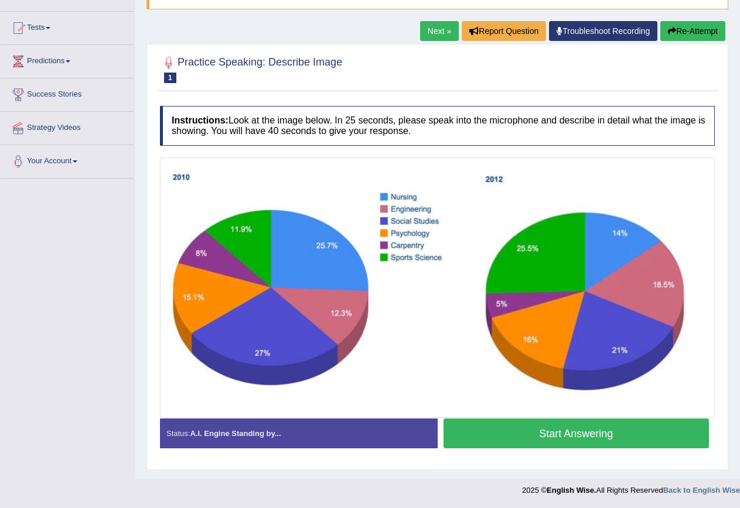
click at [566, 436] on button "Start Answering" at bounding box center [576, 434] width 266 height 30
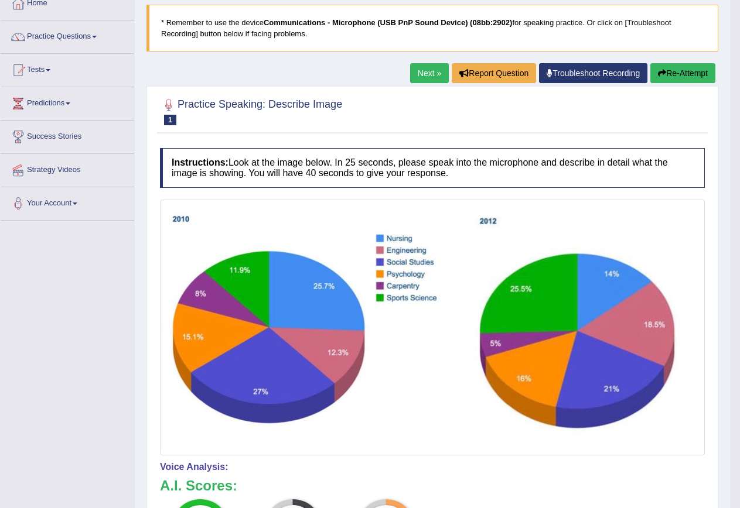
scroll to position [64, 0]
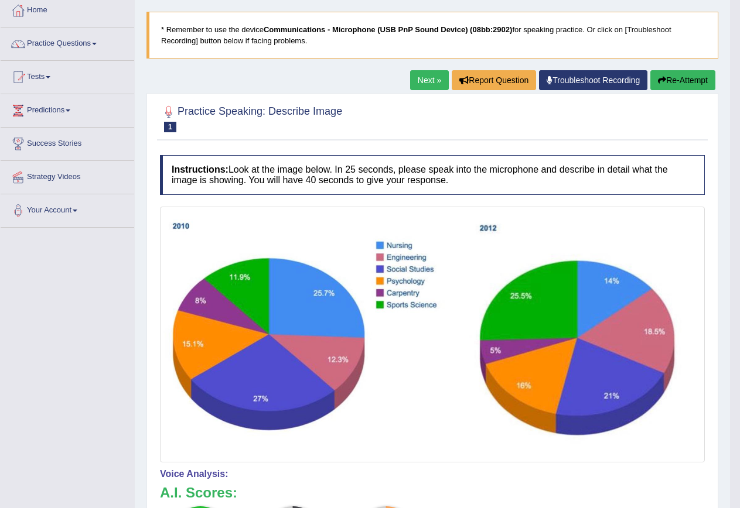
click at [693, 85] on button "Re-Attempt" at bounding box center [682, 80] width 65 height 20
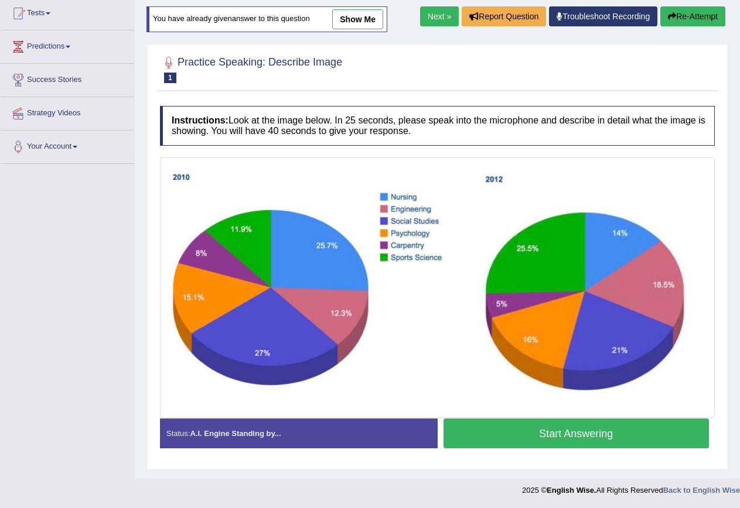
scroll to position [128, 0]
click at [551, 439] on button "Start Answering" at bounding box center [576, 434] width 266 height 30
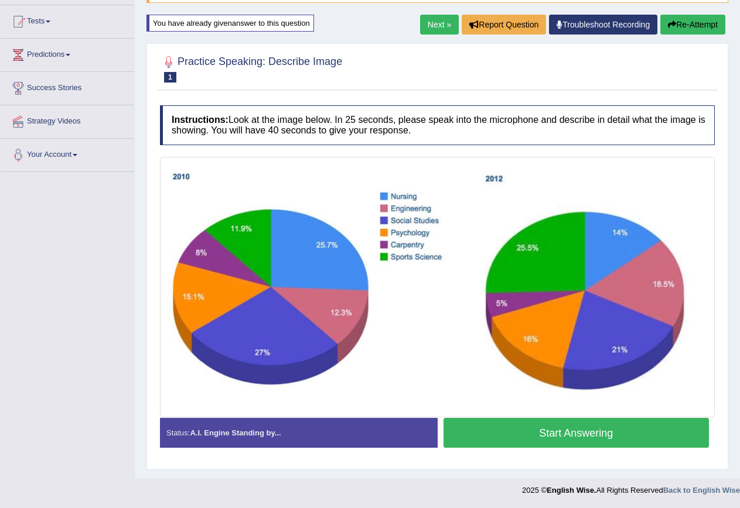
scroll to position [119, 0]
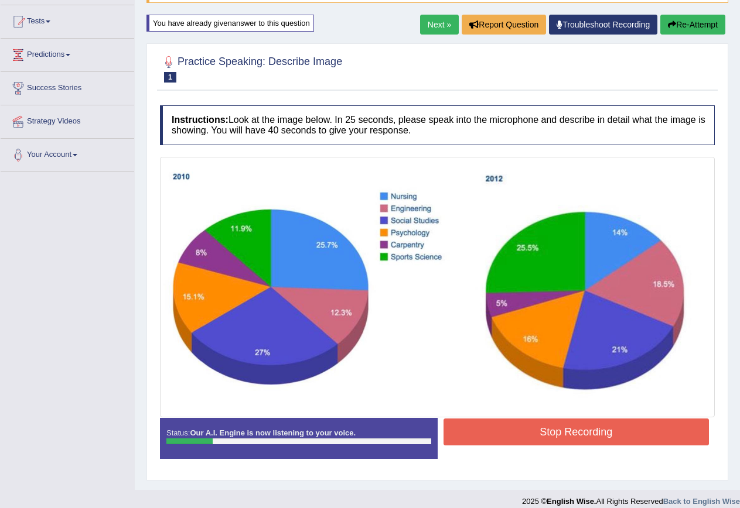
click at [551, 439] on button "Stop Recording" at bounding box center [576, 432] width 266 height 27
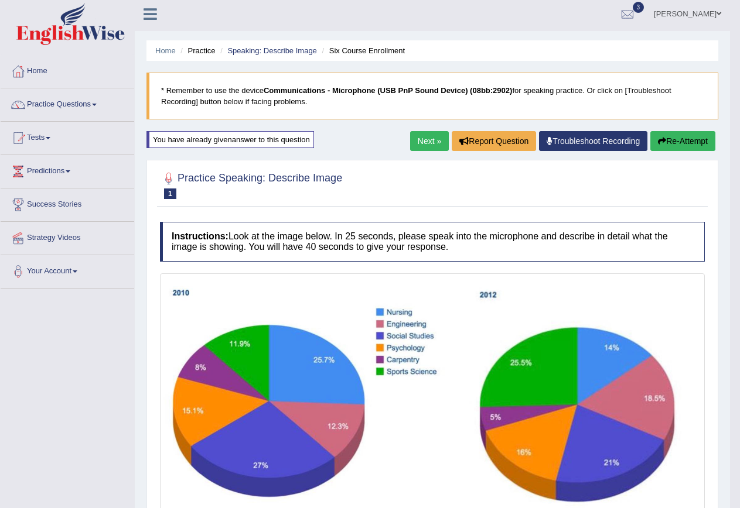
scroll to position [0, 0]
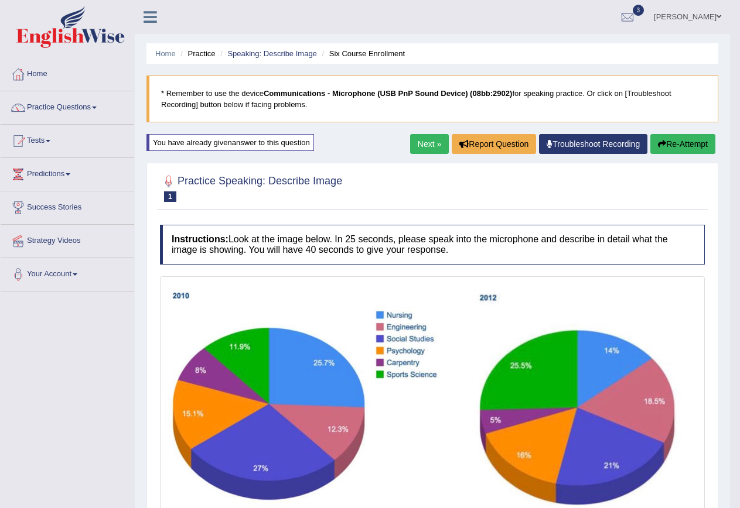
click at [697, 150] on button "Re-Attempt" at bounding box center [682, 144] width 65 height 20
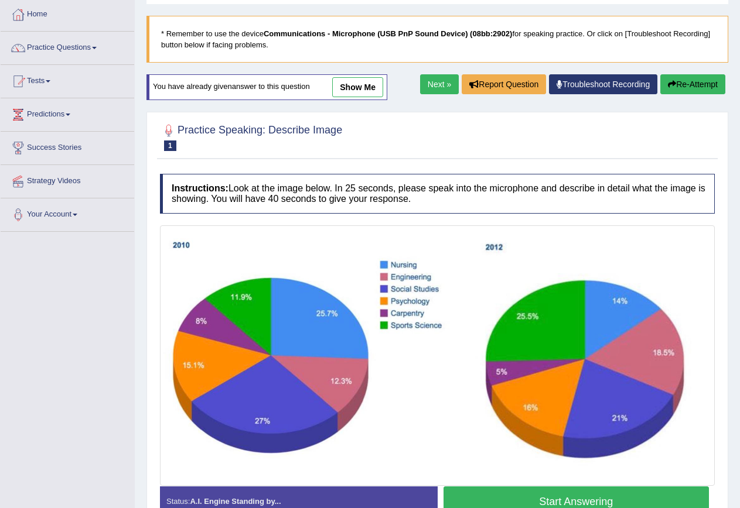
scroll to position [117, 0]
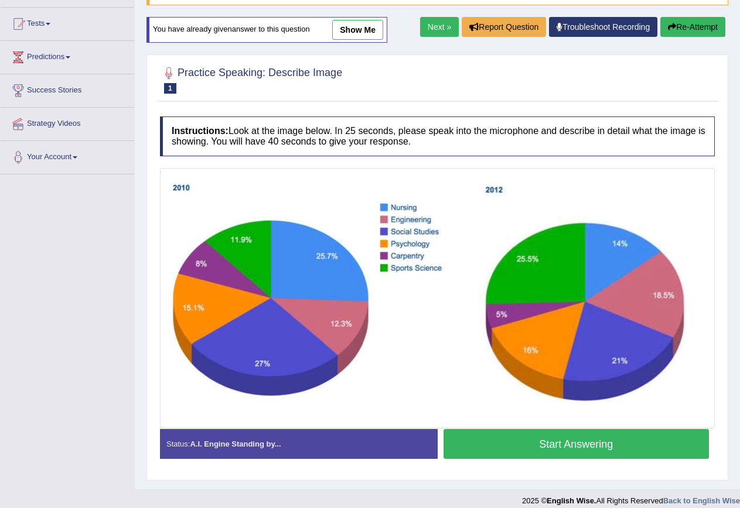
click at [577, 450] on button "Start Answering" at bounding box center [576, 444] width 266 height 30
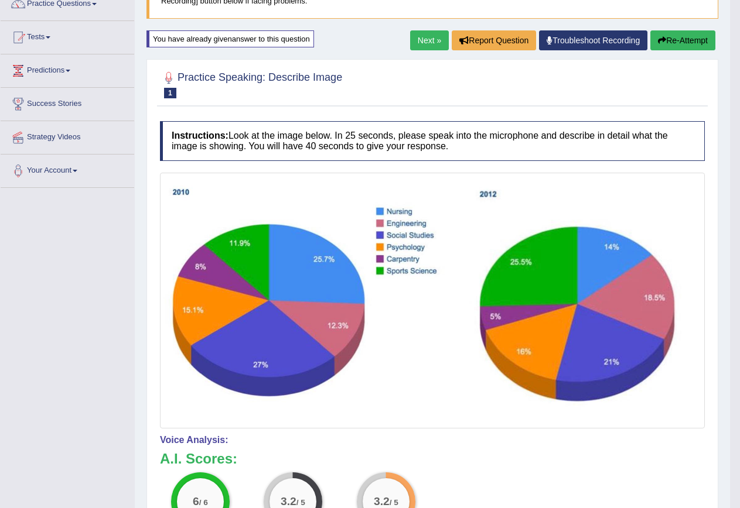
scroll to position [11, 0]
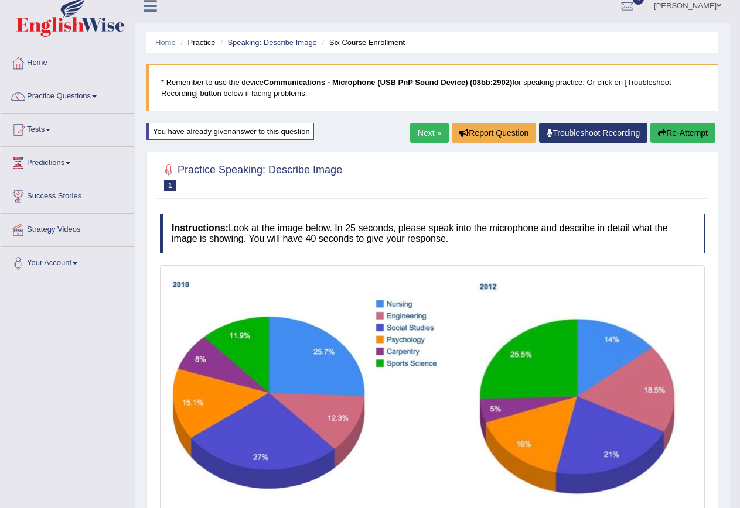
click at [426, 128] on link "Next »" at bounding box center [429, 133] width 39 height 20
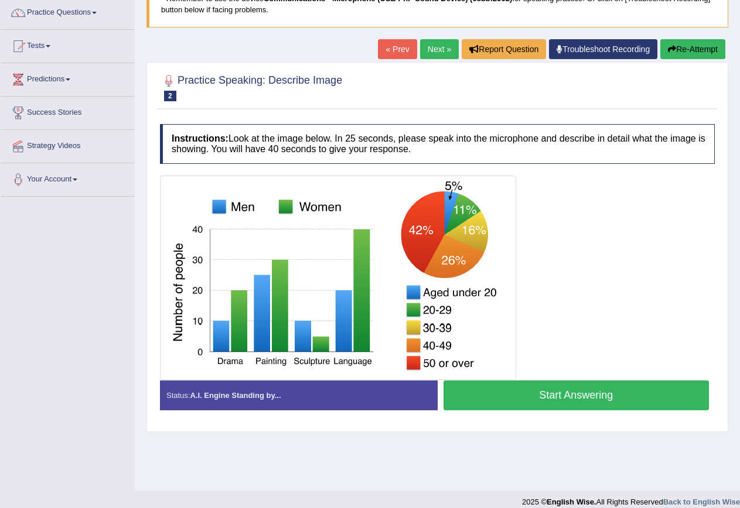
scroll to position [107, 0]
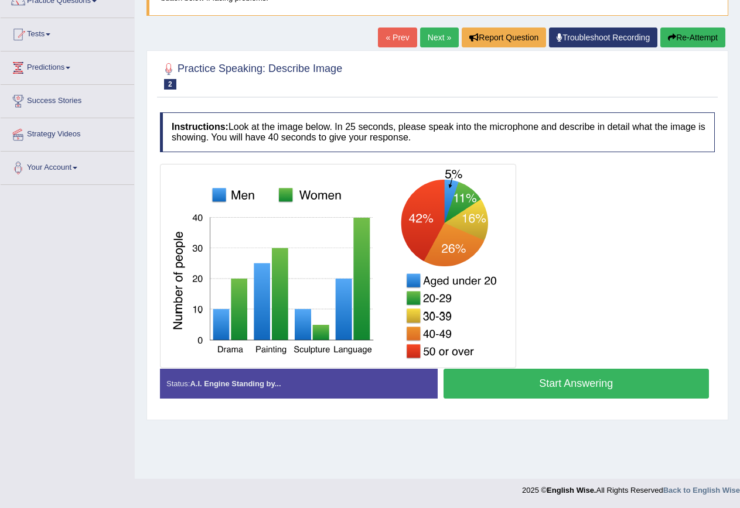
click at [539, 384] on button "Start Answering" at bounding box center [576, 384] width 266 height 30
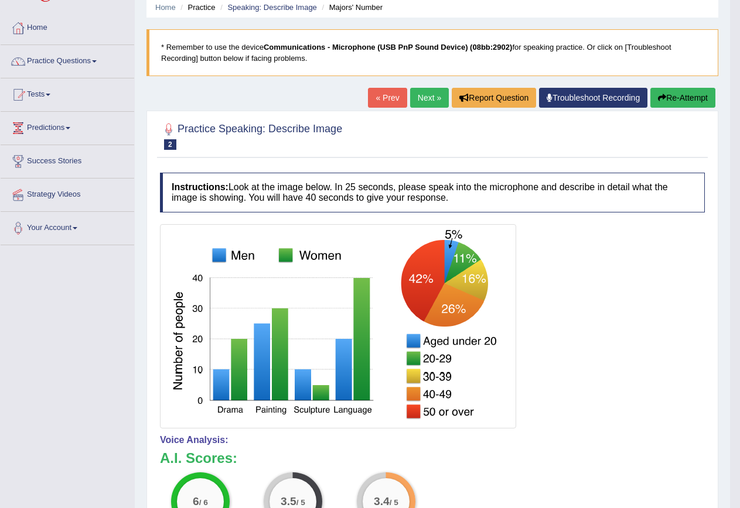
scroll to position [0, 0]
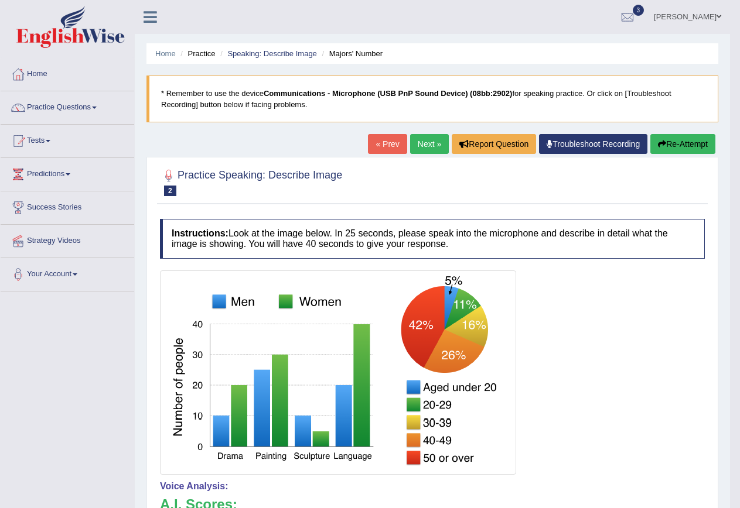
click at [426, 141] on link "Next »" at bounding box center [429, 144] width 39 height 20
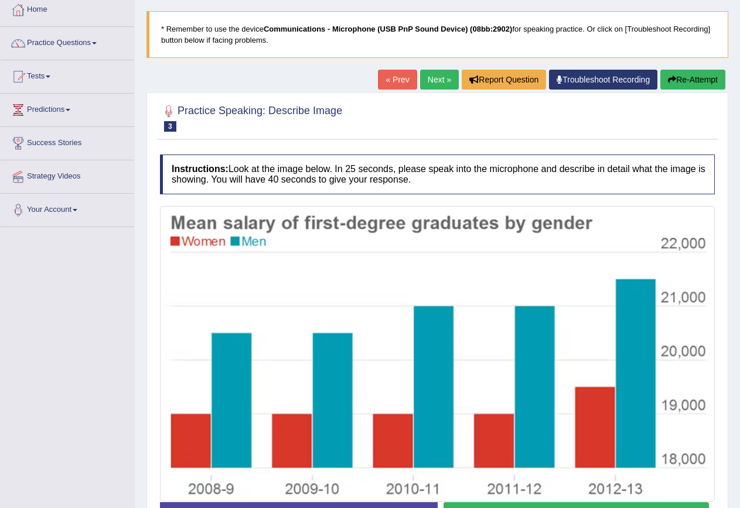
scroll to position [148, 0]
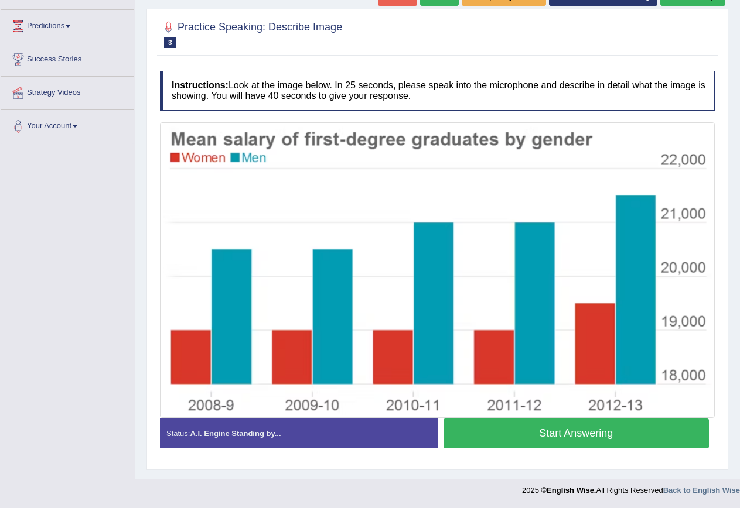
click at [608, 433] on button "Start Answering" at bounding box center [576, 434] width 266 height 30
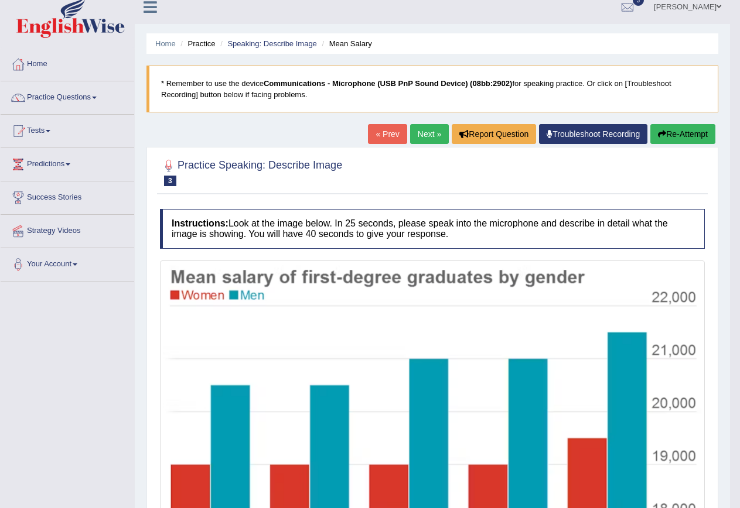
scroll to position [0, 0]
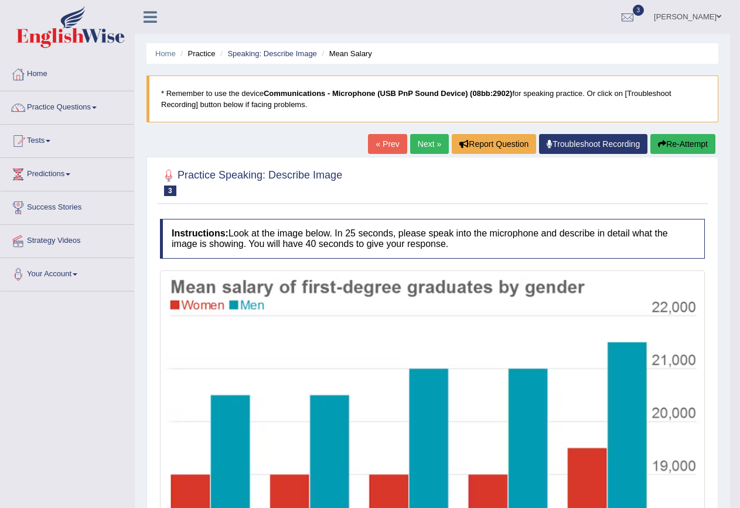
click at [433, 148] on link "Next »" at bounding box center [429, 144] width 39 height 20
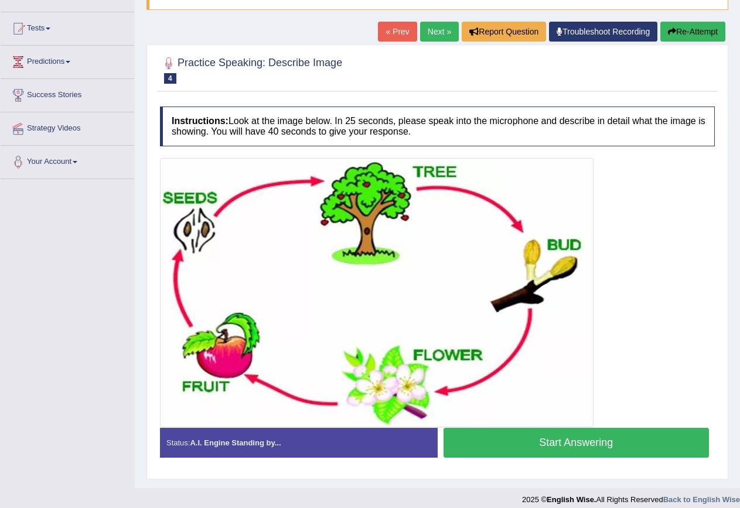
scroll to position [122, 0]
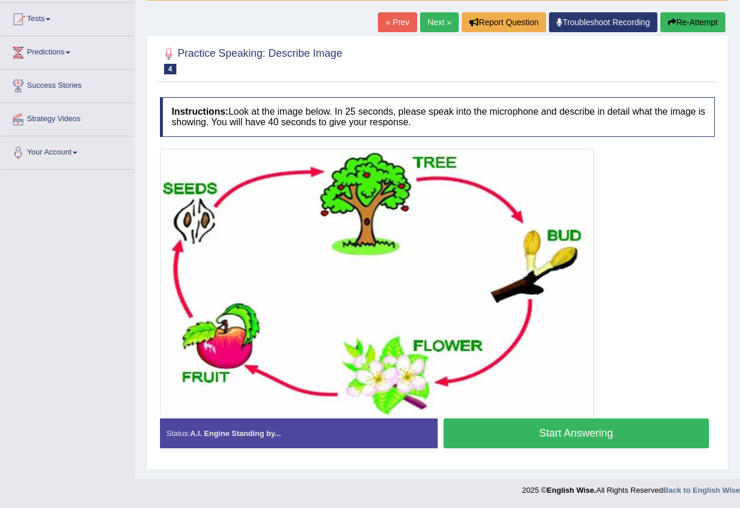
click at [572, 431] on button "Start Answering" at bounding box center [576, 434] width 266 height 30
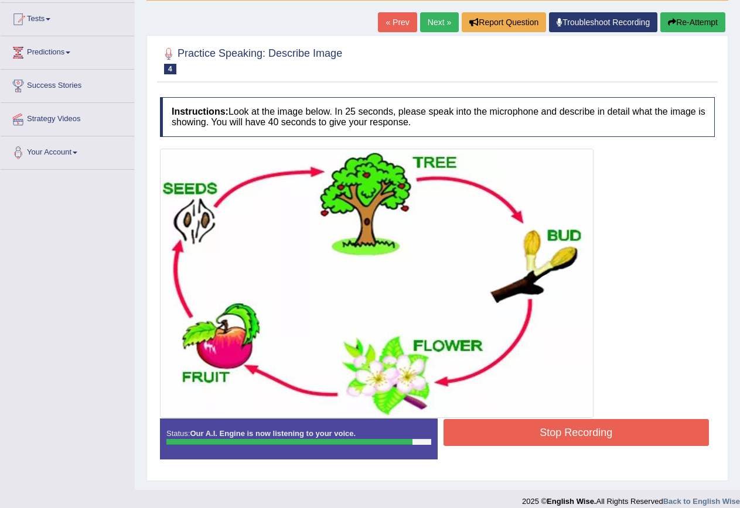
click at [570, 430] on button "Stop Recording" at bounding box center [576, 432] width 266 height 27
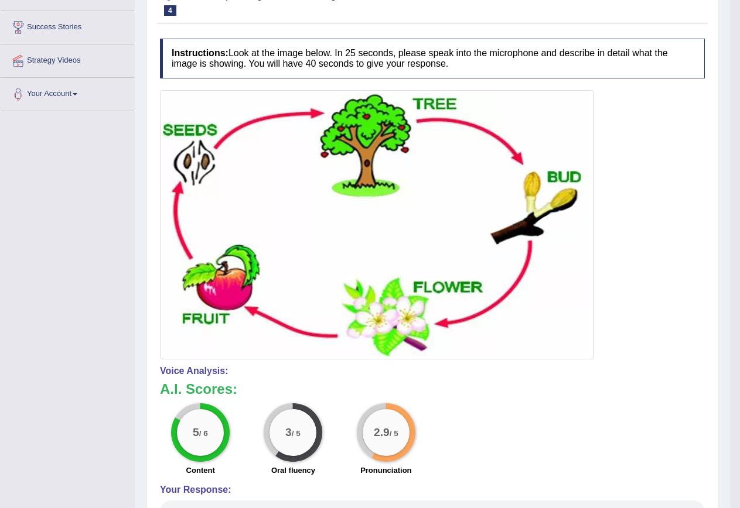
scroll to position [5, 0]
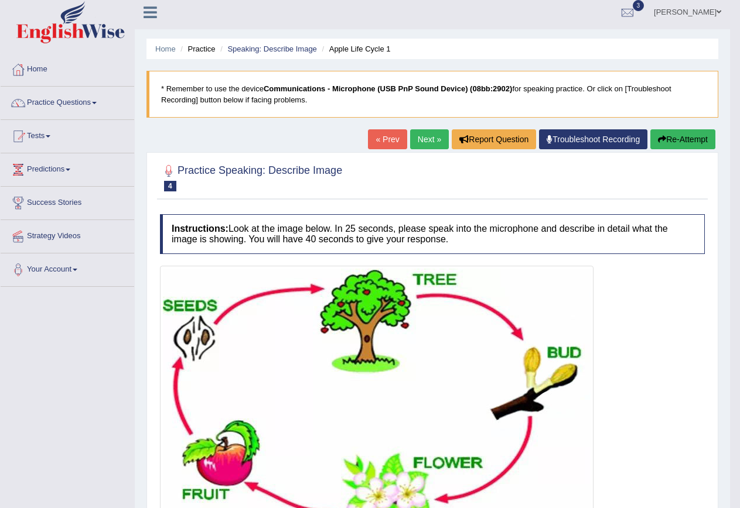
click at [423, 145] on link "Next »" at bounding box center [429, 139] width 39 height 20
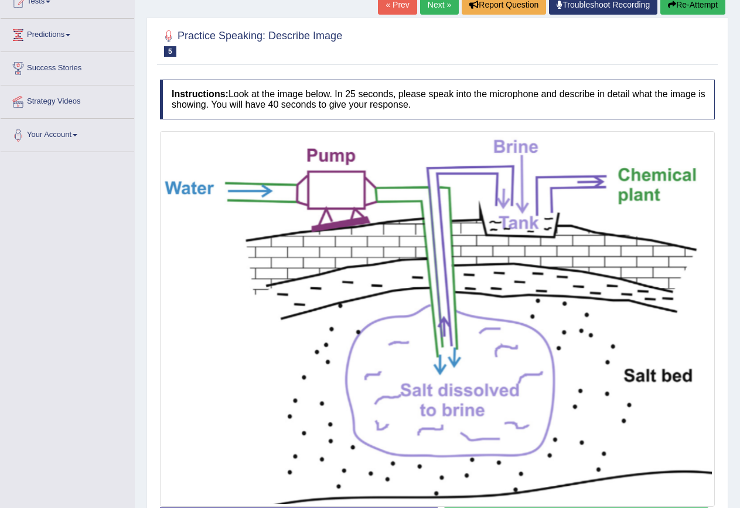
scroll to position [228, 0]
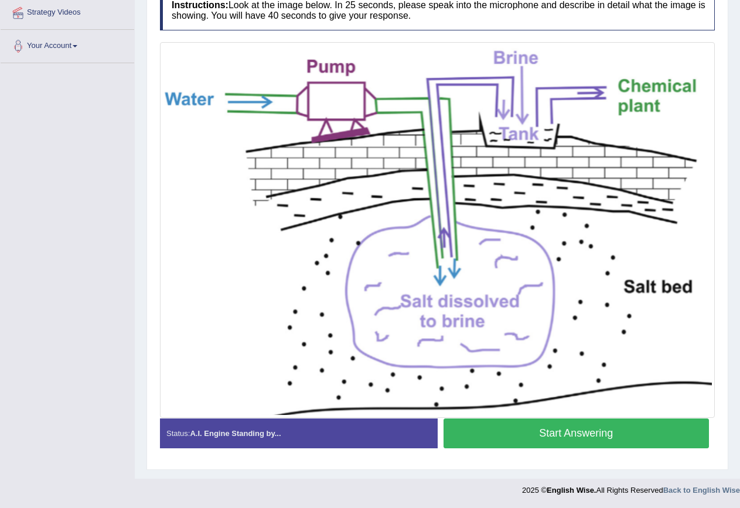
click at [596, 435] on button "Start Answering" at bounding box center [576, 434] width 266 height 30
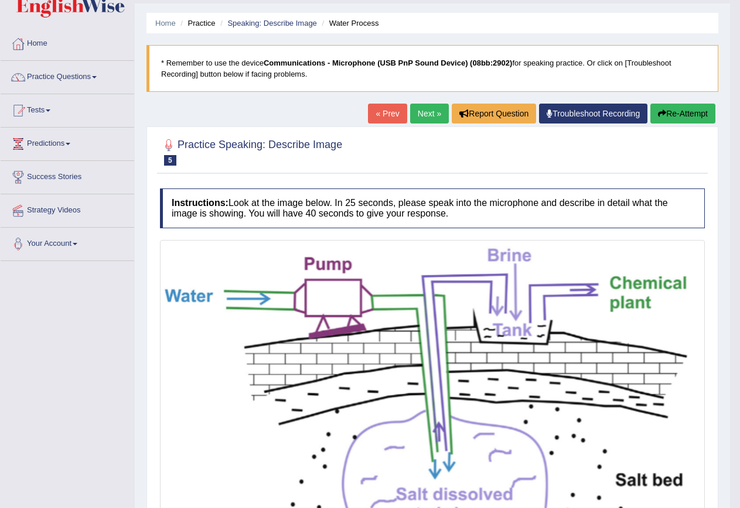
scroll to position [0, 0]
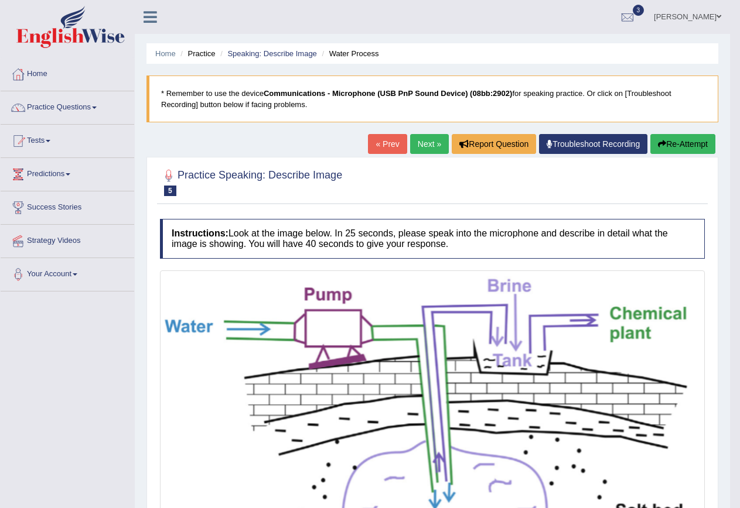
click at [428, 148] on link "Next »" at bounding box center [429, 144] width 39 height 20
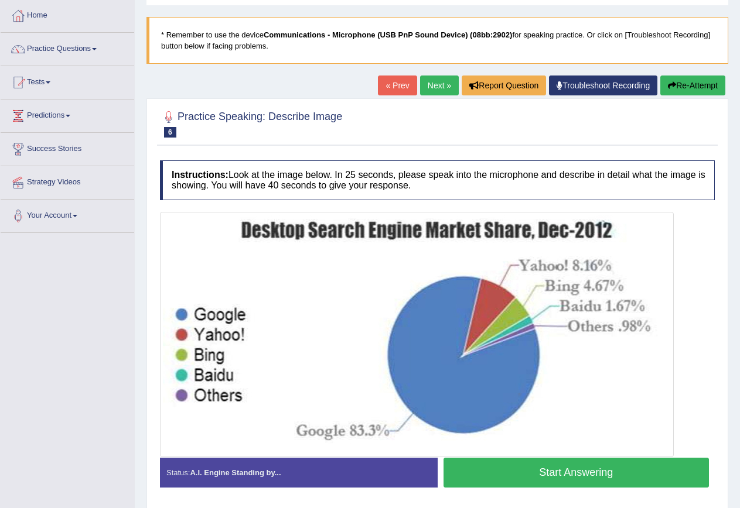
scroll to position [107, 0]
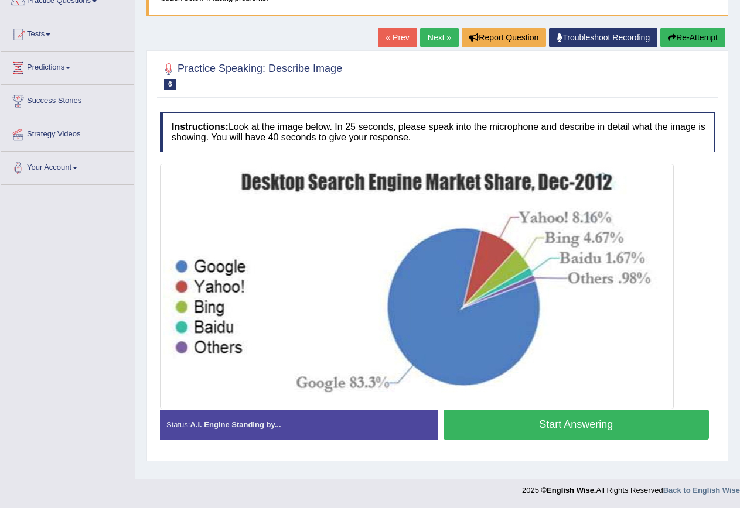
click at [587, 431] on button "Start Answering" at bounding box center [576, 425] width 266 height 30
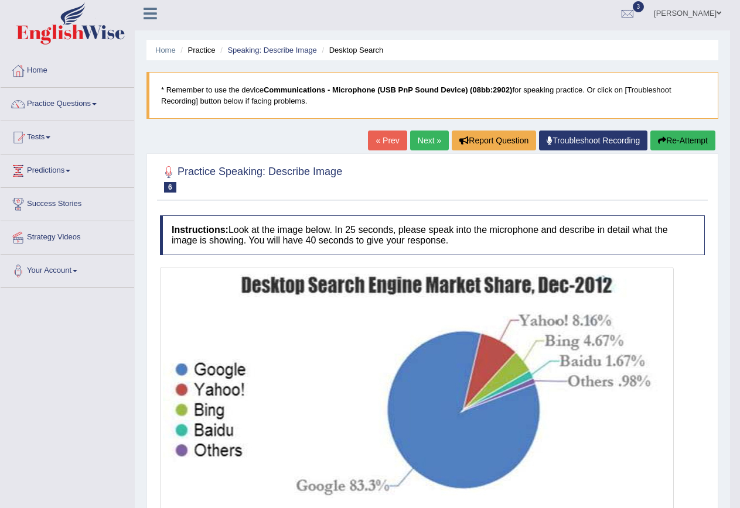
scroll to position [0, 0]
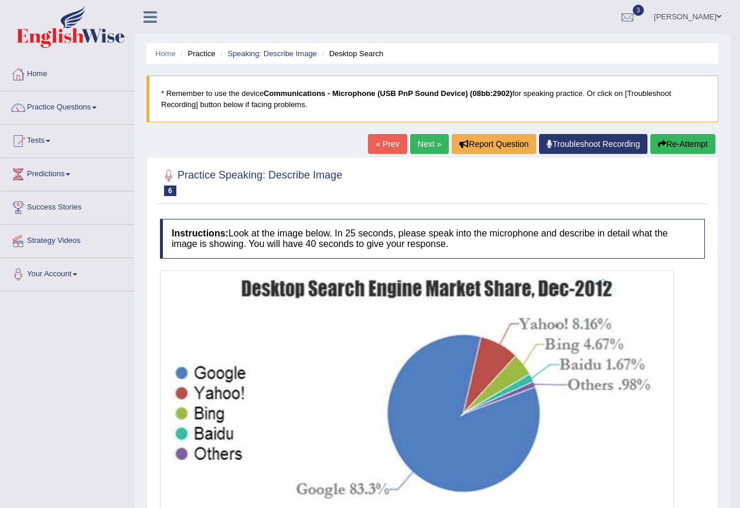
click at [426, 142] on link "Next »" at bounding box center [429, 144] width 39 height 20
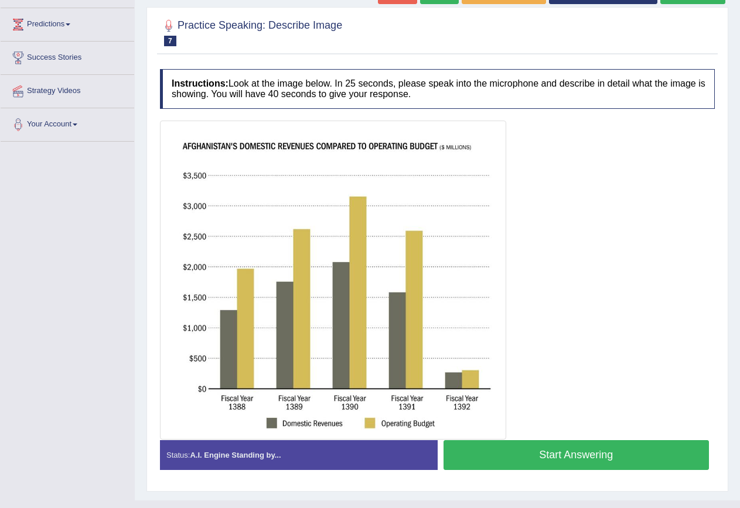
scroll to position [172, 0]
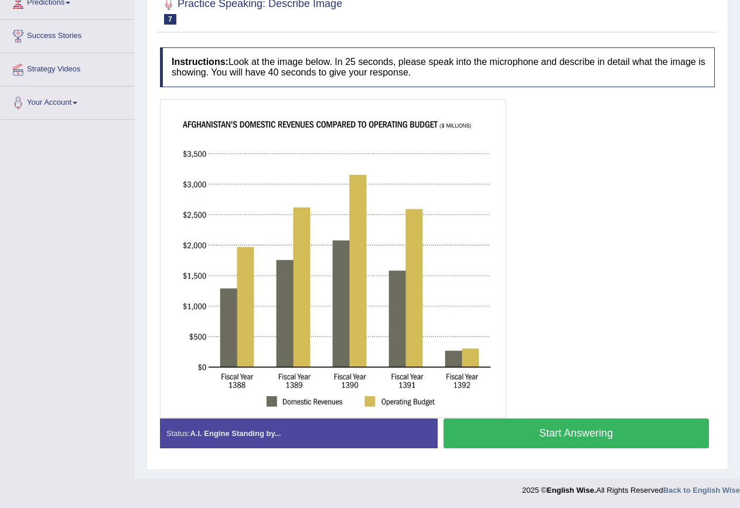
click at [572, 439] on button "Start Answering" at bounding box center [576, 434] width 266 height 30
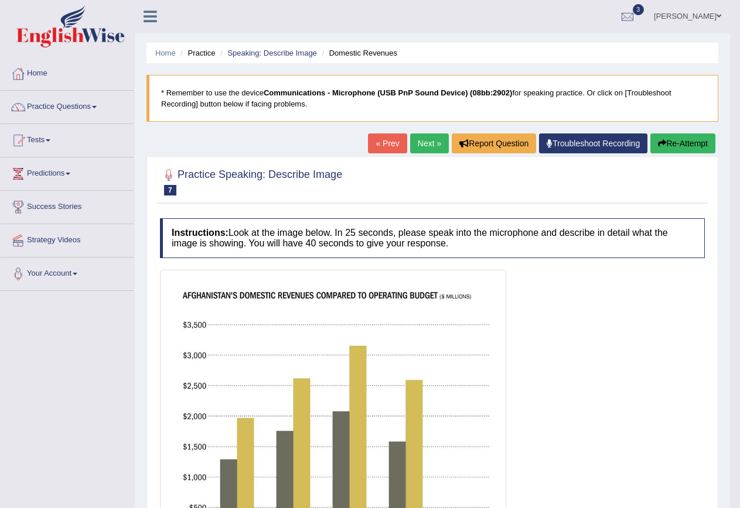
scroll to position [0, 0]
click at [685, 145] on button "Re-Attempt" at bounding box center [682, 144] width 65 height 20
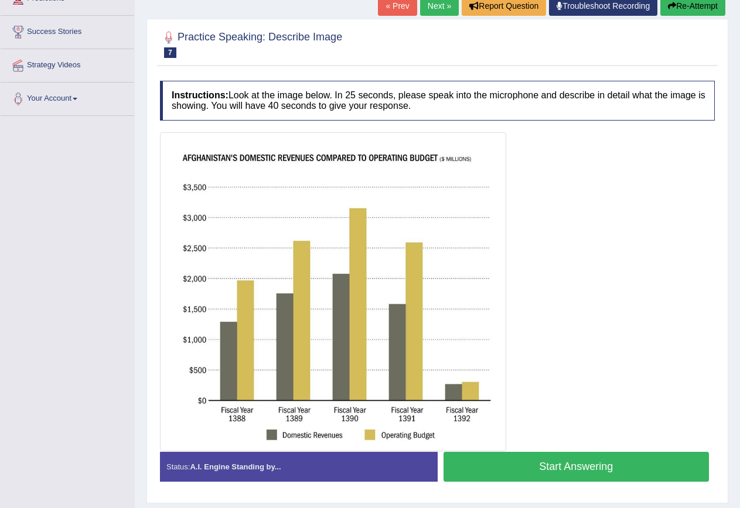
scroll to position [209, 0]
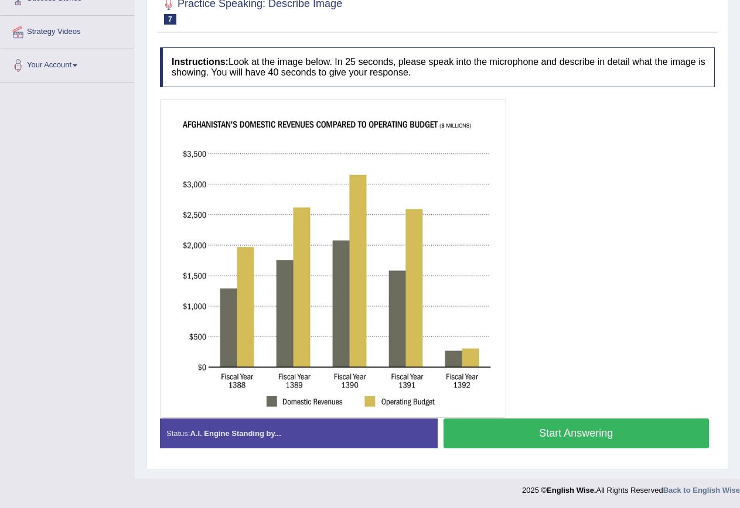
click at [641, 433] on button "Start Answering" at bounding box center [576, 434] width 266 height 30
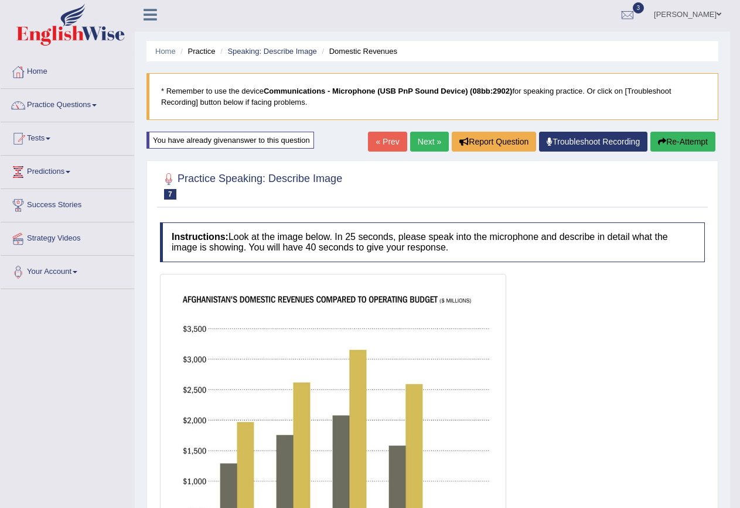
scroll to position [2, 0]
click at [419, 142] on link "Next »" at bounding box center [429, 142] width 39 height 20
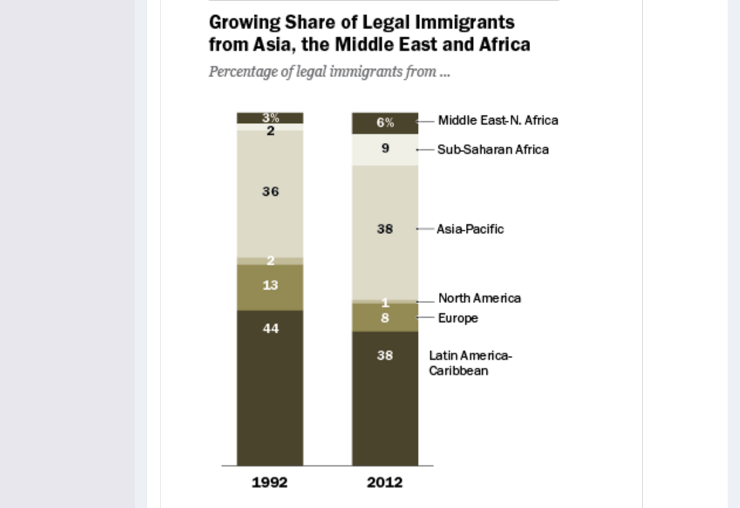
scroll to position [468, 0]
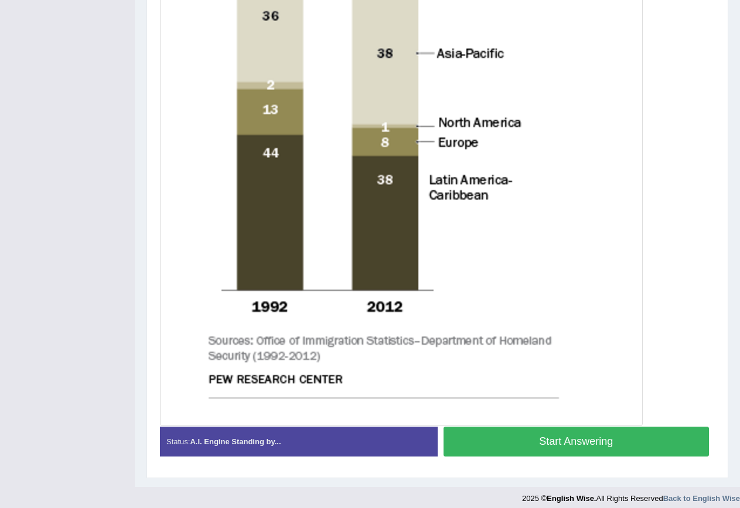
click at [597, 449] on button "Start Answering" at bounding box center [576, 442] width 266 height 30
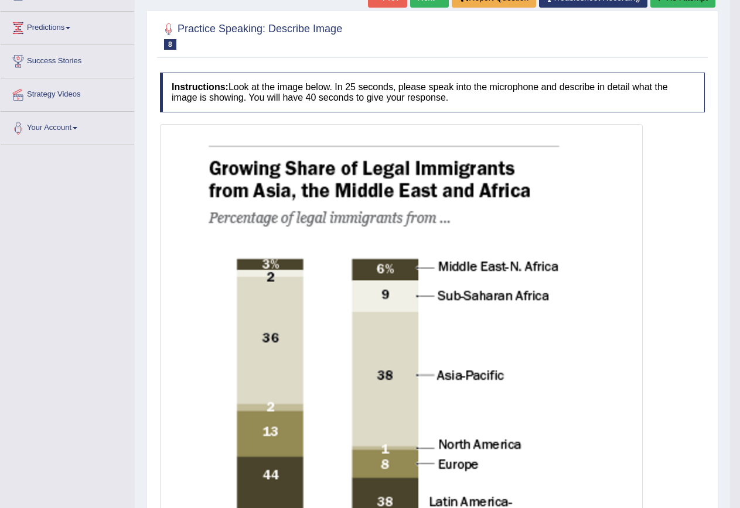
scroll to position [59, 0]
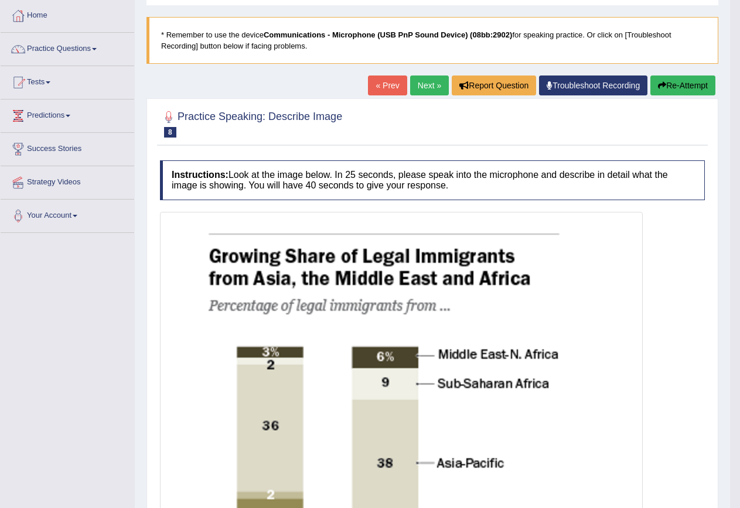
click at [422, 88] on link "Next »" at bounding box center [429, 86] width 39 height 20
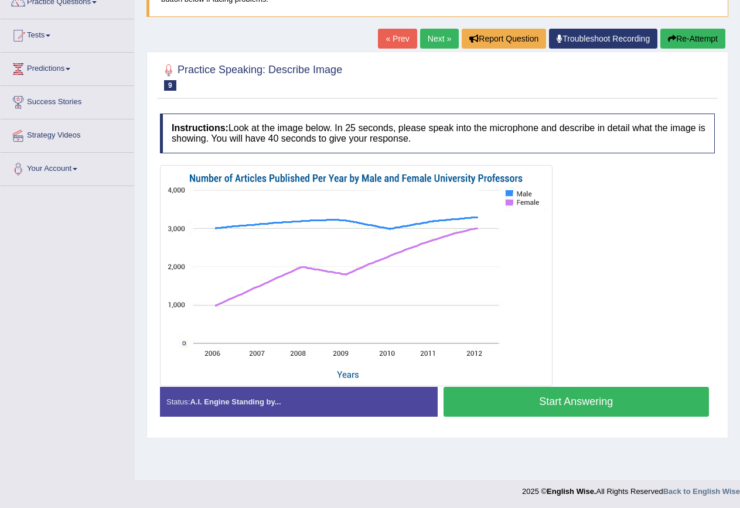
scroll to position [107, 0]
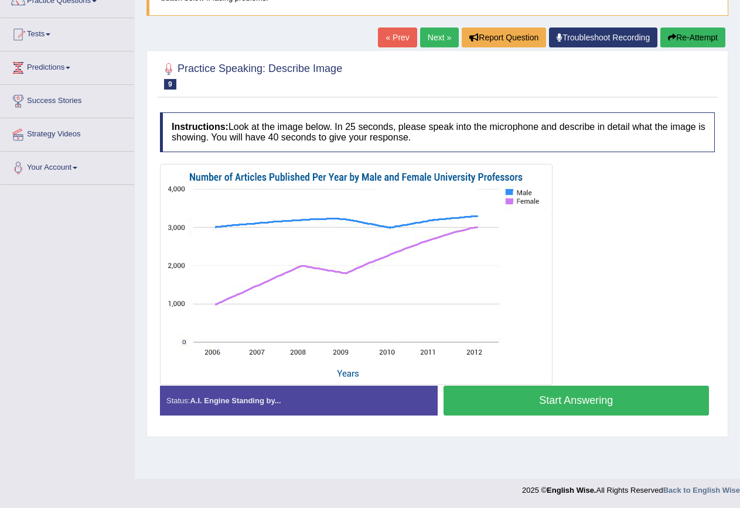
click at [532, 406] on button "Start Answering" at bounding box center [576, 401] width 266 height 30
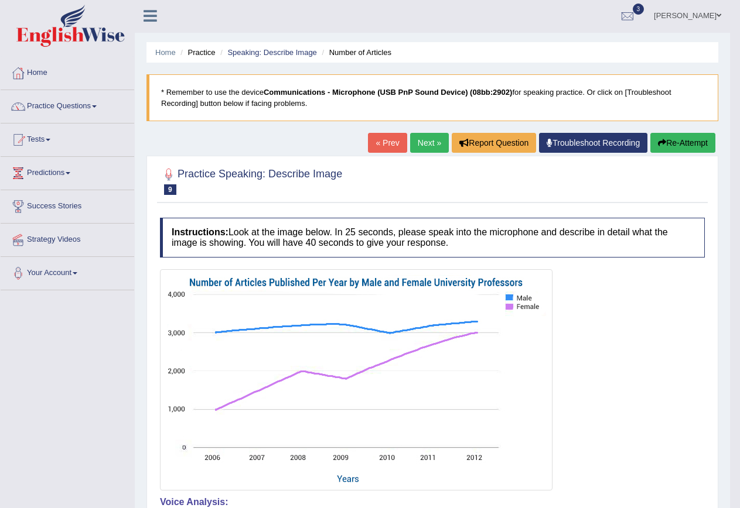
scroll to position [0, 0]
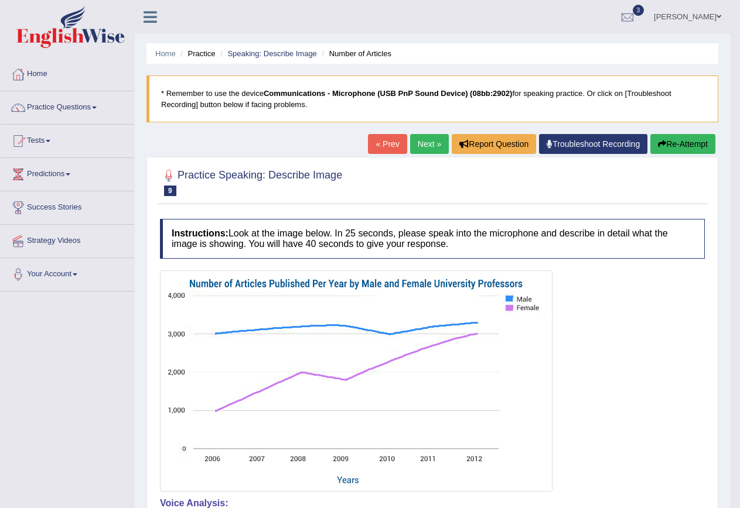
click at [420, 145] on link "Next »" at bounding box center [429, 144] width 39 height 20
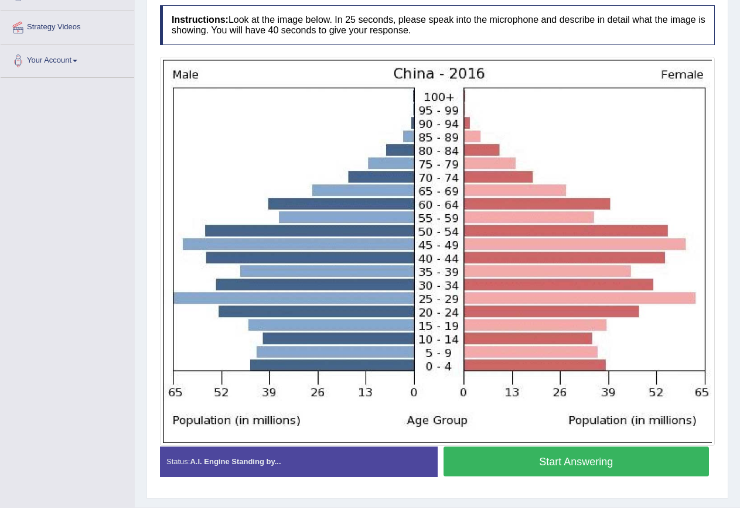
scroll to position [242, 0]
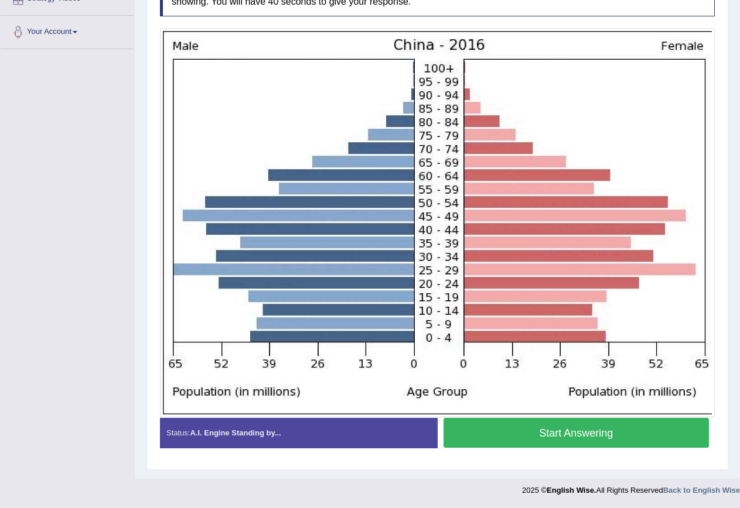
click at [621, 433] on button "Start Answering" at bounding box center [576, 433] width 266 height 30
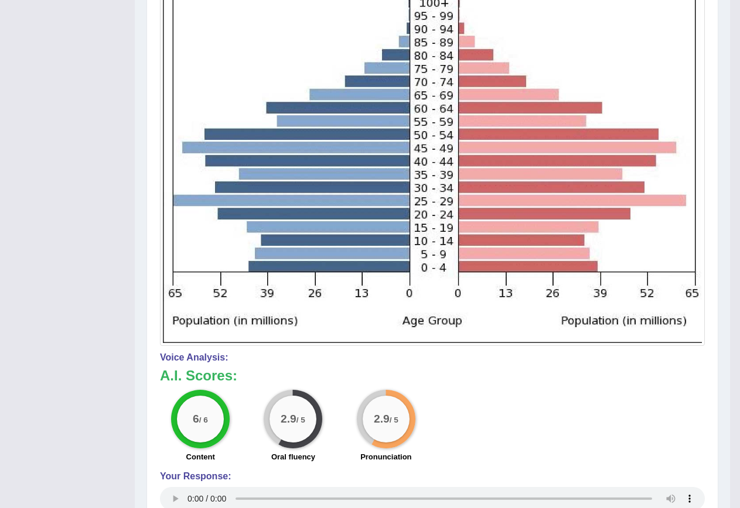
scroll to position [73, 0]
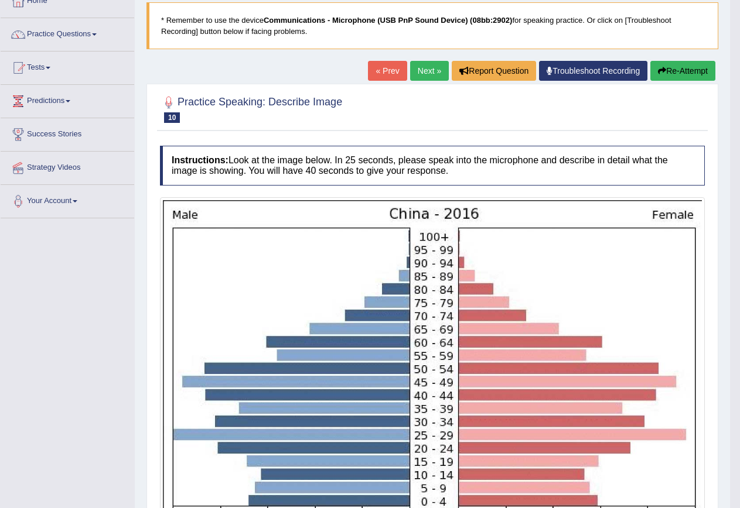
click at [422, 71] on link "Next »" at bounding box center [429, 71] width 39 height 20
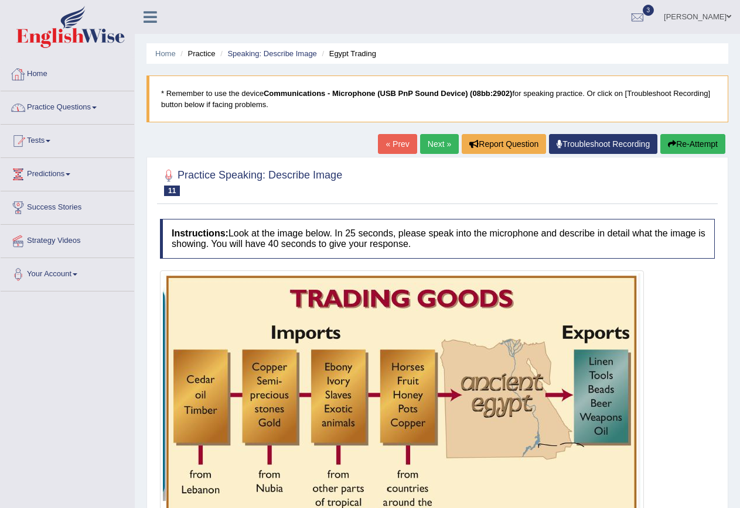
click at [63, 107] on link "Practice Questions" at bounding box center [68, 105] width 134 height 29
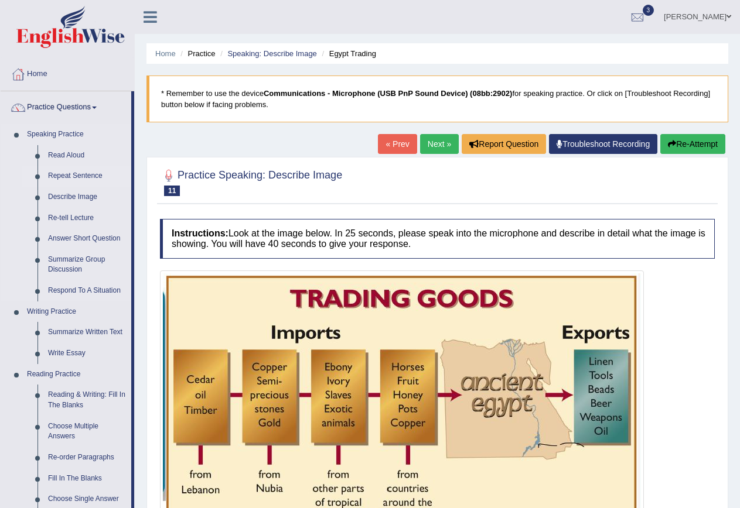
click at [79, 174] on link "Repeat Sentence" at bounding box center [87, 176] width 88 height 21
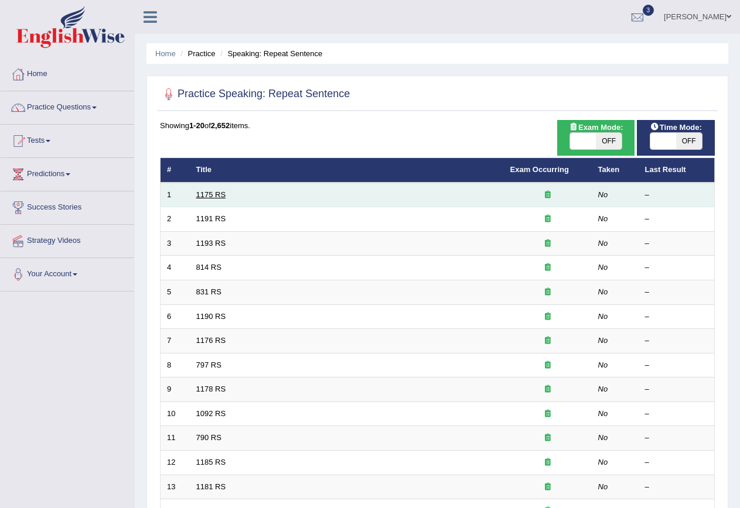
click at [214, 193] on link "1175 RS" at bounding box center [211, 194] width 30 height 9
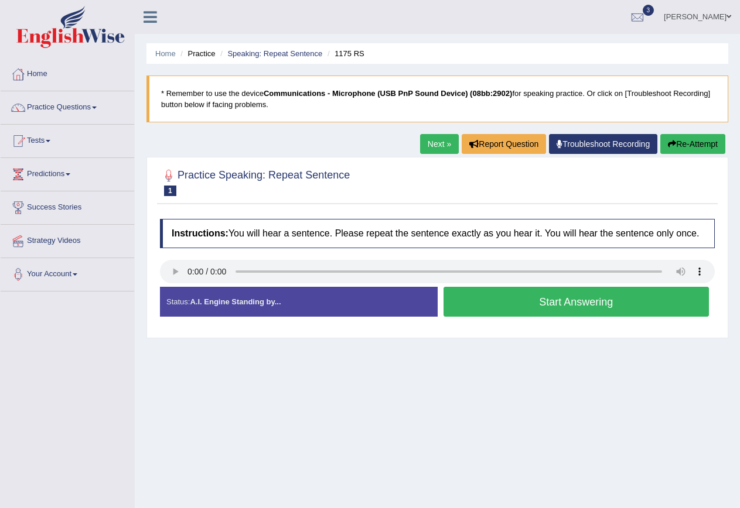
scroll to position [59, 0]
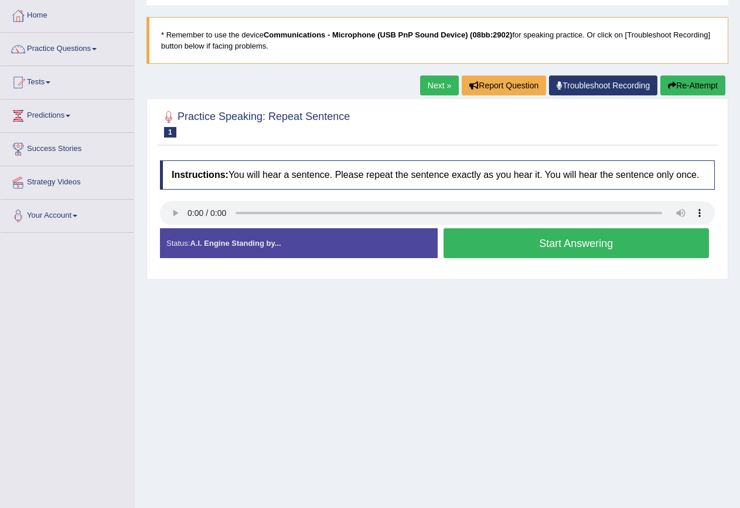
click at [590, 253] on button "Start Answering" at bounding box center [576, 243] width 266 height 30
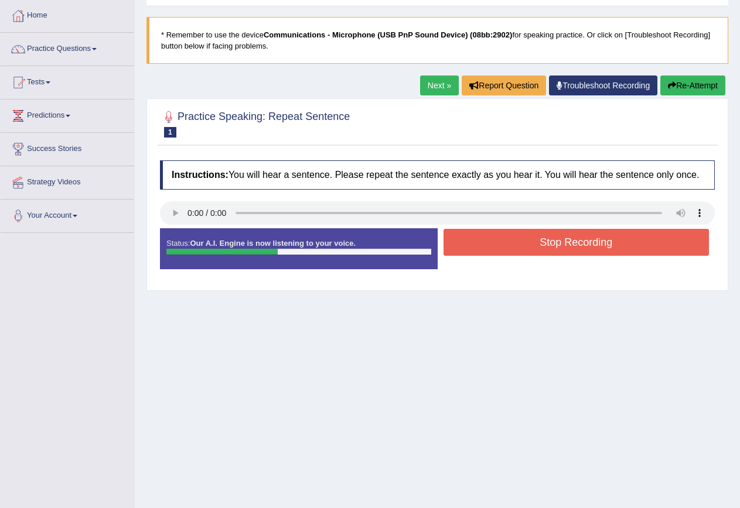
click at [590, 236] on button "Stop Recording" at bounding box center [576, 242] width 266 height 27
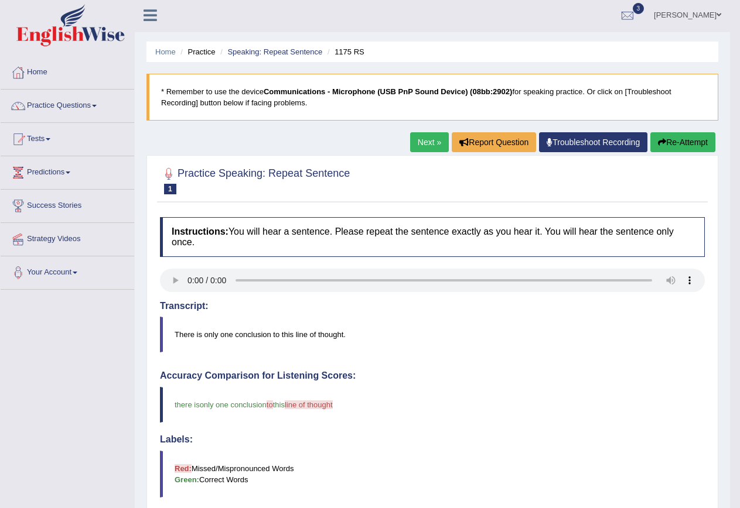
scroll to position [0, 0]
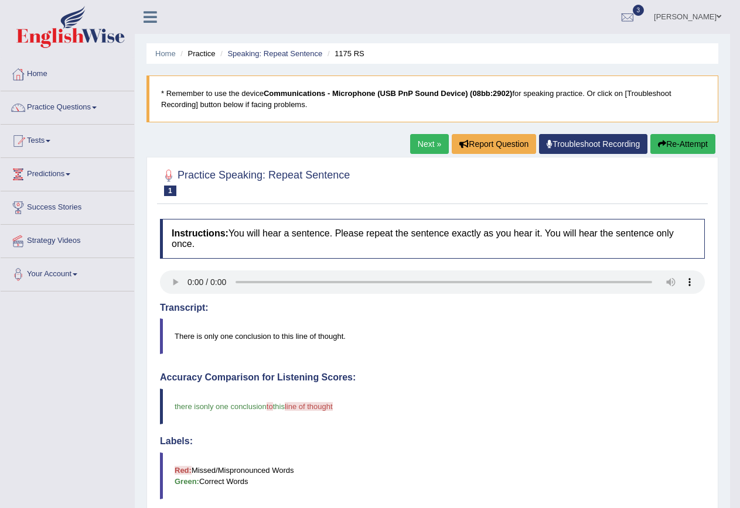
click at [426, 143] on link "Next »" at bounding box center [429, 144] width 39 height 20
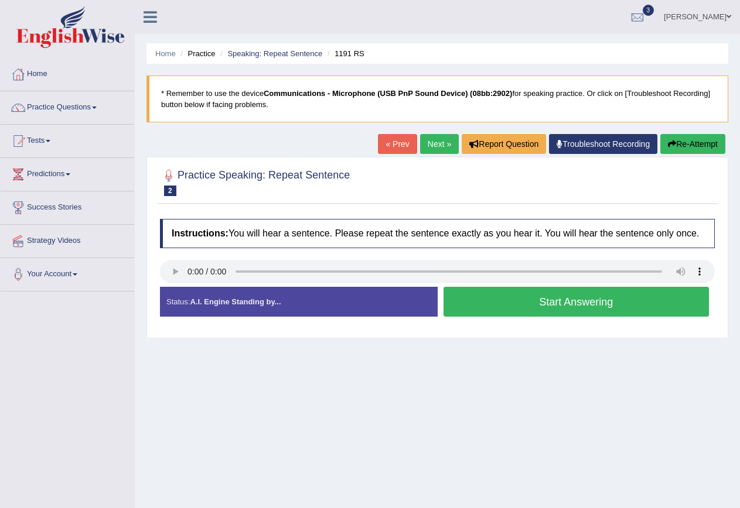
click at [556, 307] on button "Start Answering" at bounding box center [576, 302] width 266 height 30
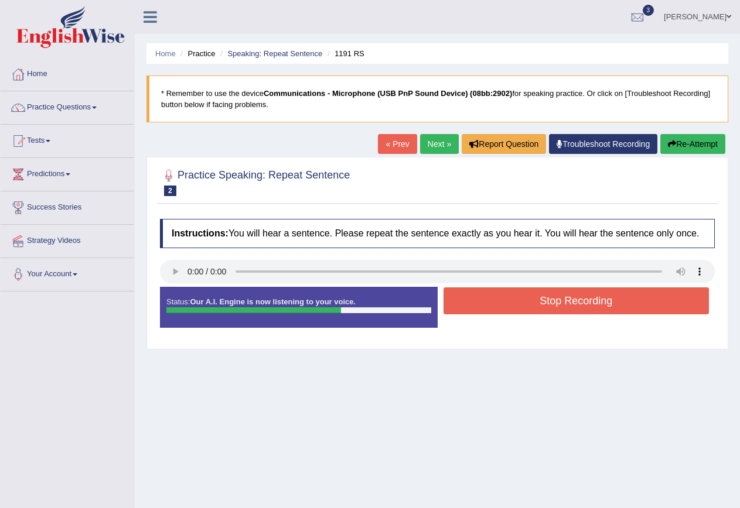
click at [556, 307] on button "Stop Recording" at bounding box center [576, 301] width 266 height 27
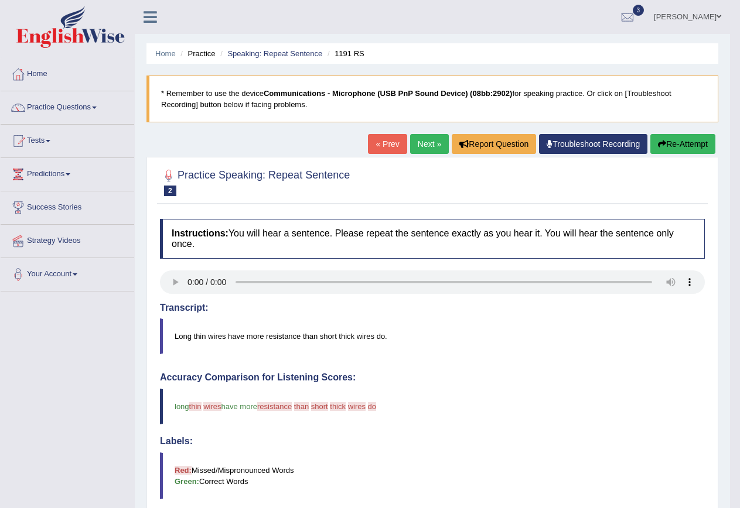
click at [426, 148] on link "Next »" at bounding box center [429, 144] width 39 height 20
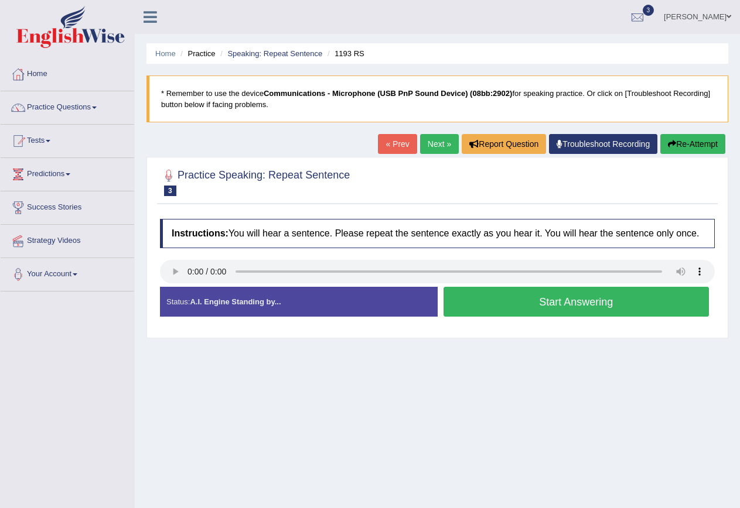
click at [518, 313] on button "Start Answering" at bounding box center [576, 302] width 266 height 30
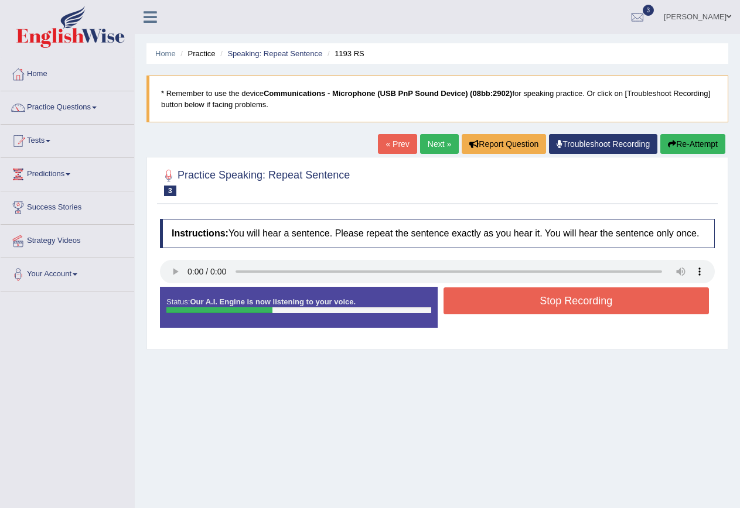
click at [517, 313] on button "Stop Recording" at bounding box center [576, 301] width 266 height 27
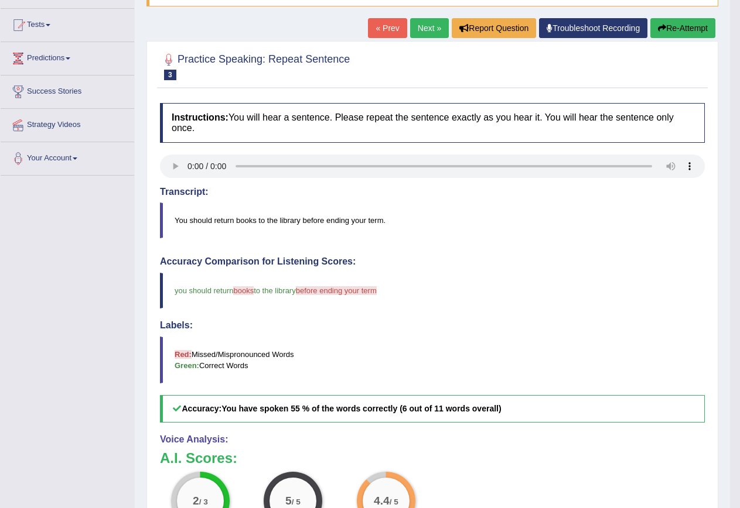
scroll to position [59, 0]
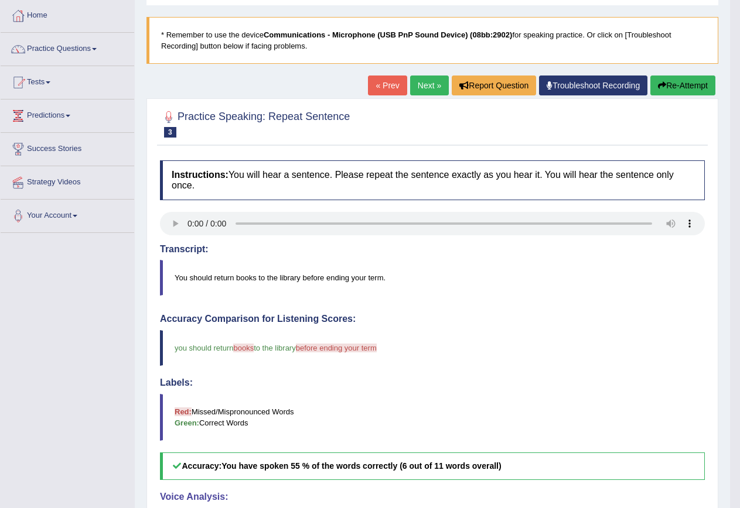
click at [680, 90] on button "Re-Attempt" at bounding box center [682, 86] width 65 height 20
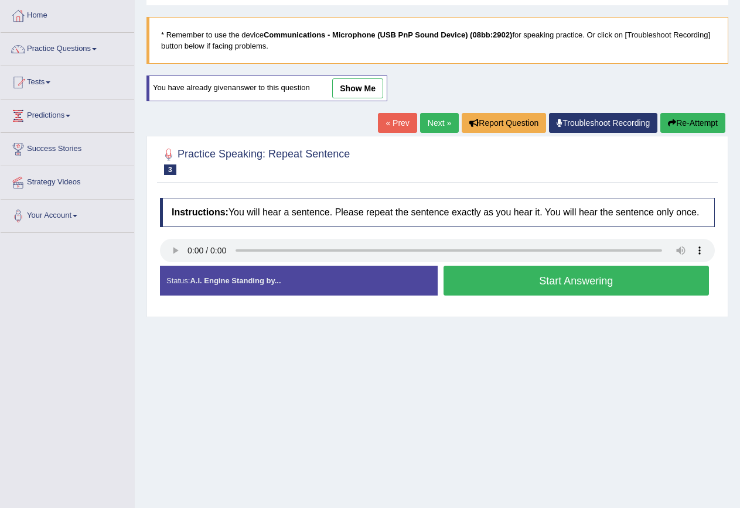
click at [545, 280] on button "Start Answering" at bounding box center [576, 281] width 266 height 30
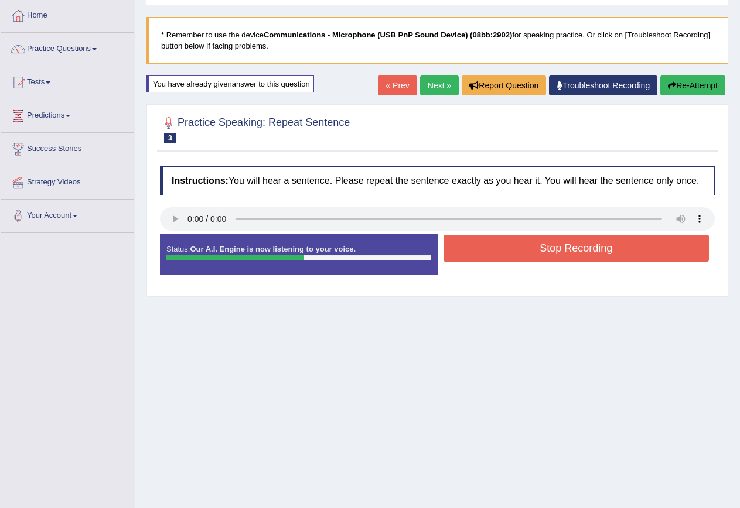
click at [551, 248] on button "Stop Recording" at bounding box center [576, 248] width 266 height 27
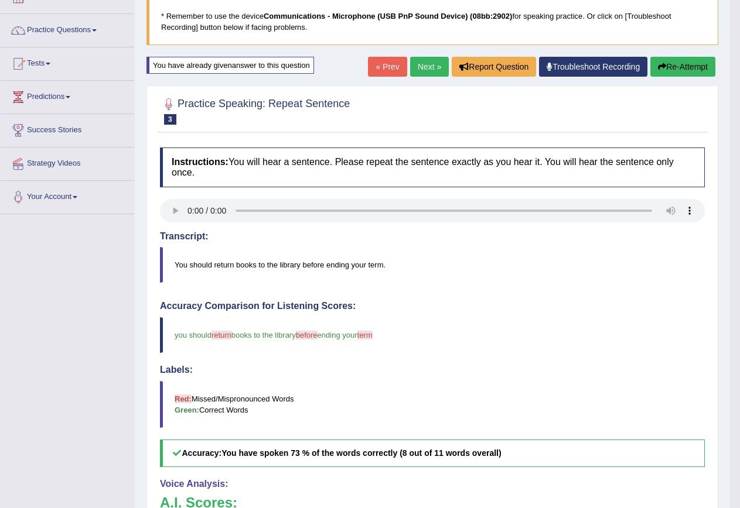
scroll to position [59, 0]
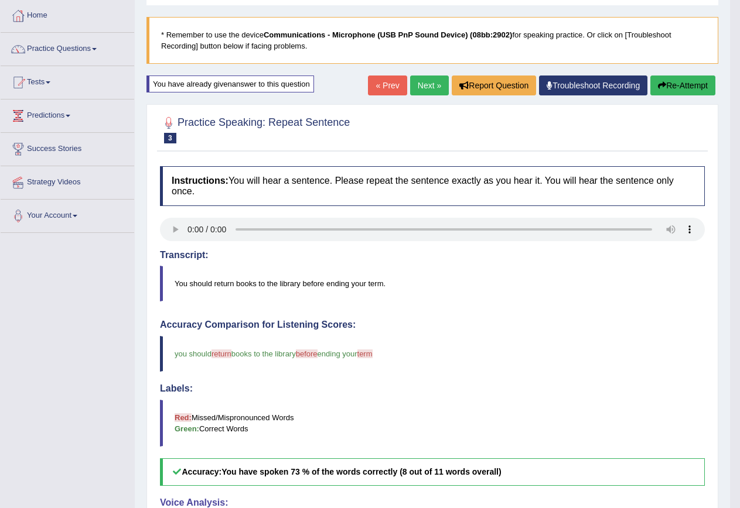
click at [428, 87] on link "Next »" at bounding box center [429, 86] width 39 height 20
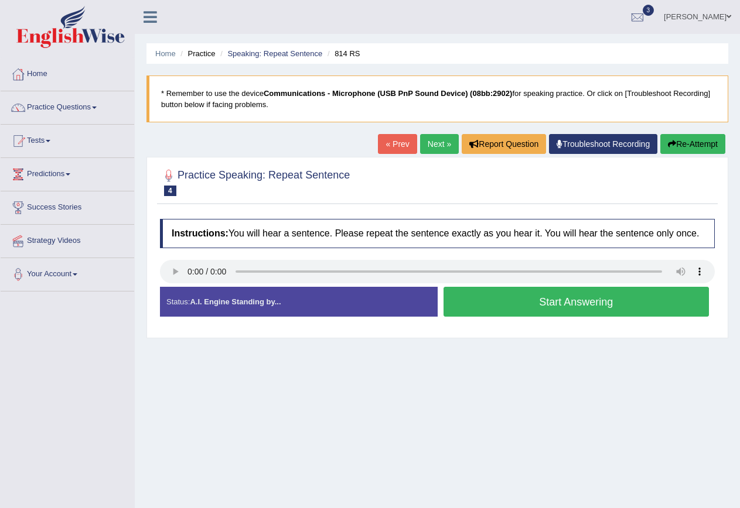
click at [431, 145] on link "Next »" at bounding box center [439, 144] width 39 height 20
click at [504, 303] on button "Start Answering" at bounding box center [576, 302] width 266 height 30
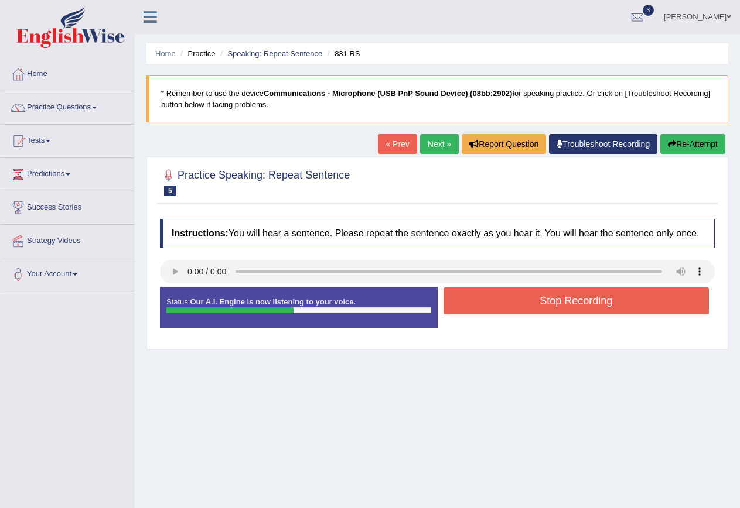
click at [504, 303] on button "Stop Recording" at bounding box center [576, 301] width 266 height 27
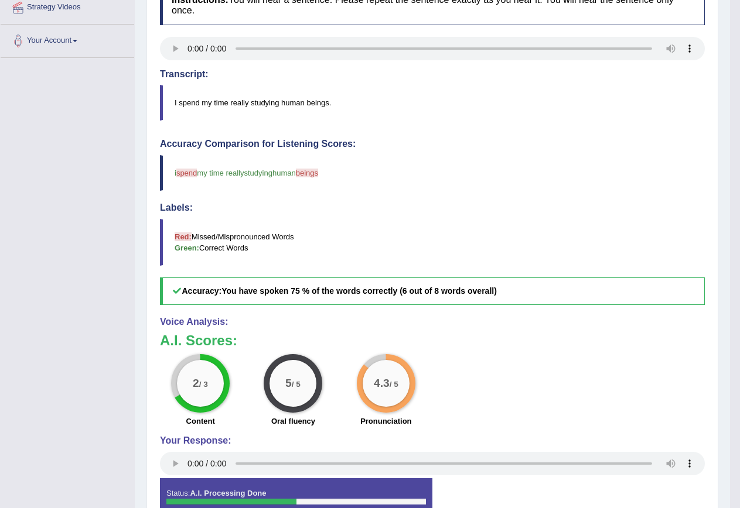
scroll to position [117, 0]
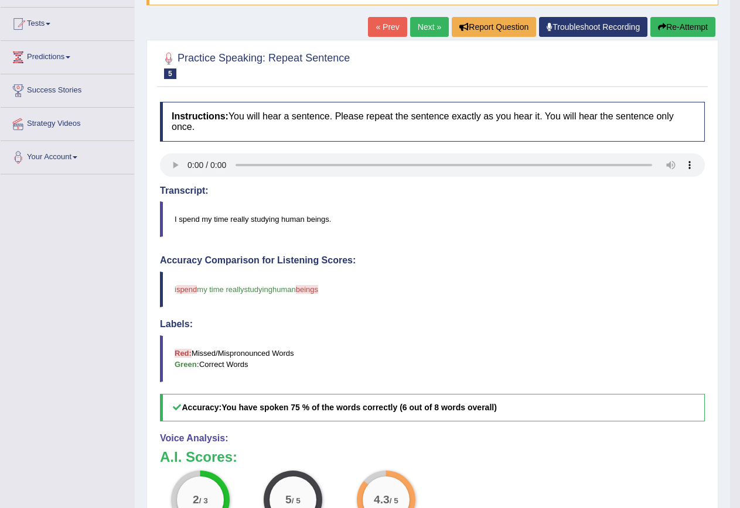
click at [416, 28] on link "Next »" at bounding box center [429, 27] width 39 height 20
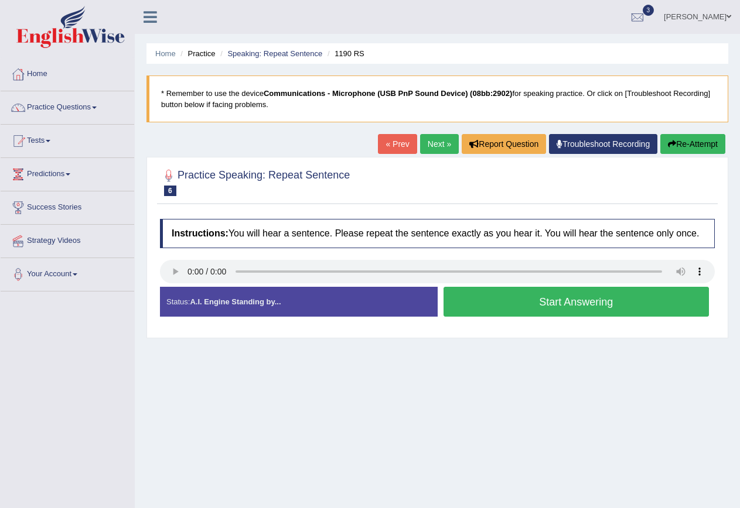
click at [439, 152] on link "Next »" at bounding box center [439, 144] width 39 height 20
click at [62, 111] on link "Practice Questions" at bounding box center [68, 105] width 134 height 29
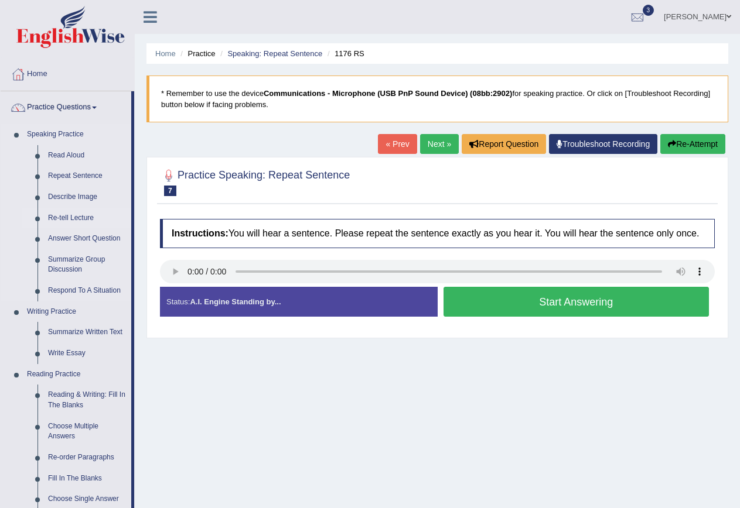
click at [90, 215] on link "Re-tell Lecture" at bounding box center [87, 218] width 88 height 21
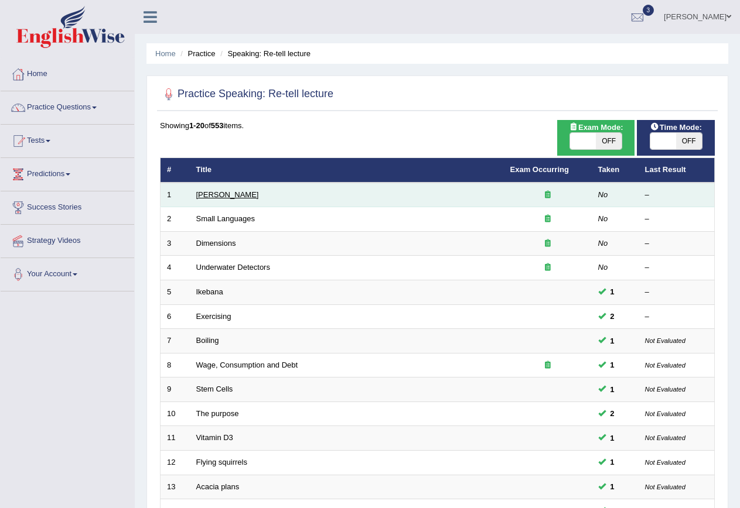
click at [208, 193] on link "[PERSON_NAME]" at bounding box center [227, 194] width 63 height 9
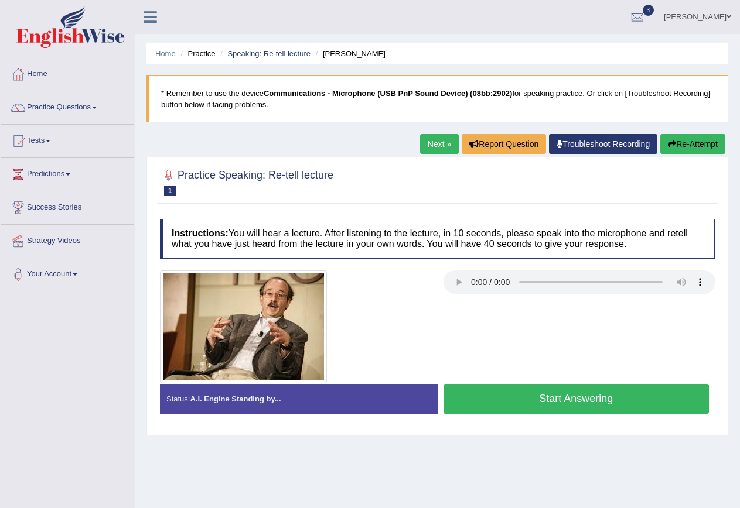
click at [63, 104] on link "Practice Questions" at bounding box center [68, 105] width 134 height 29
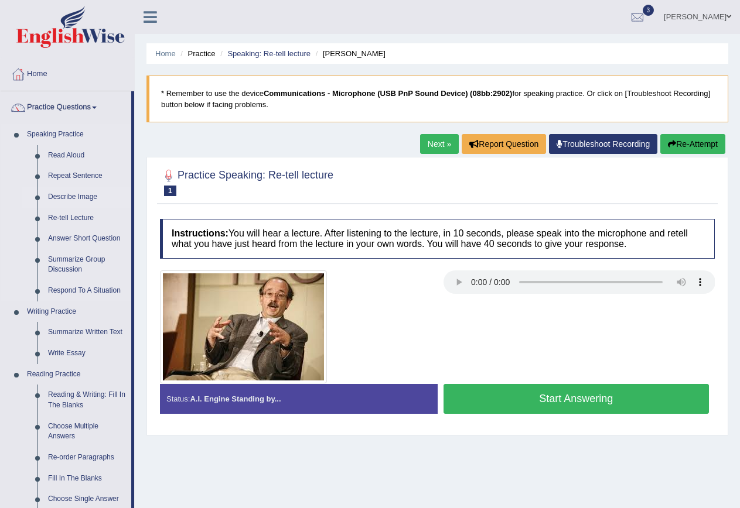
click at [74, 199] on link "Describe Image" at bounding box center [87, 197] width 88 height 21
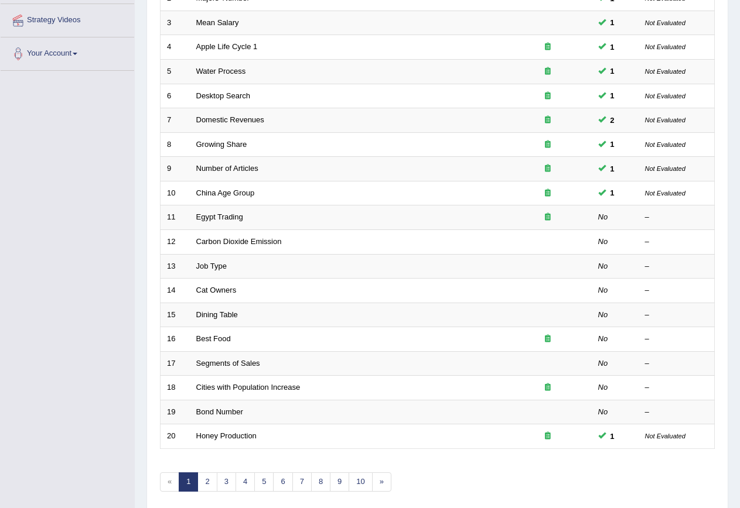
scroll to position [234, 0]
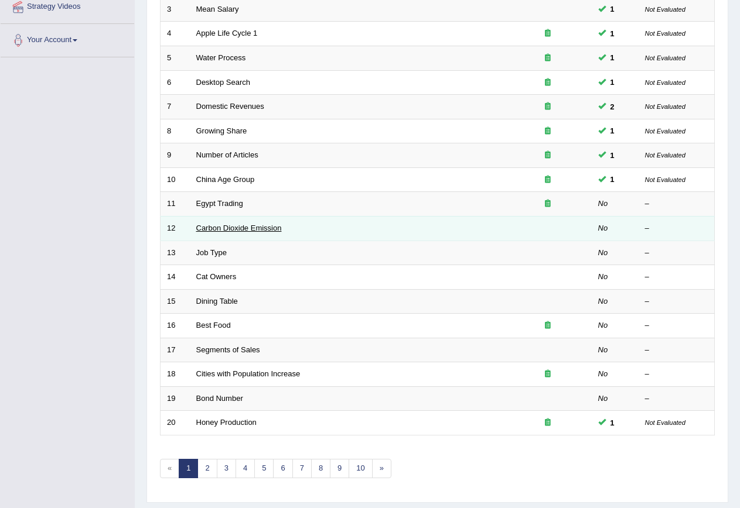
click at [236, 227] on link "Carbon Dioxide Emission" at bounding box center [238, 228] width 85 height 9
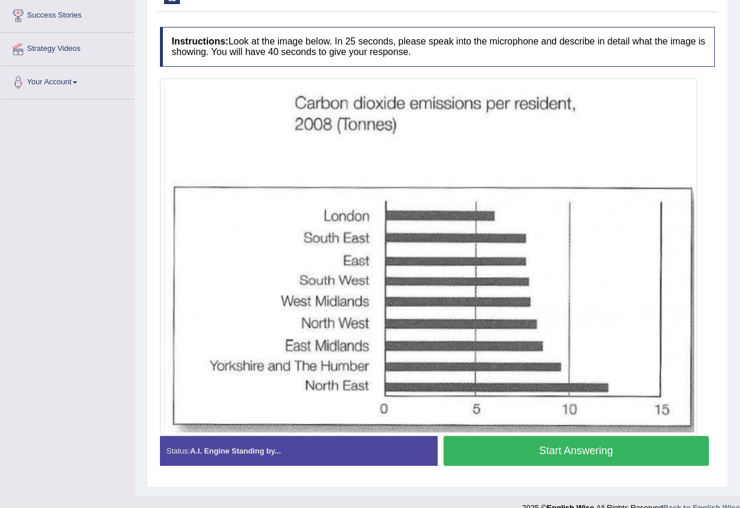
scroll to position [210, 0]
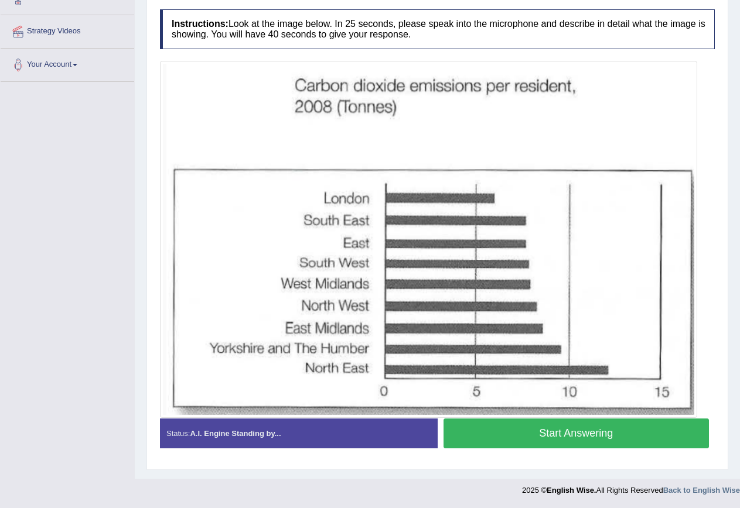
click at [634, 428] on button "Start Answering" at bounding box center [576, 434] width 266 height 30
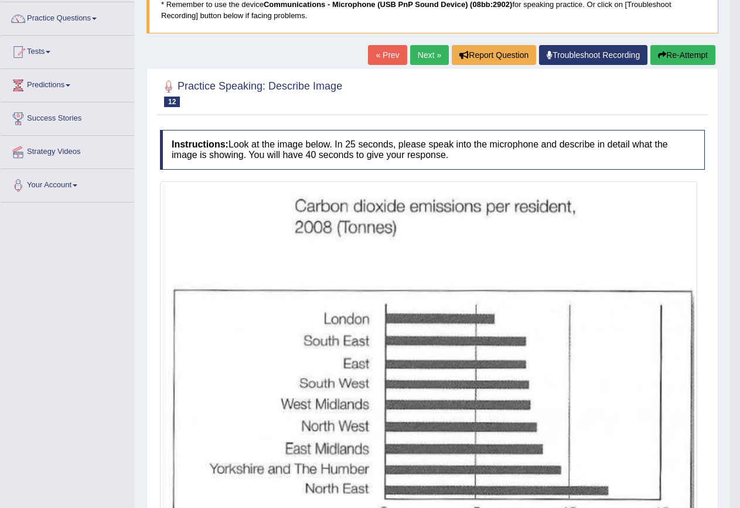
scroll to position [0, 0]
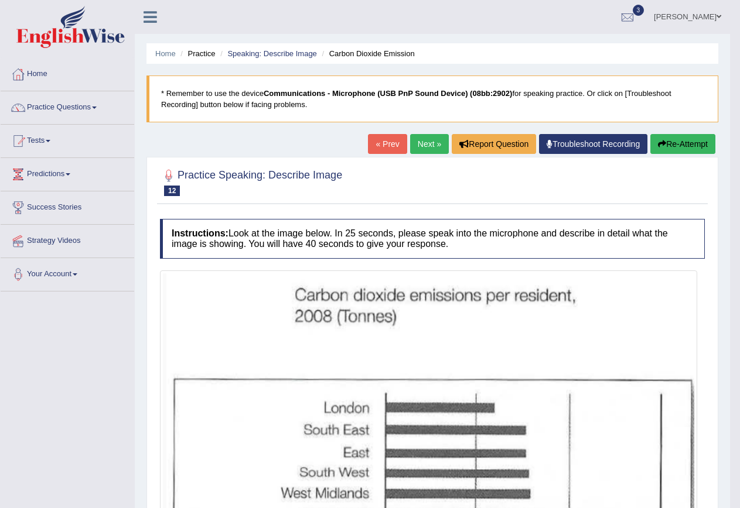
click at [423, 147] on link "Next »" at bounding box center [429, 144] width 39 height 20
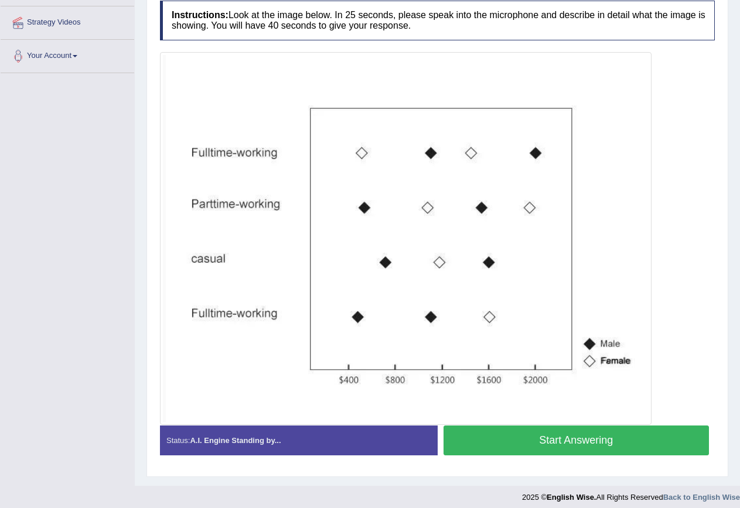
scroll to position [225, 0]
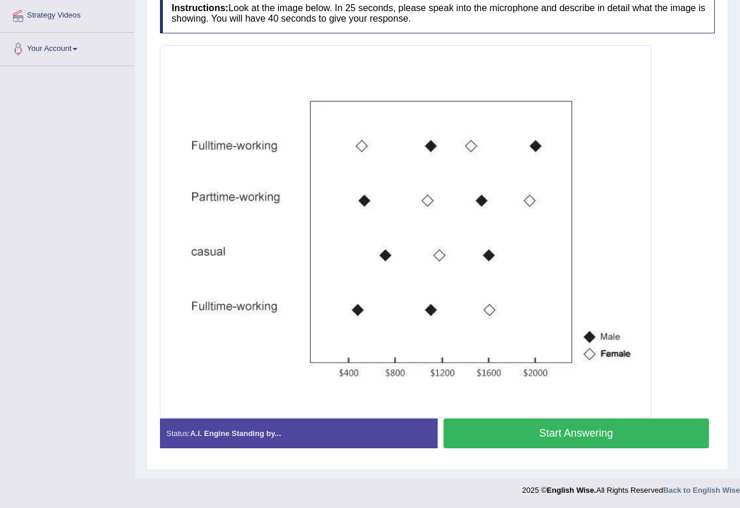
click at [607, 434] on button "Start Answering" at bounding box center [576, 434] width 266 height 30
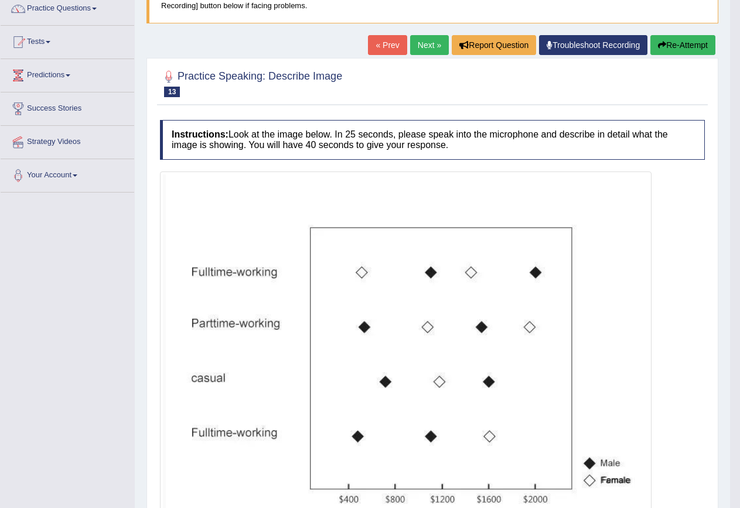
scroll to position [0, 0]
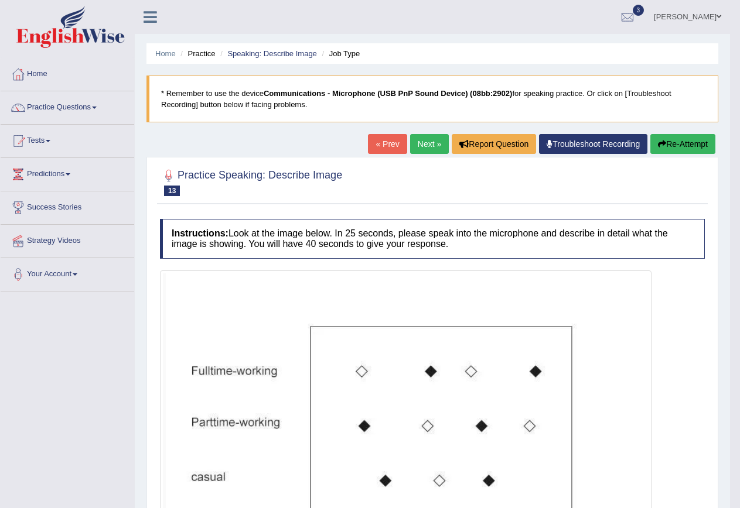
click at [430, 147] on link "Next »" at bounding box center [429, 144] width 39 height 20
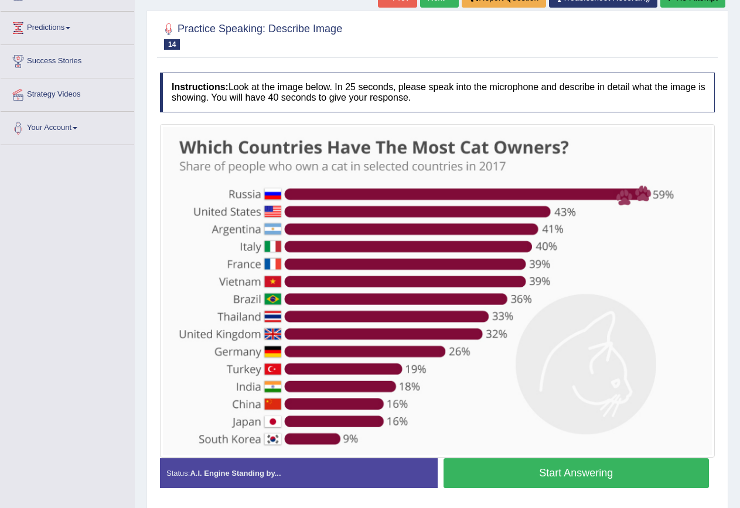
scroll to position [176, 0]
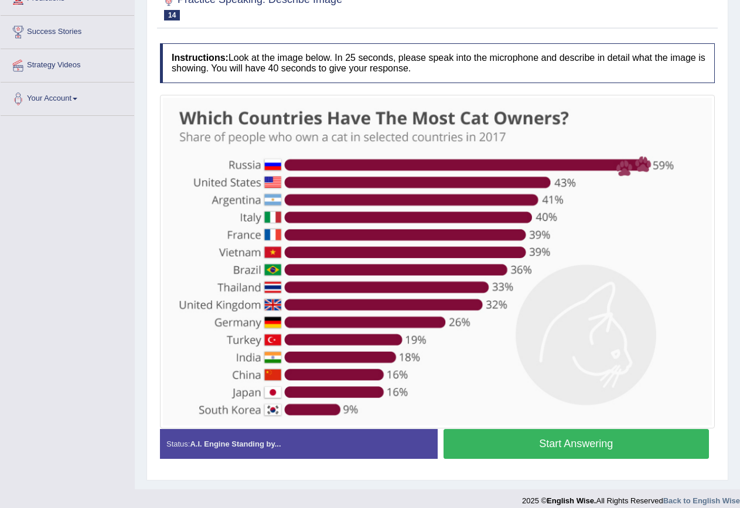
click at [619, 449] on button "Start Answering" at bounding box center [576, 444] width 266 height 30
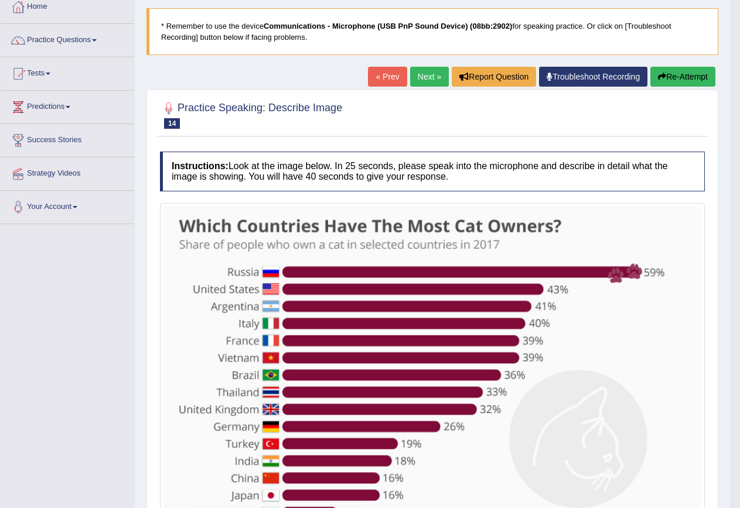
scroll to position [0, 0]
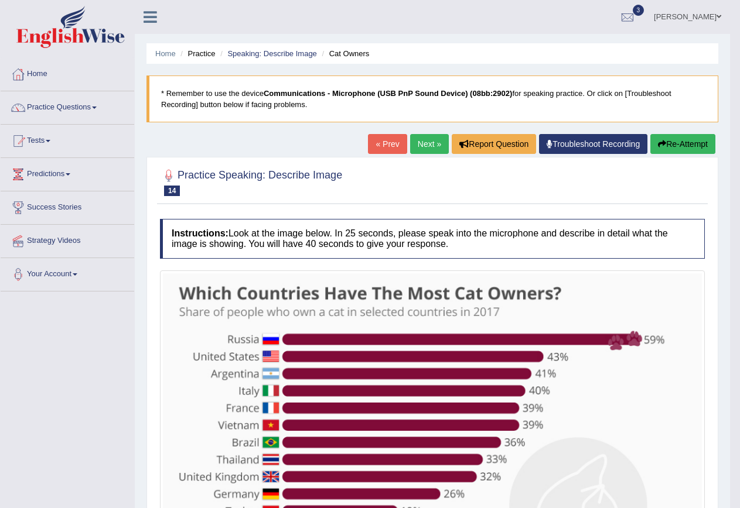
click at [427, 146] on link "Next »" at bounding box center [429, 144] width 39 height 20
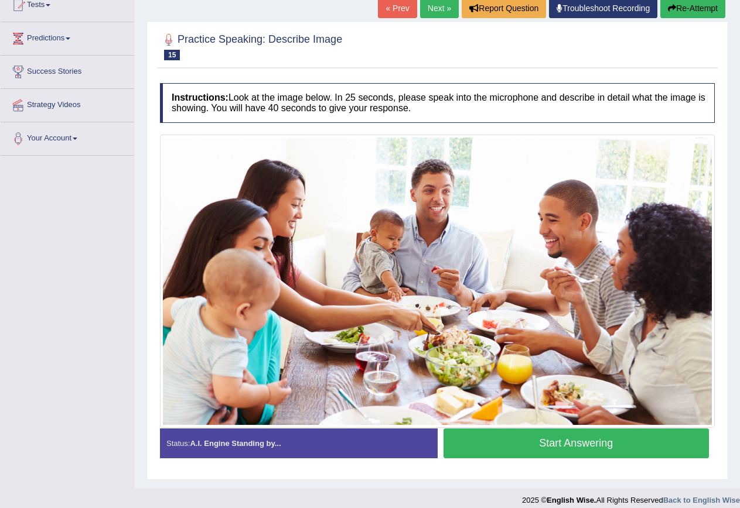
scroll to position [146, 0]
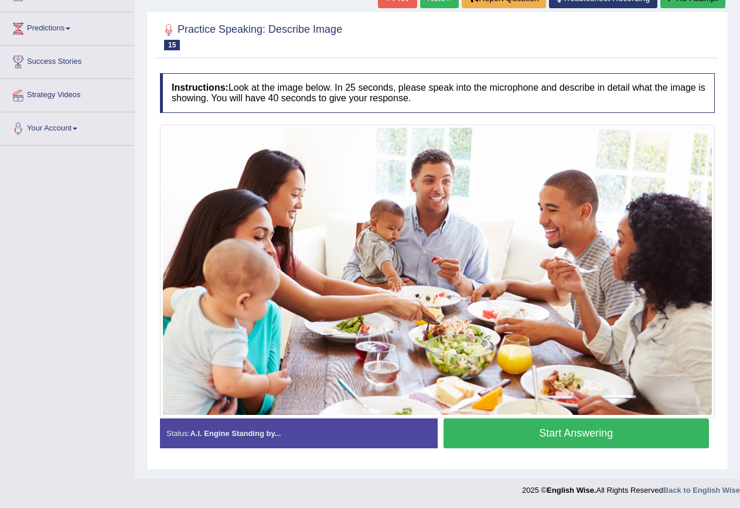
click at [539, 425] on button "Start Answering" at bounding box center [576, 434] width 266 height 30
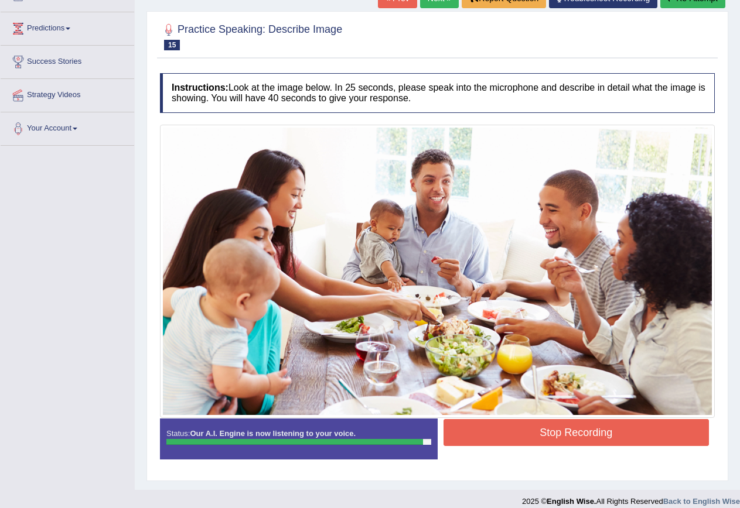
click at [539, 425] on button "Stop Recording" at bounding box center [576, 432] width 266 height 27
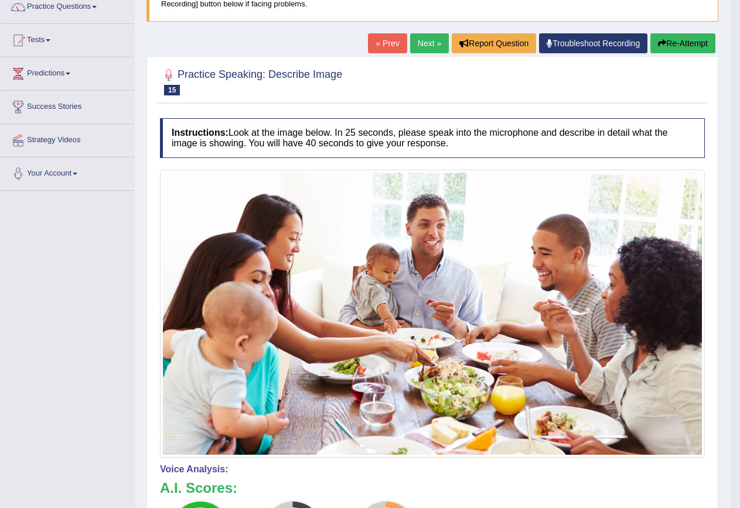
scroll to position [87, 0]
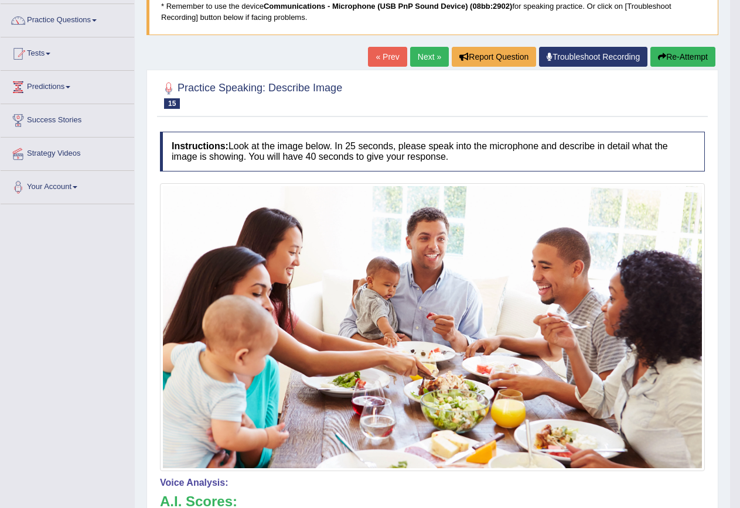
click at [382, 61] on link "« Prev" at bounding box center [387, 57] width 39 height 20
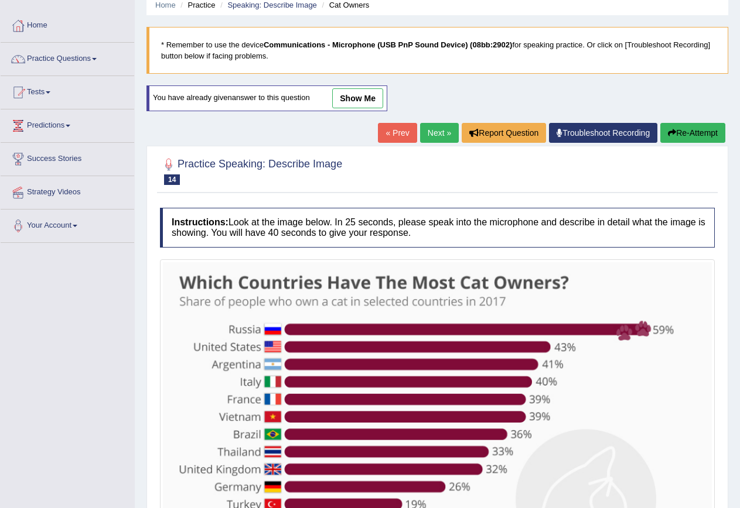
scroll to position [48, 0]
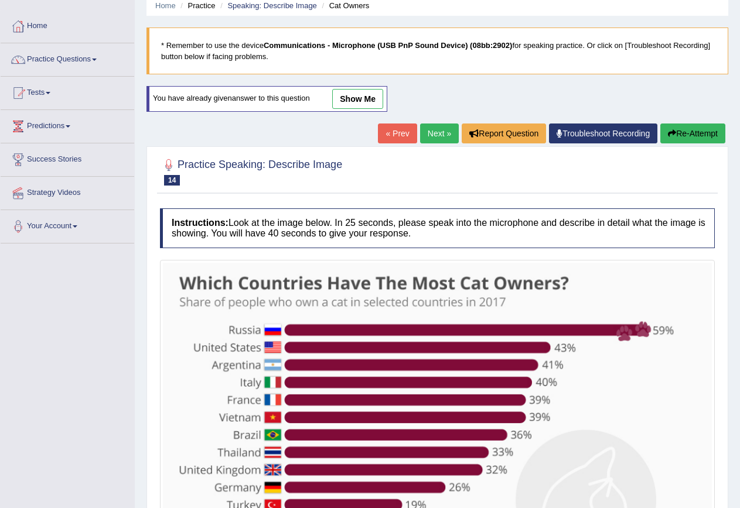
click at [369, 100] on link "show me" at bounding box center [357, 99] width 51 height 20
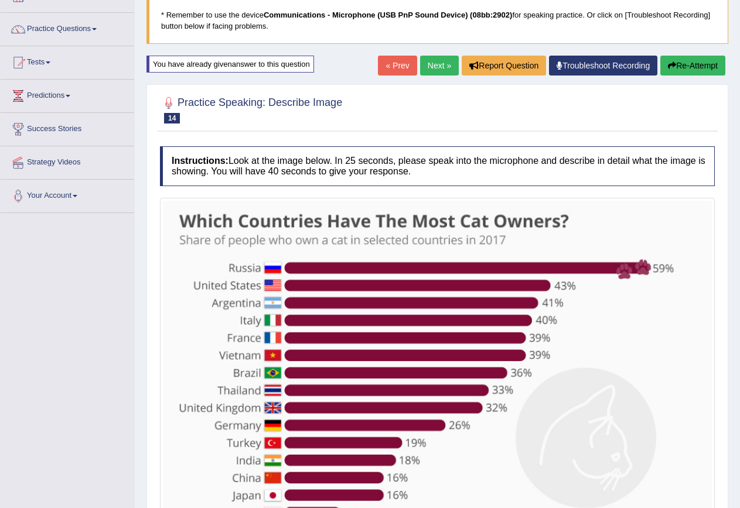
scroll to position [78, 0]
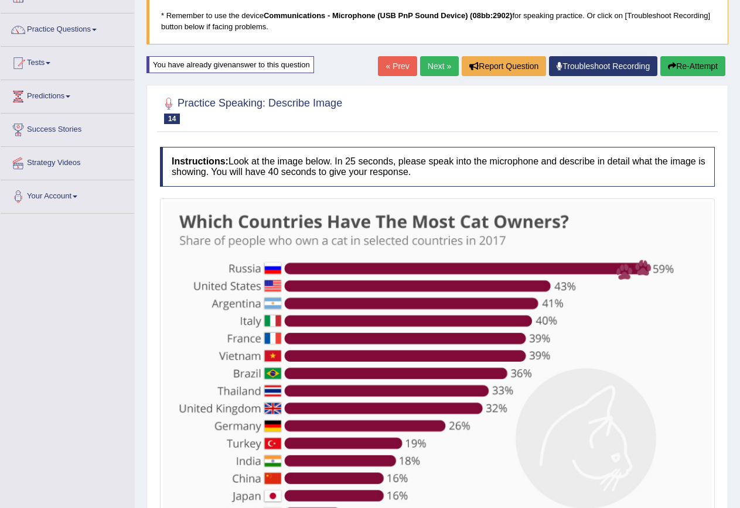
click at [431, 67] on link "Next »" at bounding box center [439, 66] width 39 height 20
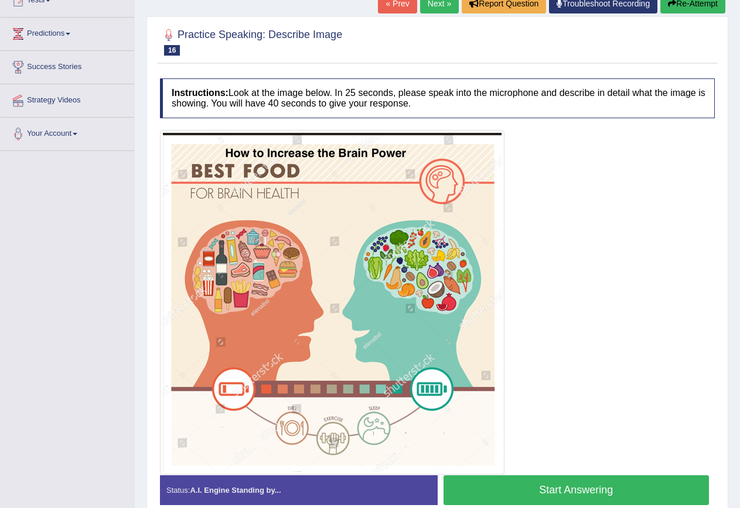
scroll to position [176, 0]
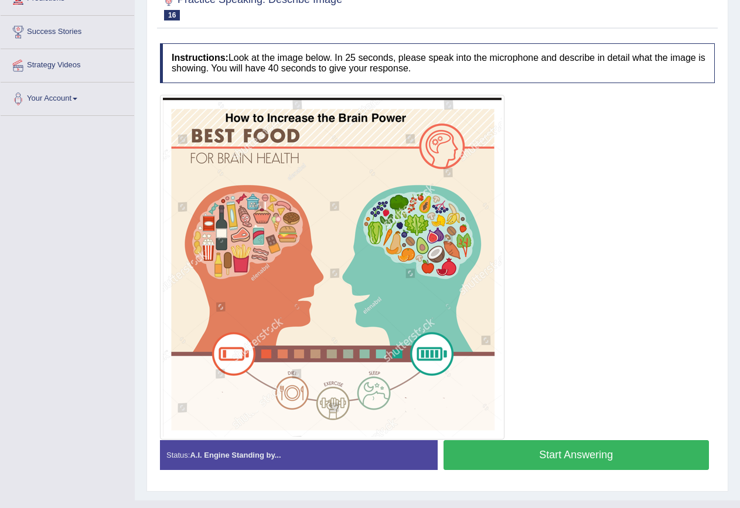
click at [615, 452] on button "Start Answering" at bounding box center [576, 455] width 266 height 30
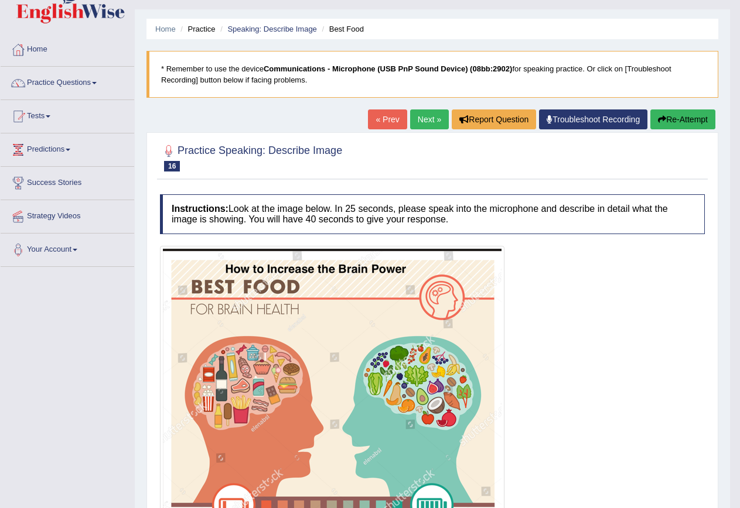
scroll to position [0, 0]
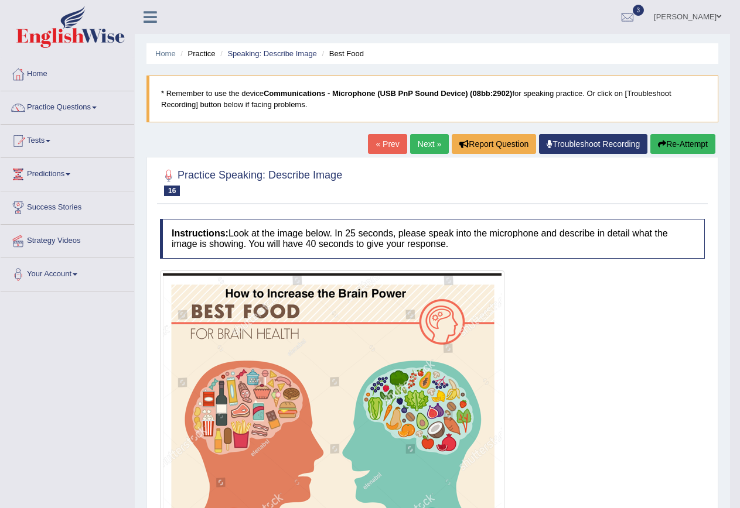
click at [418, 146] on link "Next »" at bounding box center [429, 144] width 39 height 20
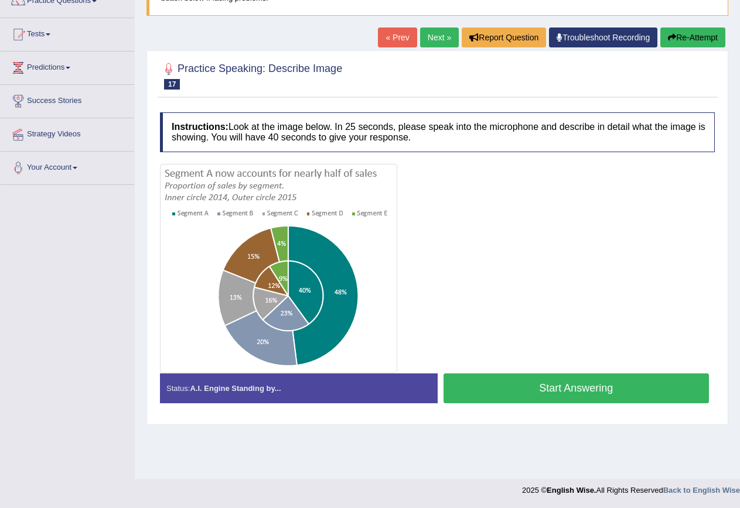
click at [558, 416] on div "Instructions: Look at the image below. In 25 seconds, please speak into the mic…" at bounding box center [437, 263] width 560 height 312
click at [590, 385] on button "Start Answering" at bounding box center [576, 389] width 266 height 30
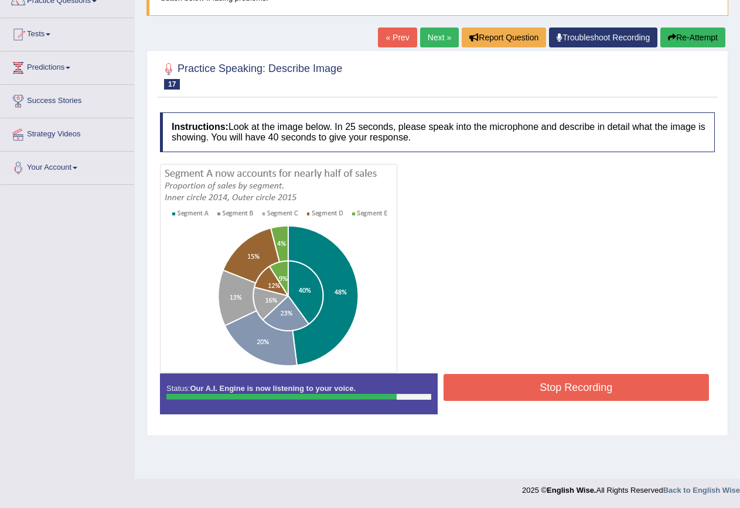
click at [590, 385] on button "Stop Recording" at bounding box center [576, 387] width 266 height 27
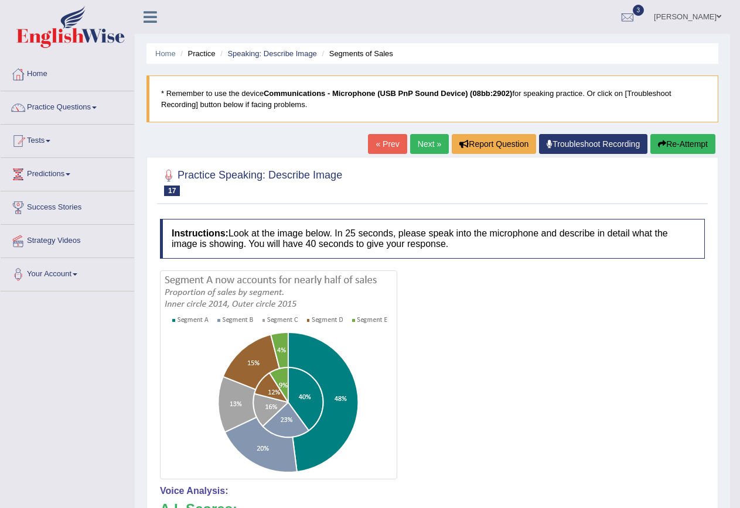
click at [435, 150] on link "Next »" at bounding box center [429, 144] width 39 height 20
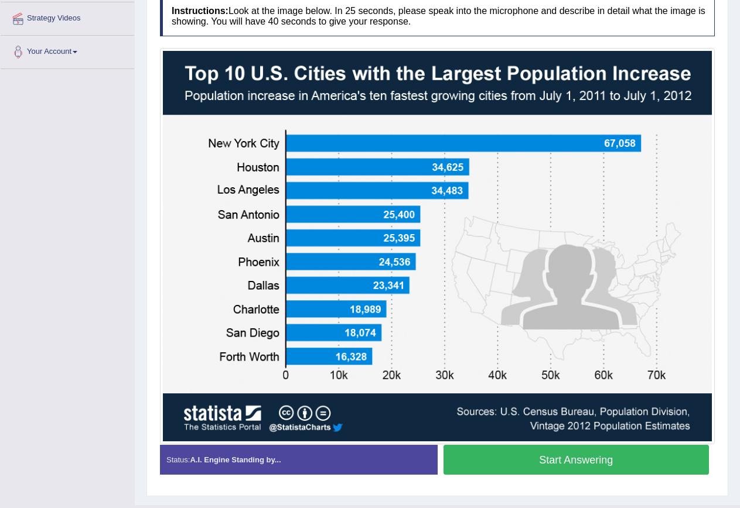
scroll to position [249, 0]
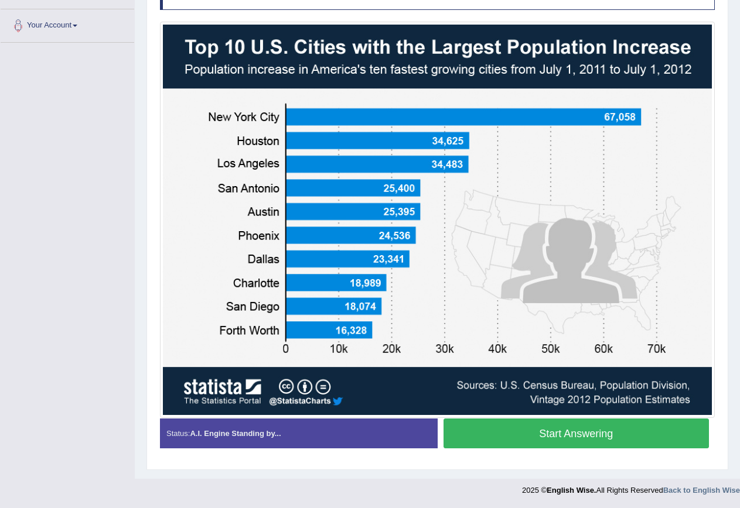
click at [594, 436] on button "Start Answering" at bounding box center [576, 434] width 266 height 30
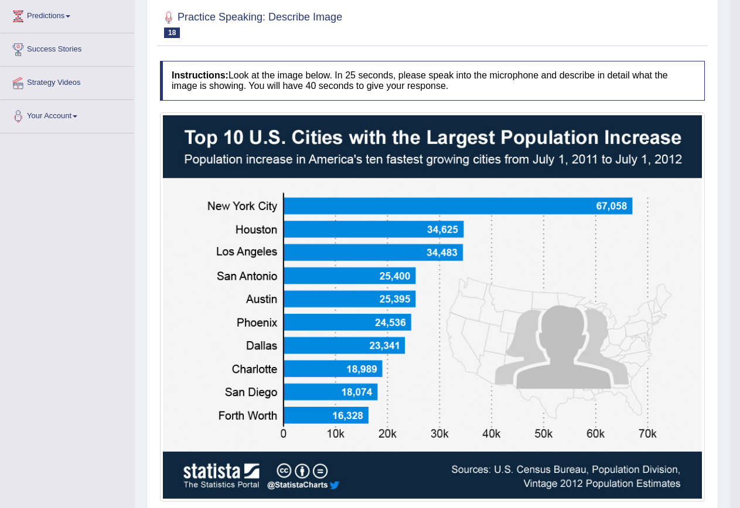
scroll to position [15, 0]
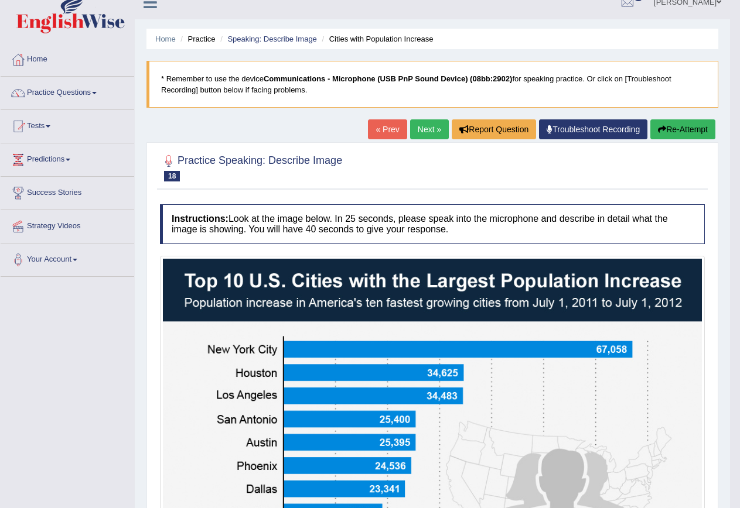
click at [426, 131] on link "Next »" at bounding box center [429, 129] width 39 height 20
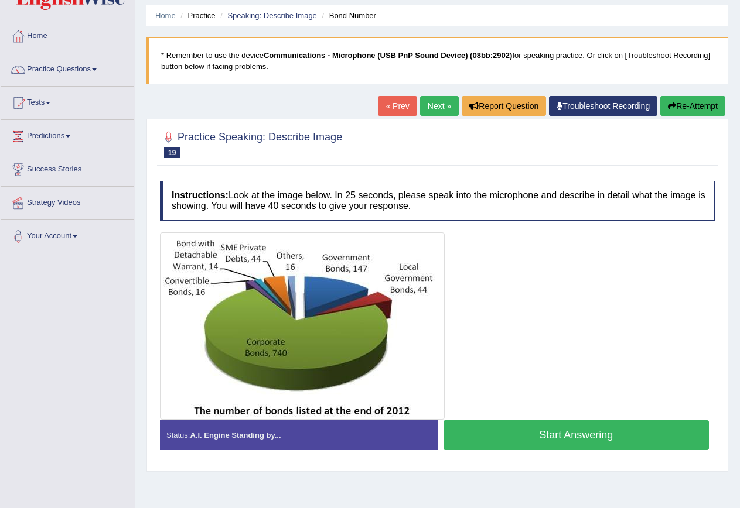
scroll to position [59, 0]
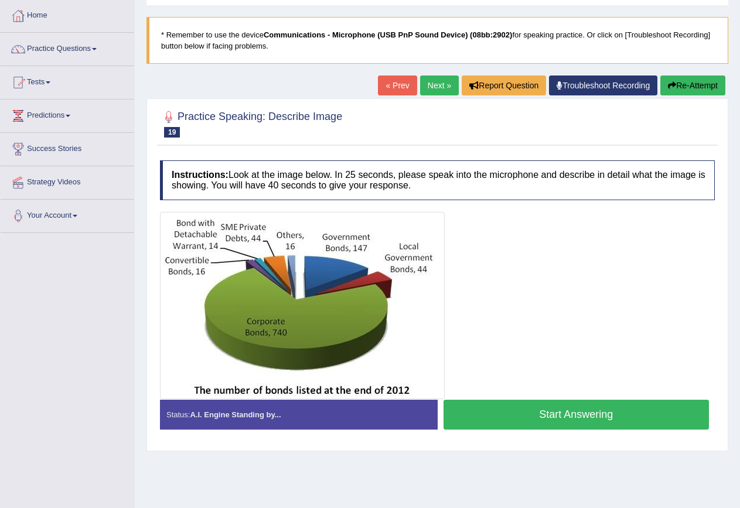
click at [61, 50] on link "Practice Questions" at bounding box center [68, 47] width 134 height 29
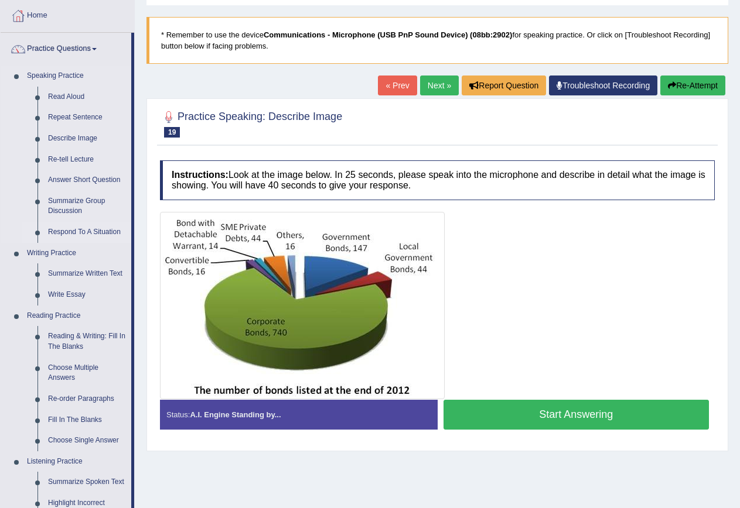
click at [87, 231] on link "Respond To A Situation" at bounding box center [87, 232] width 88 height 21
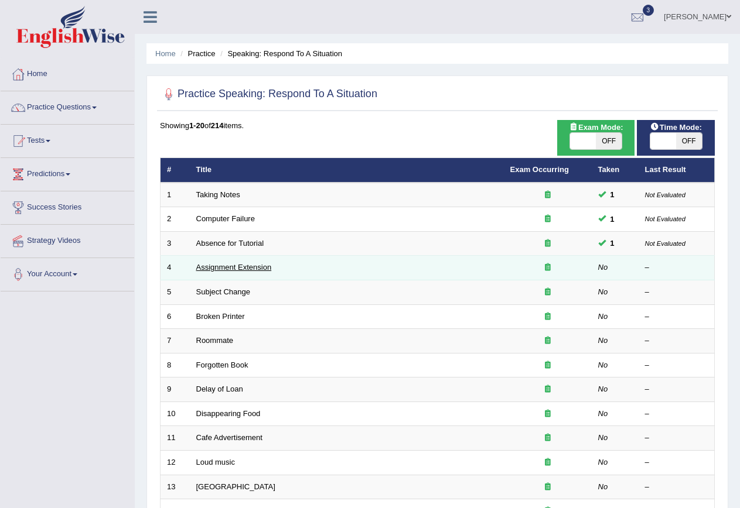
click at [225, 265] on link "Assignment Extension" at bounding box center [234, 267] width 76 height 9
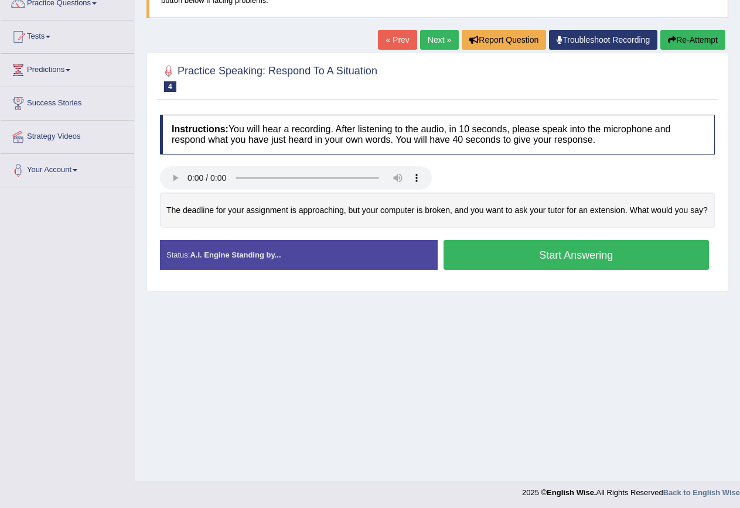
scroll to position [107, 0]
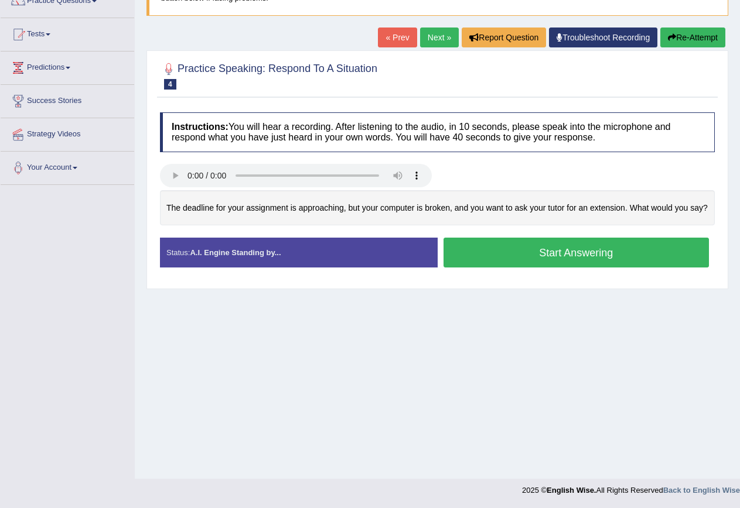
click button "Start Answering"
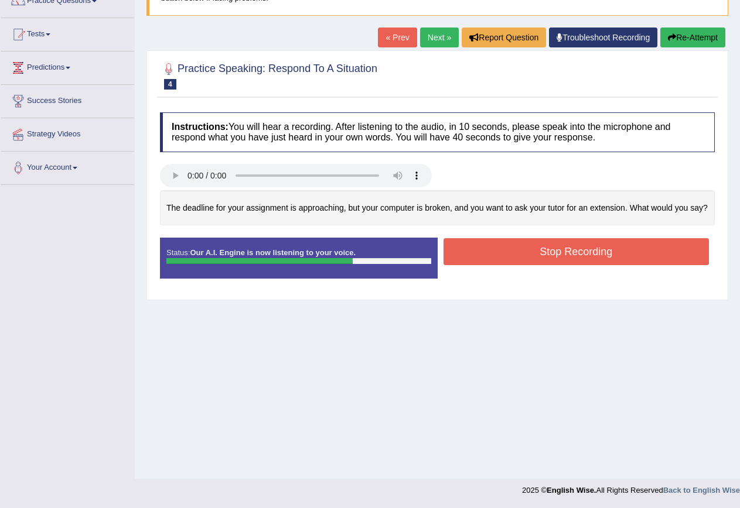
click button "Stop Recording"
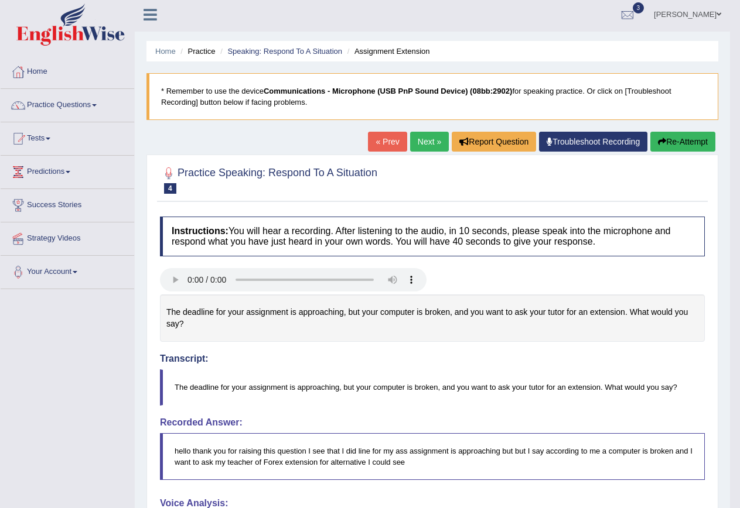
scroll to position [0, 0]
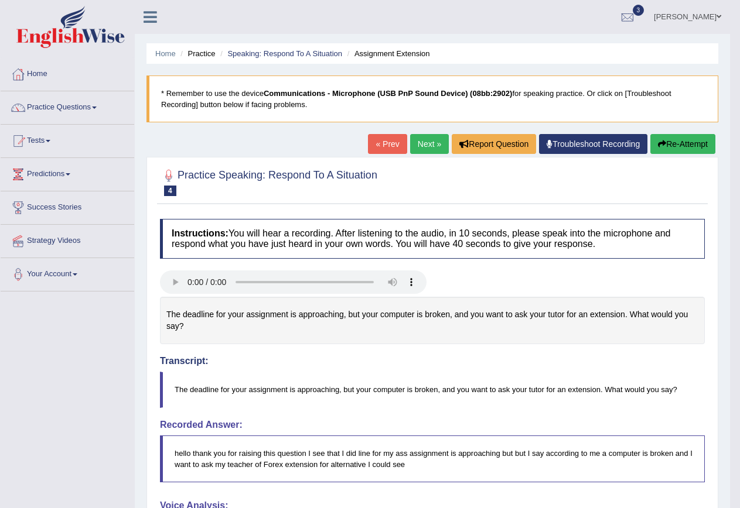
click link "Next »"
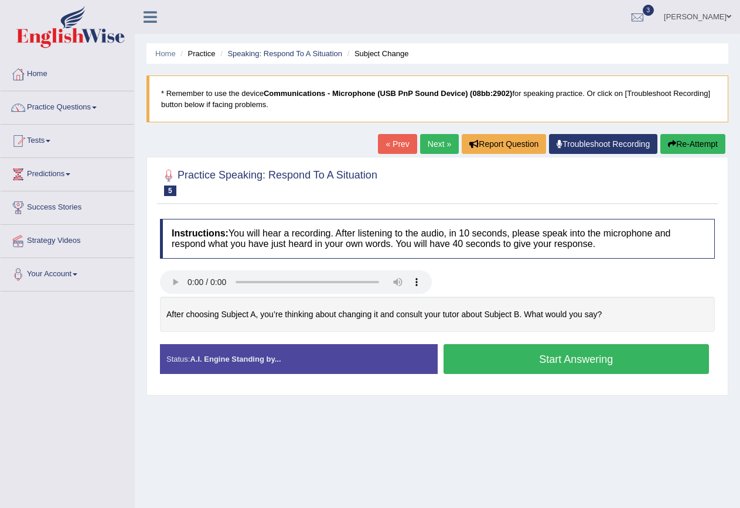
click at [512, 354] on button "Start Answering" at bounding box center [576, 359] width 266 height 30
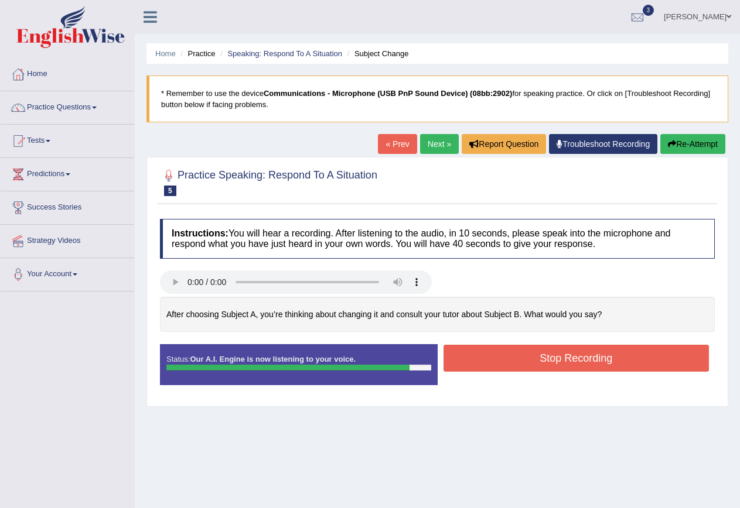
click at [512, 354] on button "Stop Recording" at bounding box center [576, 358] width 266 height 27
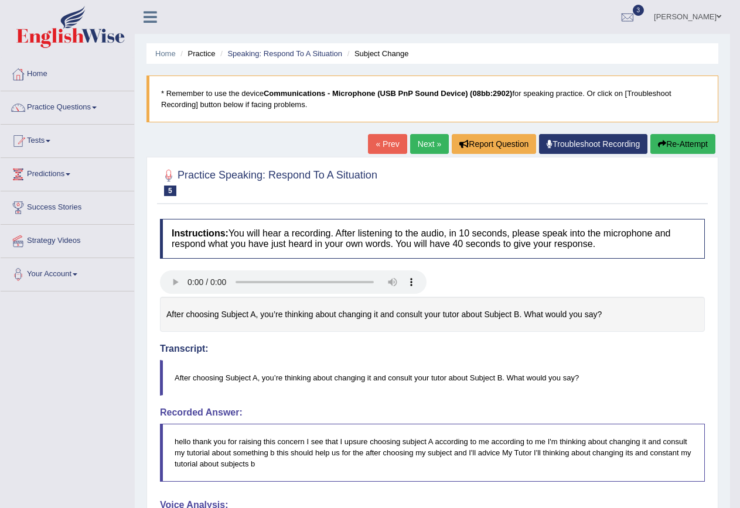
click at [433, 147] on link "Next »" at bounding box center [429, 144] width 39 height 20
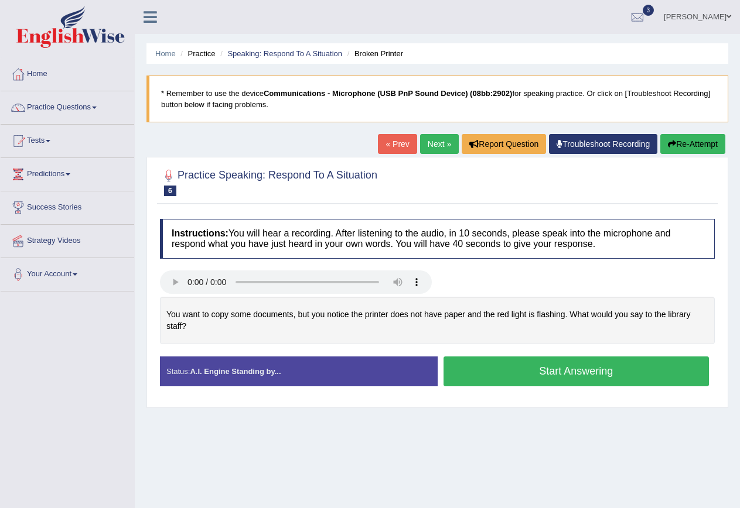
click at [571, 374] on button "Start Answering" at bounding box center [576, 372] width 266 height 30
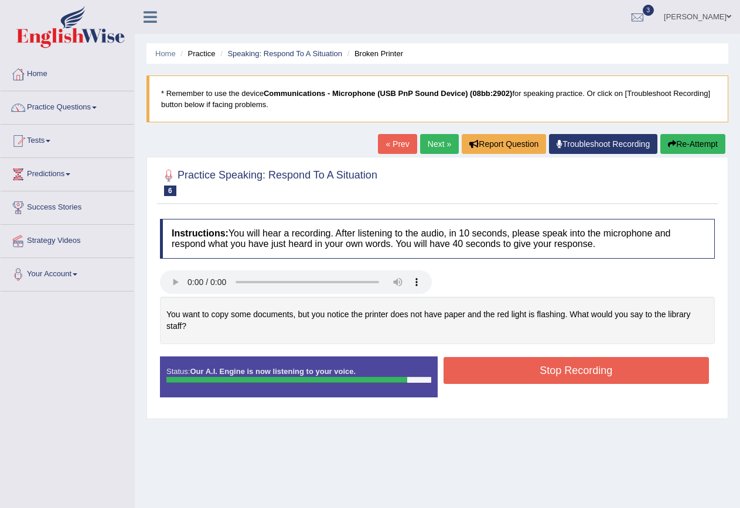
click at [550, 377] on button "Stop Recording" at bounding box center [576, 370] width 266 height 27
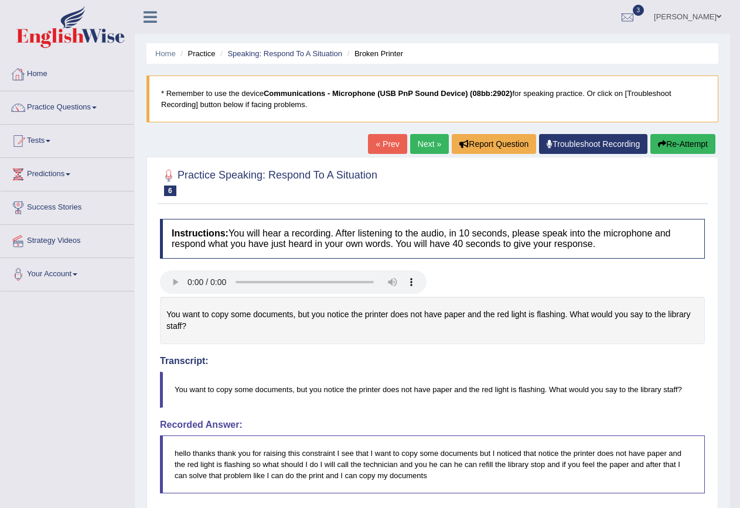
click at [50, 70] on link "Home" at bounding box center [68, 72] width 134 height 29
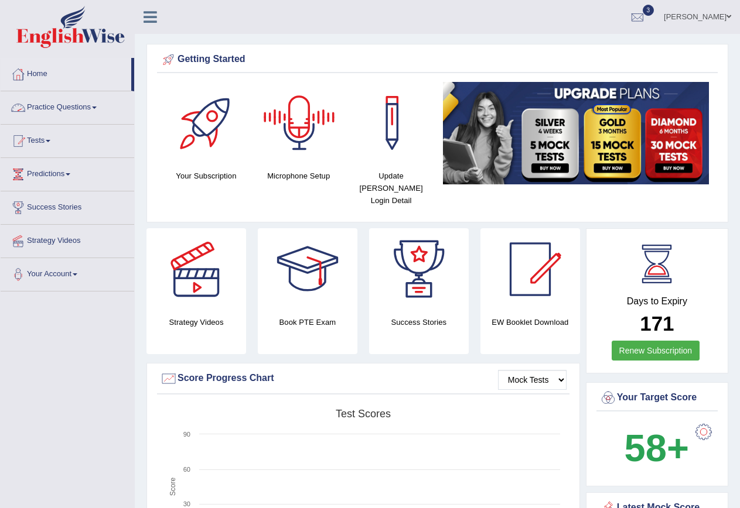
click at [721, 16] on link "[PERSON_NAME]" at bounding box center [697, 15] width 85 height 30
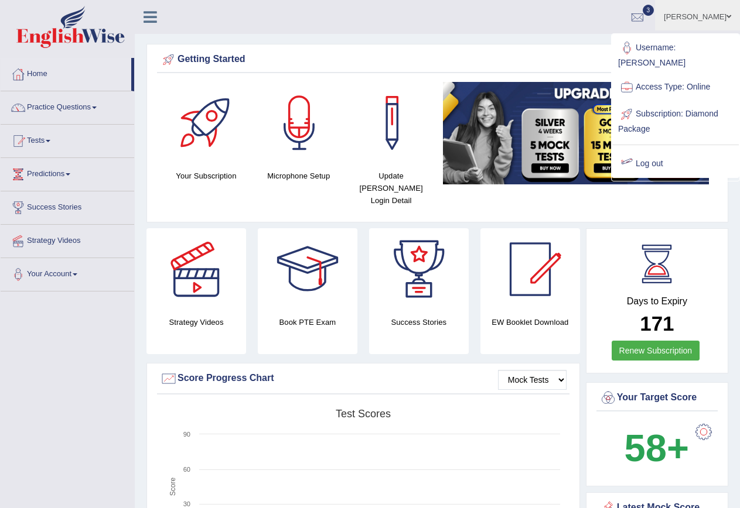
click at [651, 152] on link "Log out" at bounding box center [675, 163] width 126 height 27
